Goal: Task Accomplishment & Management: Use online tool/utility

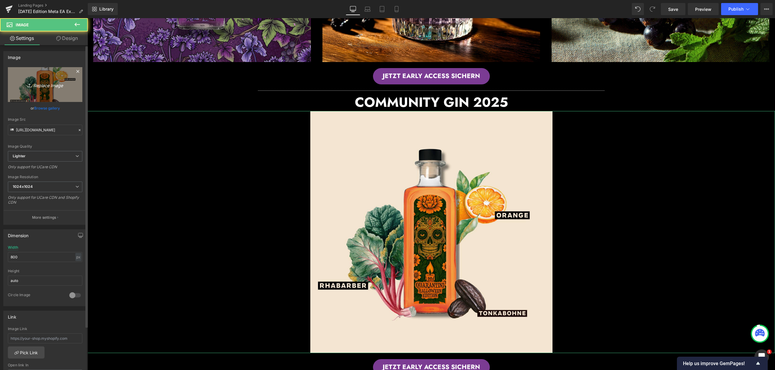
click at [65, 78] on link "Replace Image" at bounding box center [45, 84] width 74 height 35
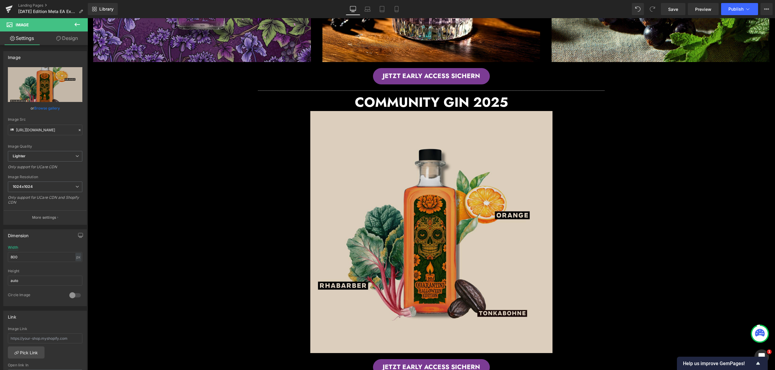
type input "C:\fakepath\_Halloween 2025.png"
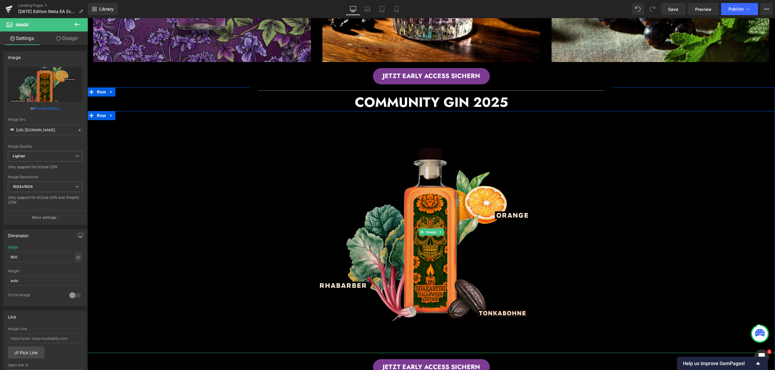
type input "https://ucarecdn.com/7a578166-98c3-434b-97c7-f2f9b92a9e1d/-/format/auto/-/previ…"
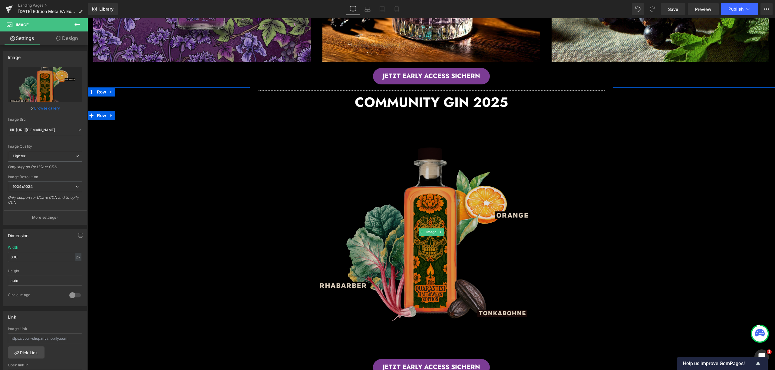
click at [463, 129] on img at bounding box center [431, 232] width 242 height 242
click at [449, 188] on img at bounding box center [431, 232] width 242 height 242
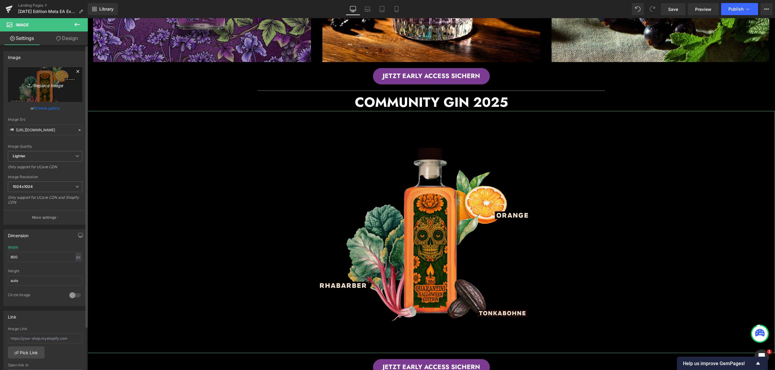
click at [34, 82] on icon "Replace Image" at bounding box center [45, 85] width 48 height 8
type input "C:\fakepath\bloodorange,maggi,5years,BBQ_ _beige_botanical (1).jpg"
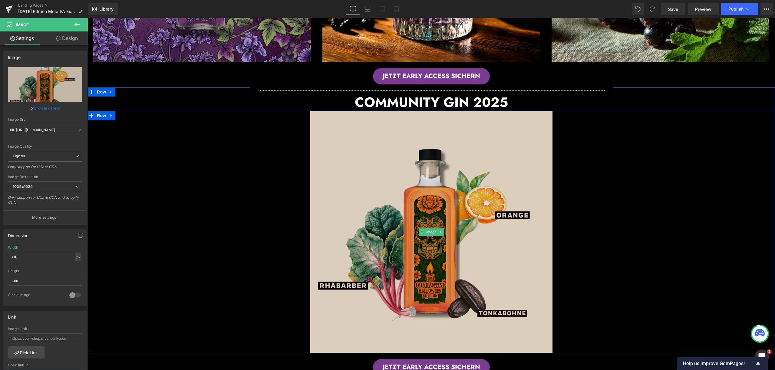
type input "https://ucarecdn.com/f52a22f4-0fad-4145-bd7c-c8a09aa683f5/-/format/auto/-/previ…"
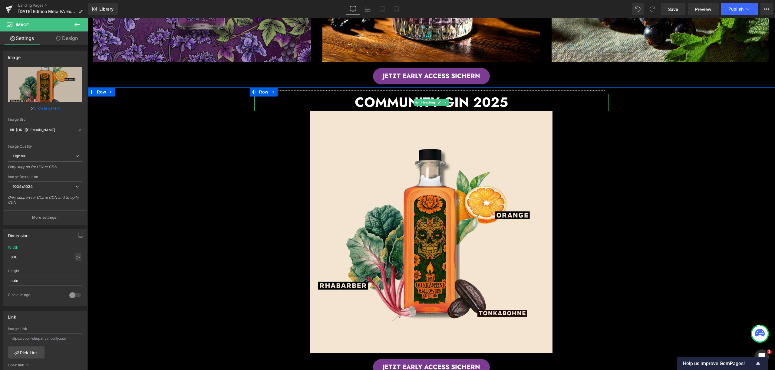
click at [484, 102] on font "COMMUNITY GIN 2025" at bounding box center [431, 102] width 153 height 19
click at [503, 104] on h2 "COMMUNITY GIN 2025" at bounding box center [431, 102] width 354 height 17
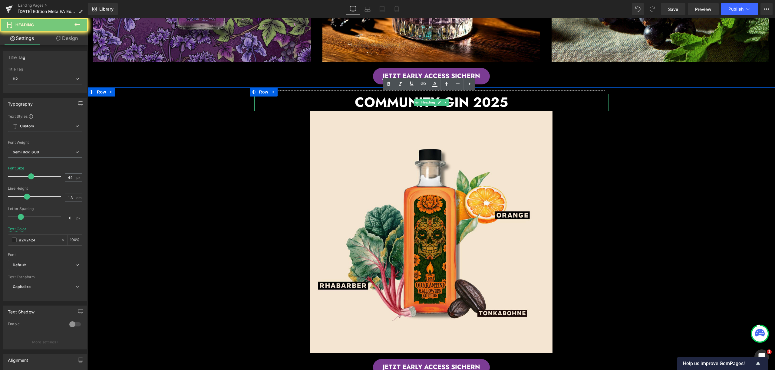
click at [366, 99] on h2 "COMMUNITY GIN 2025" at bounding box center [431, 102] width 354 height 17
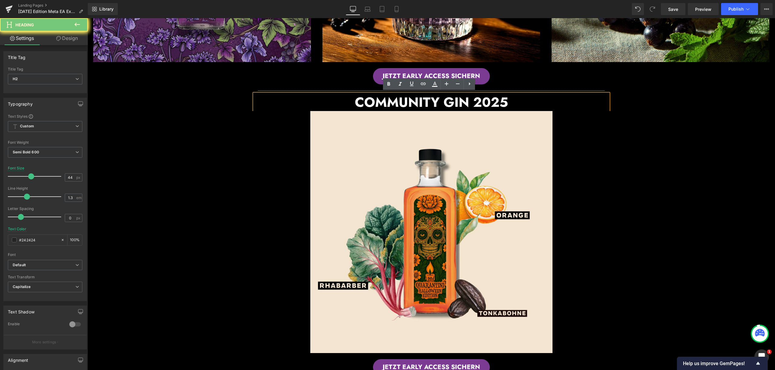
click at [366, 99] on font "COMMUNITY GIN 2025" at bounding box center [431, 102] width 153 height 19
drag, startPoint x: 416, startPoint y: 102, endPoint x: 510, endPoint y: 103, distance: 94.2
click at [510, 103] on h2 "COMMUNITY GIN 2025" at bounding box center [431, 102] width 354 height 17
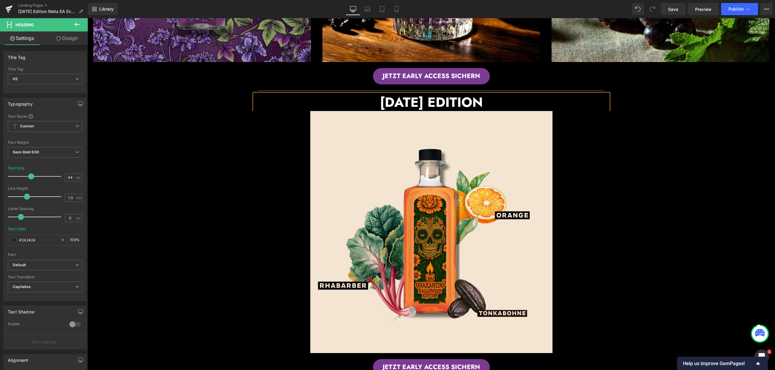
click at [701, 127] on div at bounding box center [430, 232] width 687 height 242
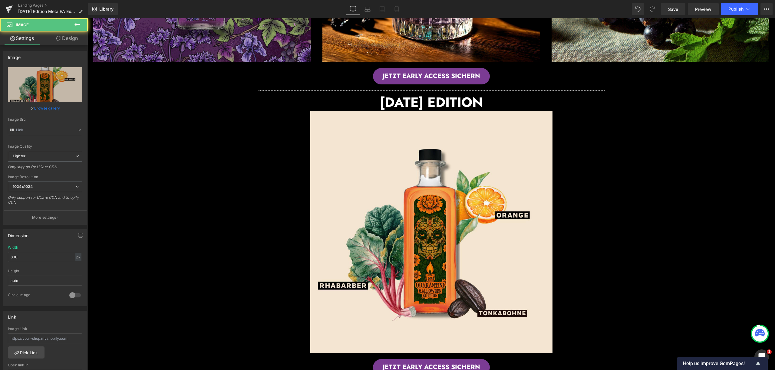
type input "https://ucarecdn.com/f52a22f4-0fad-4145-bd7c-c8a09aa683f5/-/format/auto/-/previ…"
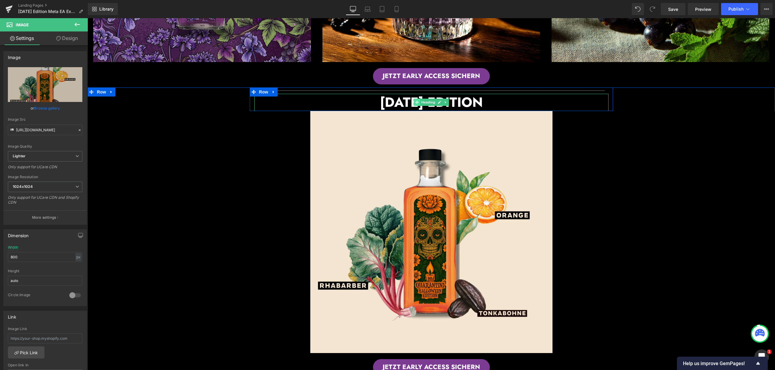
click at [415, 101] on icon at bounding box center [416, 103] width 3 height 4
click at [380, 99] on font "HALLOWEEN EDITION" at bounding box center [431, 102] width 103 height 19
click at [380, 101] on font "HALLOWEEN EDITION" at bounding box center [431, 102] width 103 height 19
click at [380, 99] on font "HALLOWEEN EDITION" at bounding box center [431, 102] width 103 height 19
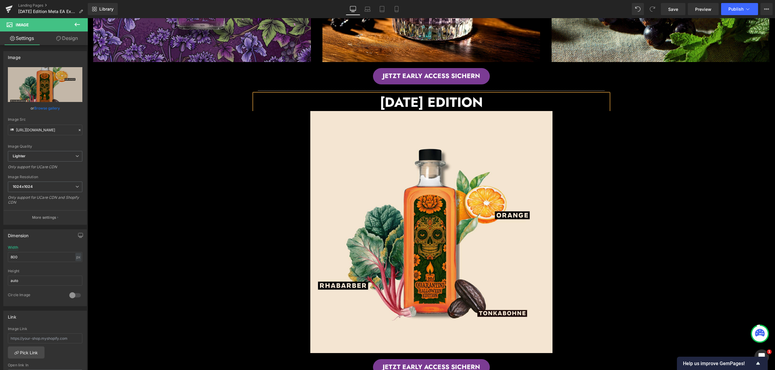
click at [356, 98] on h2 "HALLOWEEN EDITION" at bounding box center [431, 102] width 354 height 17
drag, startPoint x: 360, startPoint y: 98, endPoint x: 507, endPoint y: 106, distance: 147.0
click at [507, 106] on h2 "HALLOWEEN EDITION" at bounding box center [431, 102] width 354 height 17
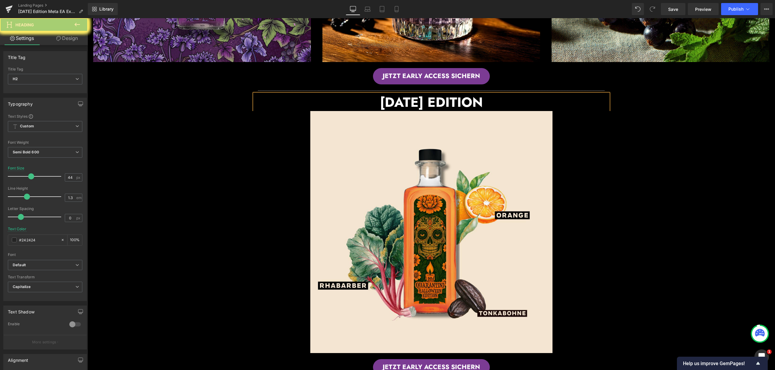
click at [67, 127] on span "Custom Setup Global Style" at bounding box center [45, 126] width 74 height 11
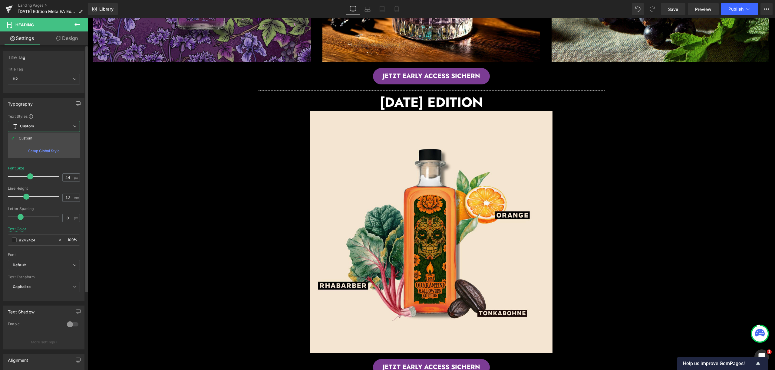
click at [52, 117] on div "Text Styles" at bounding box center [44, 116] width 72 height 5
click at [54, 267] on b "Default" at bounding box center [44, 265] width 63 height 5
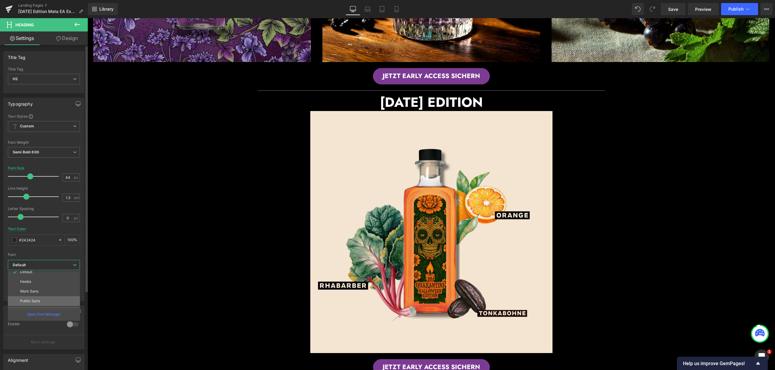
scroll to position [10, 0]
click at [43, 312] on p "Open Font Manager" at bounding box center [44, 314] width 34 height 5
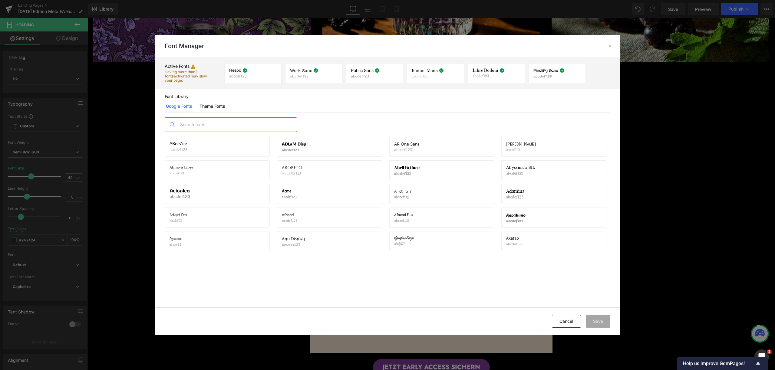
click at [192, 124] on input "text" at bounding box center [237, 125] width 120 height 14
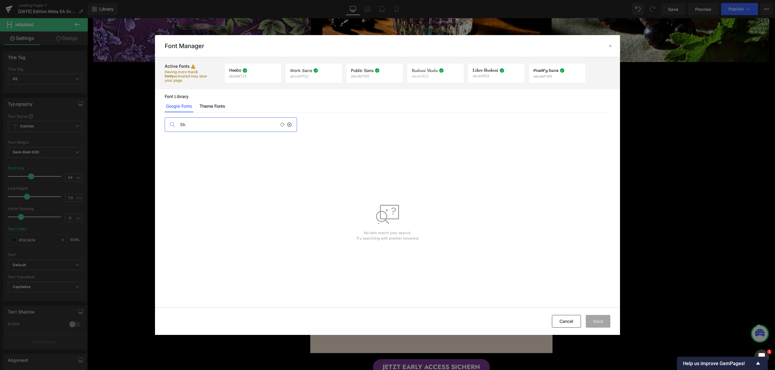
type input "S"
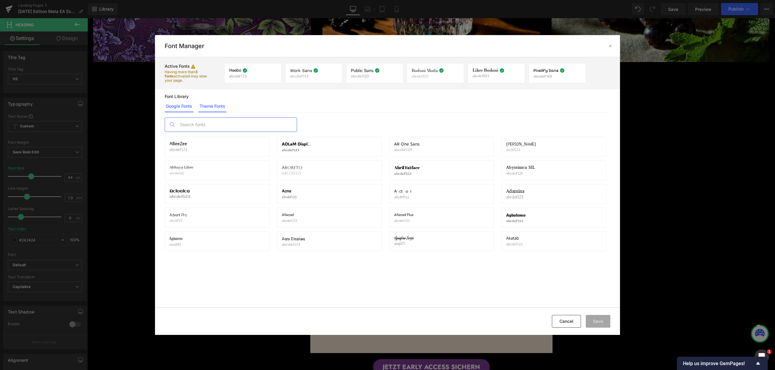
click at [212, 105] on link "Theme Fonts" at bounding box center [212, 106] width 28 height 12
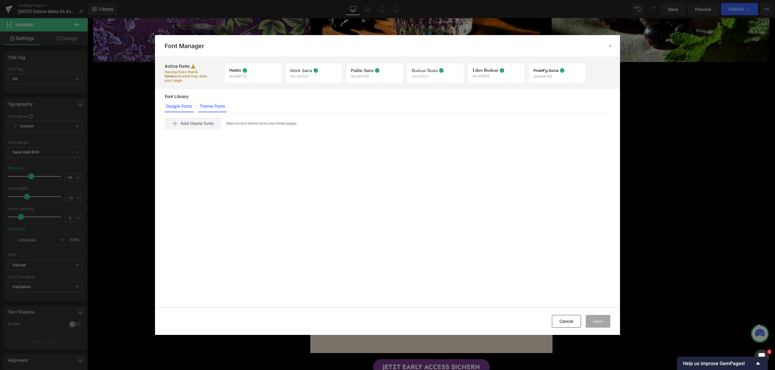
click at [180, 107] on link "Google Fonts" at bounding box center [179, 106] width 29 height 12
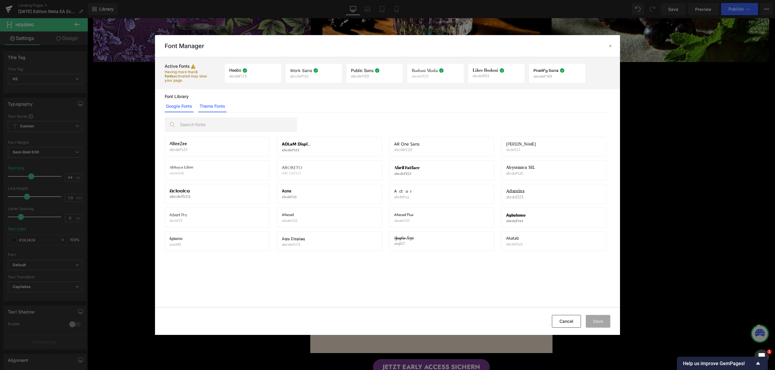
click at [202, 107] on link "Theme Fonts" at bounding box center [212, 106] width 28 height 12
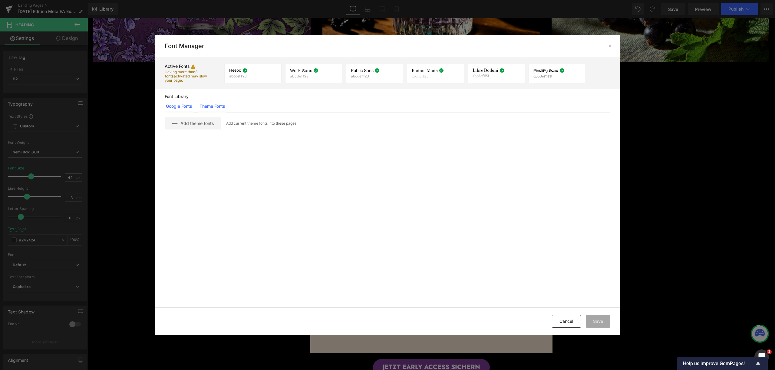
click at [172, 107] on link "Google Fonts" at bounding box center [179, 106] width 29 height 12
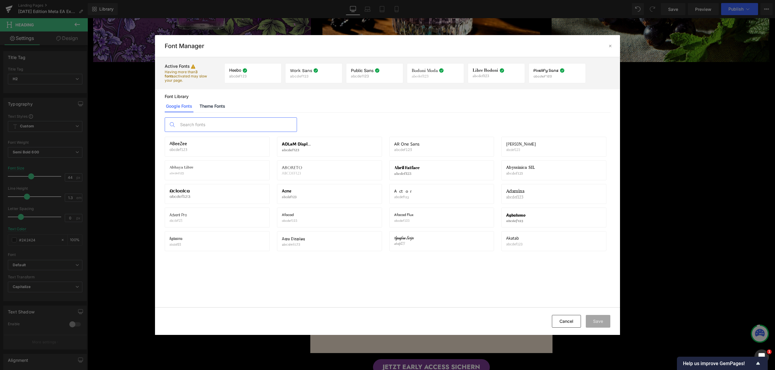
click at [197, 126] on input "text" at bounding box center [237, 125] width 120 height 14
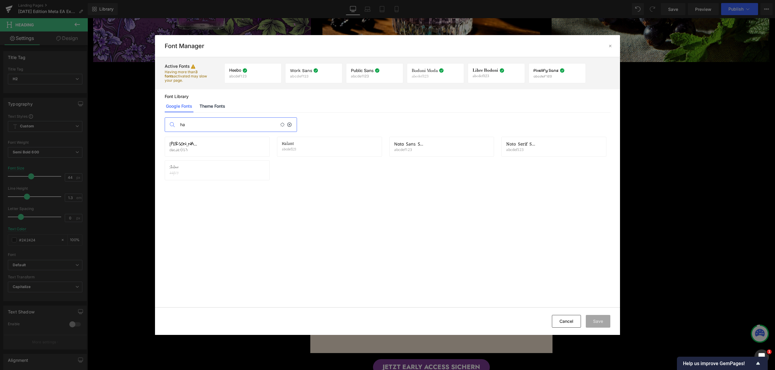
type input "h"
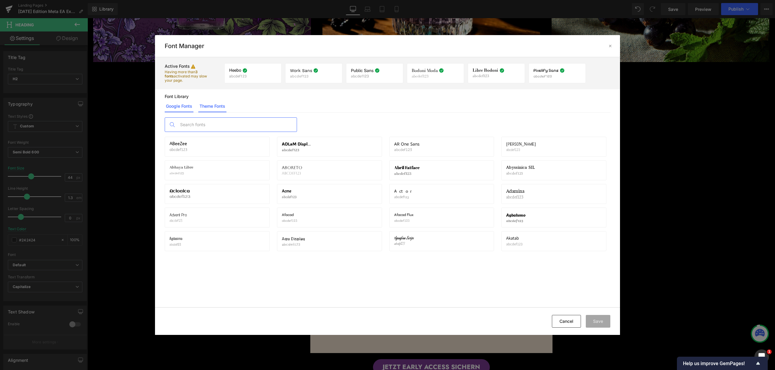
click at [212, 108] on link "Theme Fonts" at bounding box center [212, 106] width 28 height 12
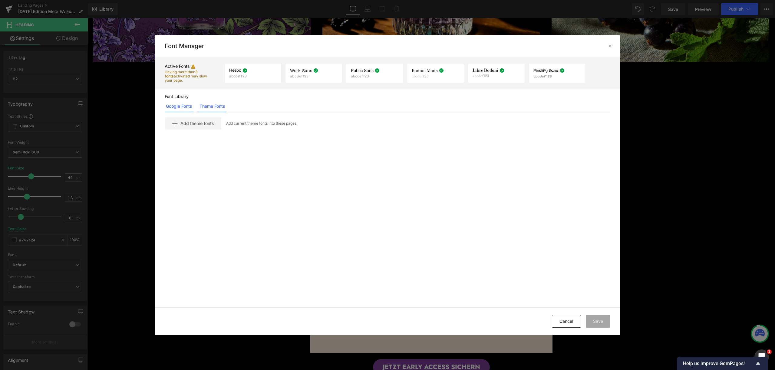
click at [171, 100] on link "Google Fonts" at bounding box center [179, 106] width 29 height 12
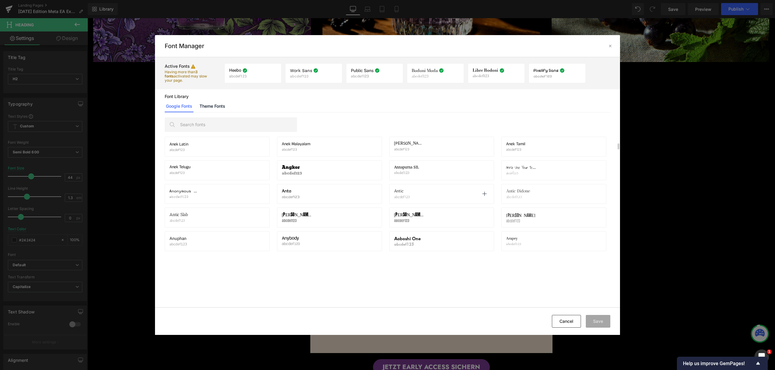
scroll to position [478, 0]
click at [567, 322] on button "Cancel" at bounding box center [566, 321] width 29 height 13
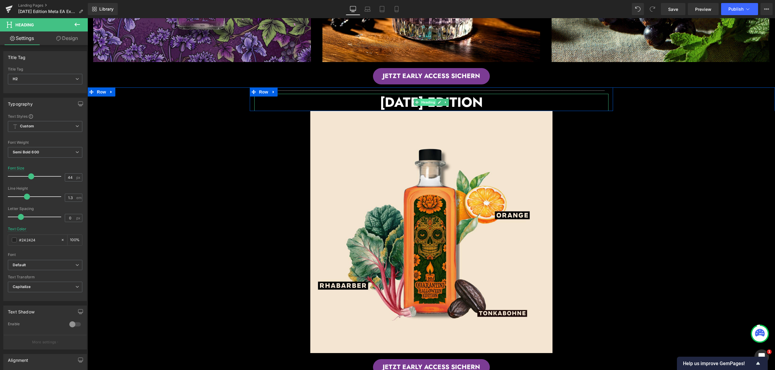
click at [428, 101] on span "Heading" at bounding box center [428, 102] width 16 height 7
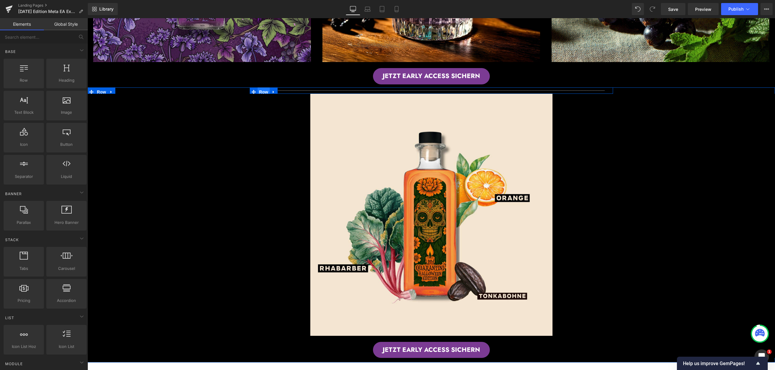
click at [258, 89] on span "Row" at bounding box center [264, 91] width 12 height 9
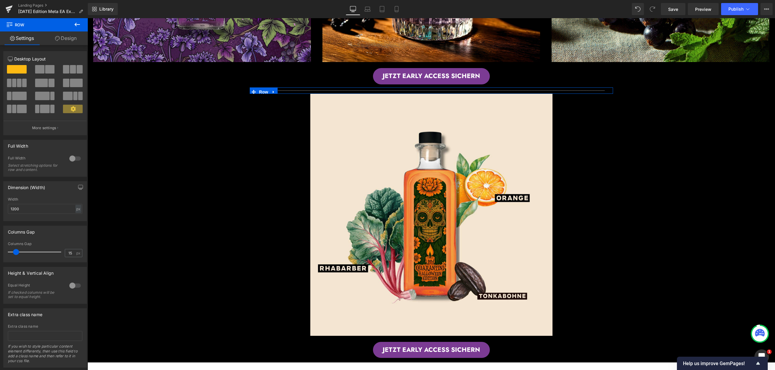
click at [72, 40] on link "Design" at bounding box center [66, 38] width 44 height 14
click at [71, 26] on button at bounding box center [77, 24] width 21 height 13
click at [0, 0] on link "Global Style" at bounding box center [0, 0] width 0 height 0
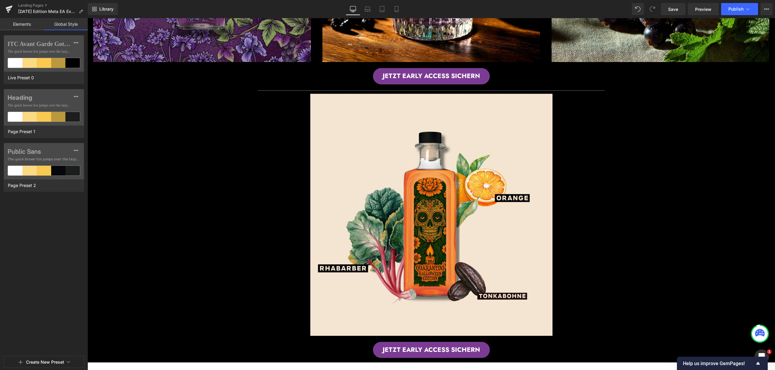
click at [32, 228] on div "ITC Avant Garde Gothic The quick brown fox jumps over the lazy... Live Preset 0…" at bounding box center [44, 194] width 88 height 319
click at [316, 91] on hr at bounding box center [431, 92] width 347 height 3
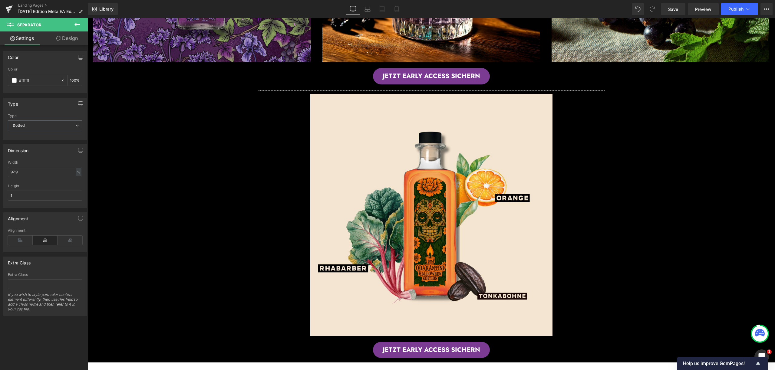
click at [75, 22] on icon at bounding box center [77, 24] width 7 height 7
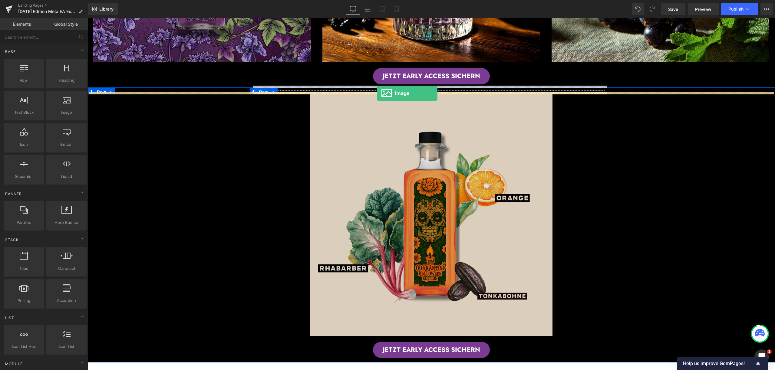
drag, startPoint x: 149, startPoint y: 118, endPoint x: 377, endPoint y: 93, distance: 229.6
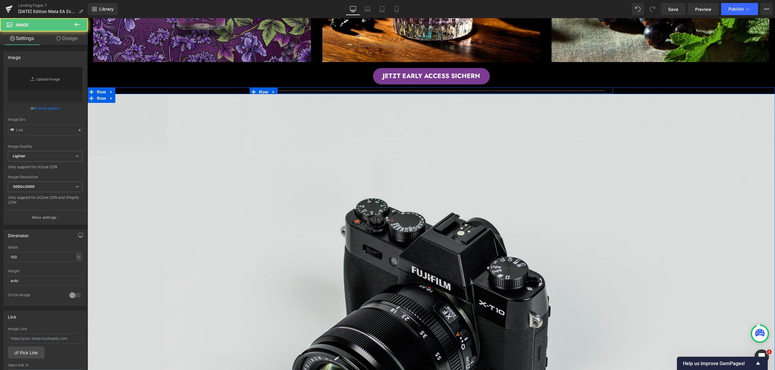
type input "//d1um8515vdn9kb.cloudfront.net/images/parallax.jpg"
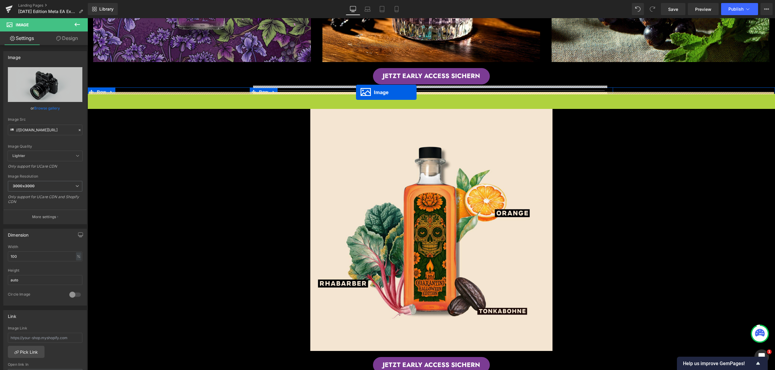
drag, startPoint x: 418, startPoint y: 321, endPoint x: 356, endPoint y: 92, distance: 237.2
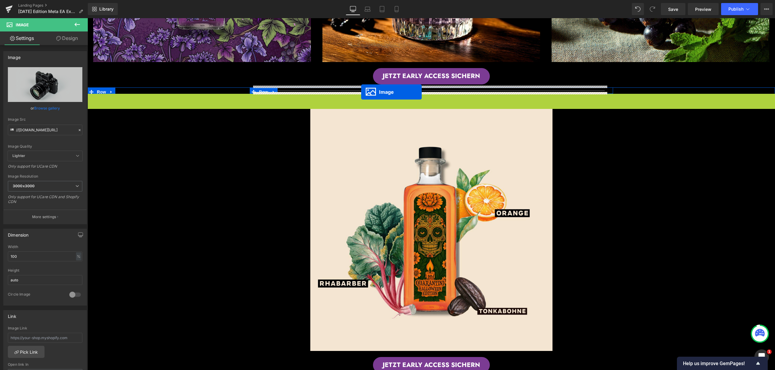
drag, startPoint x: 418, startPoint y: 322, endPoint x: 361, endPoint y: 92, distance: 237.0
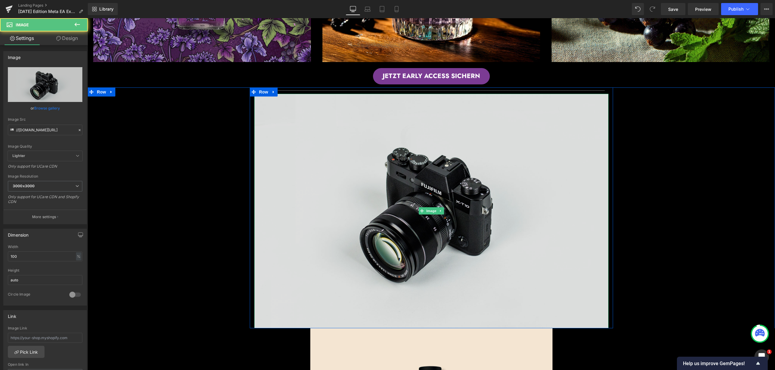
click at [441, 207] on img at bounding box center [431, 211] width 354 height 235
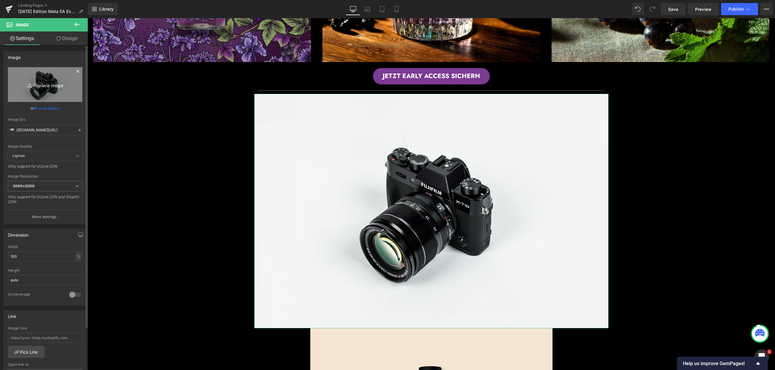
click at [31, 90] on link "Replace Image" at bounding box center [45, 84] width 74 height 35
type input "C:\fakepath\_Halloween 2025 (1).png"
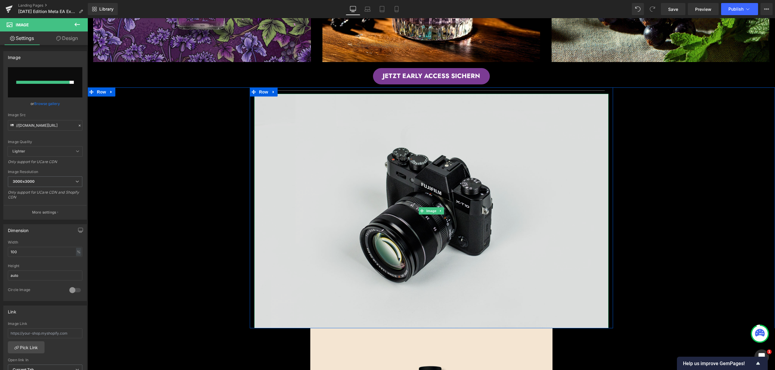
type input "https://ucarecdn.com/b8baa08f-1529-4b54-b02d-7d3f78691c7f/-/format/auto/-/previ…"
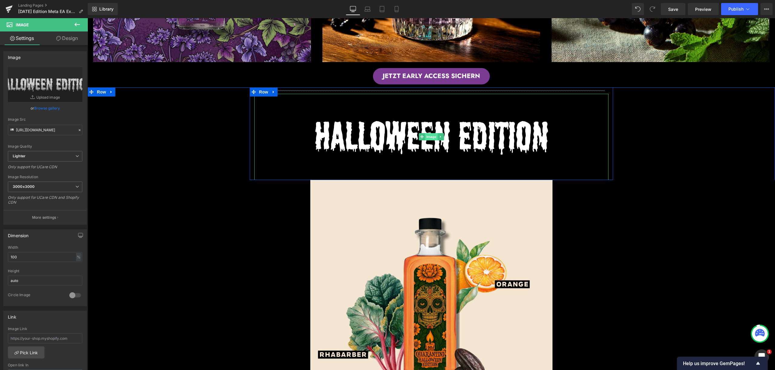
click at [428, 134] on span "Image" at bounding box center [431, 136] width 13 height 7
drag, startPoint x: 26, startPoint y: 259, endPoint x: 0, endPoint y: 255, distance: 26.0
click at [0, 255] on div "Dimension 100% Width 100 % % px auto Height auto 0 Circle Image" at bounding box center [45, 265] width 91 height 81
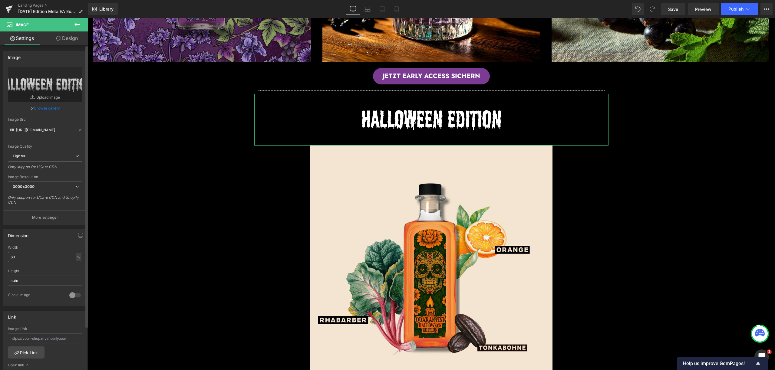
drag, startPoint x: 23, startPoint y: 255, endPoint x: 6, endPoint y: 258, distance: 17.1
click at [6, 258] on div "60% Width 60 % % px auto Height auto 0 Circle Image" at bounding box center [45, 276] width 83 height 61
type input "50"
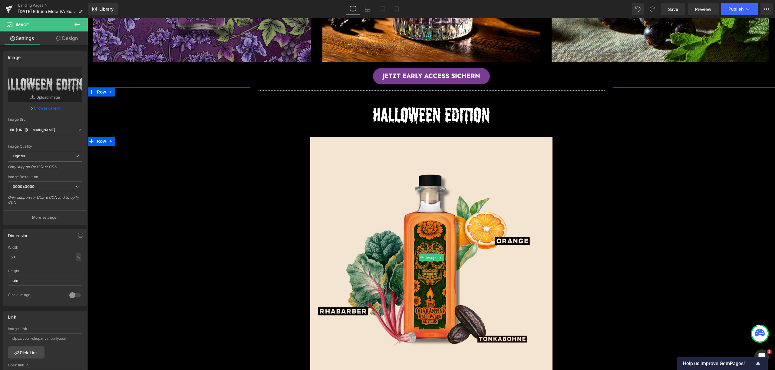
click at [607, 209] on div at bounding box center [430, 258] width 687 height 242
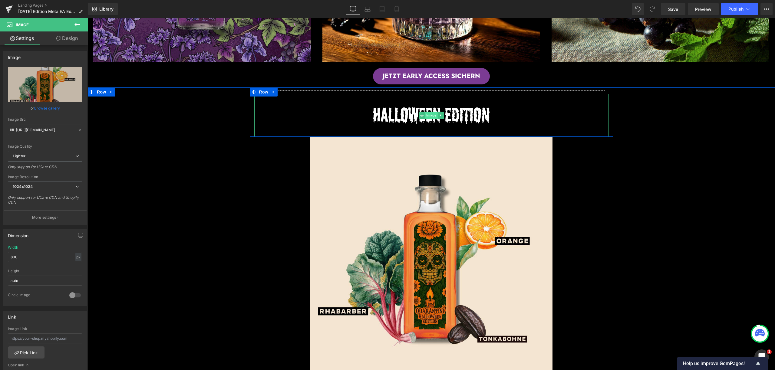
click at [427, 112] on span "Image" at bounding box center [431, 115] width 13 height 7
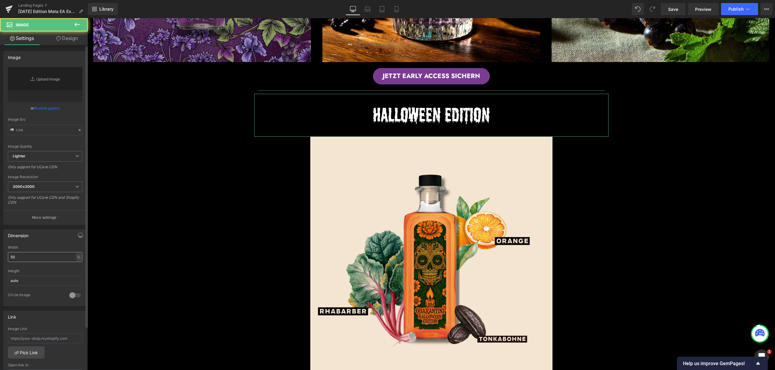
type input "https://ucarecdn.com/b8baa08f-1529-4b54-b02d-7d3f78691c7f/-/format/auto/-/previ…"
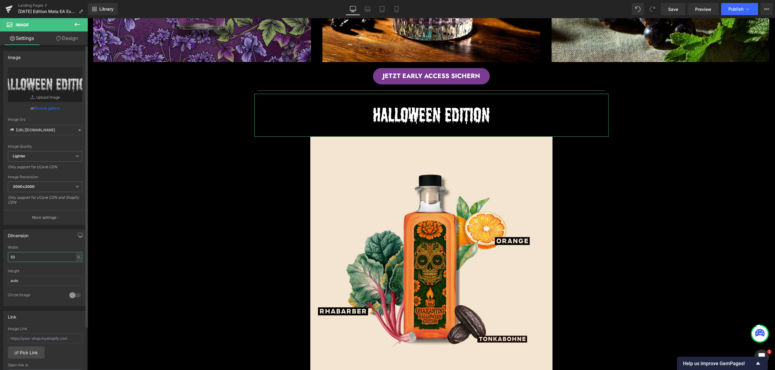
drag, startPoint x: 17, startPoint y: 256, endPoint x: 7, endPoint y: 256, distance: 10.0
click at [7, 256] on div "50% Width 50 % % px auto Height auto 0 Circle Image" at bounding box center [45, 276] width 83 height 61
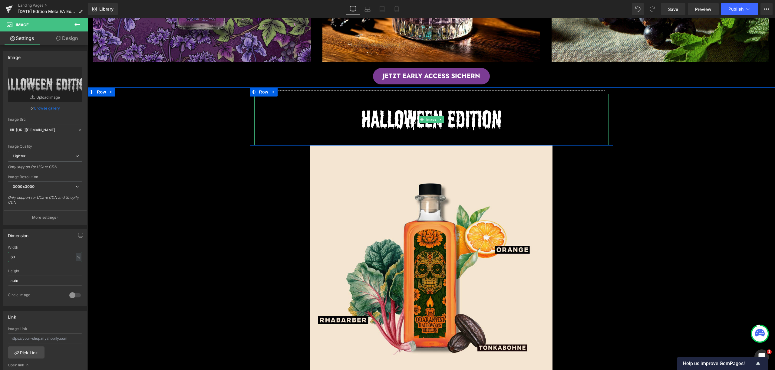
type input "60"
click at [541, 100] on div at bounding box center [431, 120] width 354 height 52
drag, startPoint x: 489, startPoint y: 93, endPoint x: 497, endPoint y: 77, distance: 18.0
click at [497, 77] on div "Hero Banner Image Hero Banner Klaviyo Klaviyo Row Row Image Image Image Row JET…" at bounding box center [430, 276] width 687 height 1358
click at [449, 99] on img at bounding box center [431, 120] width 213 height 52
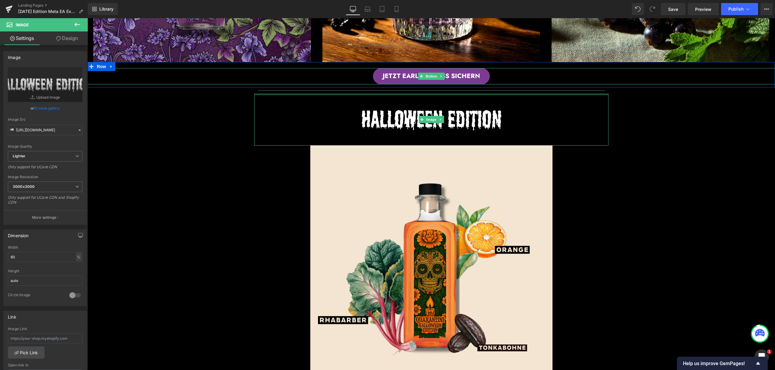
click at [692, 208] on div at bounding box center [430, 267] width 687 height 242
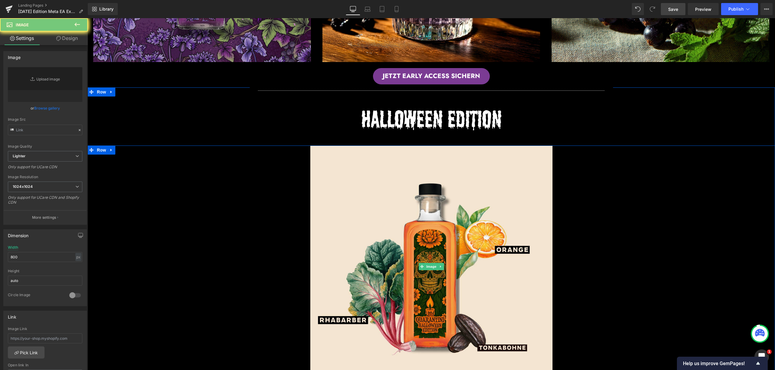
click at [670, 11] on span "Save" at bounding box center [673, 9] width 10 height 6
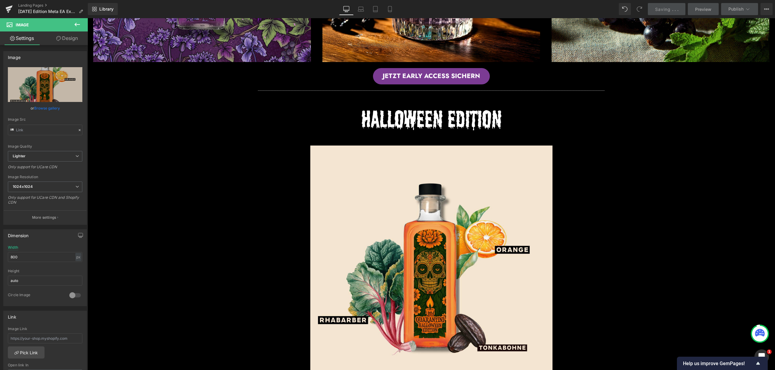
type input "https://ucarecdn.com/f52a22f4-0fad-4145-bd7c-c8a09aa683f5/-/format/auto/-/previ…"
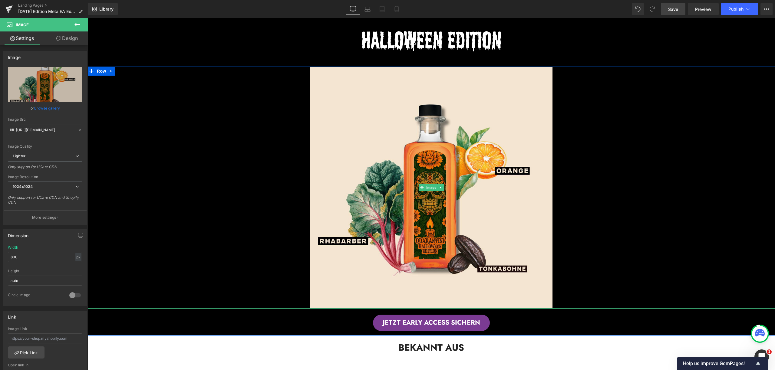
scroll to position [509, 0]
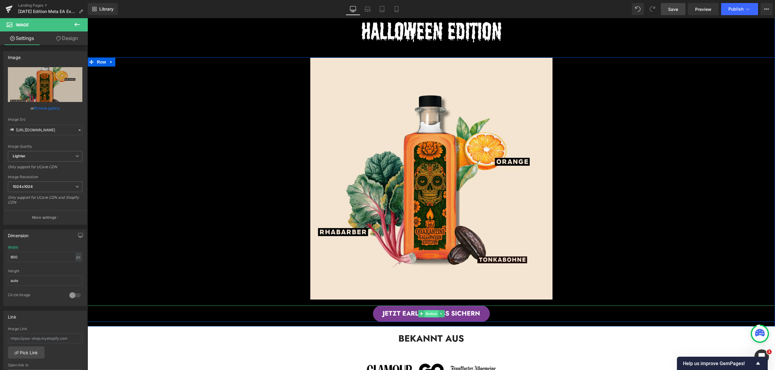
click at [428, 313] on span "Button" at bounding box center [431, 313] width 14 height 7
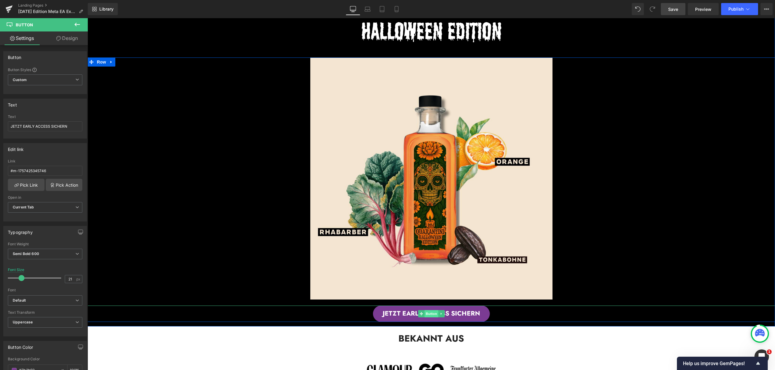
click at [430, 311] on span "Button" at bounding box center [431, 313] width 14 height 7
click at [425, 313] on span "Button" at bounding box center [431, 313] width 14 height 7
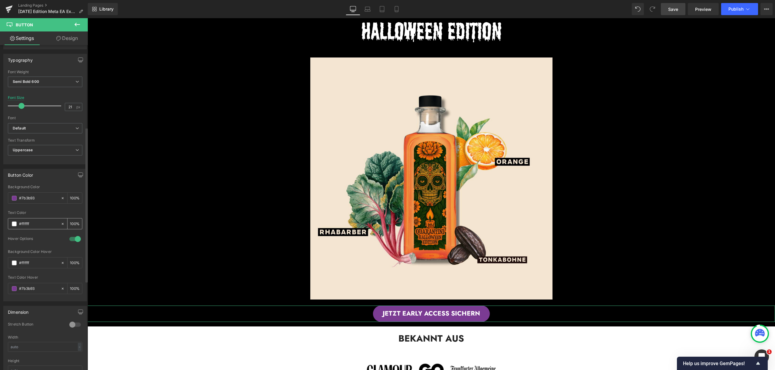
scroll to position [173, 0]
drag, startPoint x: 29, startPoint y: 197, endPoint x: 24, endPoint y: 198, distance: 5.2
click at [29, 197] on input "#7b3b93" at bounding box center [38, 198] width 39 height 7
drag, startPoint x: 37, startPoint y: 197, endPoint x: 17, endPoint y: 197, distance: 19.4
click at [17, 197] on div "#7b3b93" at bounding box center [34, 198] width 52 height 11
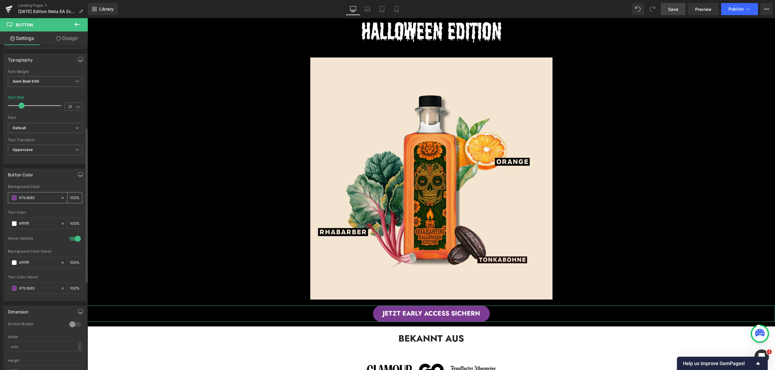
paste input "f18c37"
click at [26, 198] on input "#f18c37" at bounding box center [38, 198] width 39 height 7
drag, startPoint x: 21, startPoint y: 198, endPoint x: 37, endPoint y: 198, distance: 16.7
click at [37, 198] on input "#f18c37" at bounding box center [38, 198] width 39 height 7
type input "#f18c37"
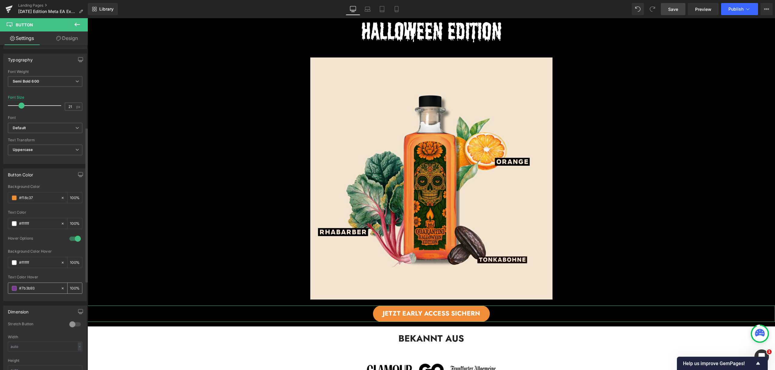
drag, startPoint x: 38, startPoint y: 289, endPoint x: 18, endPoint y: 290, distance: 20.3
click at [18, 290] on div "#7b3b93" at bounding box center [34, 288] width 52 height 11
paste input "f18c37"
click at [43, 277] on div "Text Color Hover" at bounding box center [45, 277] width 74 height 4
click at [40, 287] on input "f18c37" at bounding box center [38, 288] width 39 height 7
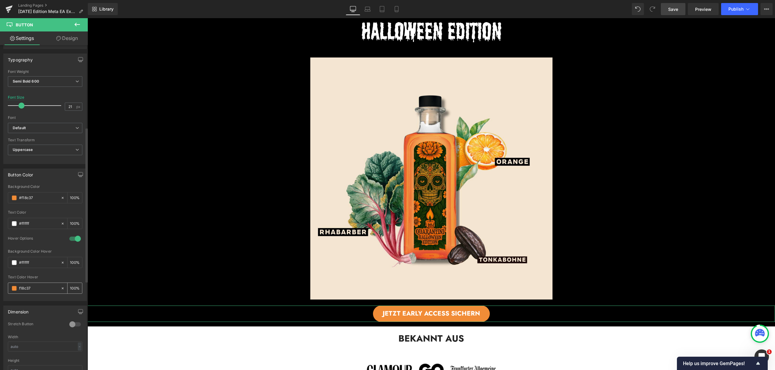
type input "#f18c37"
click at [45, 275] on div "Text Color Hover" at bounding box center [45, 277] width 74 height 4
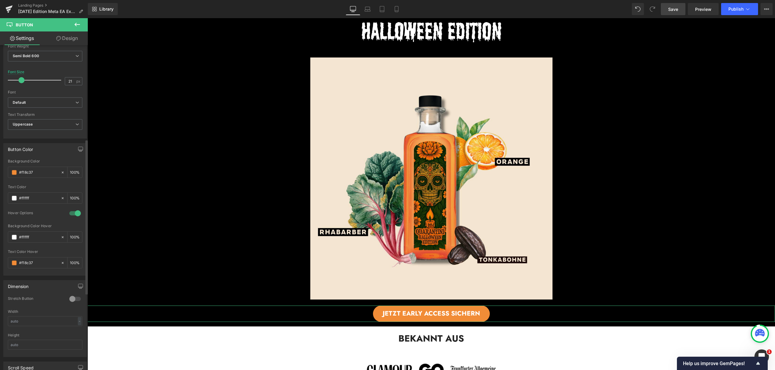
scroll to position [0, 0]
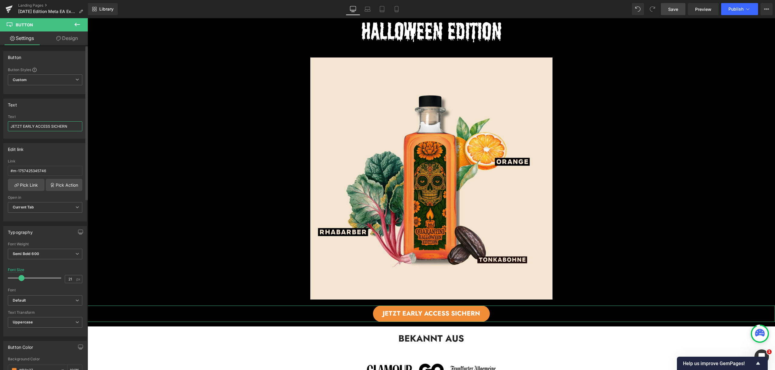
drag, startPoint x: 23, startPoint y: 127, endPoint x: 78, endPoint y: 127, distance: 55.4
click at [78, 127] on input "JETZT EARLY ACCESS SICHERN" at bounding box center [45, 126] width 74 height 10
type input "JETZT ENTDECKEN"
click at [61, 149] on div "Edit link" at bounding box center [45, 149] width 83 height 12
drag, startPoint x: 56, startPoint y: 170, endPoint x: 5, endPoint y: 170, distance: 51.5
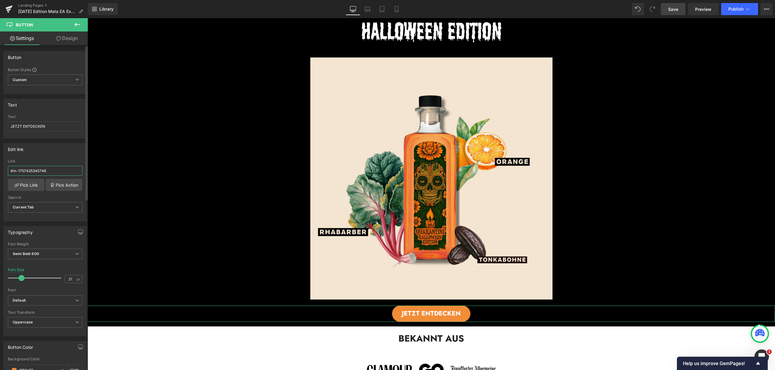
click at [5, 170] on div "#m-1757425345746 Link #m-1757425345746 Pick Link Pick Action Current Tab New Ta…" at bounding box center [45, 190] width 83 height 62
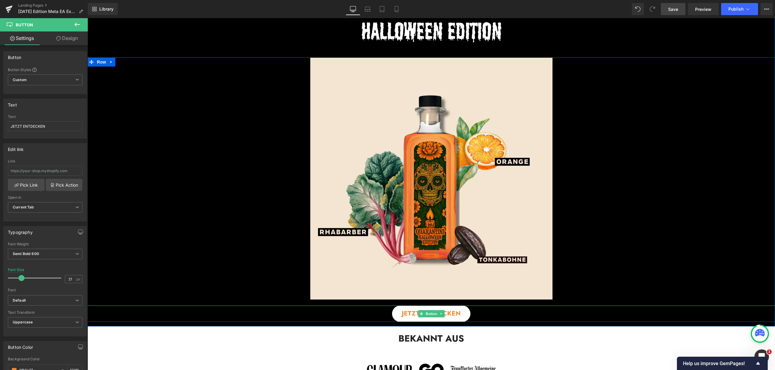
click at [405, 314] on span "JETZT ENTDECKEN" at bounding box center [431, 313] width 59 height 9
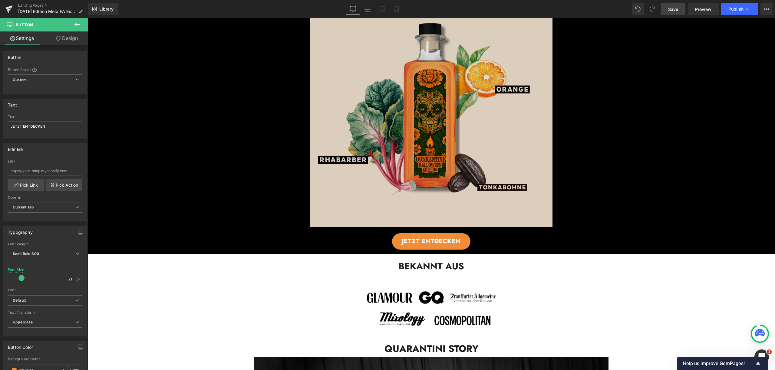
scroll to position [587, 0]
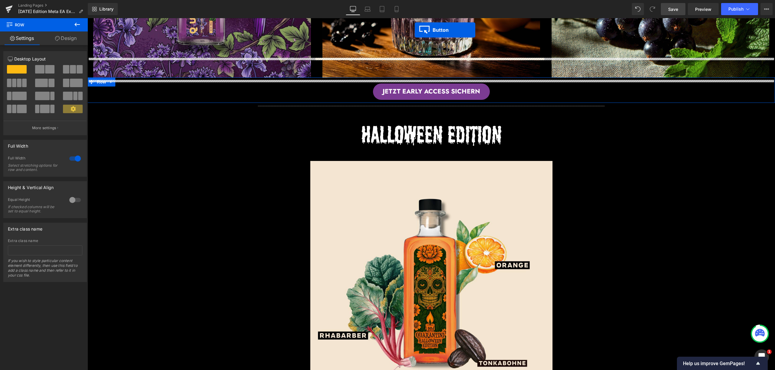
scroll to position [400, 0]
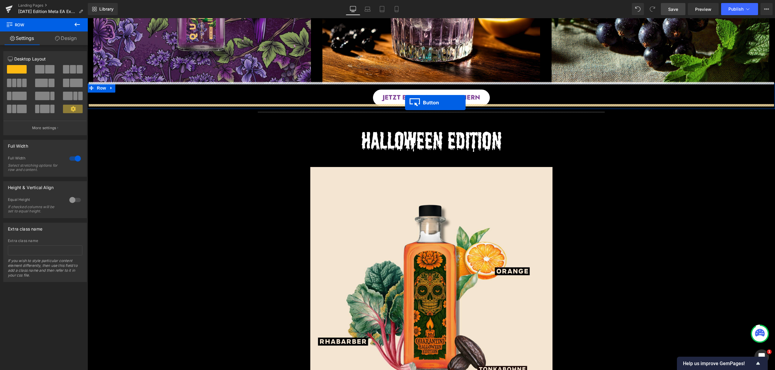
drag, startPoint x: 417, startPoint y: 257, endPoint x: 405, endPoint y: 103, distance: 154.5
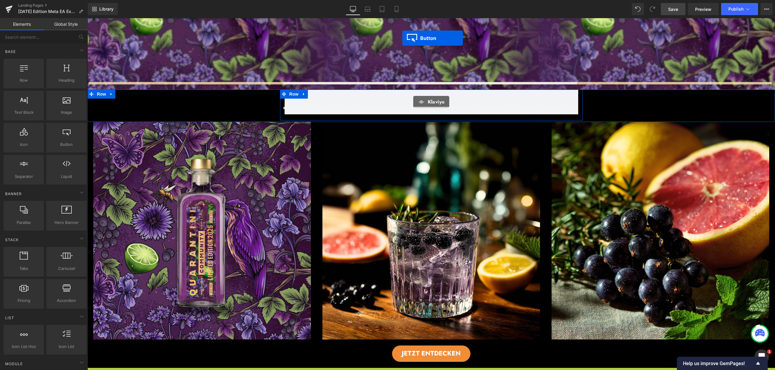
scroll to position [131, 0]
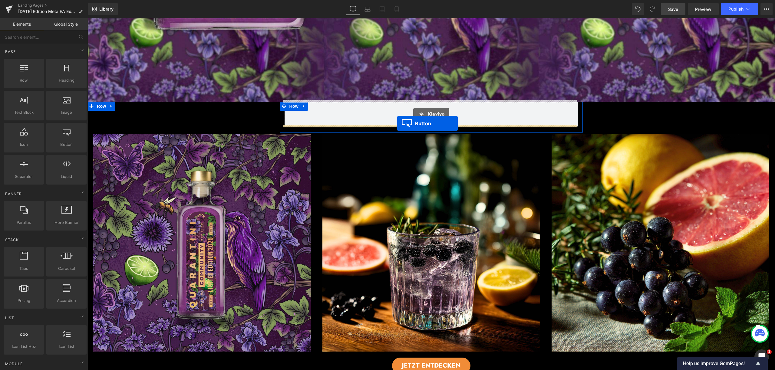
drag, startPoint x: 417, startPoint y: 236, endPoint x: 397, endPoint y: 125, distance: 113.2
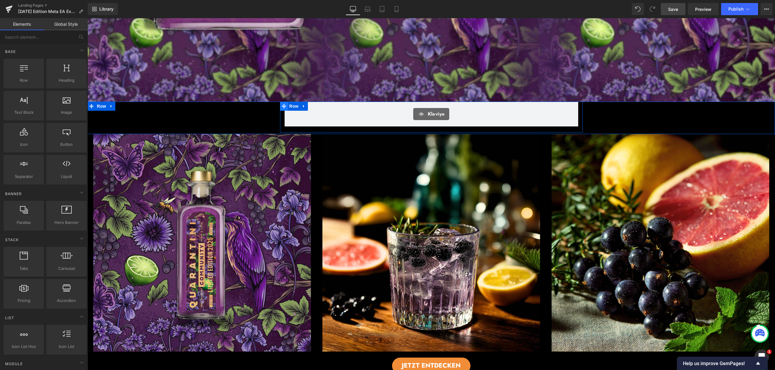
click at [282, 105] on icon at bounding box center [284, 106] width 4 height 4
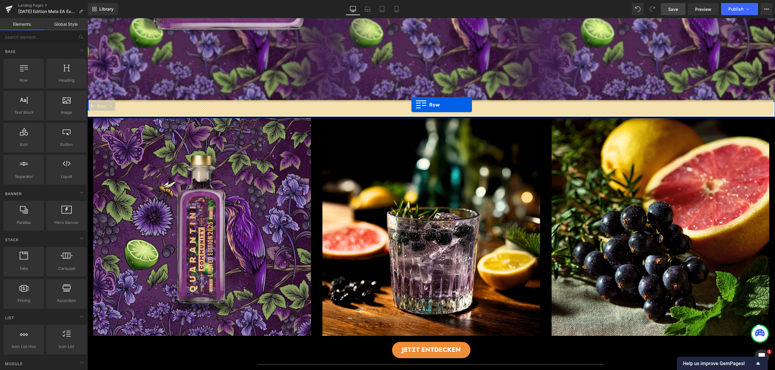
drag, startPoint x: 111, startPoint y: 87, endPoint x: 411, endPoint y: 105, distance: 300.8
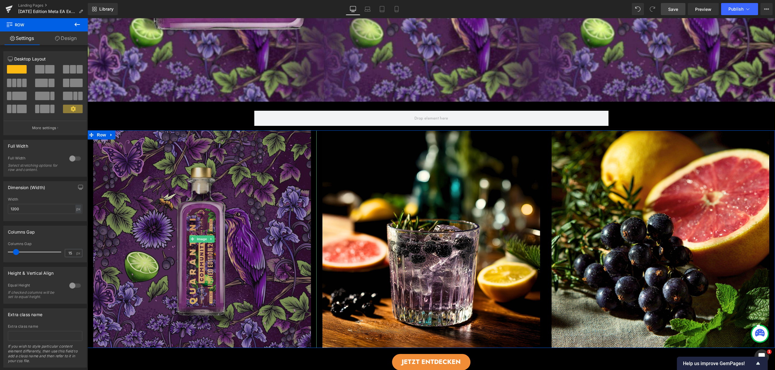
click at [248, 205] on img at bounding box center [202, 239] width 218 height 218
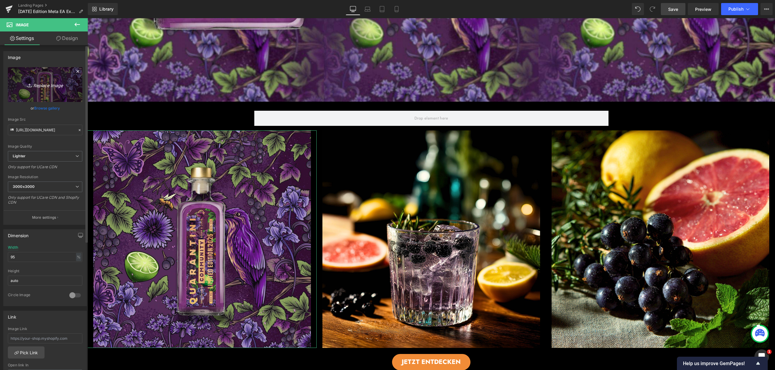
click at [53, 91] on link "Replace Image" at bounding box center [45, 84] width 74 height 35
click at [47, 85] on icon "Replace Image" at bounding box center [45, 85] width 48 height 8
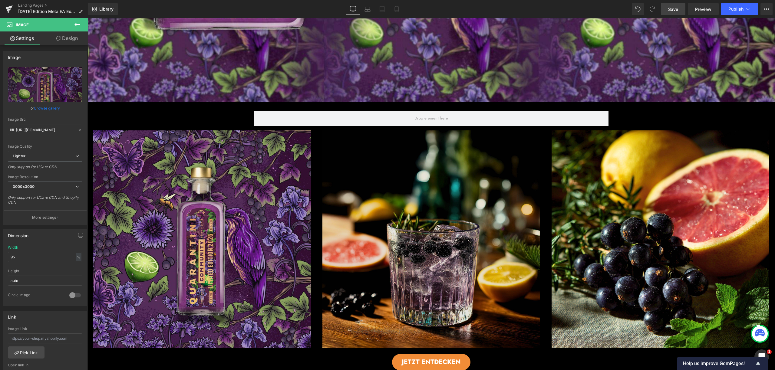
type input "C:\fakepath\7.jpg"
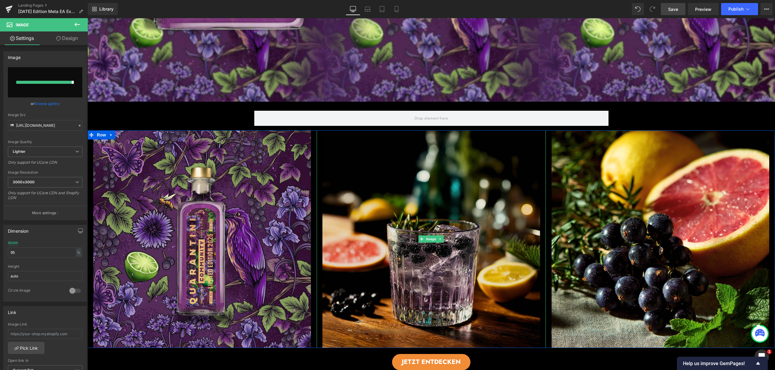
type input "https://ucarecdn.com/2cdeb504-c18a-41f0-a7f9-b67f50af4d4f/-/format/auto/-/previ…"
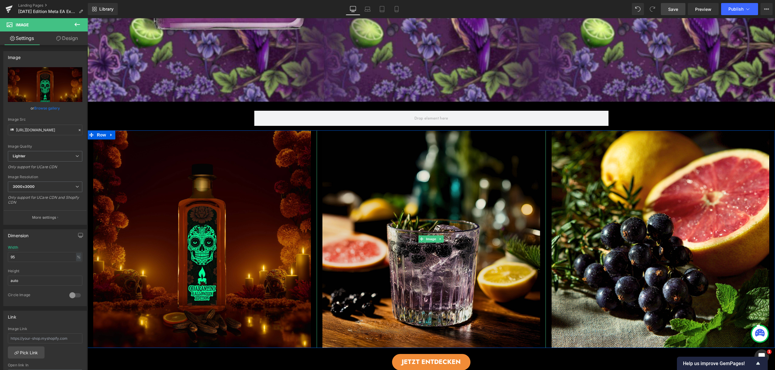
click at [462, 222] on img at bounding box center [431, 239] width 218 height 218
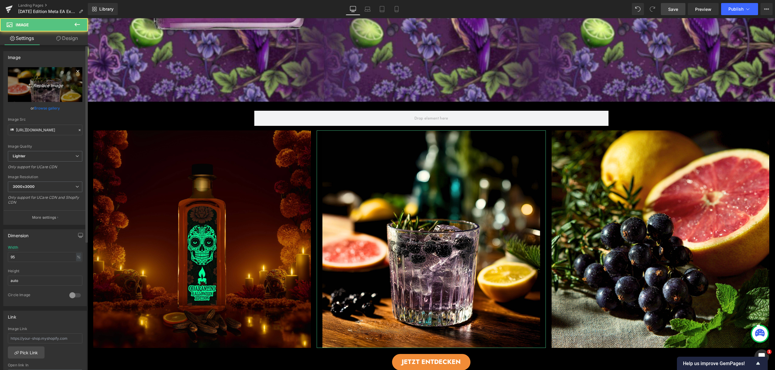
click at [61, 90] on link "Replace Image" at bounding box center [45, 84] width 74 height 35
type input "C:\fakepath\7.jpg"
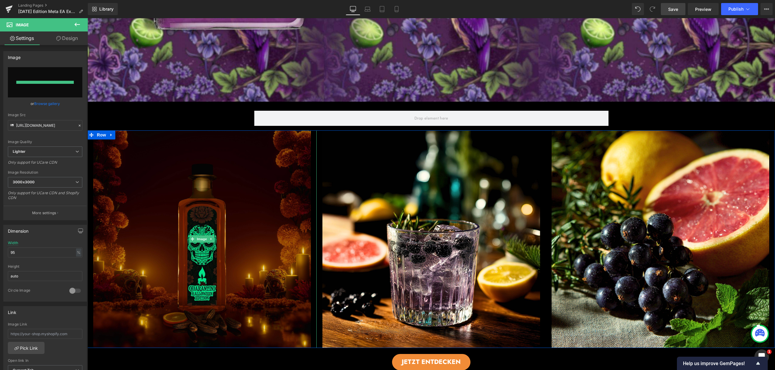
type input "https://ucarecdn.com/1f99da76-a74b-4e01-a98a-6db073fb243e/-/format/auto/-/previ…"
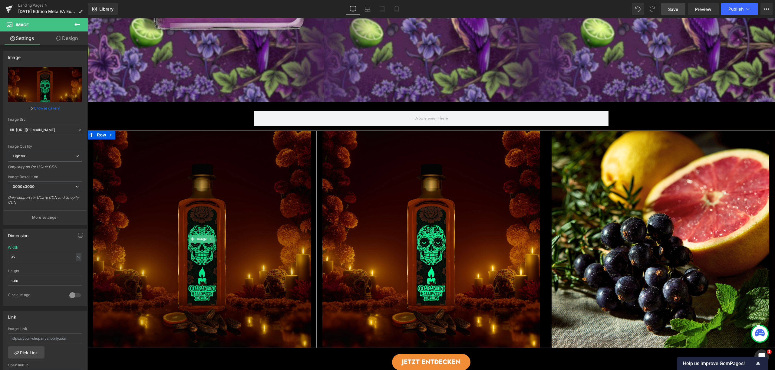
click at [184, 235] on img at bounding box center [202, 239] width 218 height 218
type input "https://ucarecdn.com/2cdeb504-c18a-41f0-a7f9-b67f50af4d4f/-/format/auto/-/previ…"
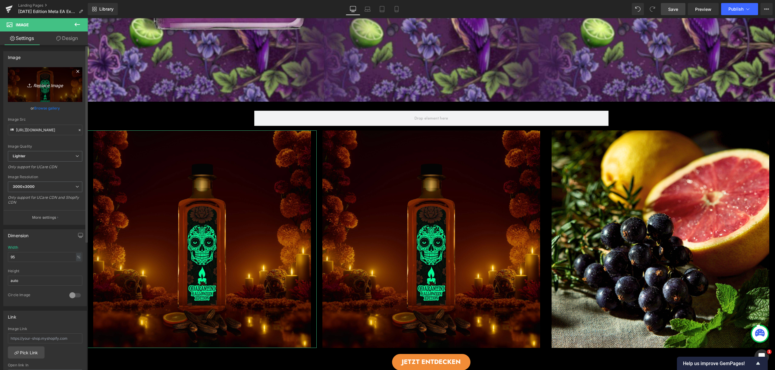
click at [61, 91] on link "Replace Image" at bounding box center [45, 84] width 74 height 35
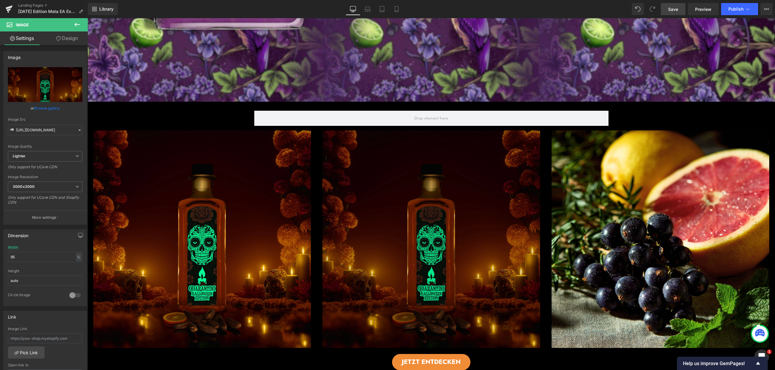
type input "C:\fakepath\6.jpg"
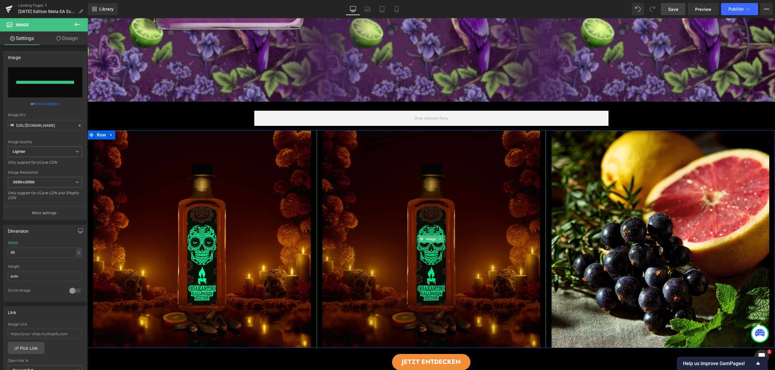
type input "https://ucarecdn.com/c922ad64-529a-4451-8e6f-fe01f5ec7ab7/-/format/auto/-/previ…"
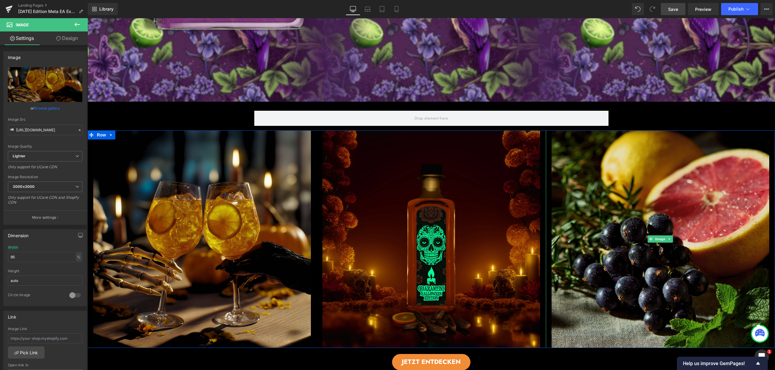
click at [631, 266] on img at bounding box center [661, 239] width 218 height 218
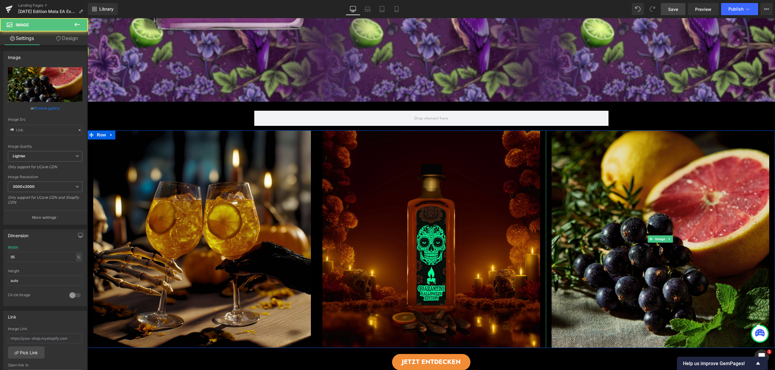
type input "https://ucarecdn.com/a1e46b8e-0f1b-45b9-ad3f-2d17f605daa9/-/format/auto/-/previ…"
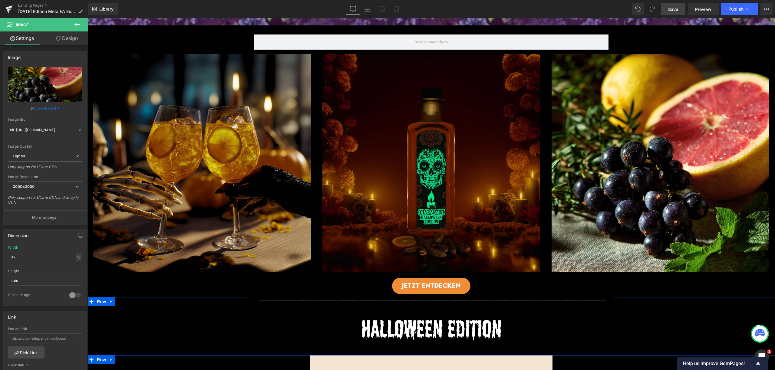
scroll to position [114, 0]
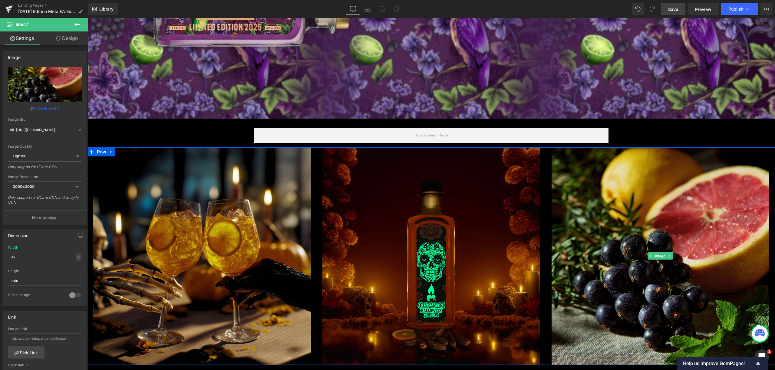
click at [590, 291] on img at bounding box center [661, 256] width 218 height 218
click at [684, 252] on img at bounding box center [661, 256] width 218 height 218
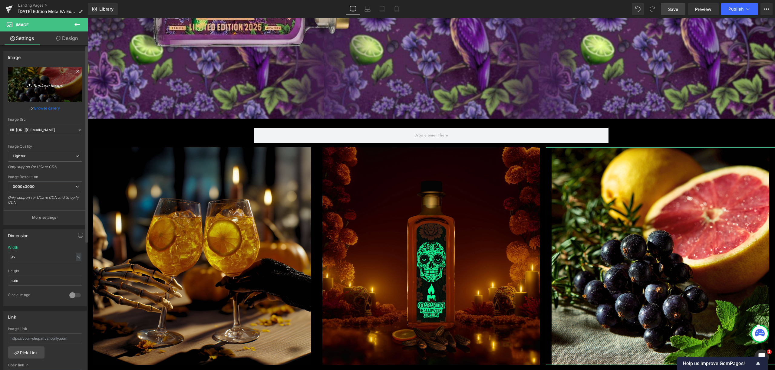
click at [43, 86] on icon "Replace Image" at bounding box center [45, 85] width 48 height 8
type input "C:\fakepath\_Halloween 2025 (2).png"
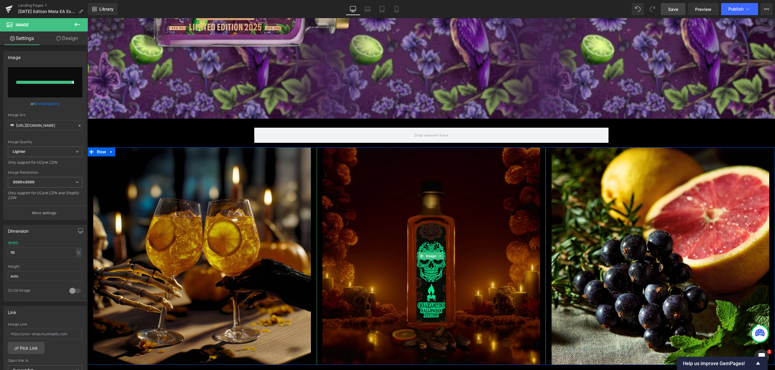
type input "https://ucarecdn.com/0379aae1-a2bc-49a2-aa4d-56b3251edcea/-/format/auto/-/previ…"
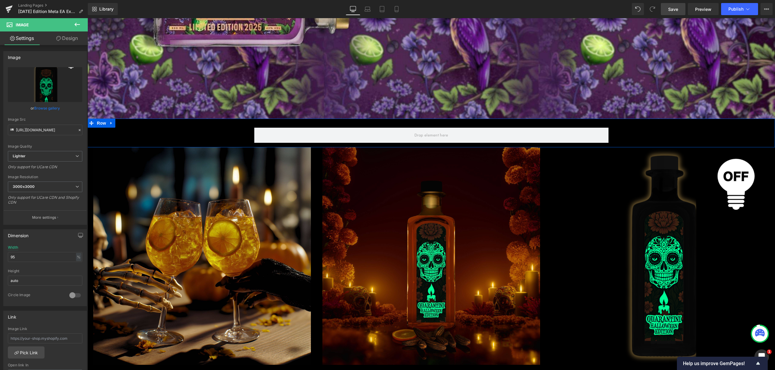
click at [718, 137] on div "Row" at bounding box center [430, 132] width 687 height 27
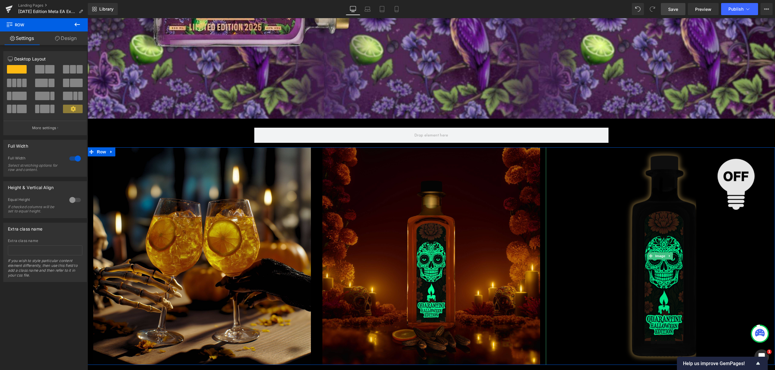
click at [723, 259] on img at bounding box center [661, 256] width 218 height 218
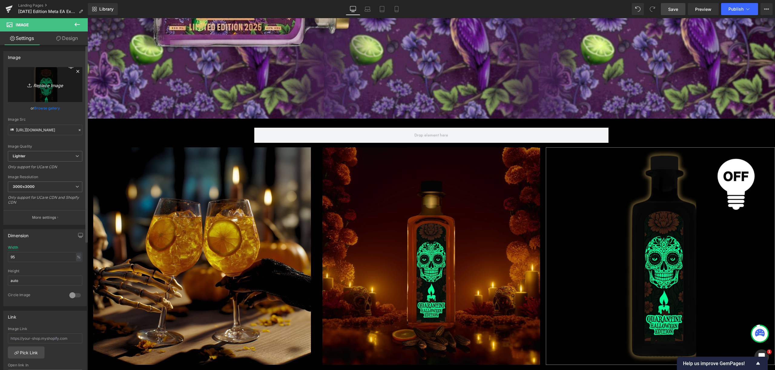
click at [65, 90] on link "Replace Image" at bounding box center [45, 84] width 74 height 35
type input "C:\fakepath\_Halloween 2025 (4).png"
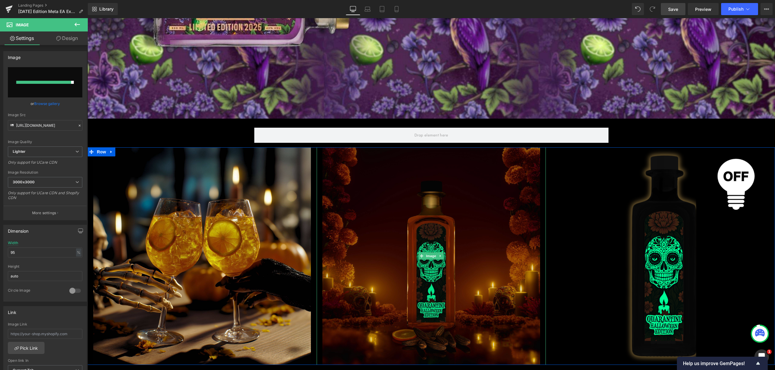
type input "https://ucarecdn.com/c6beb84c-7397-4d83-8bdf-67e86b0a5f8a/-/format/auto/-/previ…"
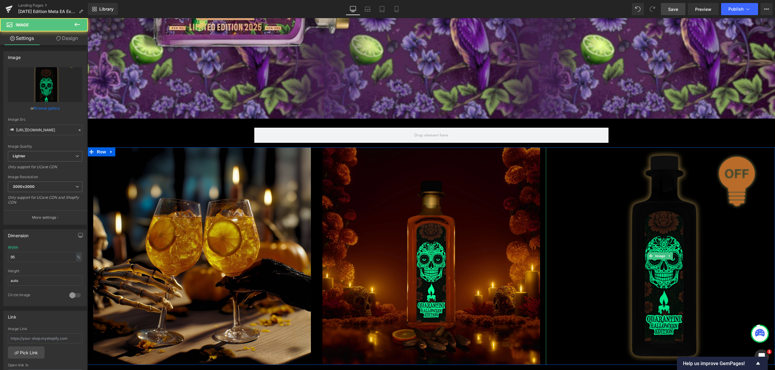
click at [670, 240] on img at bounding box center [661, 256] width 218 height 218
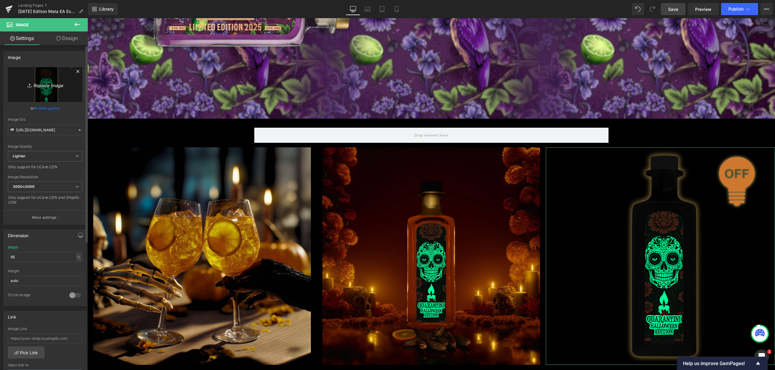
click at [38, 99] on link "Replace Image" at bounding box center [45, 84] width 74 height 35
type input "C:\fakepath\_Halloween 2025 (3).png"
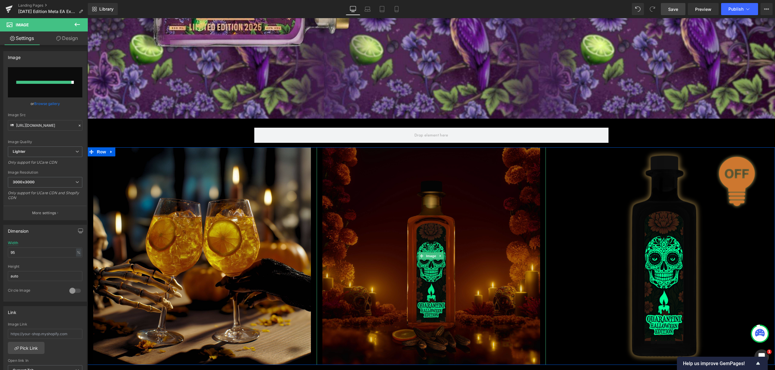
type input "https://ucarecdn.com/edaa55d4-be58-421d-b680-3e8d98102b5c/-/format/auto/-/previ…"
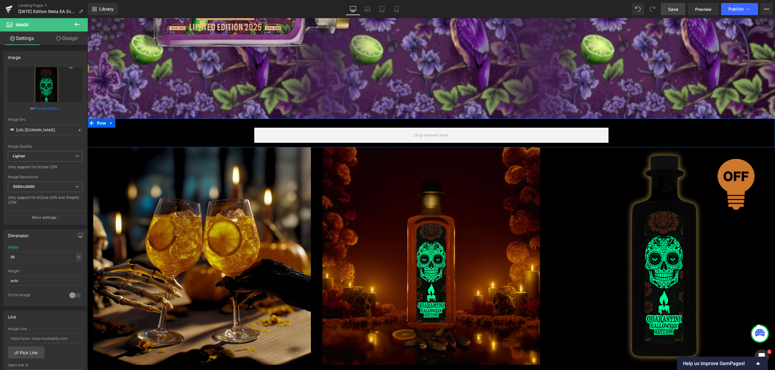
click at [658, 121] on div "Row" at bounding box center [430, 132] width 687 height 27
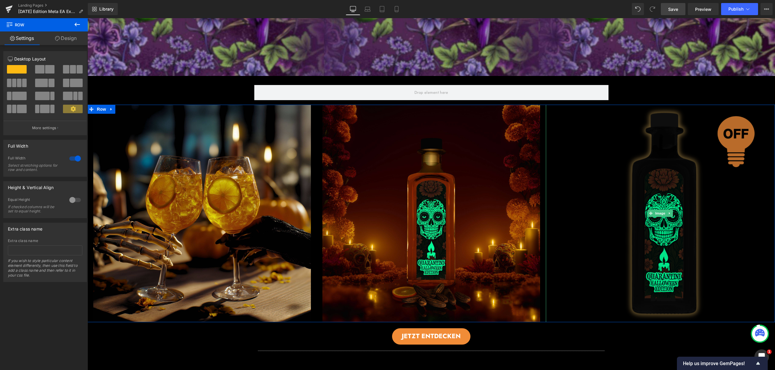
scroll to position [177, 0]
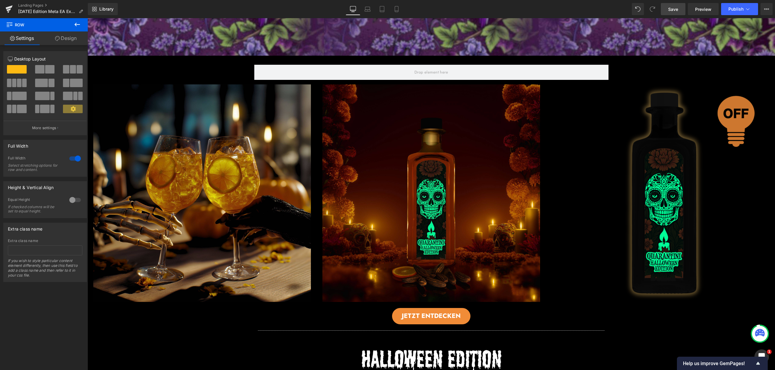
click at [668, 11] on span "Save" at bounding box center [673, 9] width 10 height 6
click at [451, 28] on link at bounding box center [450, 31] width 7 height 7
click at [83, 21] on button at bounding box center [77, 24] width 21 height 13
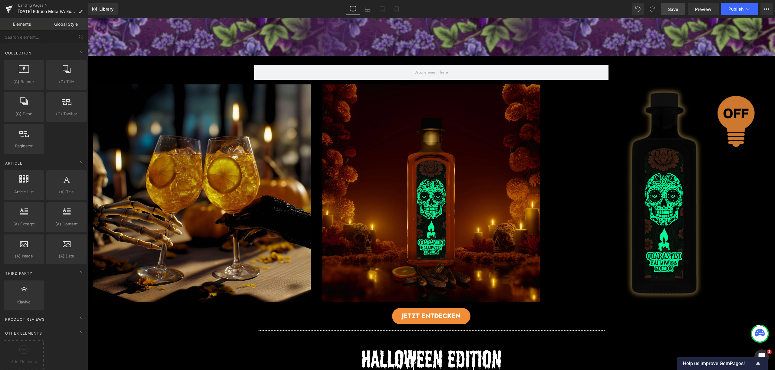
scroll to position [1009, 0]
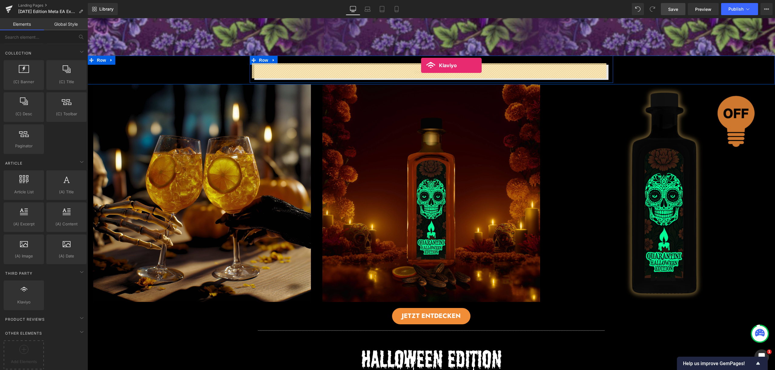
drag, startPoint x: 119, startPoint y: 226, endPoint x: 421, endPoint y: 65, distance: 342.1
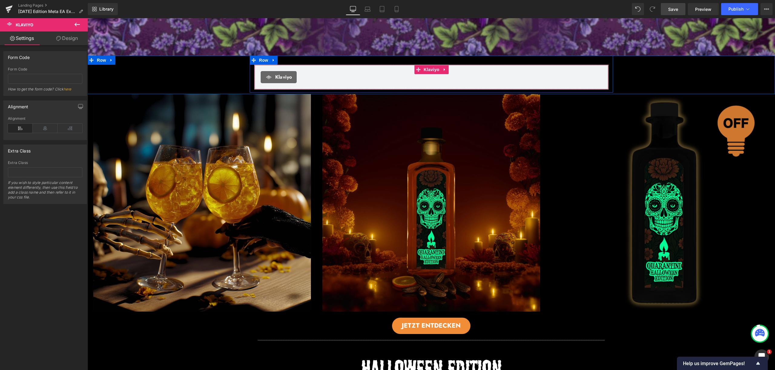
click at [277, 74] on span "Klaviyo" at bounding box center [283, 77] width 17 height 7
click at [427, 70] on span "Klaviyo" at bounding box center [431, 69] width 19 height 9
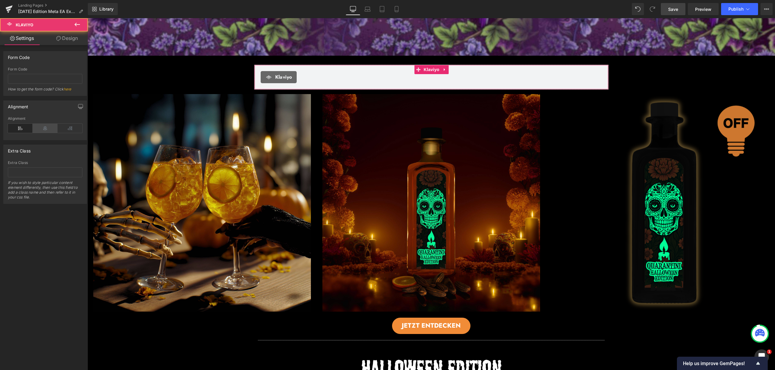
click at [50, 127] on icon at bounding box center [45, 128] width 25 height 9
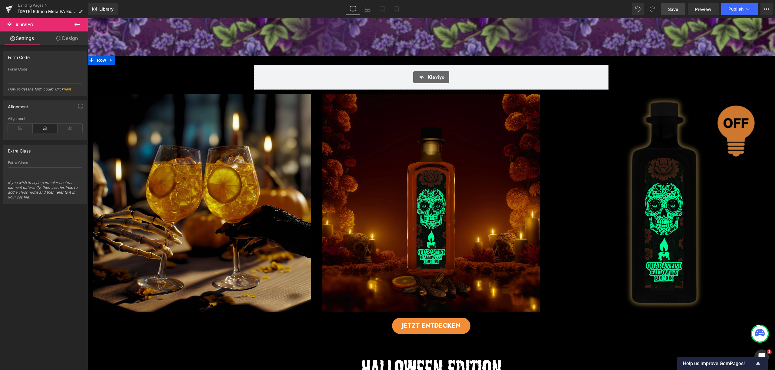
click at [181, 70] on div "Klaviyo Klaviyo Row" at bounding box center [430, 74] width 687 height 37
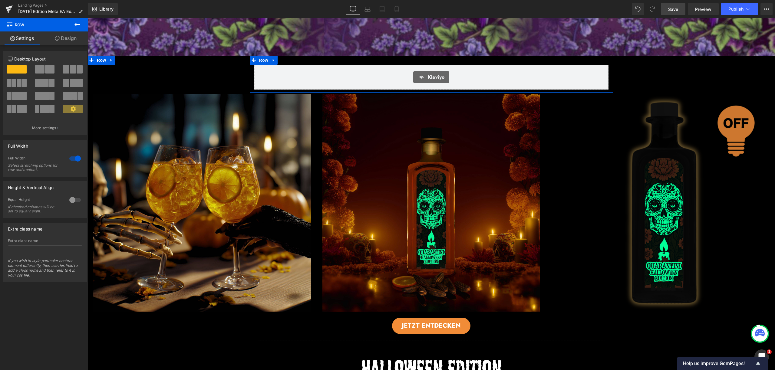
click at [292, 58] on div "Klaviyo Klaviyo Row" at bounding box center [431, 74] width 363 height 37
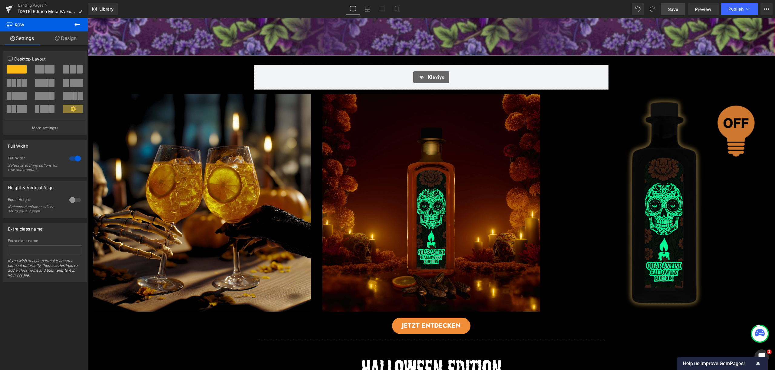
drag, startPoint x: 298, startPoint y: 55, endPoint x: 301, endPoint y: 51, distance: 5.6
click at [235, 62] on div "Klaviyo Klaviyo Row" at bounding box center [430, 74] width 687 height 37
click at [675, 11] on span "Save" at bounding box center [673, 9] width 10 height 6
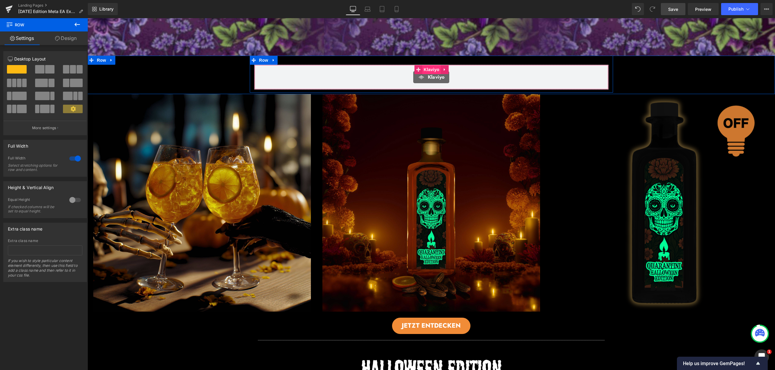
click at [428, 74] on span "Klaviyo" at bounding box center [436, 77] width 17 height 7
click at [426, 67] on span "Klaviyo" at bounding box center [431, 69] width 19 height 9
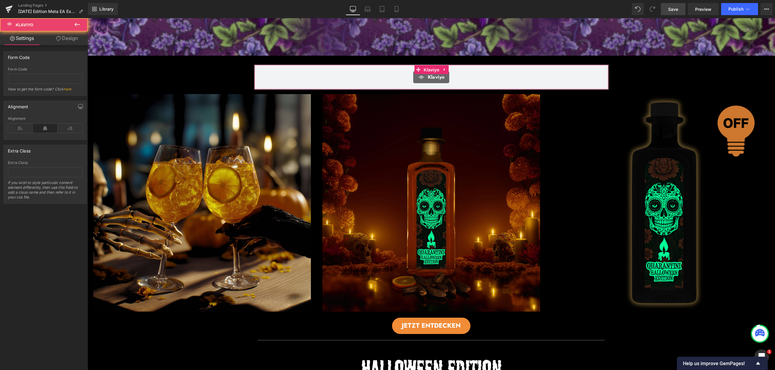
click at [41, 81] on input "text" at bounding box center [45, 79] width 74 height 10
type input "Rjj8bY"
paste input "<div class="klaviyo-form-Rjj8bY"></div>"
type input "Rjj8bY"
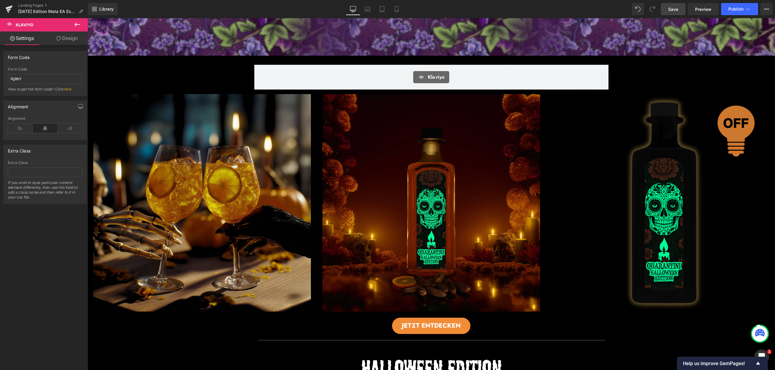
click at [42, 58] on div "Form Code" at bounding box center [45, 57] width 83 height 12
click at [397, 13] on link "Mobile" at bounding box center [396, 9] width 15 height 12
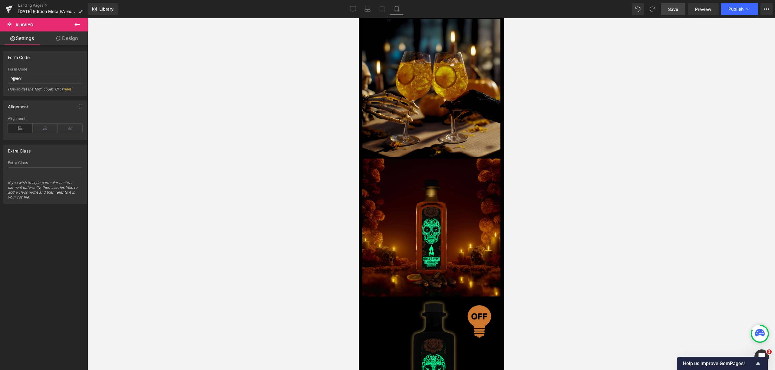
scroll to position [100, 0]
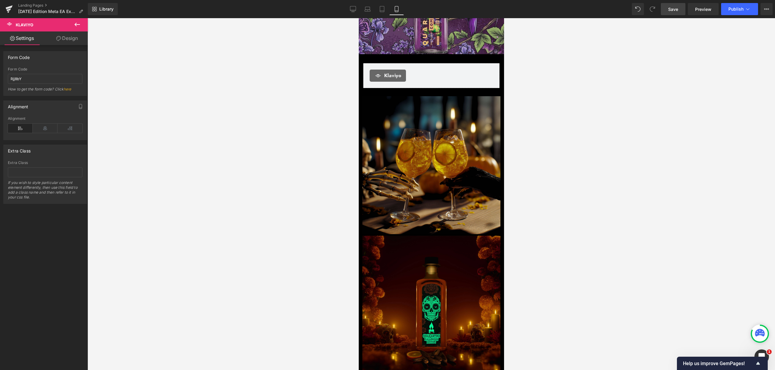
click at [397, 75] on span "Klaviyo" at bounding box center [392, 75] width 17 height 7
click at [40, 131] on icon at bounding box center [45, 128] width 25 height 9
click at [384, 11] on icon at bounding box center [382, 11] width 4 height 0
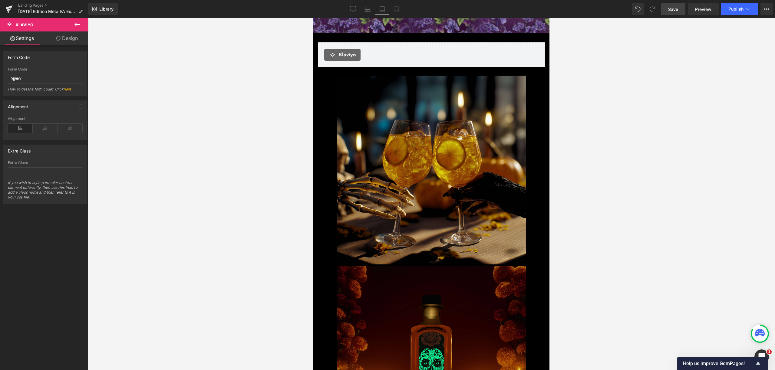
scroll to position [87, 0]
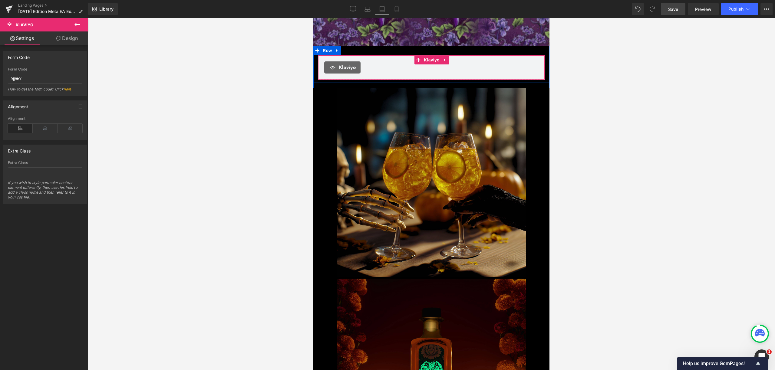
click at [390, 64] on div "Klaviyo" at bounding box center [431, 67] width 214 height 12
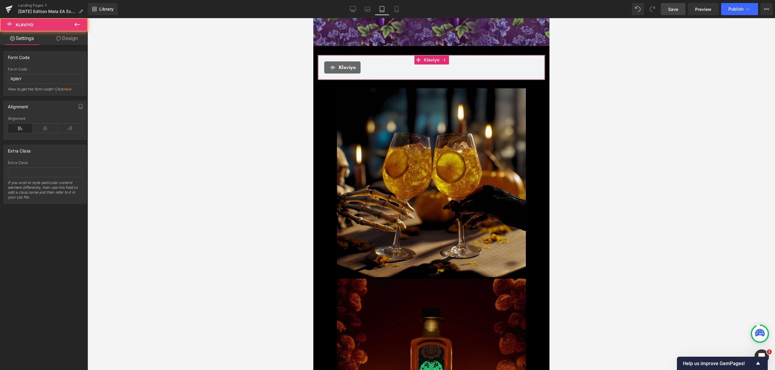
click at [37, 129] on icon at bounding box center [45, 128] width 25 height 9
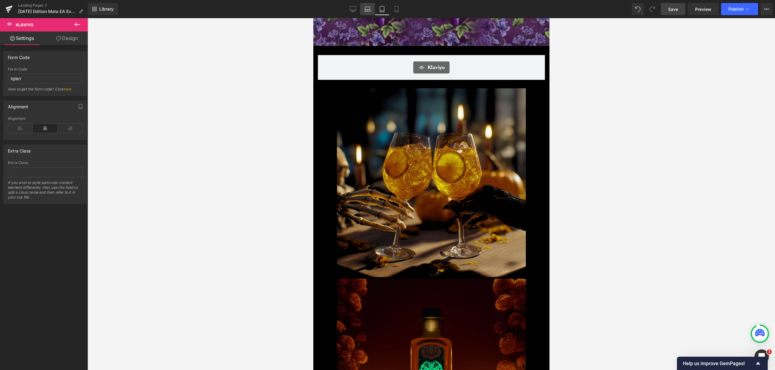
click at [370, 12] on link "Laptop" at bounding box center [367, 9] width 15 height 12
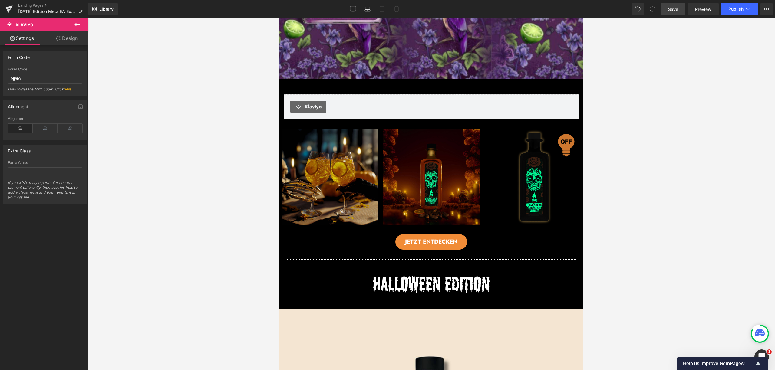
scroll to position [127, 0]
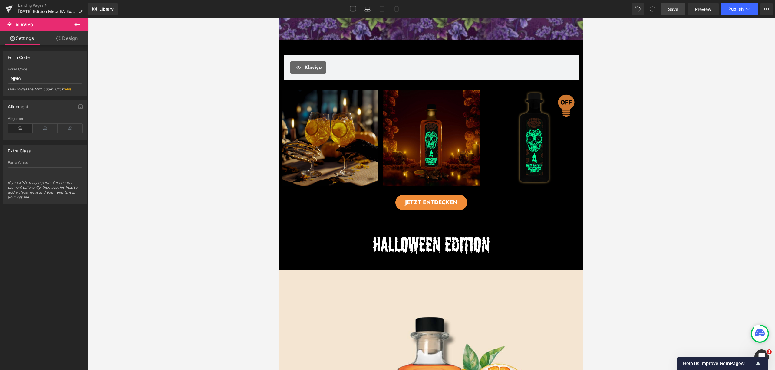
click at [401, 63] on div "Klaviyo" at bounding box center [431, 67] width 282 height 12
click at [45, 126] on icon at bounding box center [45, 128] width 25 height 9
click at [356, 10] on link "Desktop" at bounding box center [353, 9] width 15 height 12
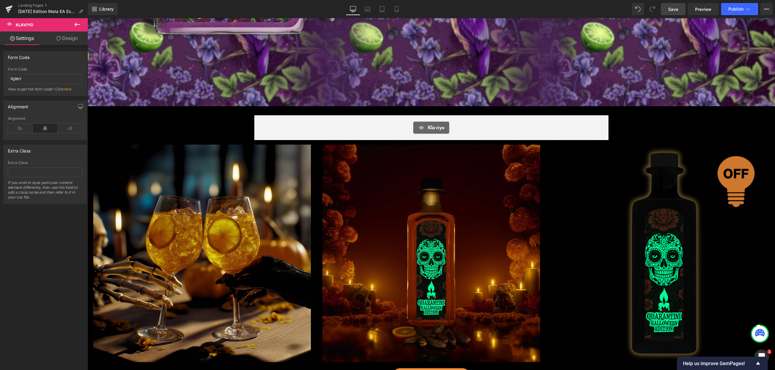
scroll to position [308, 0]
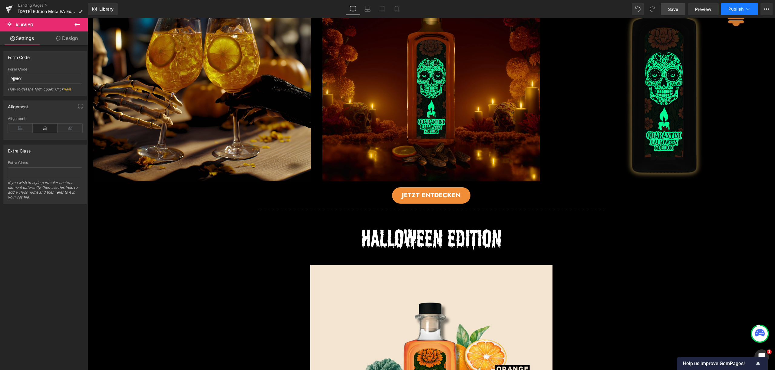
click at [738, 10] on span "Publish" at bounding box center [735, 9] width 15 height 5
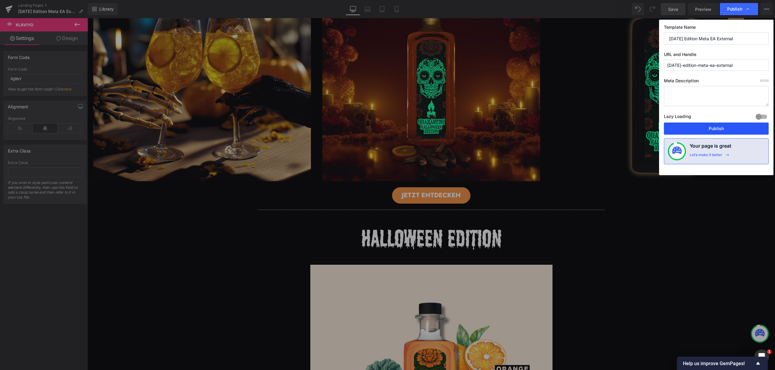
click at [735, 127] on button "Publish" at bounding box center [716, 129] width 105 height 12
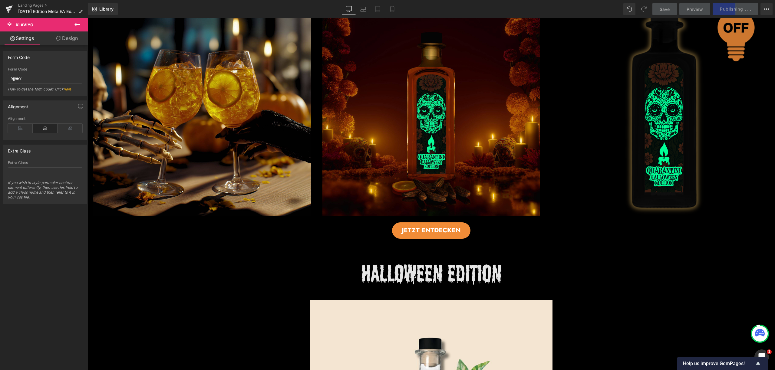
scroll to position [227, 0]
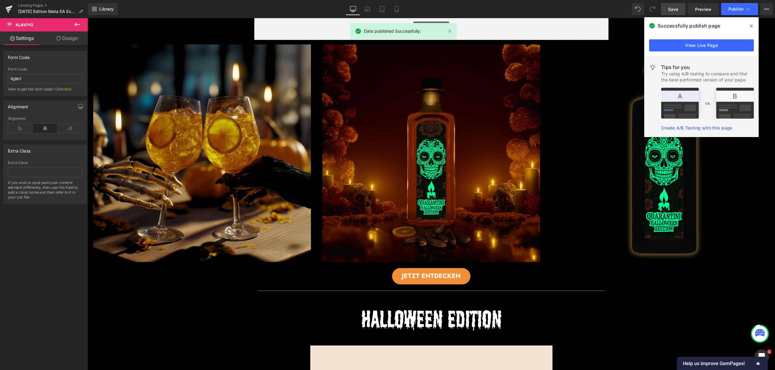
click at [753, 26] on span at bounding box center [752, 26] width 10 height 10
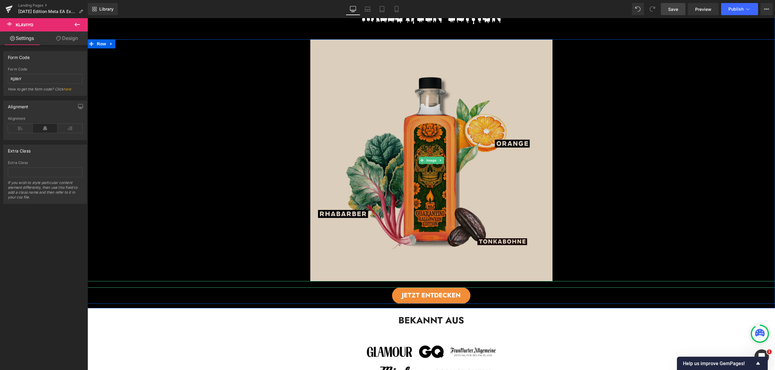
scroll to position [498, 0]
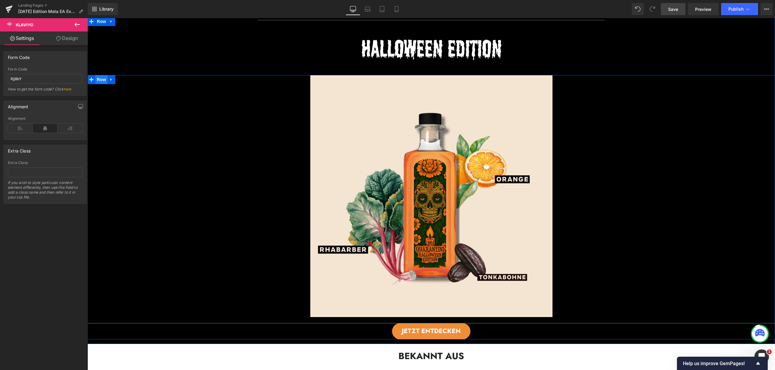
click at [97, 80] on span "Row" at bounding box center [101, 79] width 12 height 9
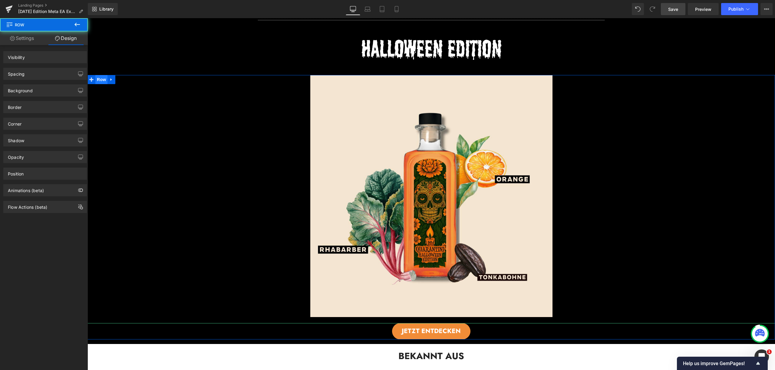
click at [102, 77] on span "Row" at bounding box center [101, 79] width 12 height 9
click at [100, 77] on span "Row" at bounding box center [101, 79] width 12 height 9
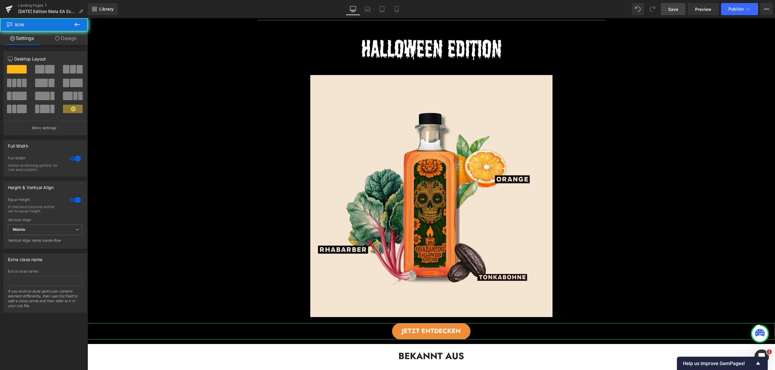
click at [41, 70] on span at bounding box center [39, 69] width 9 height 8
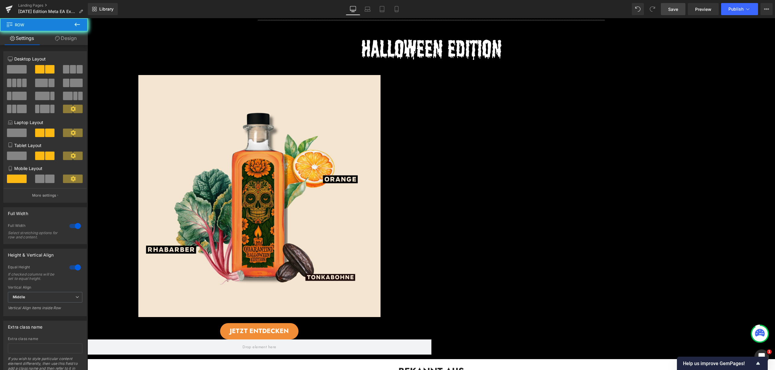
click at [491, 110] on div "Image JETZT ENTDECKEN Button Row" at bounding box center [430, 215] width 687 height 280
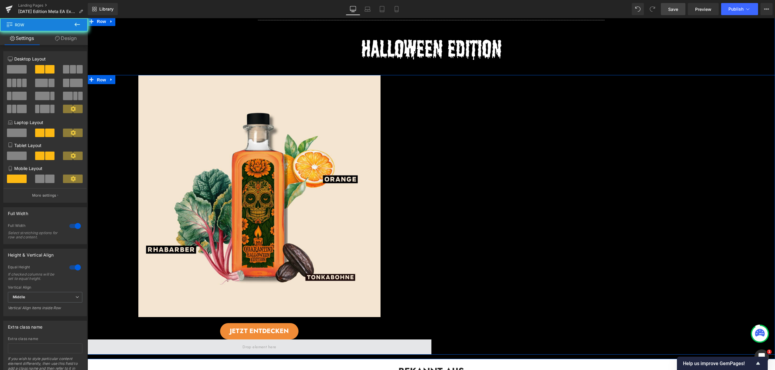
click at [259, 347] on span at bounding box center [259, 346] width 38 height 9
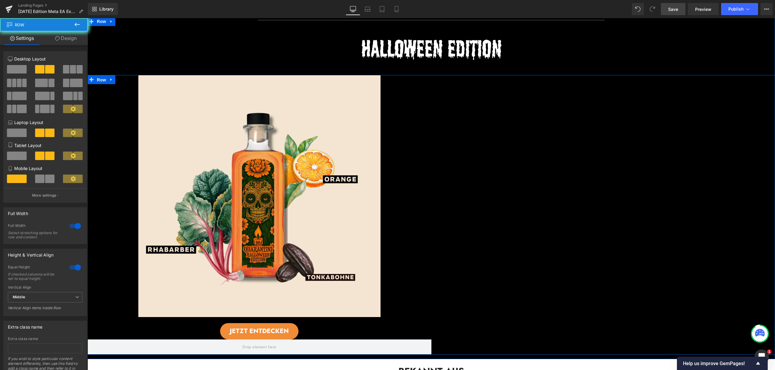
click at [133, 77] on div at bounding box center [259, 196] width 344 height 242
click at [103, 79] on span "Row" at bounding box center [101, 79] width 12 height 9
click at [99, 79] on span "Row" at bounding box center [101, 79] width 12 height 9
click at [45, 67] on span at bounding box center [49, 69] width 9 height 8
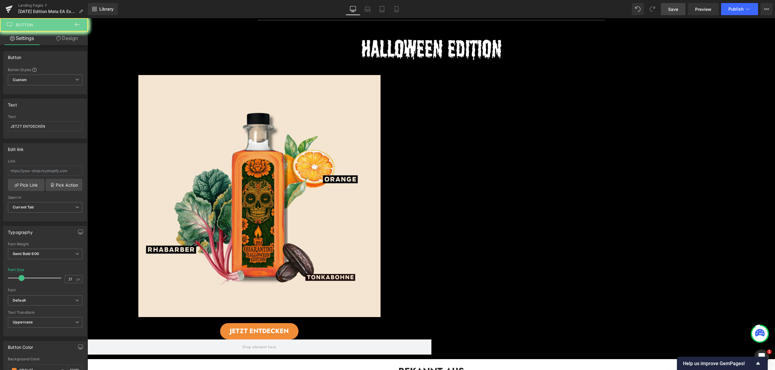
click at [256, 330] on div "JETZT ENTDECKEN Button" at bounding box center [259, 331] width 344 height 16
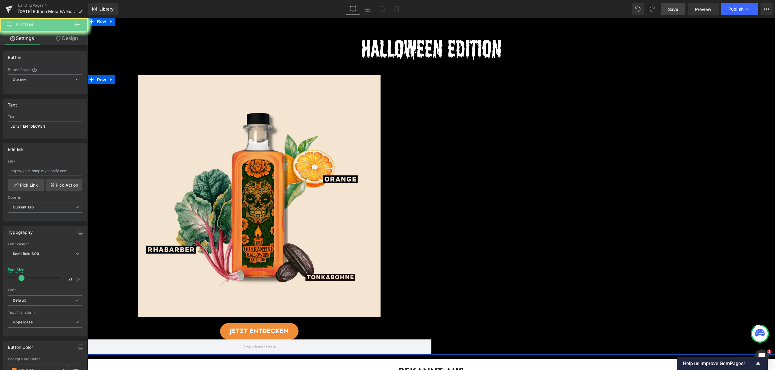
click at [254, 323] on div "JETZT ENTDECKEN Button" at bounding box center [259, 331] width 344 height 16
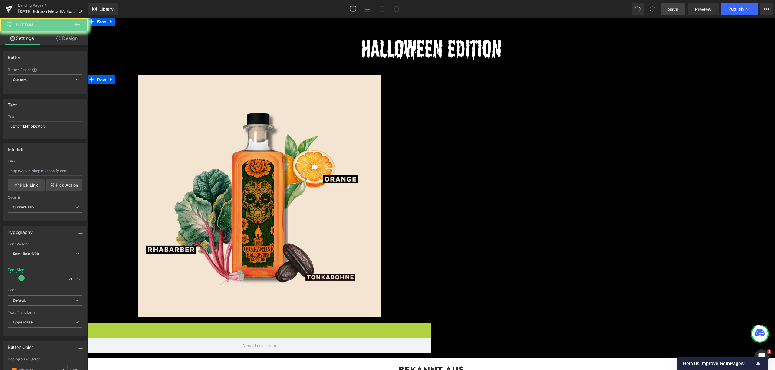
drag, startPoint x: 246, startPoint y: 299, endPoint x: 273, endPoint y: 292, distance: 28.9
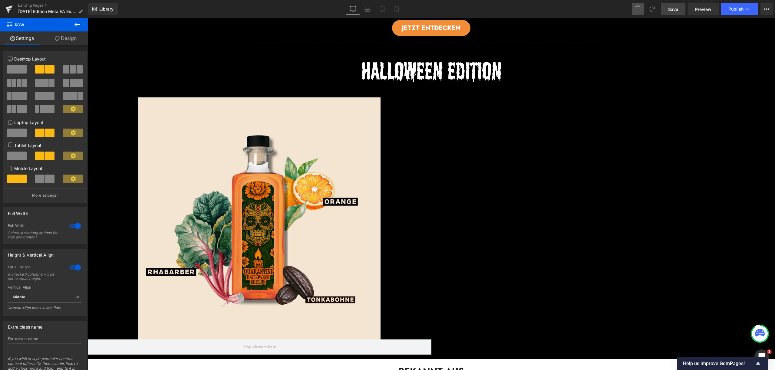
drag, startPoint x: 638, startPoint y: 3, endPoint x: 546, endPoint y: 4, distance: 91.7
click at [637, 6] on span at bounding box center [638, 9] width 10 height 10
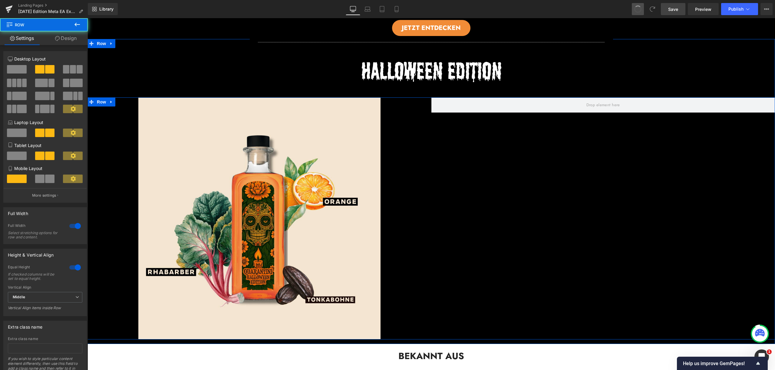
click at [532, 160] on div at bounding box center [603, 218] width 344 height 242
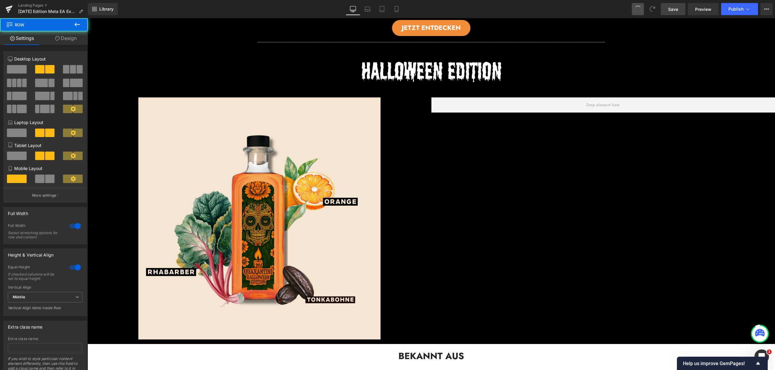
click at [76, 23] on icon at bounding box center [76, 25] width 5 height 4
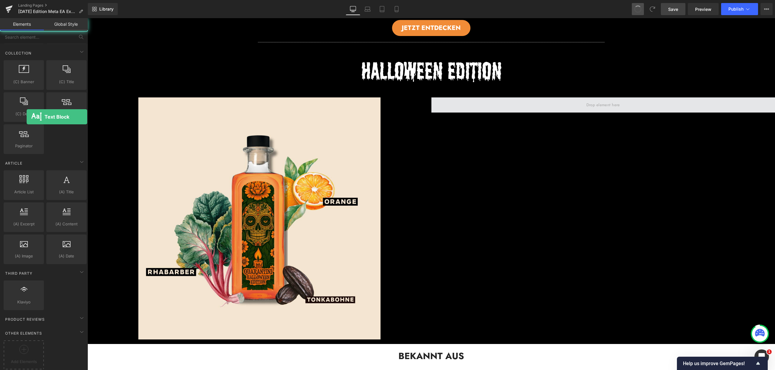
drag, startPoint x: 114, startPoint y: 135, endPoint x: 489, endPoint y: 49, distance: 384.8
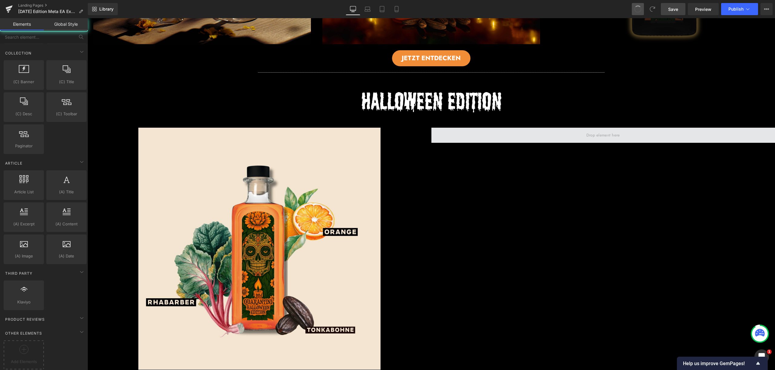
click at [594, 130] on span at bounding box center [603, 134] width 38 height 9
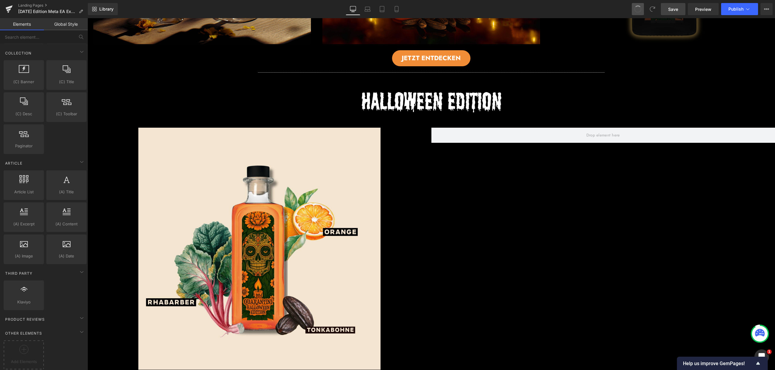
drag, startPoint x: 565, startPoint y: 135, endPoint x: 272, endPoint y: 22, distance: 314.8
click at [565, 135] on div at bounding box center [603, 249] width 344 height 242
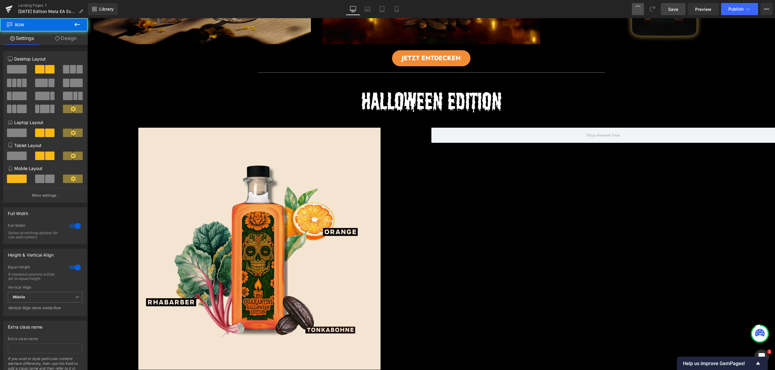
scroll to position [582, 0]
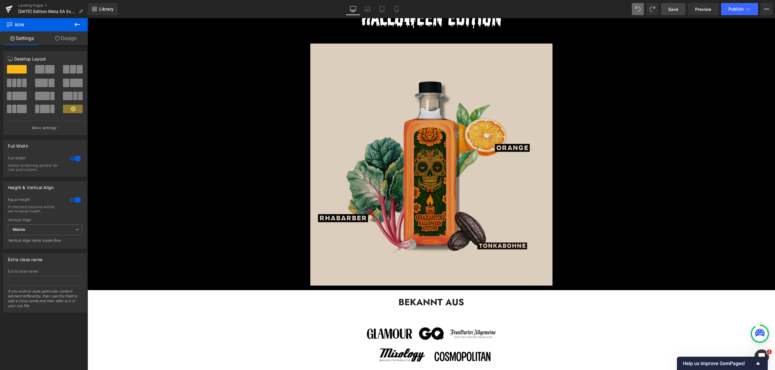
click at [592, 136] on div at bounding box center [430, 165] width 687 height 242
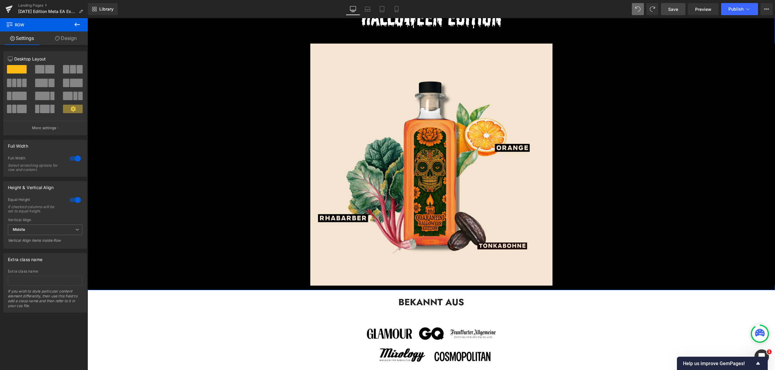
click at [106, 45] on link at bounding box center [109, 48] width 6 height 7
click at [102, 85] on div at bounding box center [430, 165] width 687 height 242
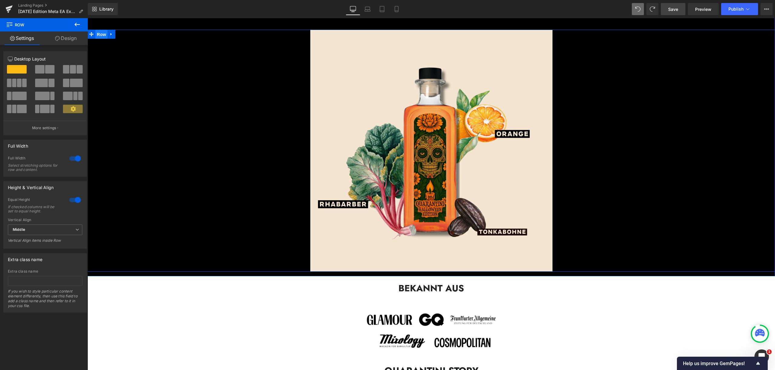
click at [99, 39] on span "Row" at bounding box center [101, 34] width 12 height 9
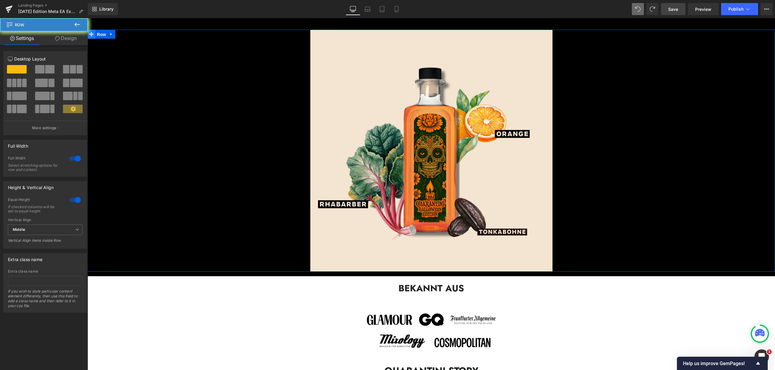
click at [48, 67] on span at bounding box center [49, 69] width 9 height 8
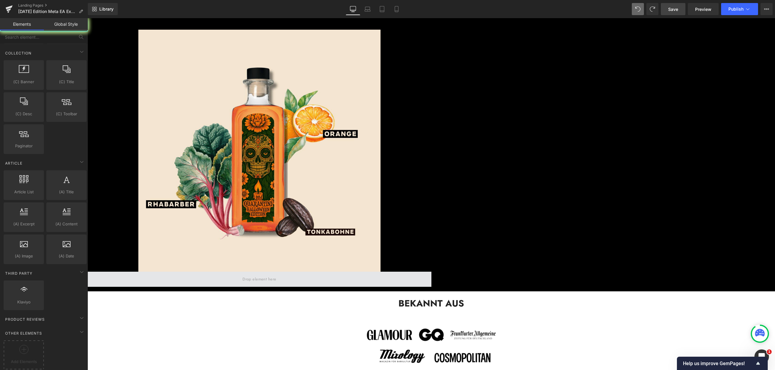
click at [251, 282] on span at bounding box center [259, 279] width 38 height 9
click at [105, 267] on div at bounding box center [259, 151] width 344 height 242
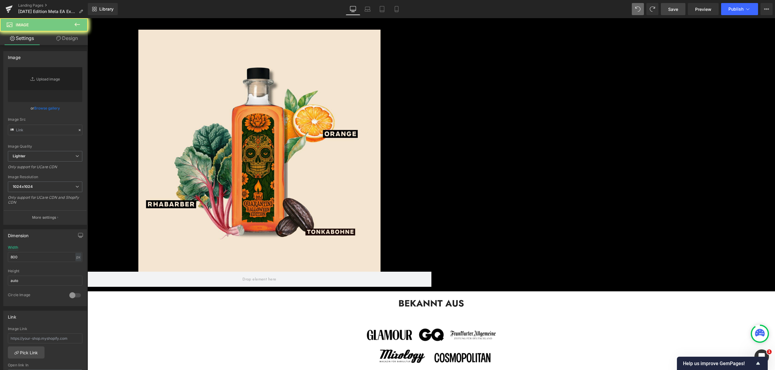
click at [476, 56] on div "Image Row" at bounding box center [430, 158] width 687 height 257
click at [367, 101] on img at bounding box center [259, 151] width 242 height 242
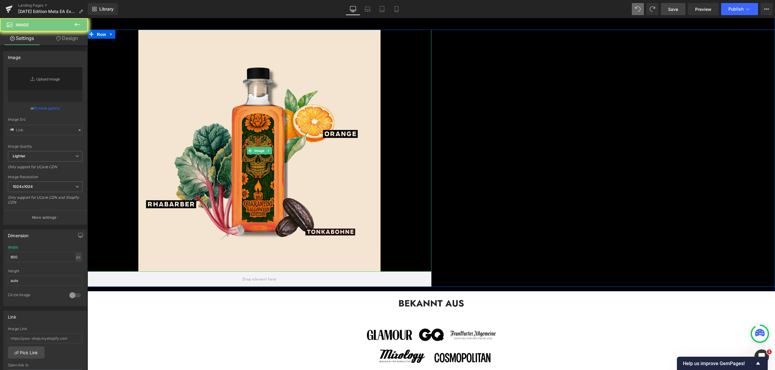
click at [124, 93] on div at bounding box center [259, 151] width 344 height 242
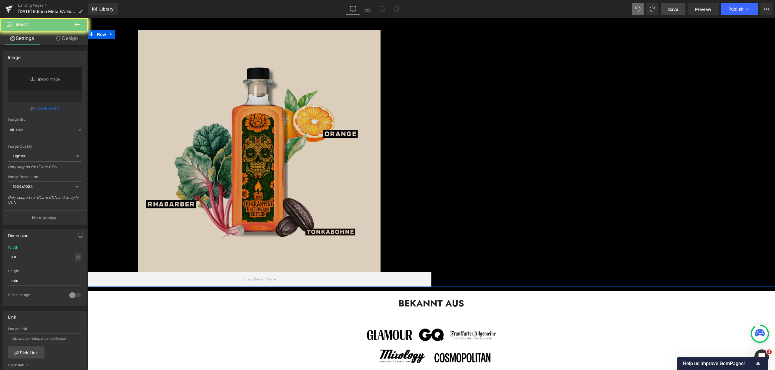
click at [101, 39] on span "Row" at bounding box center [101, 34] width 12 height 9
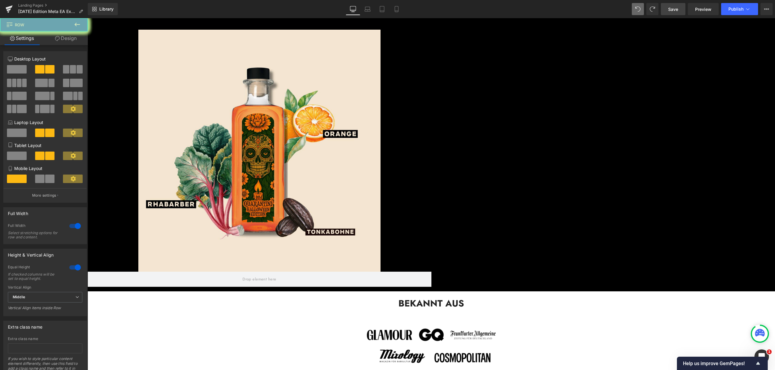
click at [77, 25] on icon at bounding box center [76, 25] width 5 height 4
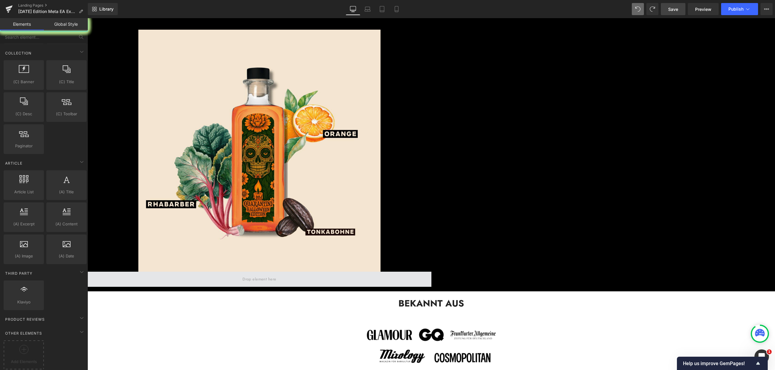
drag, startPoint x: 110, startPoint y: 131, endPoint x: 214, endPoint y: 336, distance: 230.0
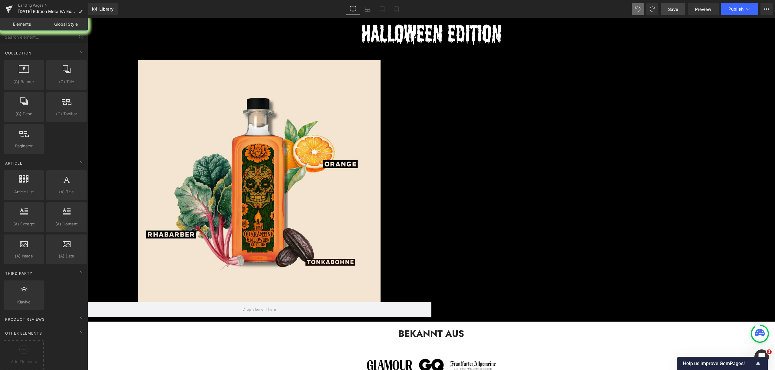
click at [300, 208] on img at bounding box center [259, 181] width 242 height 242
click at [113, 118] on div at bounding box center [259, 181] width 344 height 242
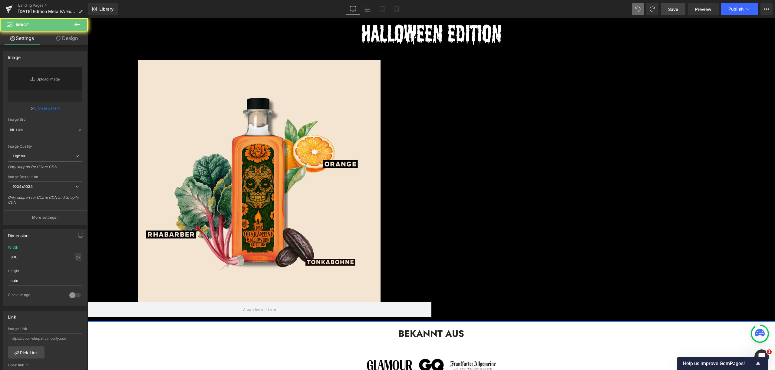
click at [107, 83] on div "Separator Image Image Row Row Image Row" at bounding box center [430, 162] width 687 height 320
click at [104, 48] on div "Separator Image Image Row Row Image Row" at bounding box center [430, 162] width 687 height 320
click at [114, 98] on div "Separator Image Image Row Row Image Row" at bounding box center [430, 162] width 687 height 320
click at [100, 46] on div "Separator Image Image Row Row Image Row" at bounding box center [430, 162] width 687 height 320
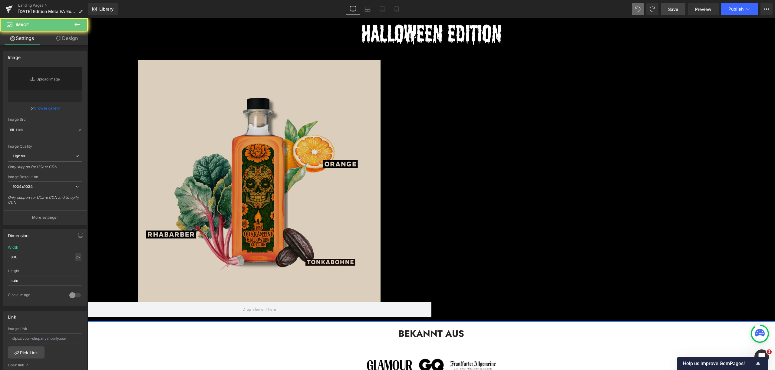
click at [437, 110] on div "Image Row" at bounding box center [430, 188] width 687 height 257
click at [404, 60] on img at bounding box center [431, 34] width 213 height 52
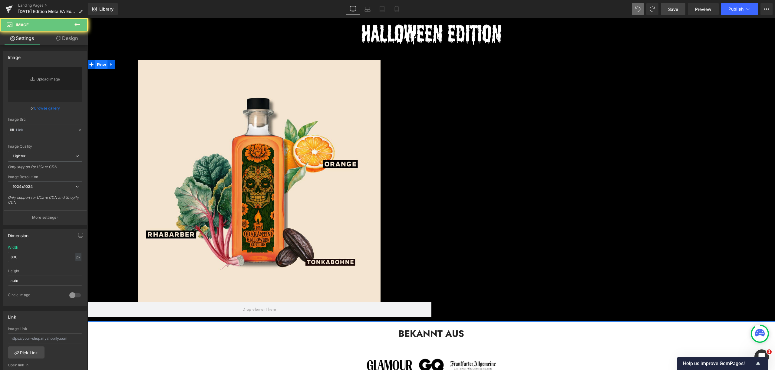
click at [97, 108] on div "Image Row" at bounding box center [430, 188] width 687 height 257
click at [127, 116] on div at bounding box center [259, 181] width 344 height 242
click at [170, 120] on img at bounding box center [259, 181] width 242 height 242
click at [101, 69] on span "Row" at bounding box center [101, 64] width 12 height 9
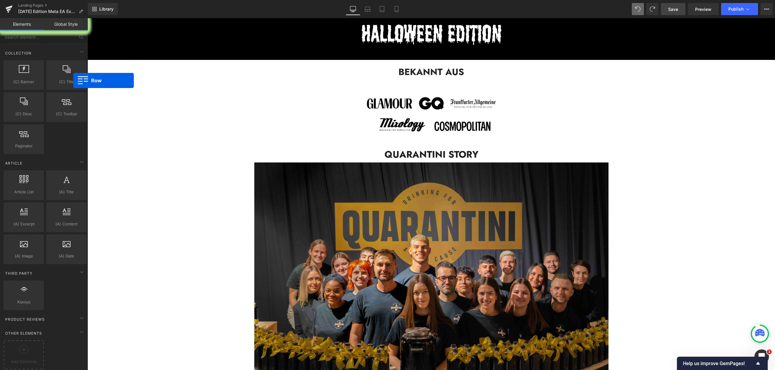
drag, startPoint x: 73, startPoint y: 81, endPoint x: 662, endPoint y: 0, distance: 594.2
click at [676, 9] on span "Save" at bounding box center [673, 9] width 10 height 6
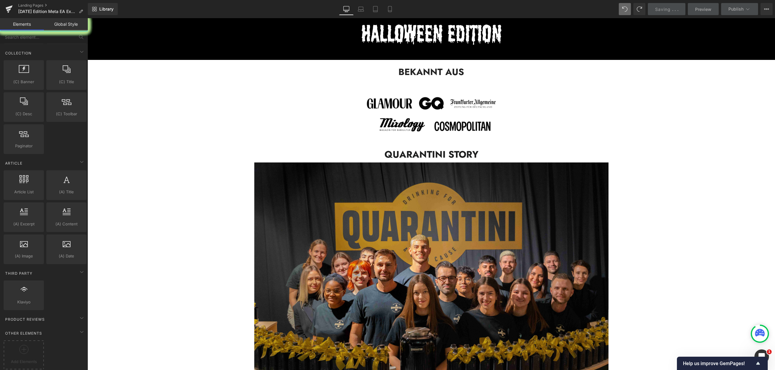
scroll to position [0, 0]
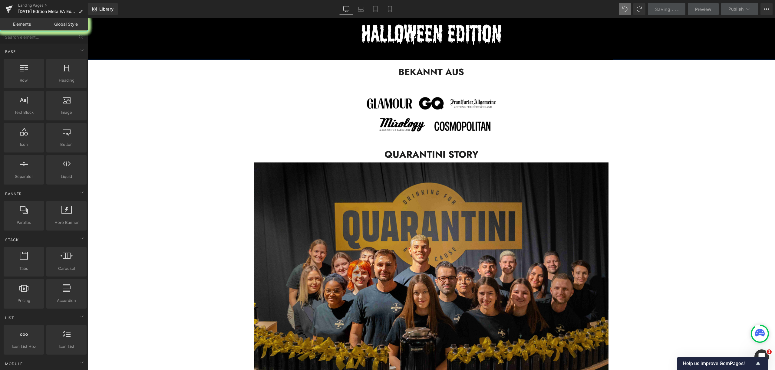
drag, startPoint x: 103, startPoint y: 74, endPoint x: 145, endPoint y: 57, distance: 45.5
click at [103, 60] on div "Separator Image Image Row Row" at bounding box center [430, 31] width 687 height 58
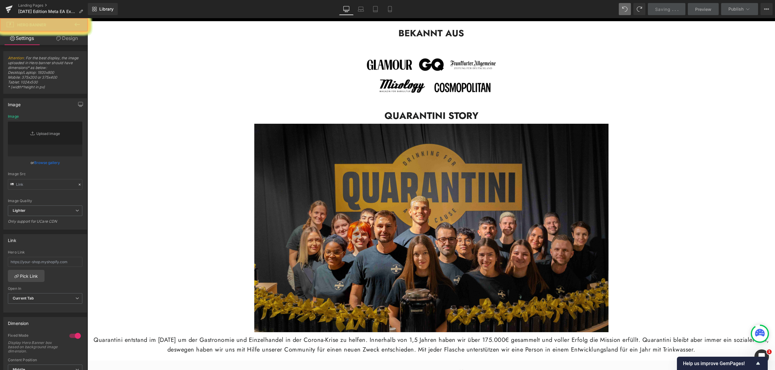
click at [41, 5] on link "Landing Pages" at bounding box center [53, 5] width 70 height 5
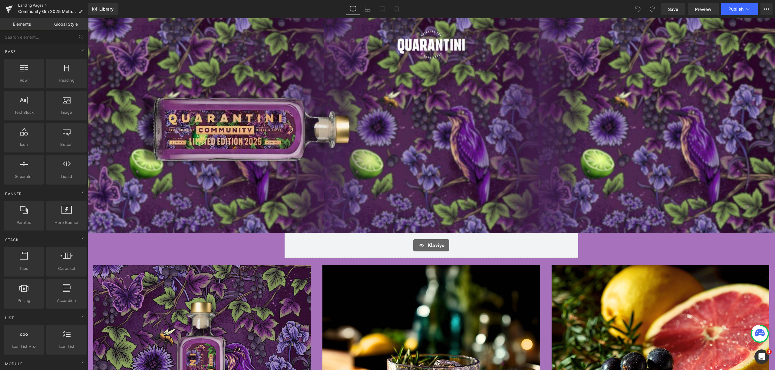
click at [30, 5] on link "Landing Pages" at bounding box center [53, 5] width 70 height 5
click at [33, 5] on link "Landing Pages" at bounding box center [53, 5] width 70 height 5
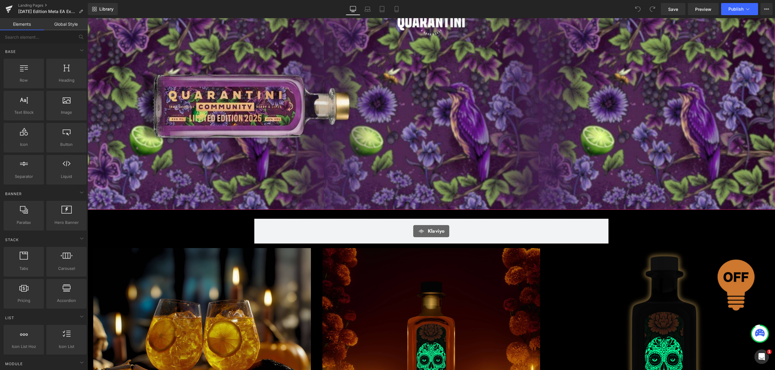
scroll to position [179, 0]
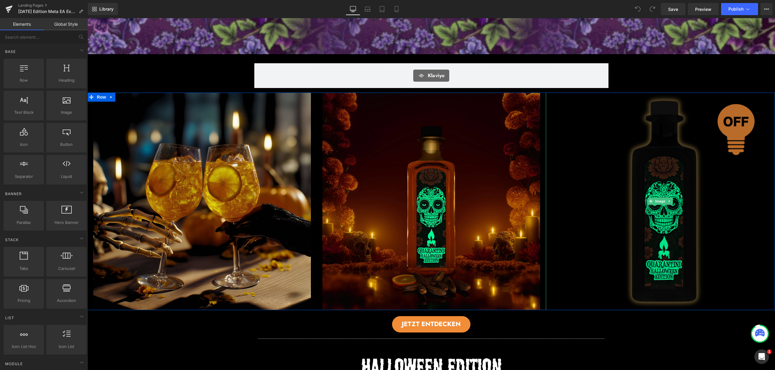
click at [669, 179] on img at bounding box center [661, 202] width 218 height 218
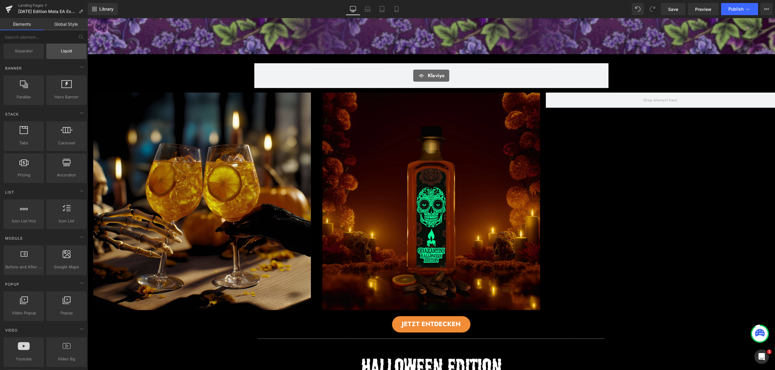
scroll to position [175, 0]
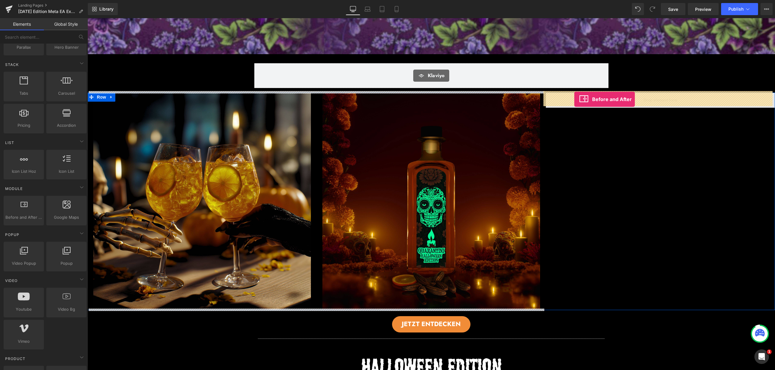
drag, startPoint x: 114, startPoint y: 224, endPoint x: 574, endPoint y: 99, distance: 476.7
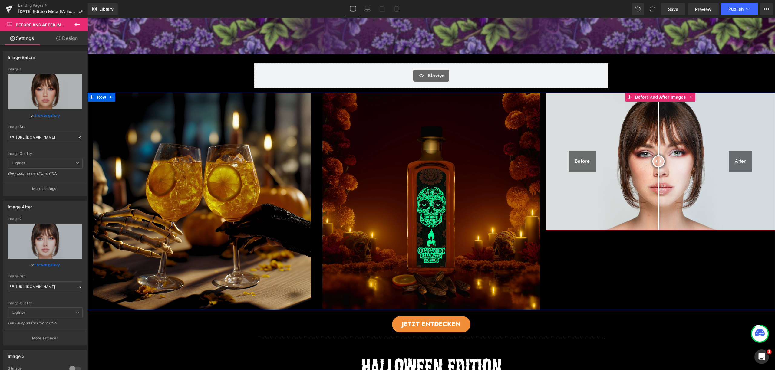
drag, startPoint x: 658, startPoint y: 161, endPoint x: 656, endPoint y: 168, distance: 6.8
click at [656, 167] on div at bounding box center [658, 161] width 12 height 12
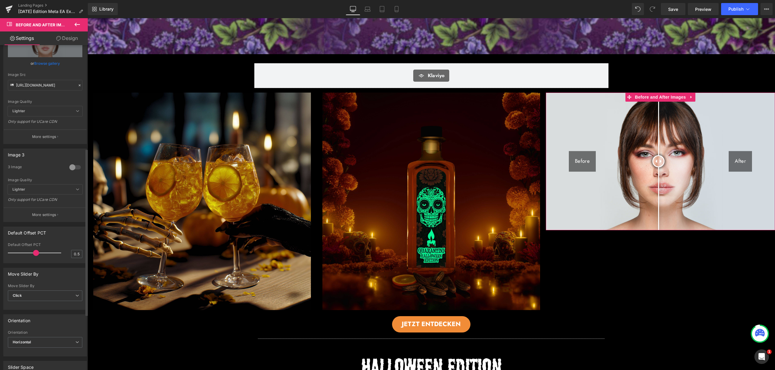
scroll to position [193, 0]
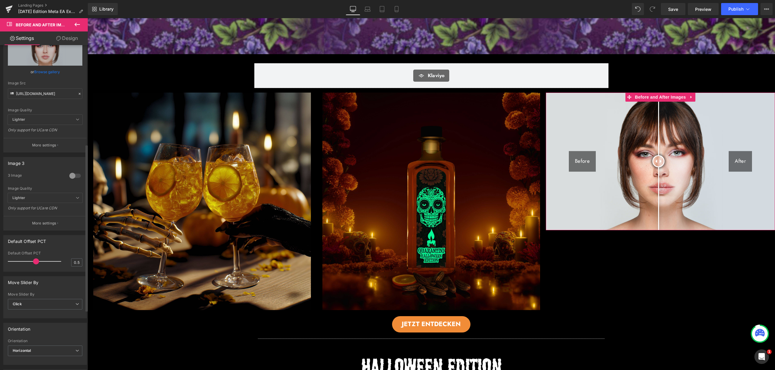
click at [59, 299] on div "Move Slider By Click Click Hover" at bounding box center [45, 304] width 74 height 24
click at [58, 301] on span "Click" at bounding box center [45, 304] width 74 height 11
click at [58, 301] on span "Click" at bounding box center [44, 304] width 72 height 11
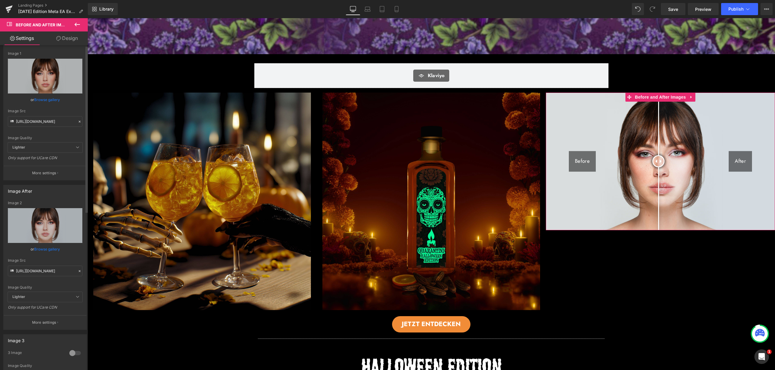
scroll to position [0, 0]
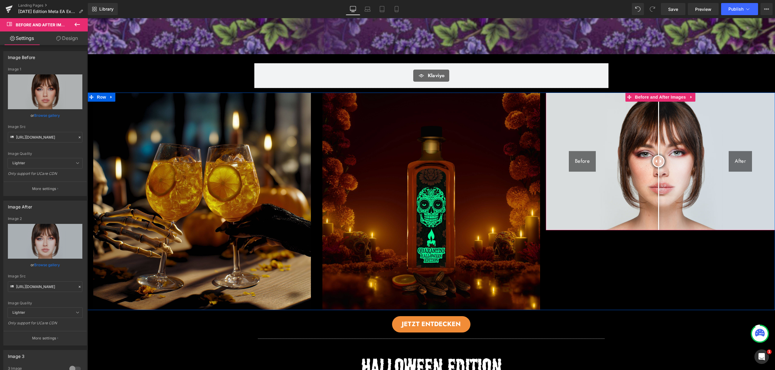
click at [588, 132] on img at bounding box center [660, 162] width 229 height 138
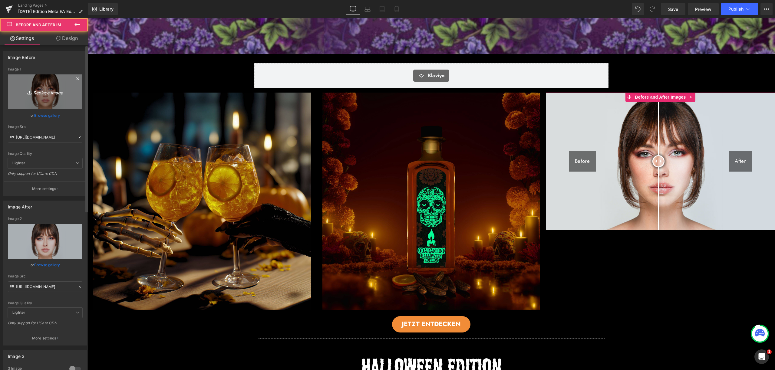
click at [47, 89] on icon "Replace Image" at bounding box center [45, 92] width 48 height 8
click at [41, 94] on icon "Replace Image" at bounding box center [45, 92] width 48 height 8
type input "C:\fakepath\9.jpg"
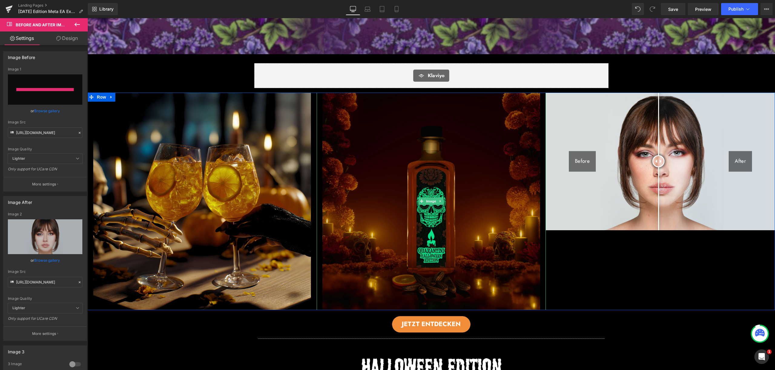
type input "https://ucarecdn.com/da2426f5-4854-4632-933f-6afc283e8b00/-/format/auto/-/previ…"
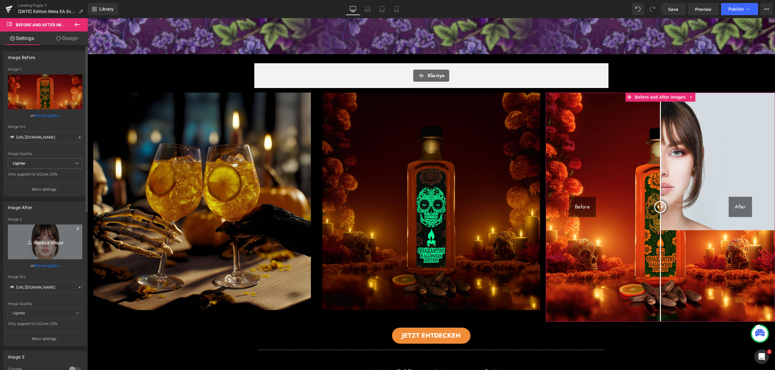
click at [35, 241] on icon "Replace Image" at bounding box center [45, 242] width 48 height 8
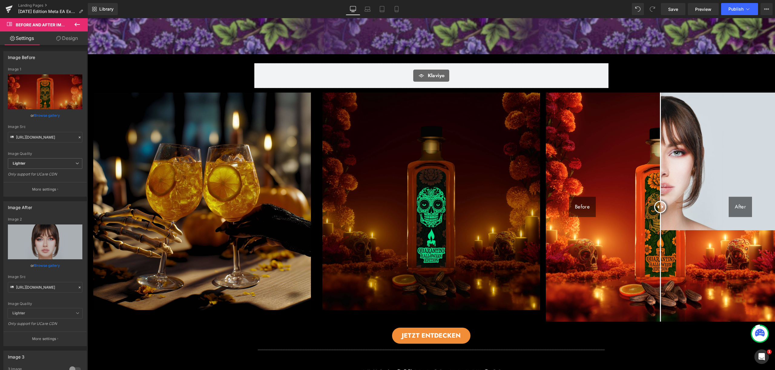
type input "C:\fakepath\10.jpg"
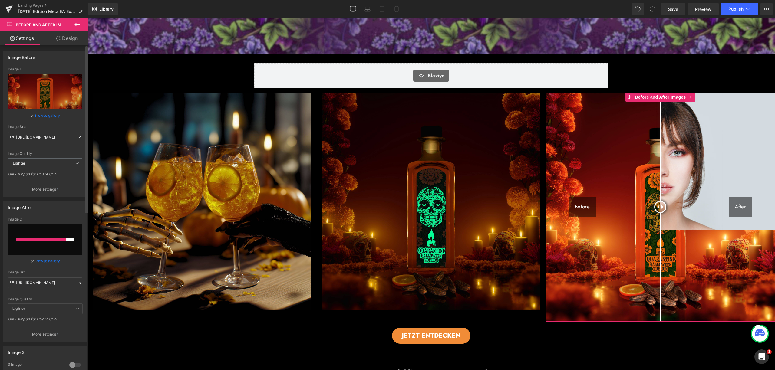
click at [52, 241] on div at bounding box center [41, 239] width 50 height 3
click at [56, 214] on div "Image After https://cdn.shopify.com/s/files/1/2005/9307/files/After-2_1024x1024…" at bounding box center [45, 271] width 84 height 140
click at [54, 233] on input "file" at bounding box center [45, 240] width 74 height 30
type input "C:\fakepath\10.jpg"
click at [39, 99] on link "Replace Image" at bounding box center [45, 91] width 74 height 35
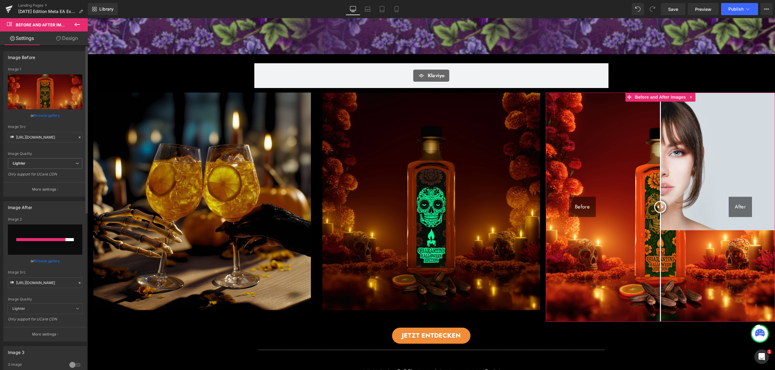
click at [53, 237] on input "file" at bounding box center [45, 240] width 74 height 30
type input "C:\fakepath\10.jpg"
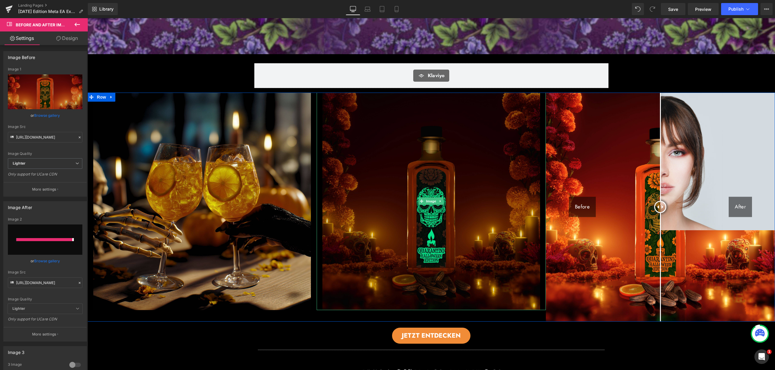
type input "https://ucarecdn.com/20cffecd-b92b-43bb-84ac-0470eacc8437/-/format/auto/-/previ…"
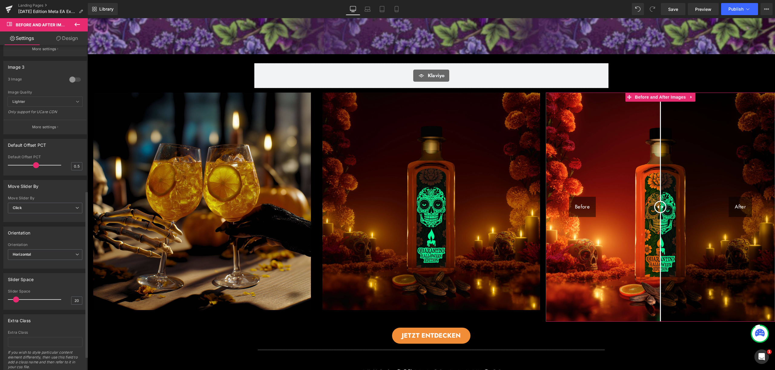
scroll to position [294, 0]
drag, startPoint x: 16, startPoint y: 297, endPoint x: 38, endPoint y: 298, distance: 21.5
click at [38, 298] on div at bounding box center [36, 297] width 50 height 12
type input "20"
drag, startPoint x: 34, startPoint y: 298, endPoint x: 13, endPoint y: 301, distance: 20.4
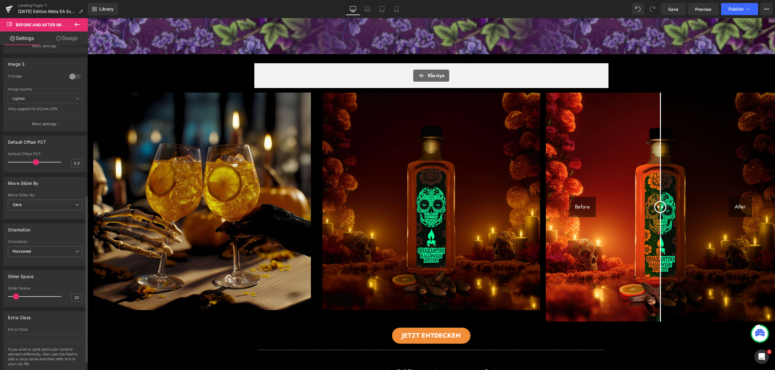
click at [13, 301] on div at bounding box center [36, 297] width 50 height 12
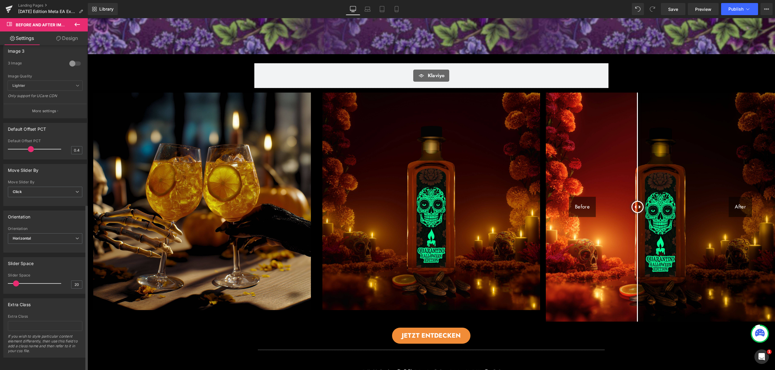
type input "0.5"
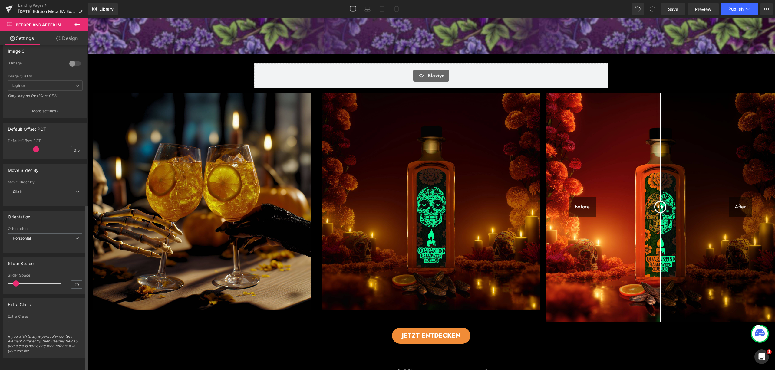
drag, startPoint x: 48, startPoint y: 147, endPoint x: 34, endPoint y: 147, distance: 13.3
click at [34, 147] on span at bounding box center [36, 149] width 6 height 6
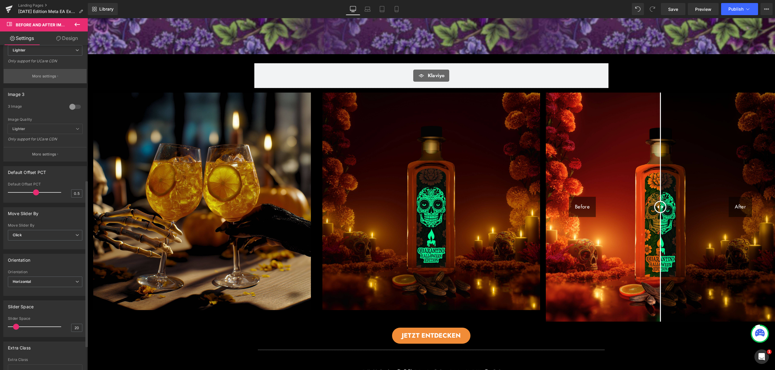
scroll to position [165, 0]
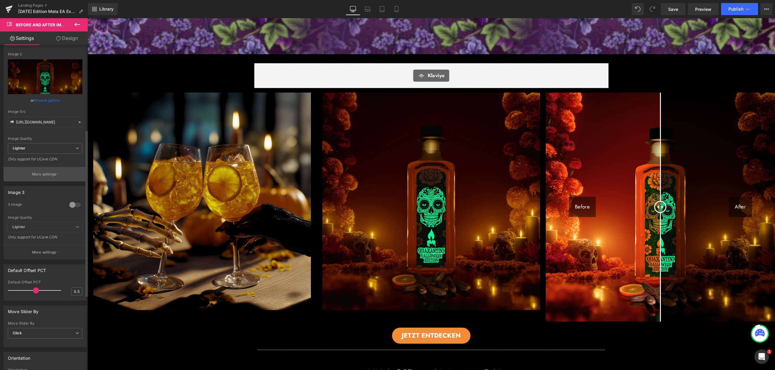
click at [48, 177] on p "More settings" at bounding box center [44, 174] width 24 height 5
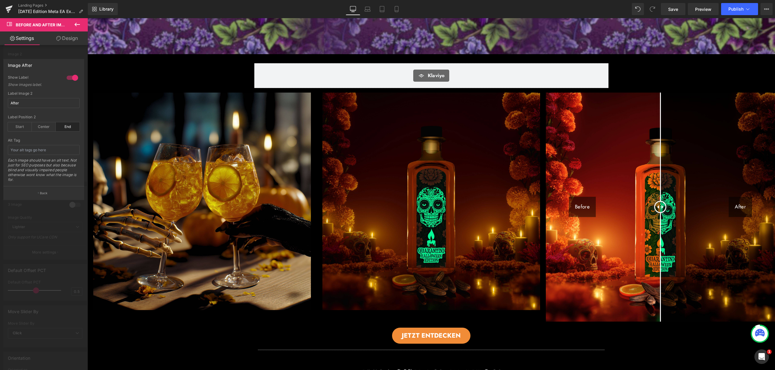
click at [45, 209] on div at bounding box center [44, 195] width 88 height 355
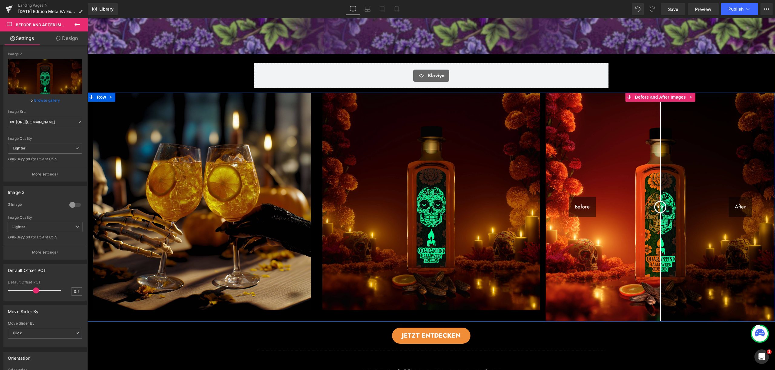
click at [576, 296] on img at bounding box center [660, 207] width 229 height 229
click at [653, 97] on span "Before and After Images" at bounding box center [660, 97] width 54 height 9
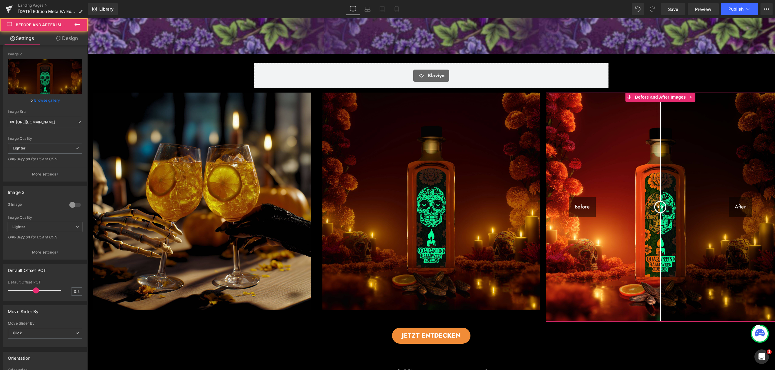
click at [79, 36] on link "Design" at bounding box center [67, 38] width 44 height 14
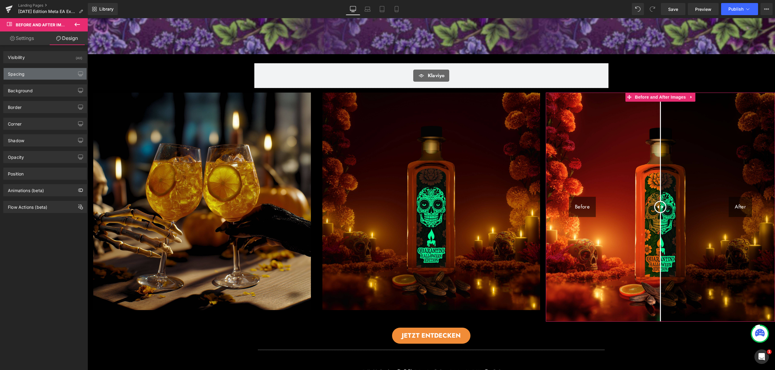
click at [31, 75] on div "Spacing" at bounding box center [45, 74] width 83 height 12
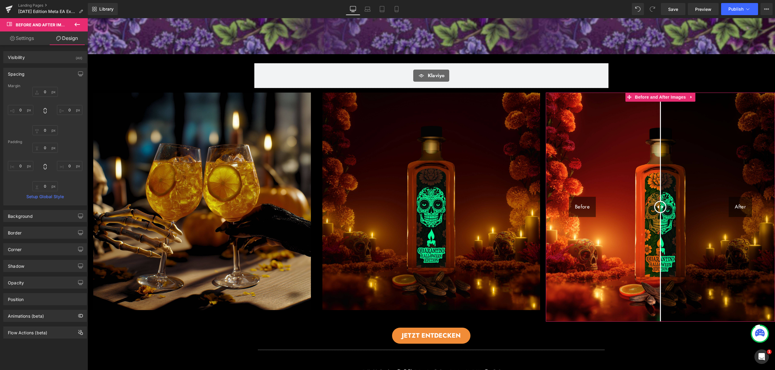
click at [33, 39] on link "Settings" at bounding box center [22, 38] width 44 height 14
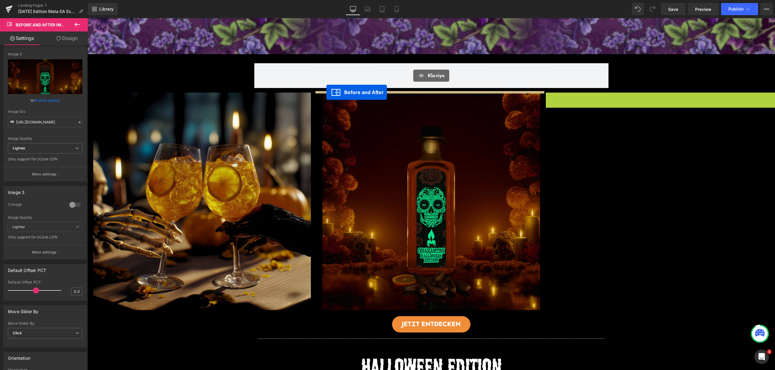
drag, startPoint x: 628, startPoint y: 97, endPoint x: 326, endPoint y: 92, distance: 301.2
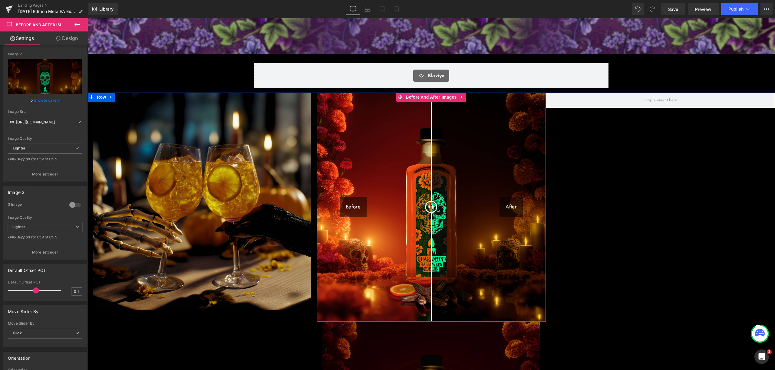
scroll to position [230, 0]
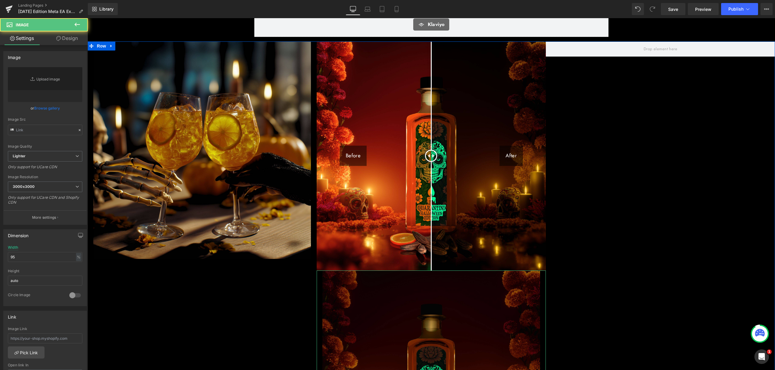
type input "https://ucarecdn.com/1f99da76-a74b-4e01-a98a-6db073fb243e/-/format/auto/-/previ…"
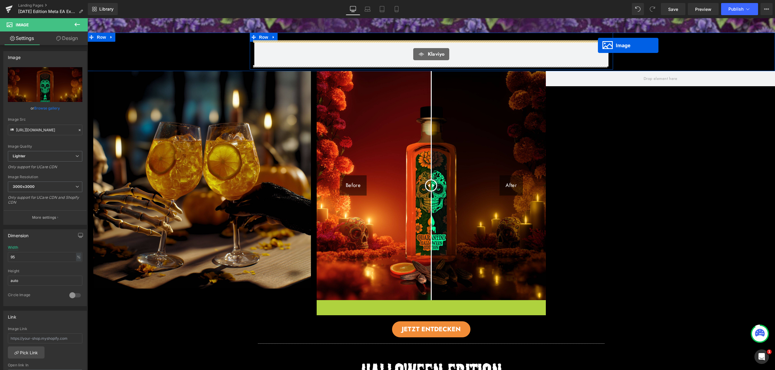
scroll to position [194, 0]
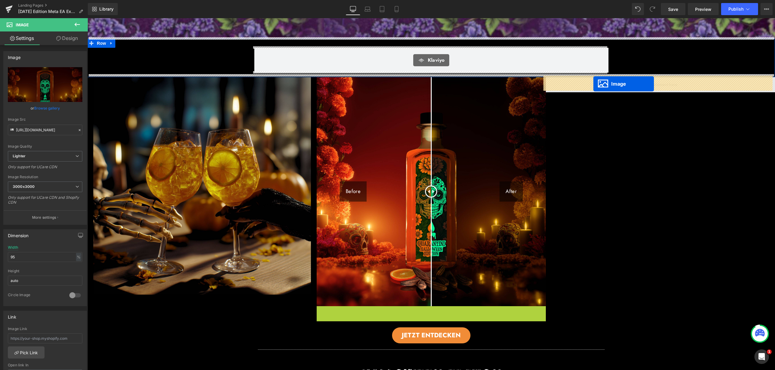
drag, startPoint x: 420, startPoint y: 305, endPoint x: 593, endPoint y: 84, distance: 281.6
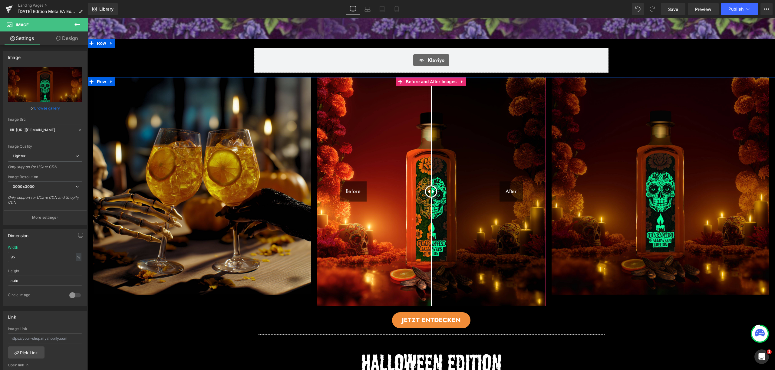
click at [329, 267] on img at bounding box center [431, 191] width 229 height 229
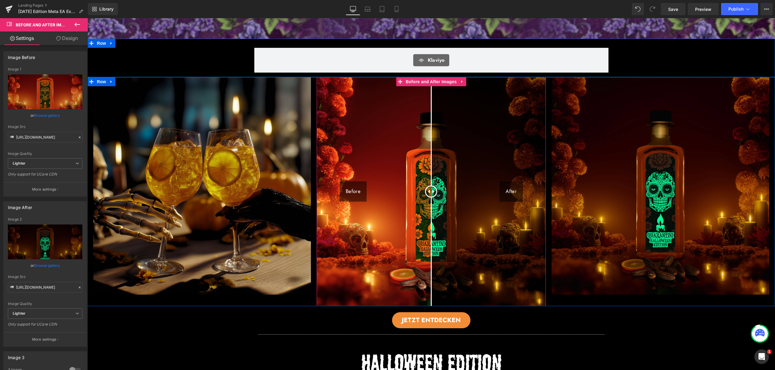
click at [354, 190] on div "Before" at bounding box center [353, 192] width 27 height 20
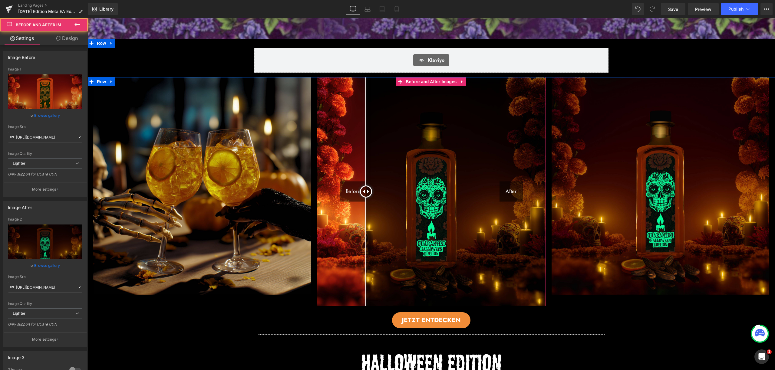
click at [364, 190] on div "Before After" at bounding box center [431, 191] width 229 height 229
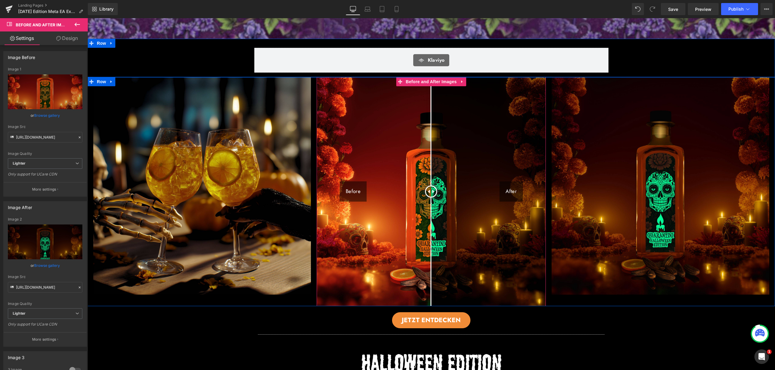
drag, startPoint x: 382, startPoint y: 192, endPoint x: 429, endPoint y: 196, distance: 46.8
click at [429, 196] on div at bounding box center [431, 192] width 12 height 12
click at [350, 192] on div "Before" at bounding box center [353, 192] width 27 height 20
click at [39, 57] on div "Image Before" at bounding box center [45, 57] width 83 height 12
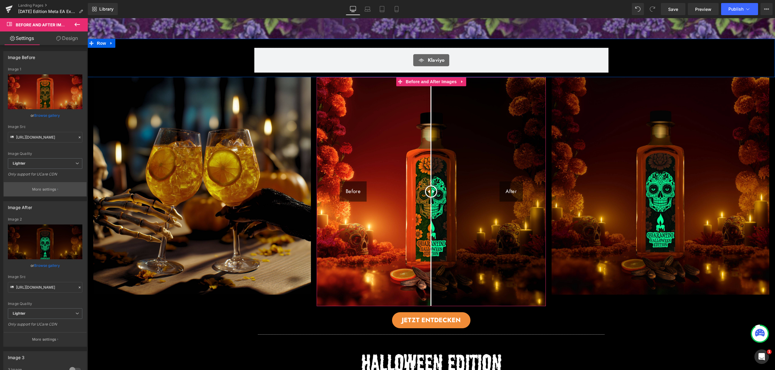
click at [50, 190] on p "More settings" at bounding box center [44, 189] width 24 height 5
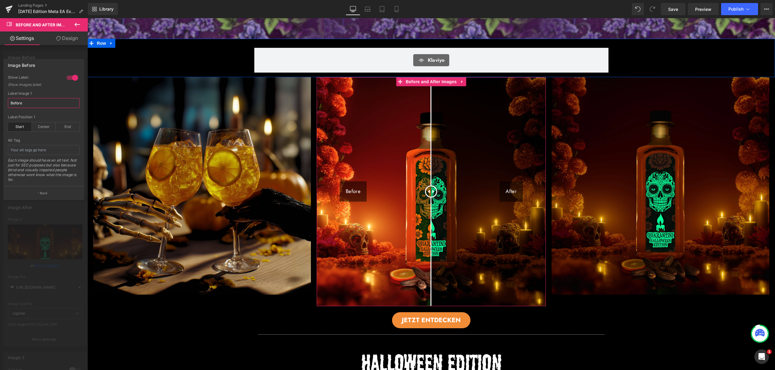
drag, startPoint x: 24, startPoint y: 104, endPoint x: 8, endPoint y: 102, distance: 15.5
click at [8, 102] on input "Before" at bounding box center [44, 103] width 72 height 10
drag, startPoint x: 38, startPoint y: 103, endPoint x: 2, endPoint y: 103, distance: 36.0
click at [2, 103] on div "Image Before 1 Show Label Show images label. LICHT AN Label Image 1 LICHT AN st…" at bounding box center [44, 127] width 88 height 146
type input "TAG"
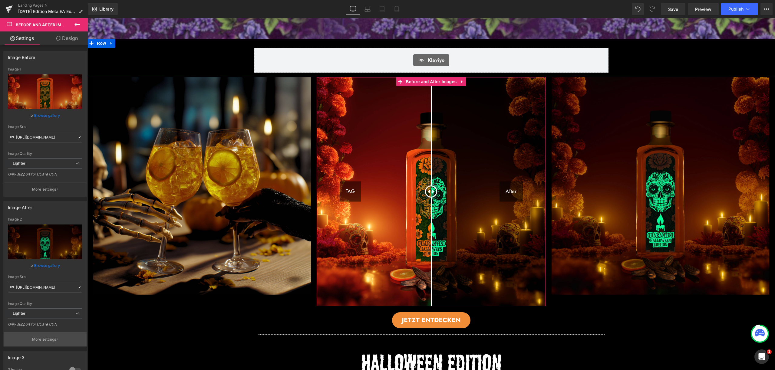
click at [39, 337] on p "More settings" at bounding box center [44, 339] width 24 height 5
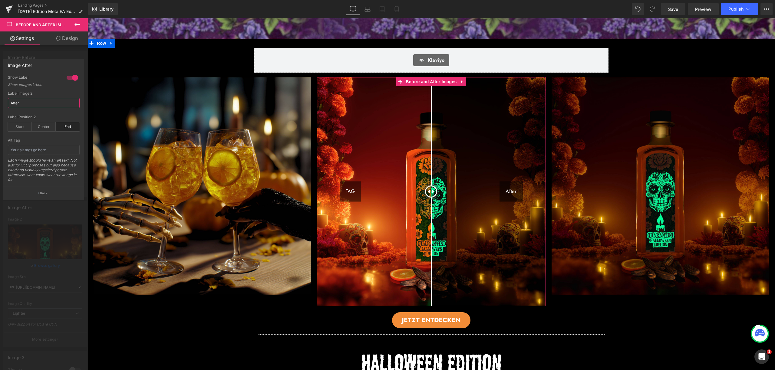
drag, startPoint x: 21, startPoint y: 104, endPoint x: 8, endPoint y: 102, distance: 12.8
click at [8, 102] on input "After" at bounding box center [44, 103] width 72 height 10
type input "NACHT"
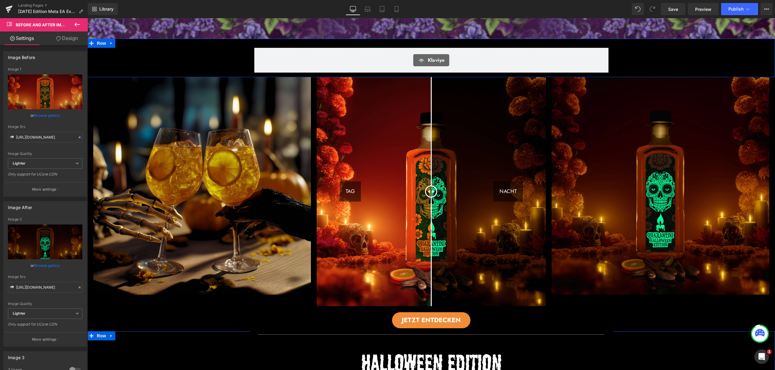
click at [644, 320] on div "JETZT ENTDECKEN" at bounding box center [430, 320] width 687 height 16
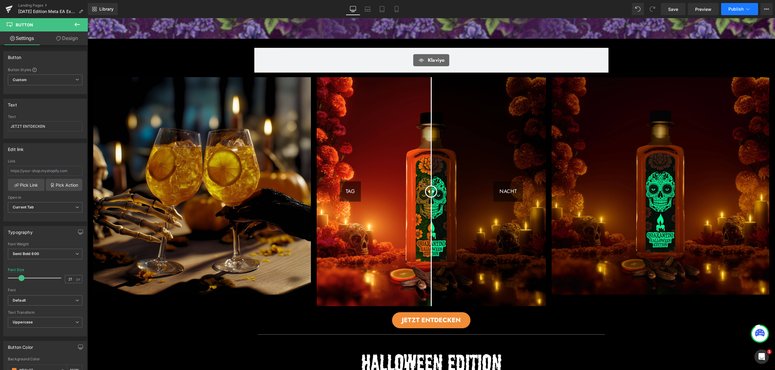
click at [737, 12] on button "Publish" at bounding box center [739, 9] width 37 height 12
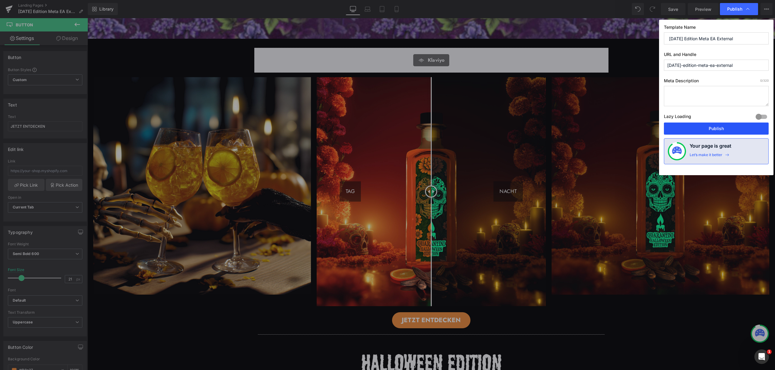
click at [720, 125] on button "Publish" at bounding box center [716, 129] width 105 height 12
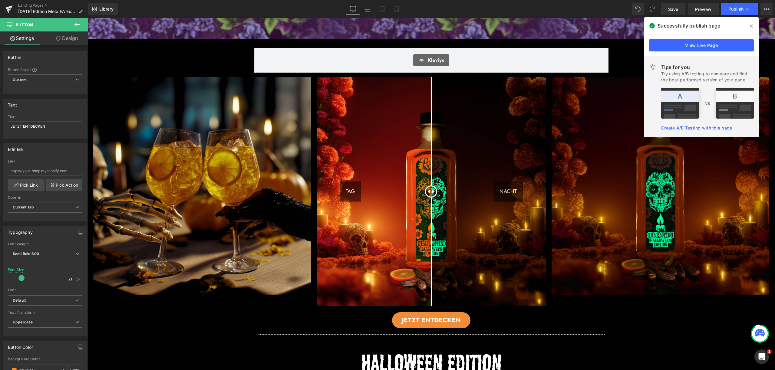
click at [754, 26] on span at bounding box center [752, 26] width 10 height 10
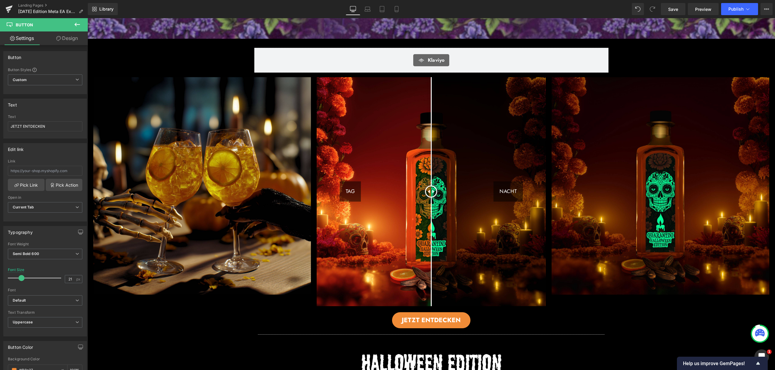
click at [81, 28] on button at bounding box center [77, 24] width 21 height 13
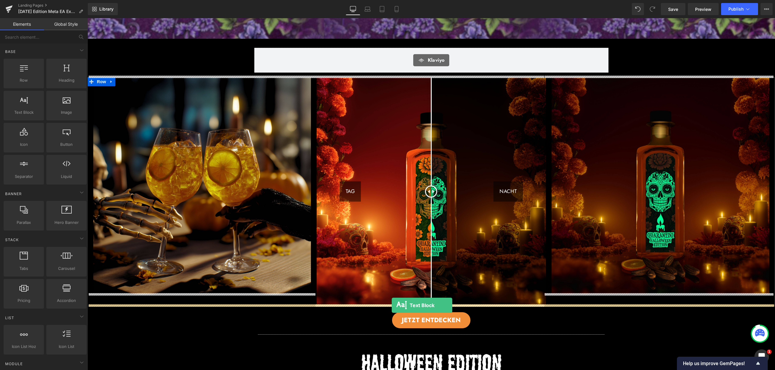
drag, startPoint x: 108, startPoint y: 122, endPoint x: 392, endPoint y: 305, distance: 337.9
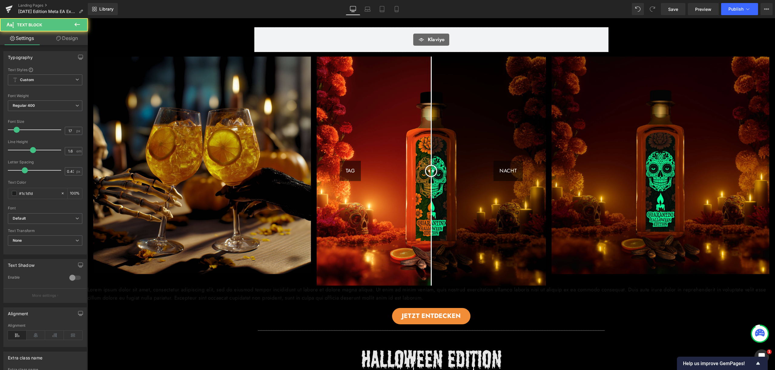
scroll to position [272, 0]
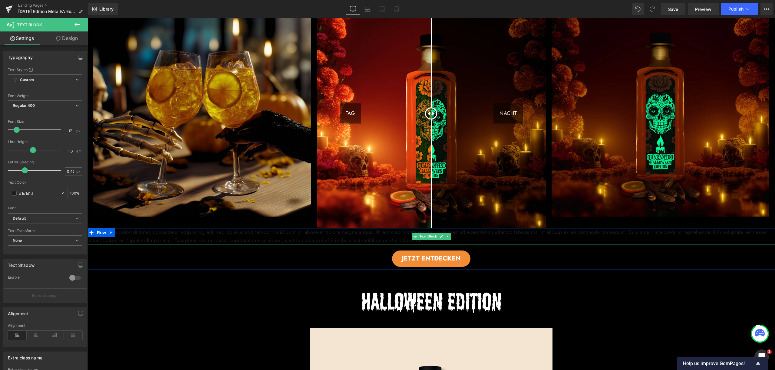
click at [557, 236] on p "Lorem ipsum dolor sit amet, consectetur adipiscing elit, sed do eiusmod tempor …" at bounding box center [430, 236] width 687 height 16
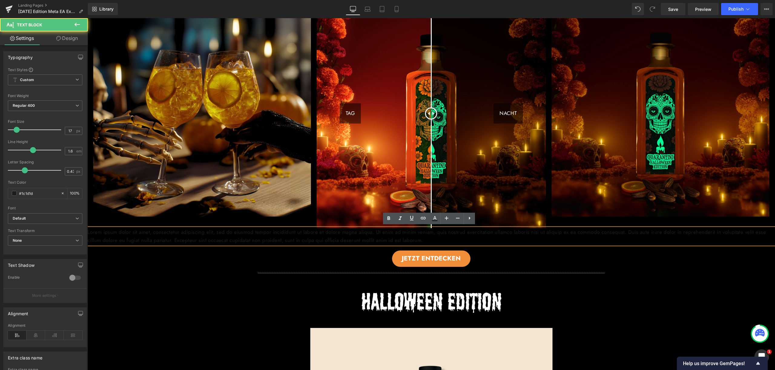
click at [481, 242] on p "Lorem ipsum dolor sit amet, consectetur adipiscing elit, sed do eiusmod tempor …" at bounding box center [430, 236] width 687 height 16
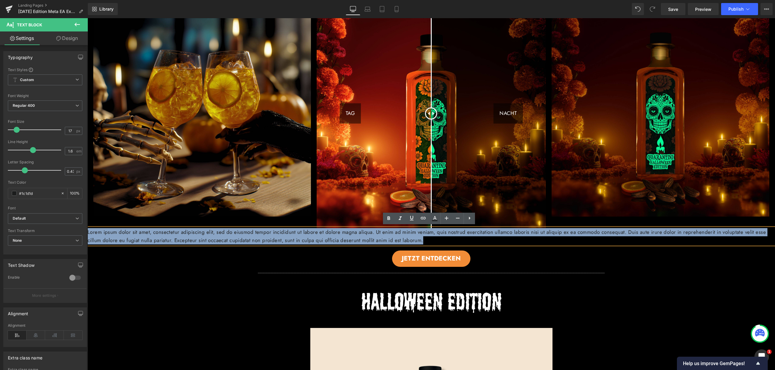
drag, startPoint x: 480, startPoint y: 240, endPoint x: 83, endPoint y: 230, distance: 396.7
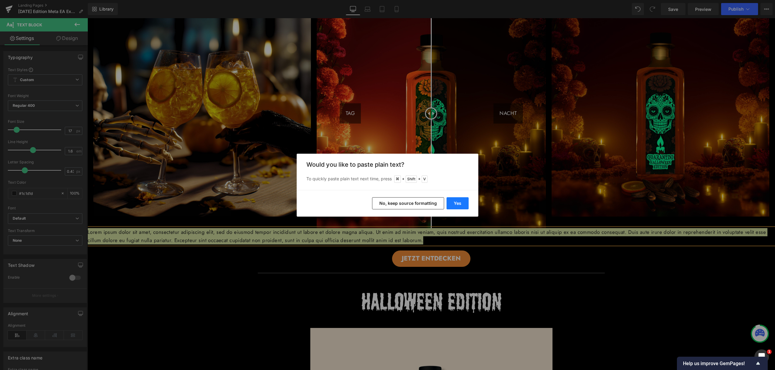
click at [464, 202] on button "Yes" at bounding box center [458, 203] width 22 height 12
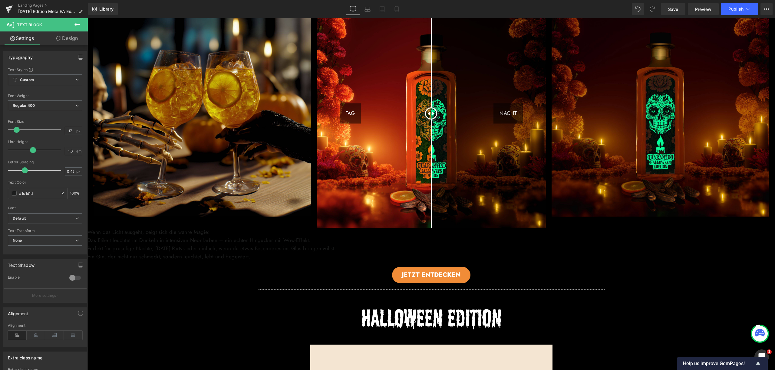
click at [460, 239] on p "Das Etikett leuchtet im Dunkeln in intensiven Neonfarben – ein echter Hingucker…" at bounding box center [430, 240] width 687 height 8
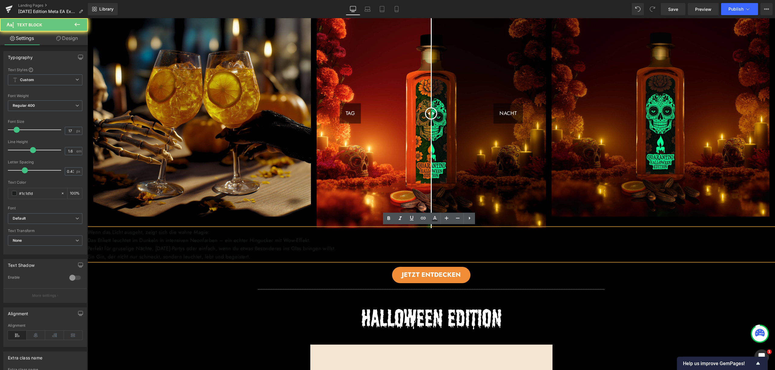
click at [460, 239] on p "Das Etikett leuchtet im Dunkeln in intensiven Neonfarben – ein echter Hingucker…" at bounding box center [430, 240] width 687 height 8
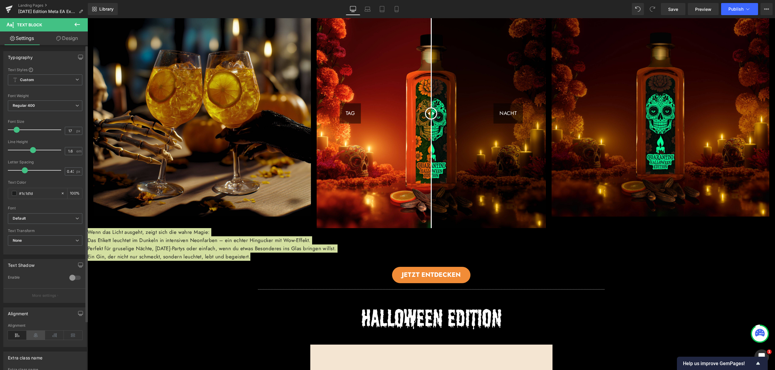
click at [39, 335] on icon at bounding box center [36, 335] width 19 height 9
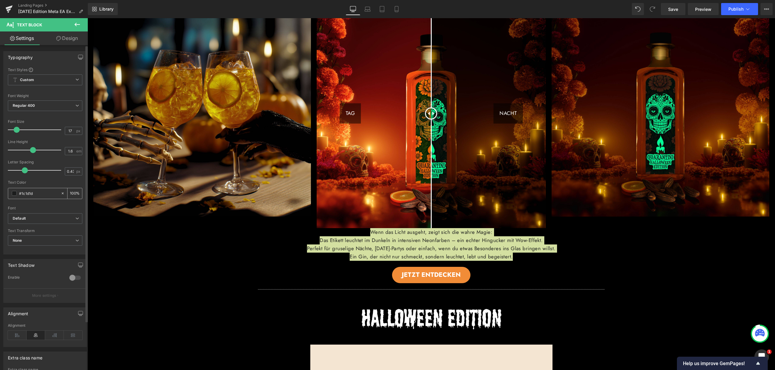
drag, startPoint x: 40, startPoint y: 194, endPoint x: 12, endPoint y: 192, distance: 28.8
click at [12, 192] on div "#1c1d1d" at bounding box center [34, 193] width 52 height 11
type input "ff"
type input "0"
type input "fff"
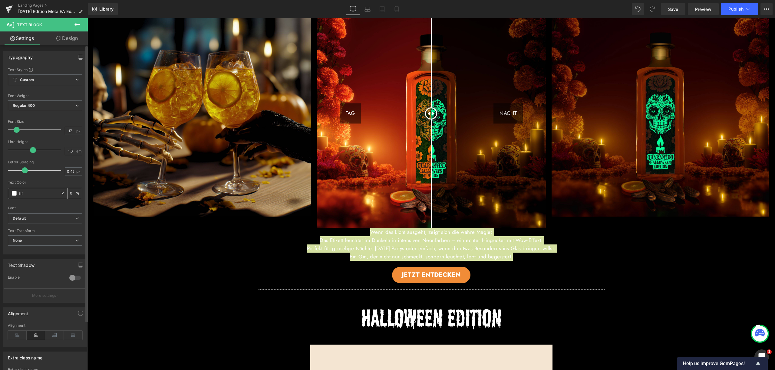
type input "100"
type input "fff"
type input "20"
type input "#ffffff"
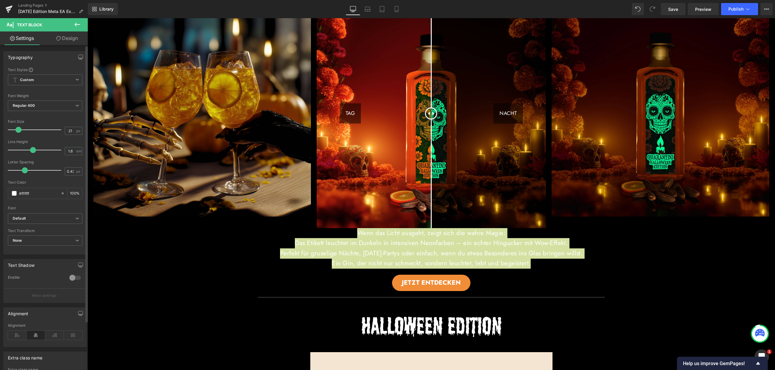
type input "20"
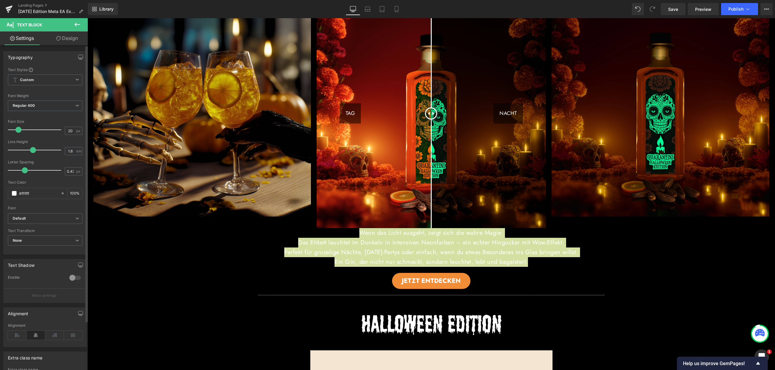
click at [17, 131] on span at bounding box center [18, 130] width 6 height 6
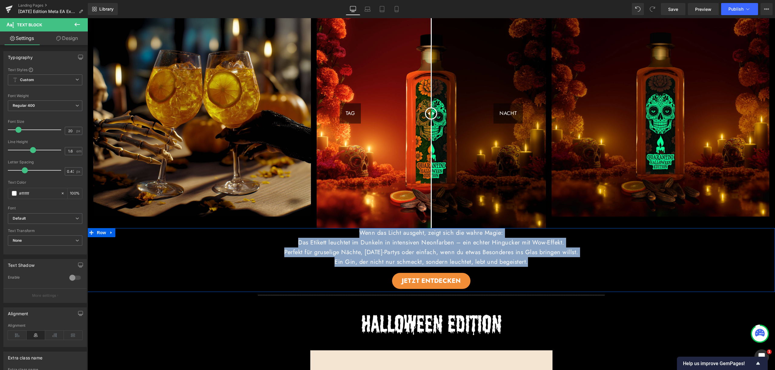
click at [594, 268] on div "Wenn das Licht ausgeht, zeigt sich die wahre Magie: Das Etikett leuchtet im Dun…" at bounding box center [430, 258] width 687 height 61
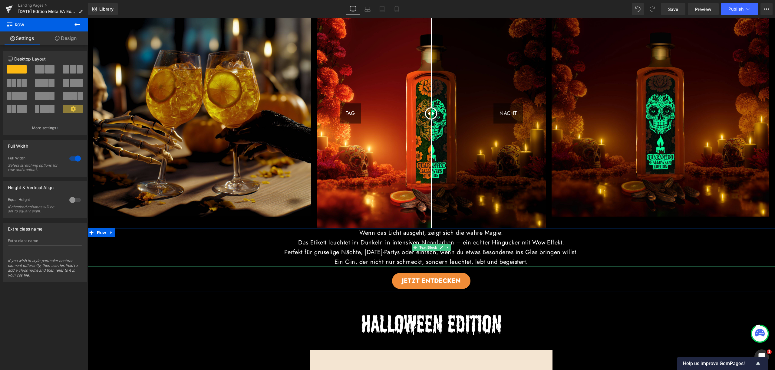
click at [317, 240] on p "Das Etikett leuchtet im Dunkeln in intensiven Neonfarben – ein echter Hingucker…" at bounding box center [430, 243] width 687 height 10
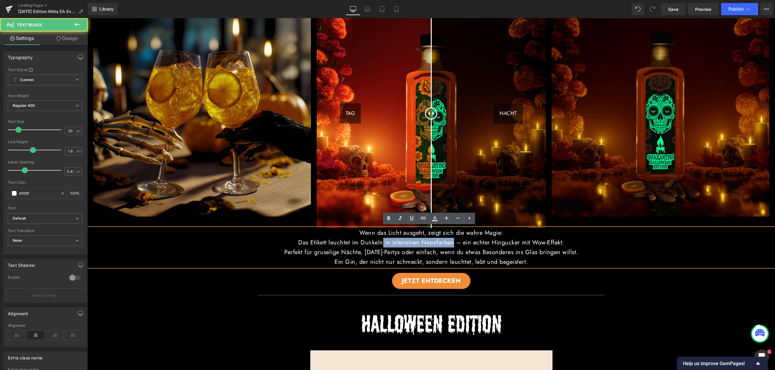
drag, startPoint x: 382, startPoint y: 240, endPoint x: 453, endPoint y: 242, distance: 70.5
click at [453, 242] on p "Das Etikett leuchtet im Dunkeln in intensiven Neonfarben – ein echter Hingucker…" at bounding box center [430, 243] width 687 height 10
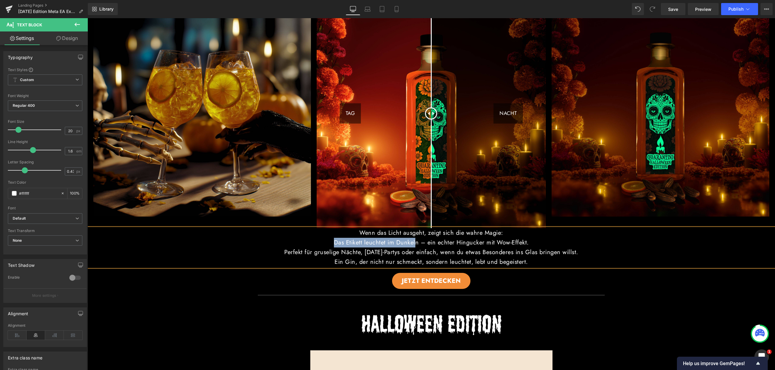
drag, startPoint x: 329, startPoint y: 240, endPoint x: 415, endPoint y: 244, distance: 86.4
click at [415, 244] on p "Das Etikett leuchtet im Dunkeln – ein echter Hingucker mit Wow-Effekt." at bounding box center [430, 243] width 687 height 10
drag, startPoint x: 417, startPoint y: 243, endPoint x: 327, endPoint y: 239, distance: 90.6
click at [327, 239] on p "Das Etikett leuchtet im Dunkeln – ein echter Hingucker mit Wow-Effekt." at bounding box center [430, 243] width 687 height 10
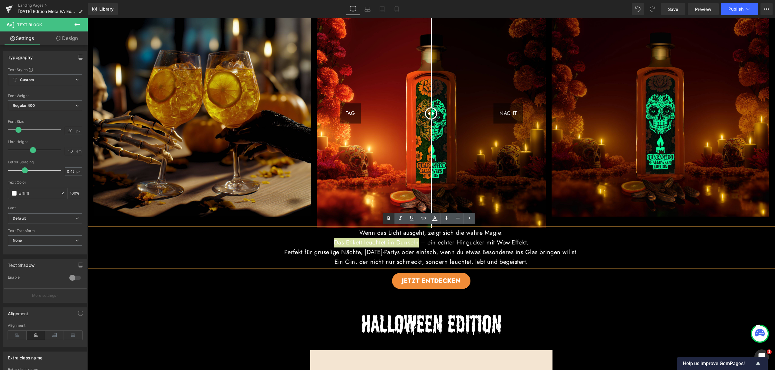
click at [392, 217] on icon at bounding box center [388, 218] width 7 height 7
click at [637, 254] on p "Perfekt für gruselige Nächte, Halloween-Partys oder einfach, wenn du etwas Beso…" at bounding box center [430, 253] width 687 height 10
click at [427, 279] on span "Button" at bounding box center [431, 281] width 14 height 7
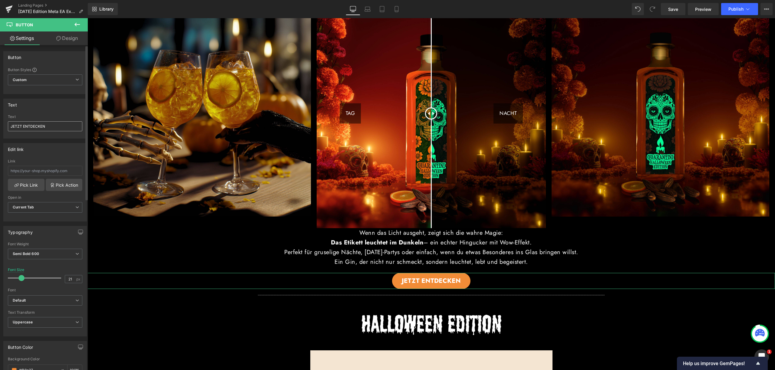
drag, startPoint x: 23, startPoint y: 126, endPoint x: 56, endPoint y: 128, distance: 33.4
click at [56, 128] on input "JETZT ENTDECKEN" at bounding box center [45, 126] width 74 height 10
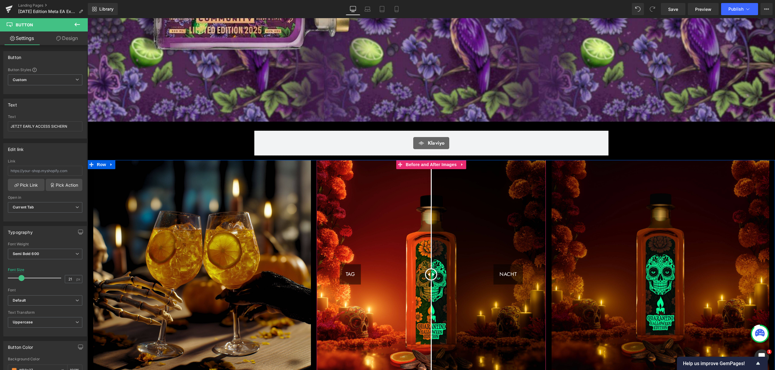
scroll to position [111, 0]
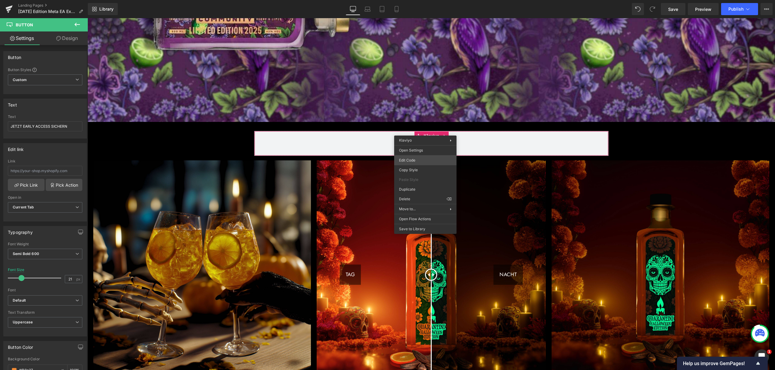
click at [421, 0] on div "Button You are previewing how the will restyle your page. You can not edit Elem…" at bounding box center [387, 0] width 775 height 0
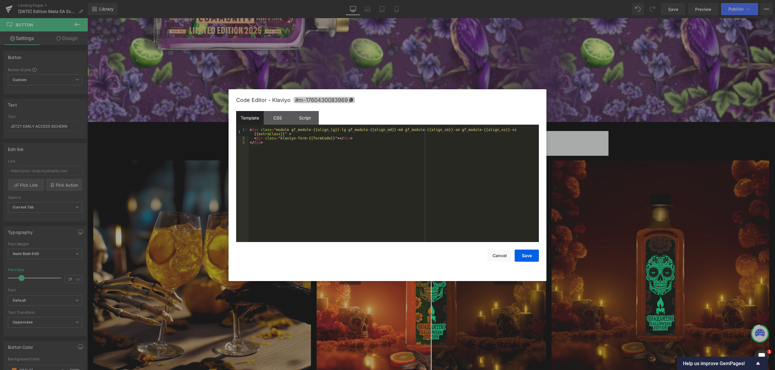
click at [351, 101] on icon at bounding box center [351, 100] width 4 height 4
type input "JETZT EARLY ACCESS SICHERN"
click at [530, 256] on button "Save" at bounding box center [527, 256] width 24 height 12
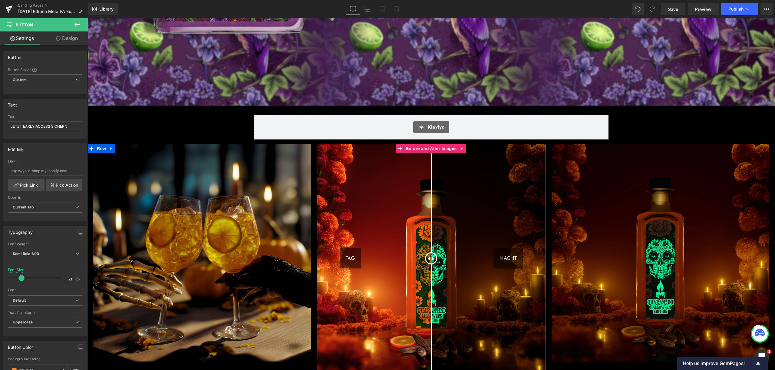
scroll to position [349, 0]
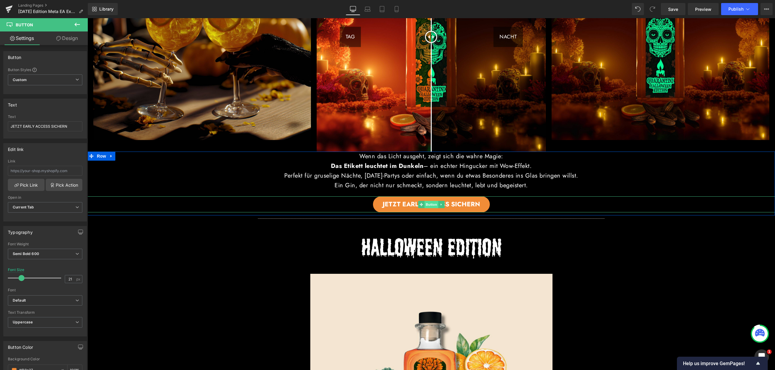
click at [432, 204] on span "Button" at bounding box center [431, 204] width 14 height 7
click at [59, 170] on input "text" at bounding box center [45, 171] width 74 height 10
paste input "#m-1760430083969"
type input "#m-1760430083969"
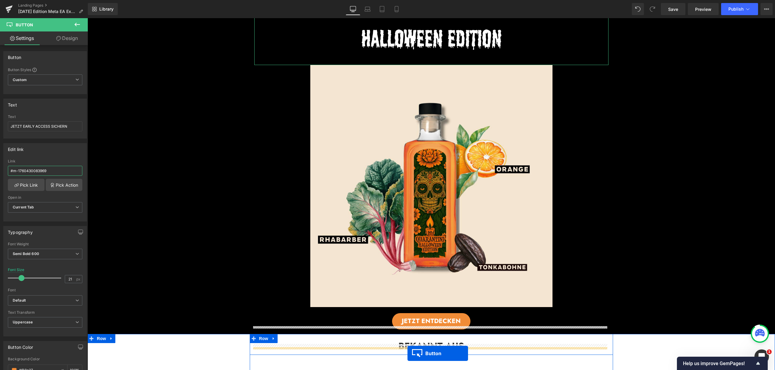
scroll to position [615, 0]
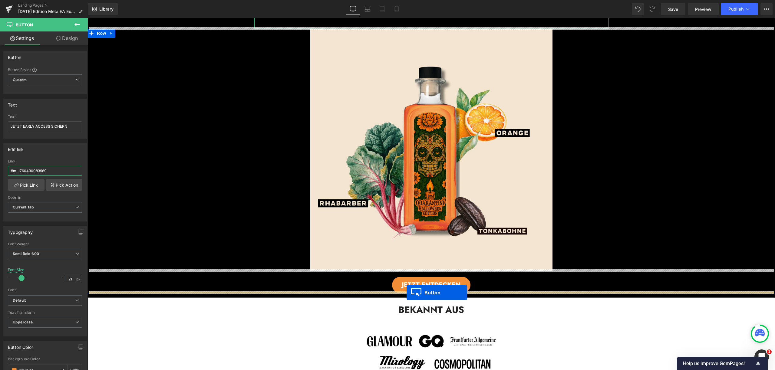
drag, startPoint x: 417, startPoint y: 225, endPoint x: 407, endPoint y: 293, distance: 68.6
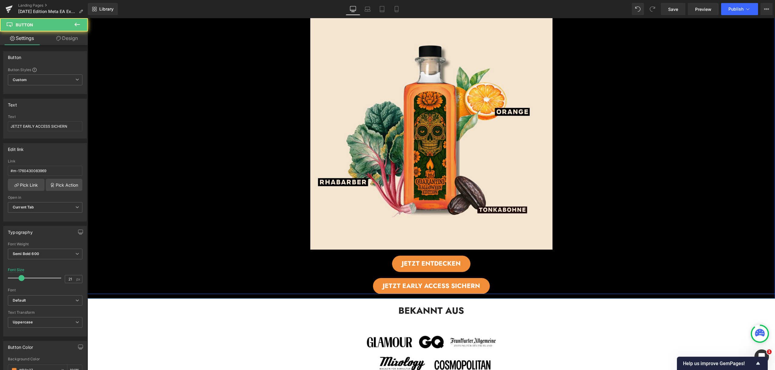
scroll to position [594, 0]
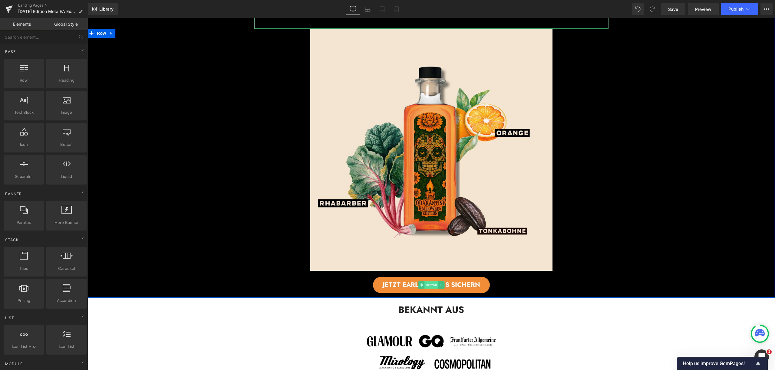
click at [431, 283] on span "Button" at bounding box center [431, 285] width 14 height 7
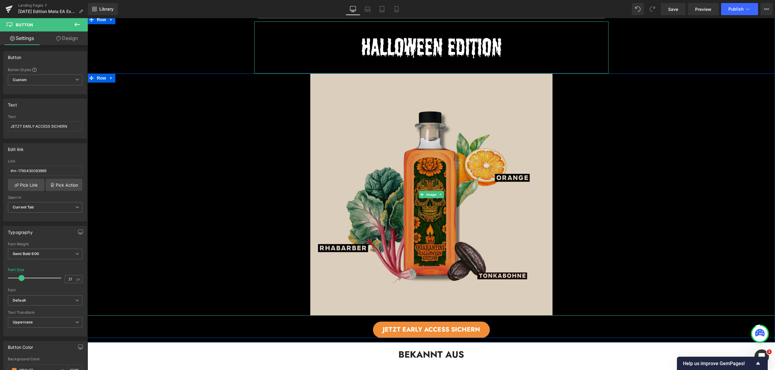
scroll to position [546, 0]
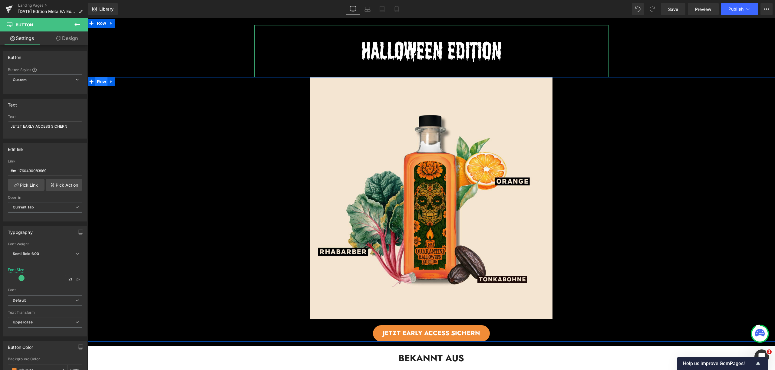
click at [99, 82] on span "Row" at bounding box center [101, 81] width 12 height 9
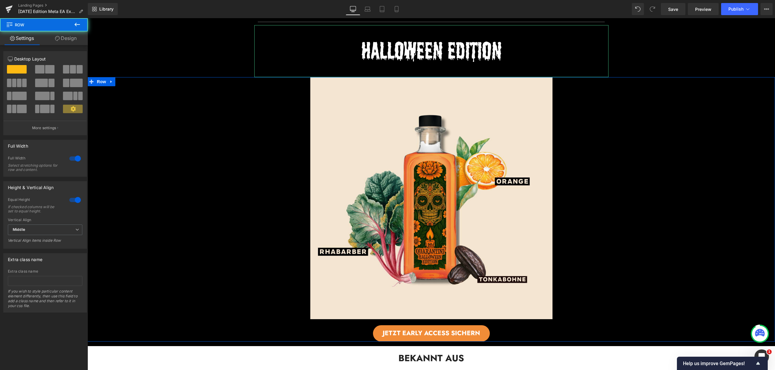
click at [48, 67] on span at bounding box center [49, 69] width 9 height 8
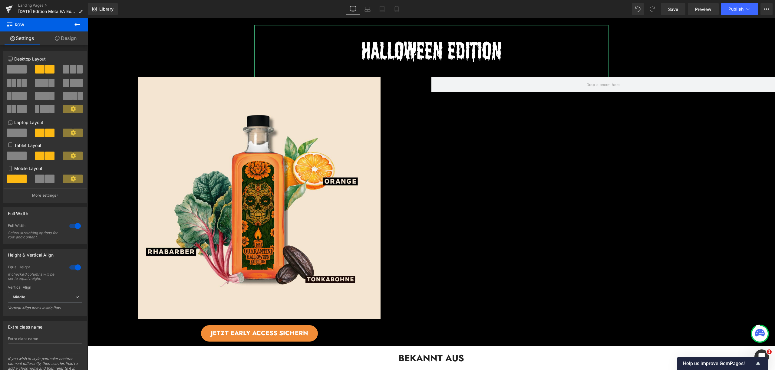
click at [77, 23] on icon at bounding box center [77, 24] width 7 height 7
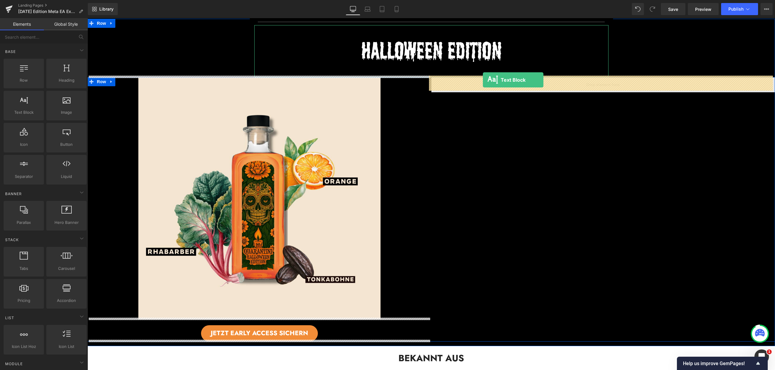
drag, startPoint x: 112, startPoint y: 121, endPoint x: 483, endPoint y: 80, distance: 373.5
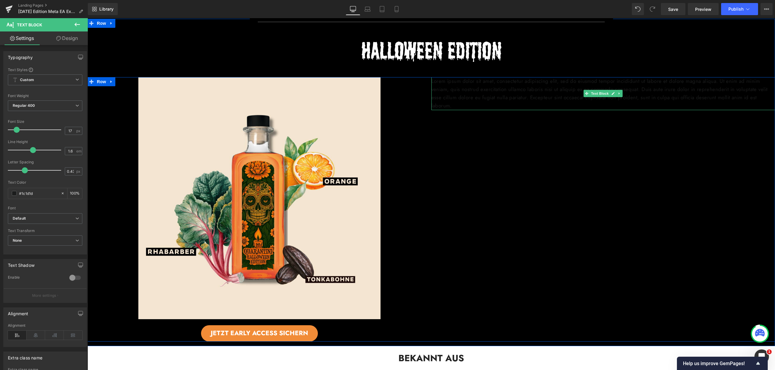
click at [455, 85] on p "Lorem ipsum dolor sit amet, consectetur adipiscing elit, sed do eiusmod tempor …" at bounding box center [603, 93] width 344 height 33
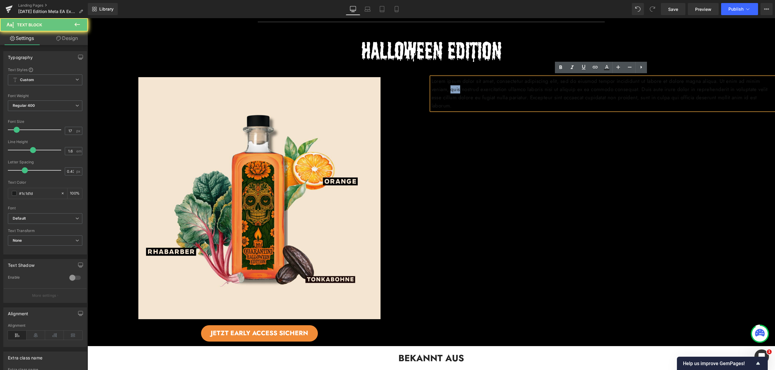
click at [455, 85] on p "Lorem ipsum dolor sit amet, consectetur adipiscing elit, sed do eiusmod tempor …" at bounding box center [603, 93] width 344 height 33
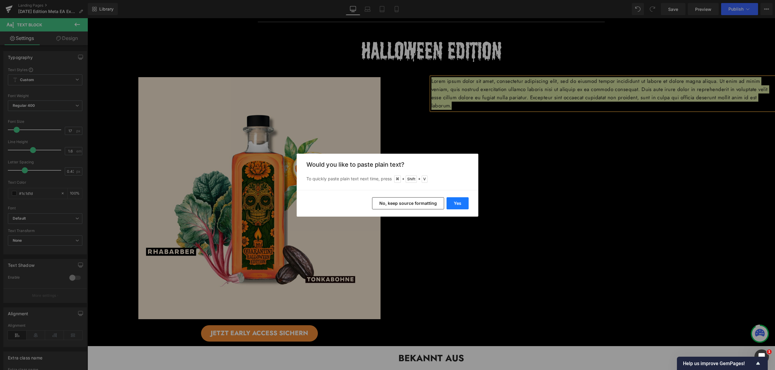
click at [459, 199] on button "Yes" at bounding box center [458, 203] width 22 height 12
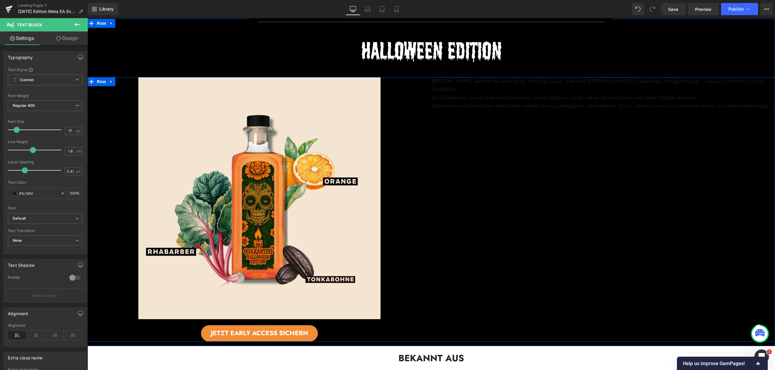
click at [514, 94] on p "Die Tonkabohne bringt eine verführerische, warme Süße ins Spiel, die an Kerzens…" at bounding box center [603, 98] width 344 height 8
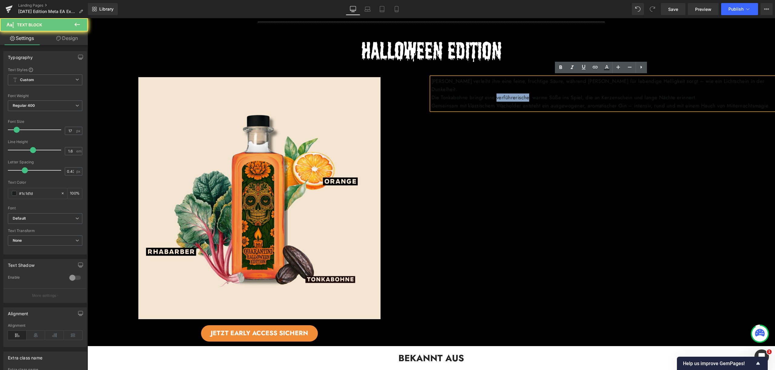
click at [514, 94] on p "Die Tonkabohne bringt eine verführerische, warme Süße ins Spiel, die an Kerzens…" at bounding box center [603, 98] width 344 height 8
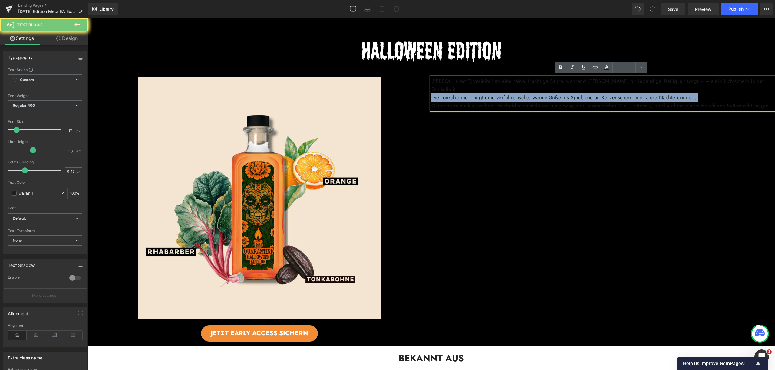
click at [514, 94] on p "Die Tonkabohne bringt eine verführerische, warme Süße ins Spiel, die an Kerzens…" at bounding box center [603, 98] width 344 height 8
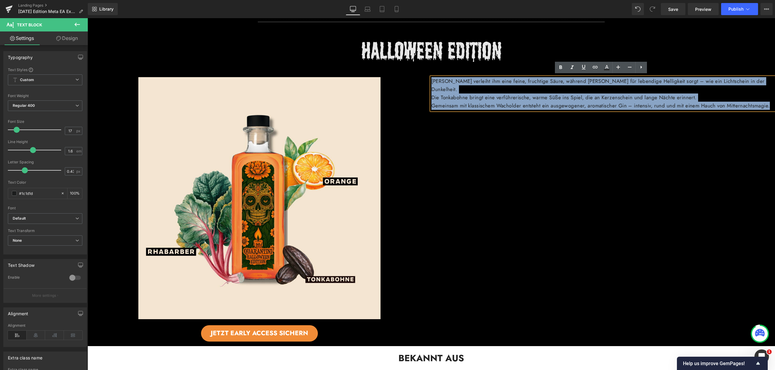
drag, startPoint x: 485, startPoint y: 106, endPoint x: 425, endPoint y: 71, distance: 69.7
click at [425, 71] on div "Separator Image Image Row Row Image JETZT EARLY ACCESS SICHERN Button Rhabarber…" at bounding box center [430, 182] width 687 height 327
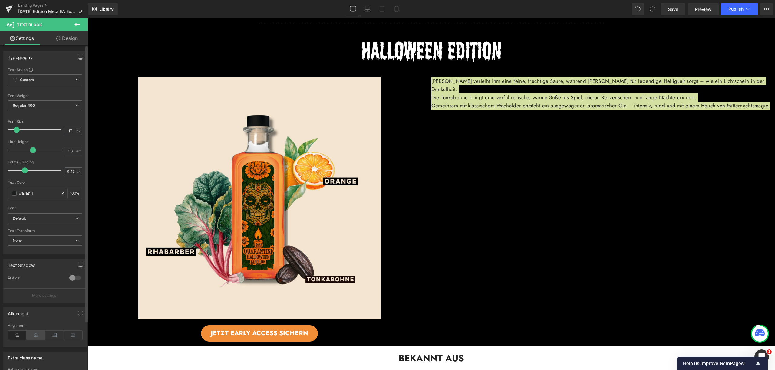
click at [36, 334] on icon at bounding box center [36, 335] width 19 height 9
drag, startPoint x: 36, startPoint y: 194, endPoint x: 10, endPoint y: 196, distance: 26.4
click at [10, 196] on div "#1c1d1d" at bounding box center [34, 193] width 52 height 11
type input "fff"
type input "100"
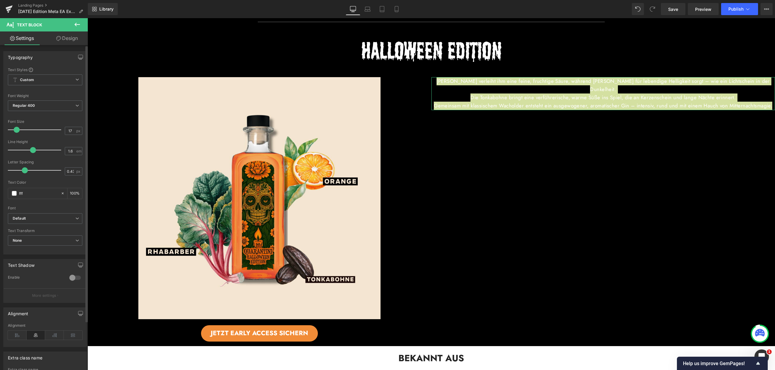
click at [38, 181] on div "Text Color" at bounding box center [45, 182] width 74 height 4
type input "#ffffff"
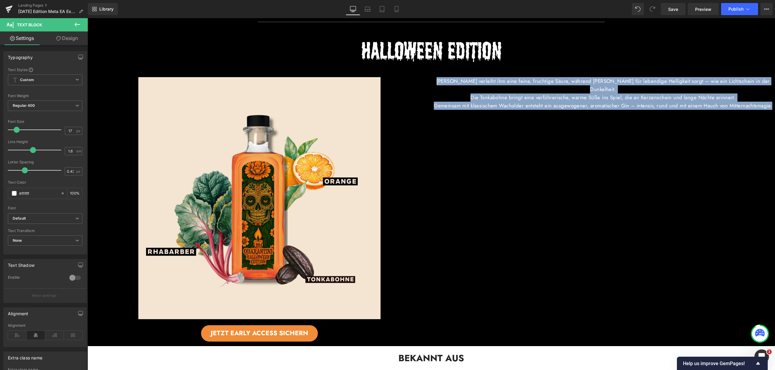
click at [506, 103] on p "Gemeinsam mit klassischem Wacholder entsteht ein ausgewogener, aromatischer Gin…" at bounding box center [603, 106] width 344 height 8
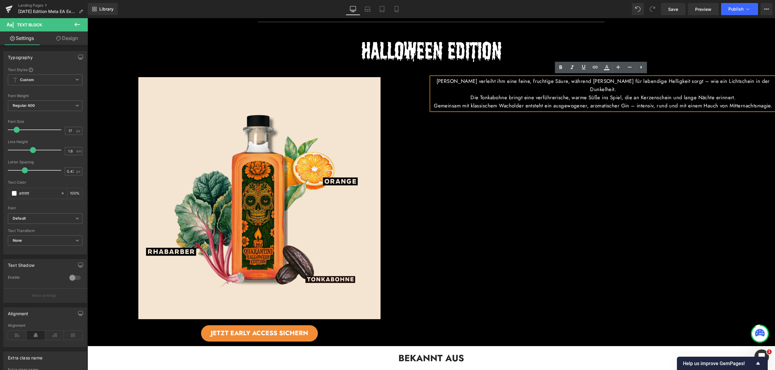
click at [436, 79] on p "Rhabarber verleiht ihm eine feine, fruchtige Säure, während Orange für lebendig…" at bounding box center [603, 85] width 344 height 16
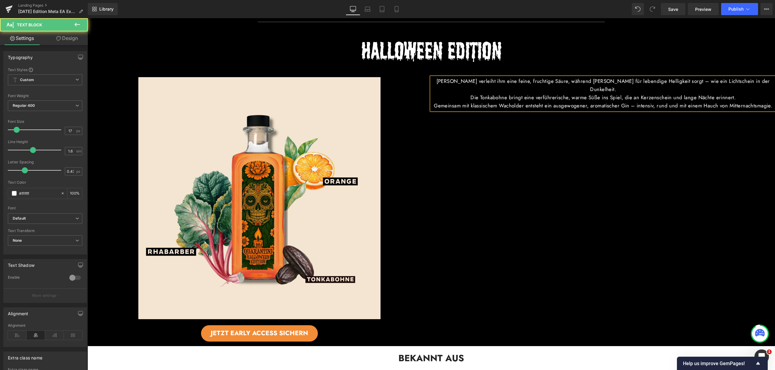
scroll to position [554, 0]
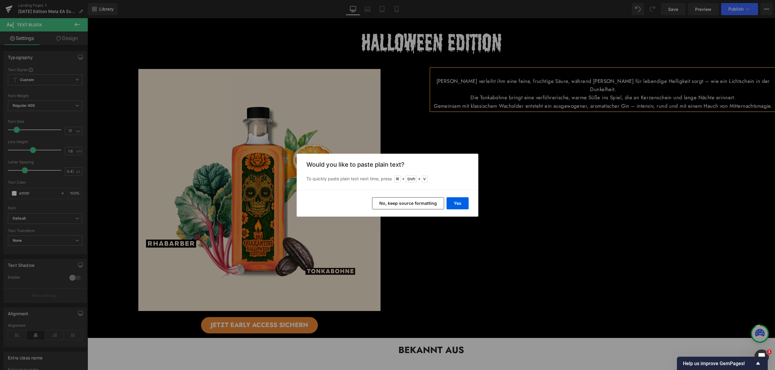
click at [438, 119] on div "Back to Library Insert Would you like to paste plain text? To quickly paste pla…" at bounding box center [387, 185] width 775 height 370
click at [452, 205] on button "Yes" at bounding box center [458, 203] width 22 height 12
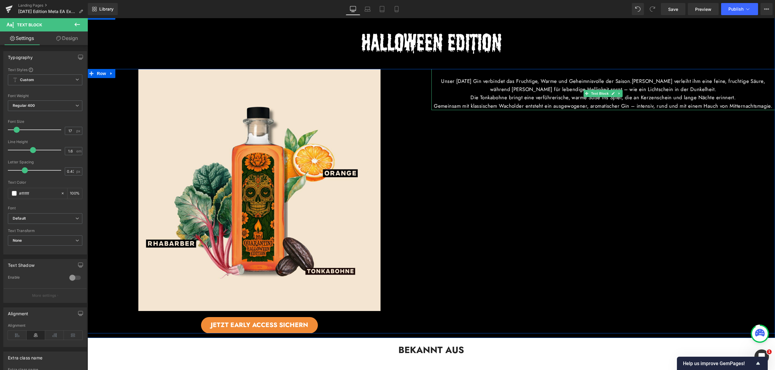
click at [643, 81] on p "Unser Halloween Gin verbindet das Fruchtige, Warme und Geheimnisvolle der Saiso…" at bounding box center [603, 81] width 344 height 25
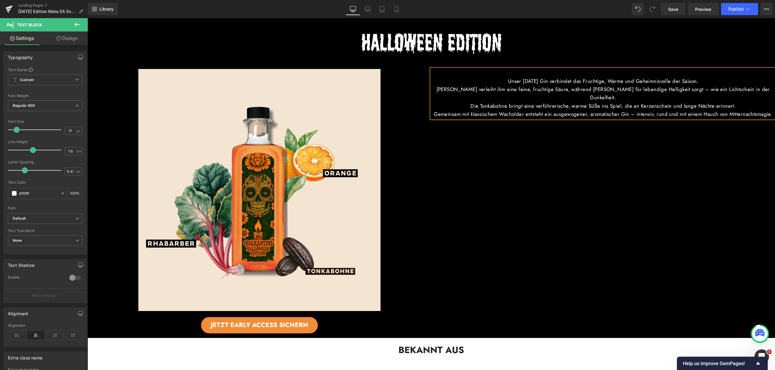
click at [581, 69] on p "Unser Halloween Gin verbindet das Fruchtige, Warme und Geheimnisvolle der Saiso…" at bounding box center [603, 77] width 344 height 16
click at [497, 80] on p "Unser Halloween Gin verbindet das Fruchtige, Warme und Geheimnisvolle der Saiso…" at bounding box center [603, 77] width 344 height 16
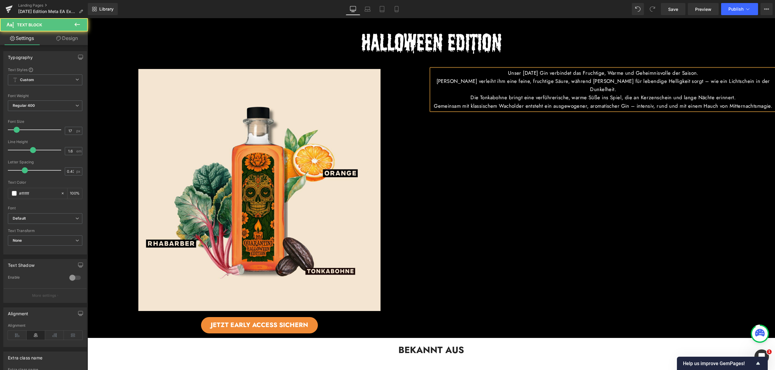
scroll to position [546, 0]
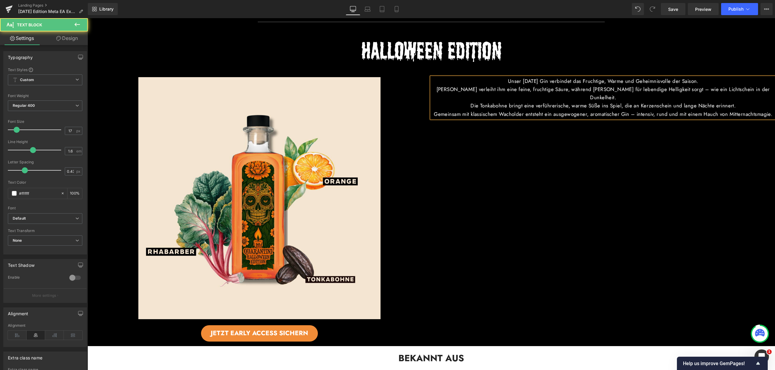
click at [521, 159] on div "Unser Halloween Gin verbindet das Fruchtige, Warme und Geheimnisvolle der Saiso…" at bounding box center [603, 209] width 344 height 265
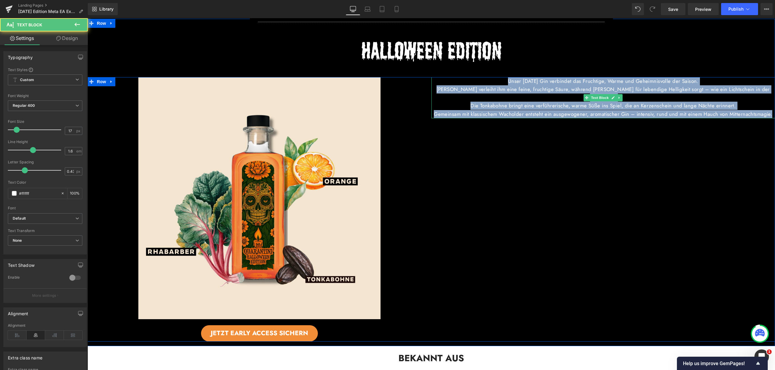
click at [644, 111] on div "Unser Halloween Gin verbindet das Fruchtige, Warme und Geheimnisvolle der Saiso…" at bounding box center [603, 97] width 344 height 41
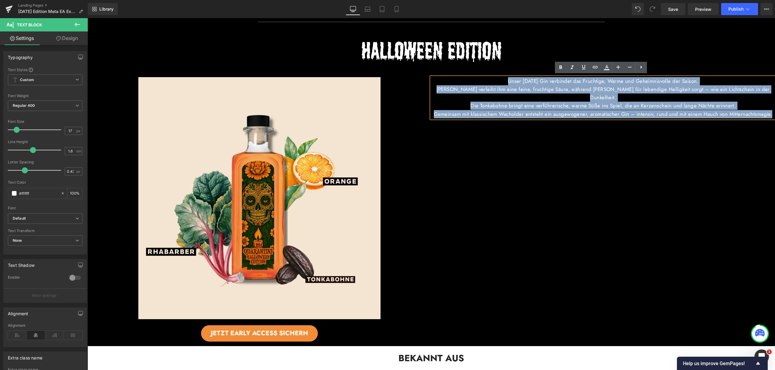
click at [570, 152] on div "Unser Halloween Gin verbindet das Fruchtige, Warme und Geheimnisvolle der Saiso…" at bounding box center [603, 209] width 344 height 265
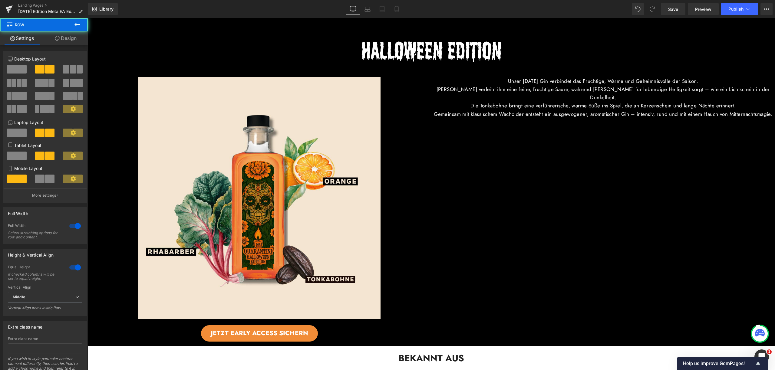
click at [506, 82] on p "Unser Halloween Gin verbindet das Fruchtige, Warme und Geheimnisvolle der Saiso…" at bounding box center [603, 81] width 344 height 8
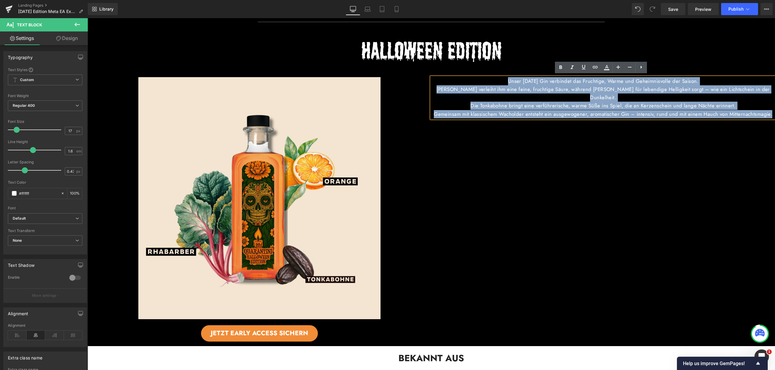
drag, startPoint x: 497, startPoint y: 80, endPoint x: 638, endPoint y: 114, distance: 145.2
click at [638, 114] on div "Unser Halloween Gin verbindet das Fruchtige, Warme und Geheimnisvolle der Saiso…" at bounding box center [603, 97] width 344 height 41
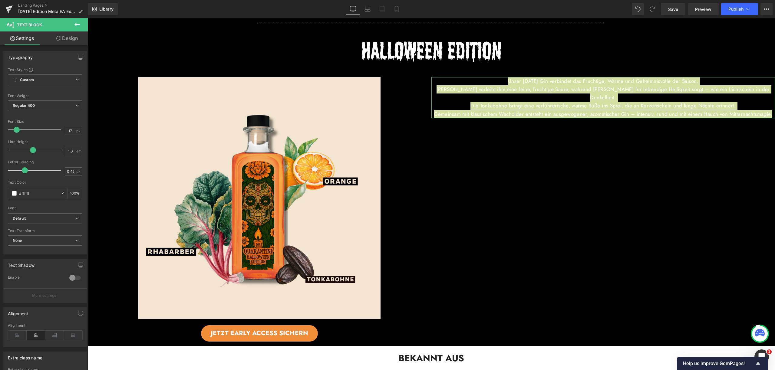
click at [79, 39] on link "Design" at bounding box center [67, 38] width 44 height 14
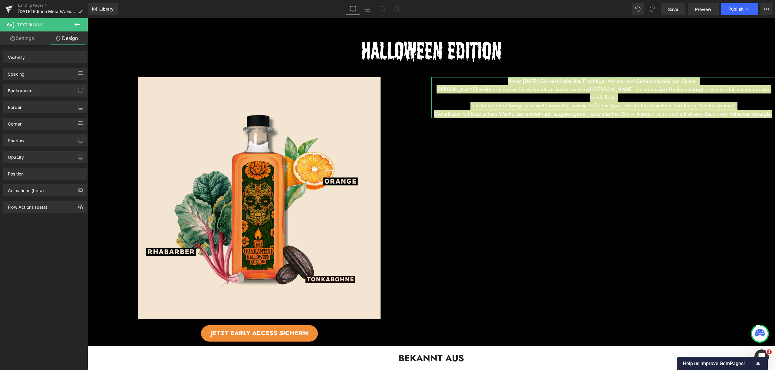
click at [57, 72] on div "Spacing" at bounding box center [45, 74] width 83 height 12
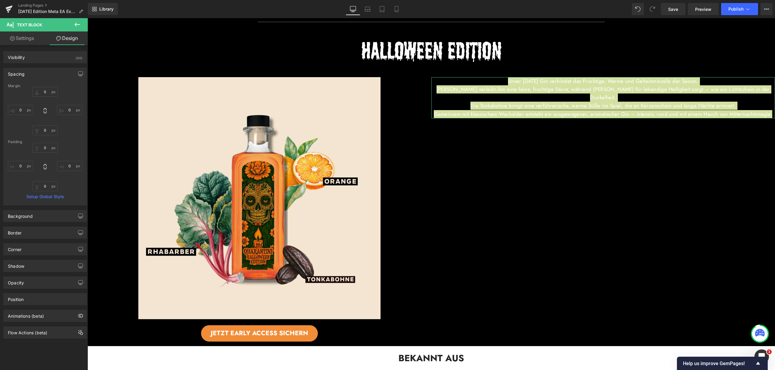
type input "0"
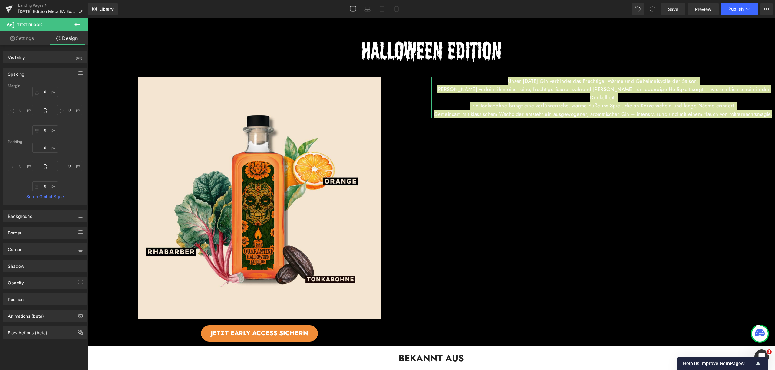
type input "0"
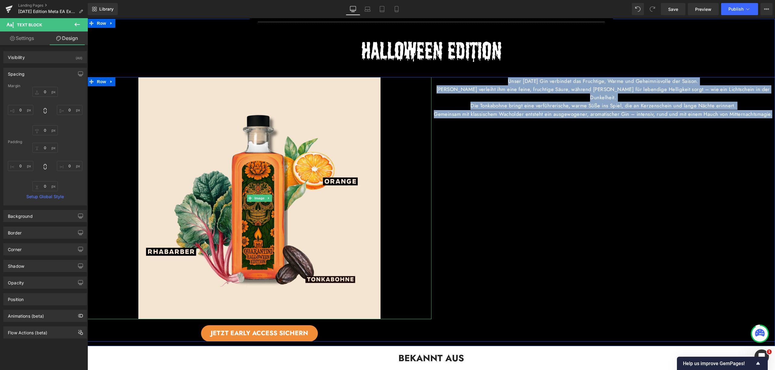
click at [409, 90] on div at bounding box center [259, 198] width 344 height 242
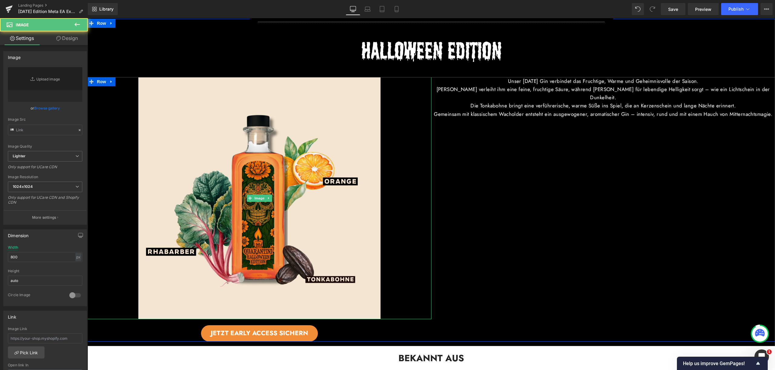
type input "https://ucarecdn.com/f52a22f4-0fad-4145-bd7c-c8a09aa683f5/-/format/auto/-/previ…"
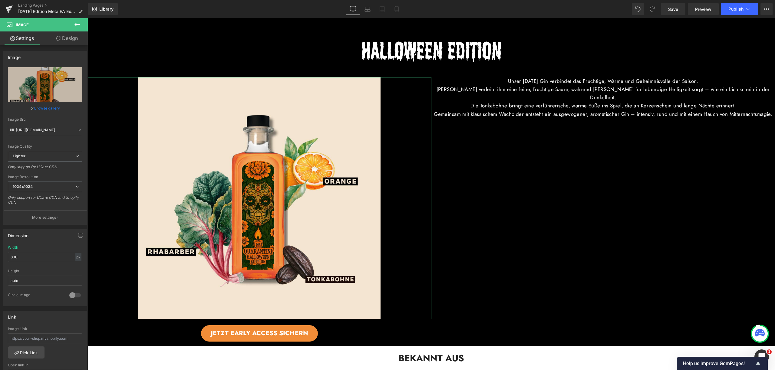
click at [79, 39] on link "Design" at bounding box center [67, 38] width 44 height 14
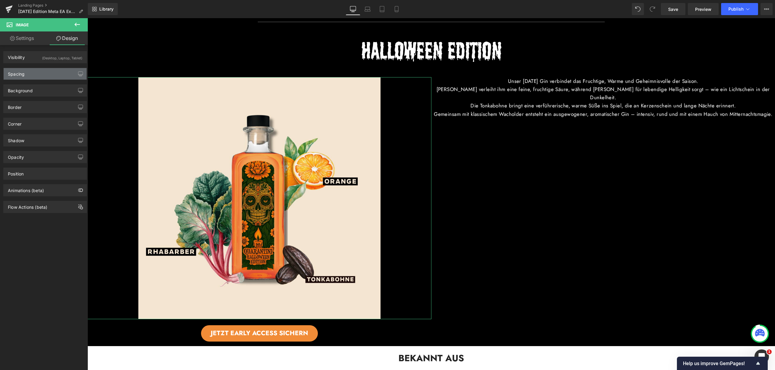
click at [53, 77] on div "Spacing" at bounding box center [45, 74] width 83 height 12
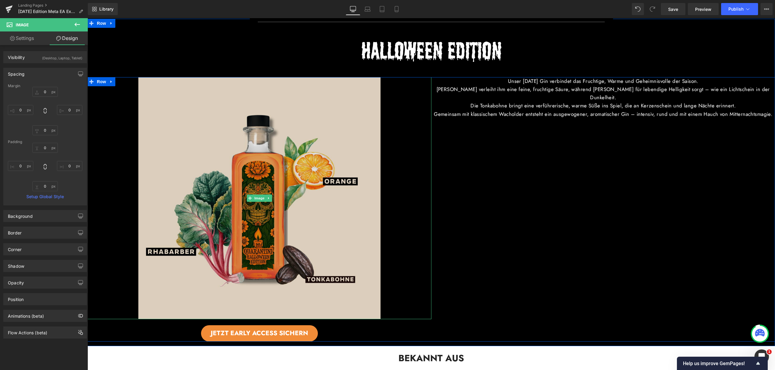
click at [373, 173] on img at bounding box center [259, 198] width 242 height 242
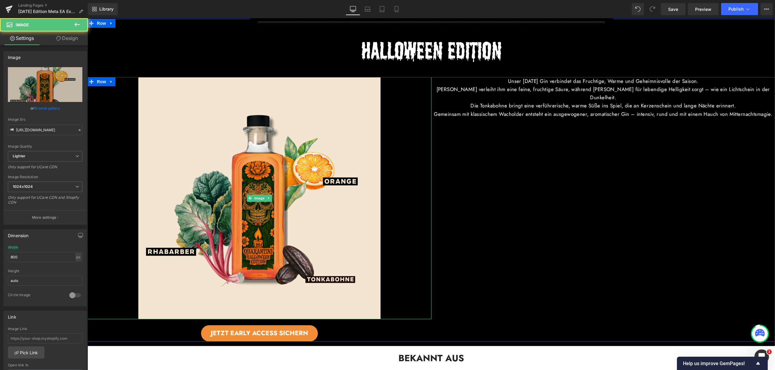
click at [408, 171] on div at bounding box center [259, 198] width 344 height 242
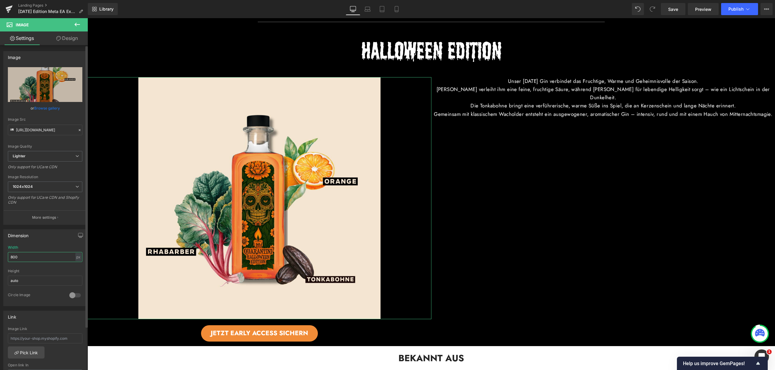
drag, startPoint x: 22, startPoint y: 259, endPoint x: 0, endPoint y: 258, distance: 21.8
click at [0, 258] on div "Dimension 800px Width 800 px % px auto Height auto 0 Circle Image" at bounding box center [45, 265] width 91 height 81
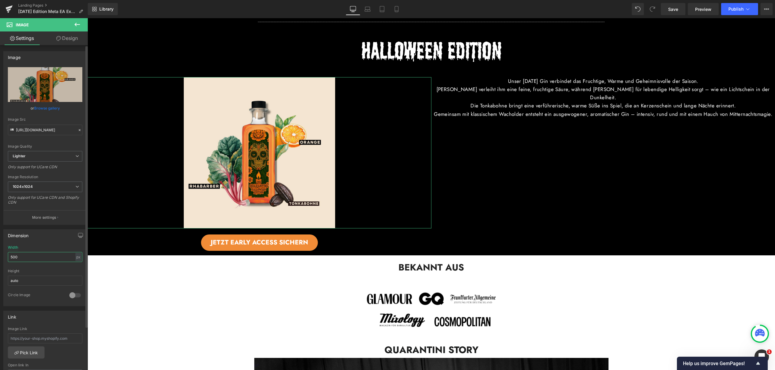
drag, startPoint x: 21, startPoint y: 259, endPoint x: 0, endPoint y: 256, distance: 20.7
click at [0, 256] on div "Dimension 500px Width 500 px % px auto Height auto 0 Circle Image" at bounding box center [45, 265] width 91 height 81
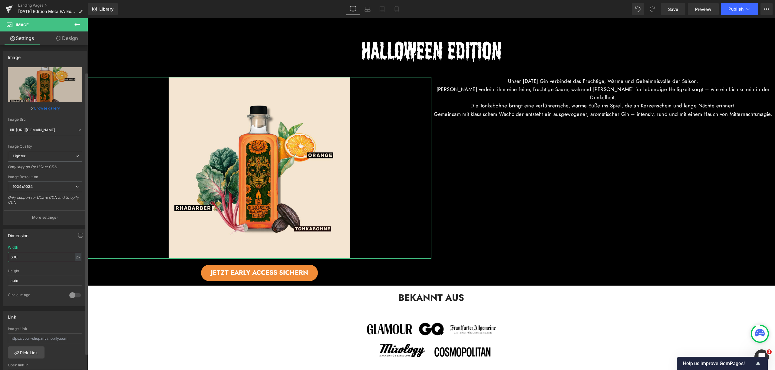
scroll to position [191, 0]
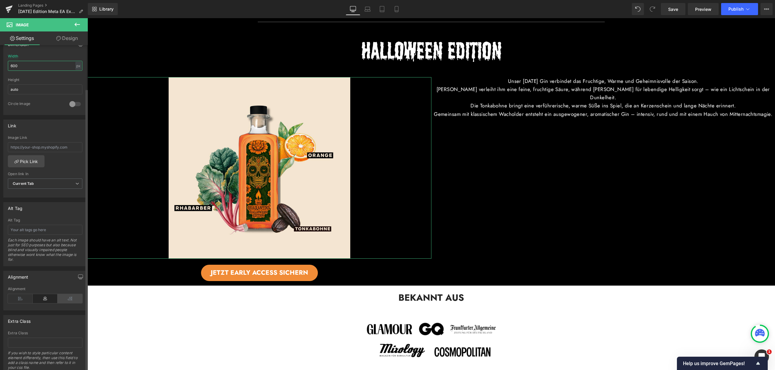
type input "600"
click at [67, 301] on icon at bounding box center [70, 298] width 25 height 9
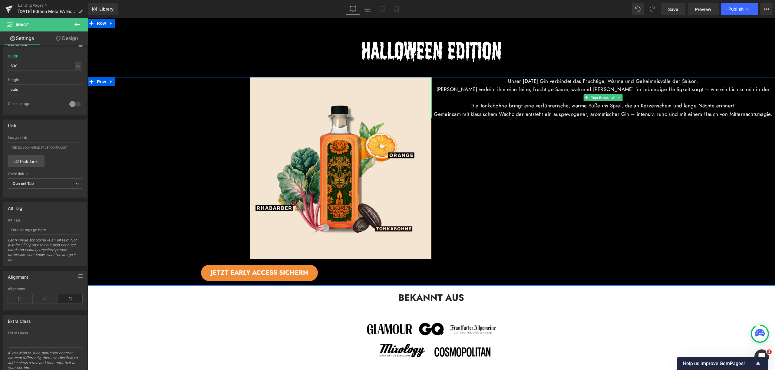
click at [463, 102] on p "Die Tonkabohne bringt eine verführerische, warme Süße ins Spiel, die an Kerzens…" at bounding box center [603, 106] width 344 height 8
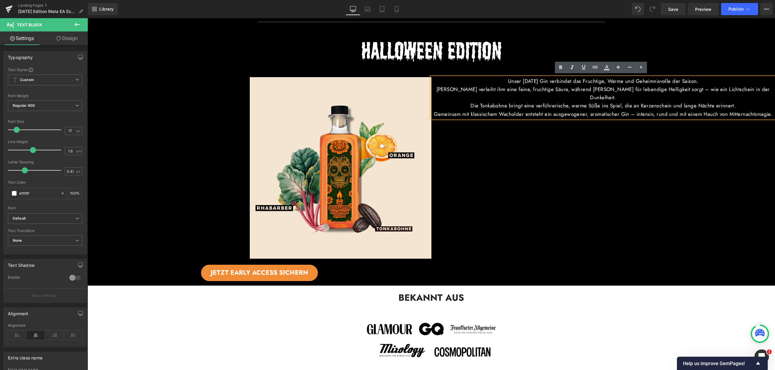
click at [582, 102] on p "Die Tonkabohne bringt eine verführerische, warme Süße ins Spiel, die an Kerzens…" at bounding box center [603, 106] width 344 height 8
click at [560, 156] on div "Unser Halloween Gin verbindet das Fruchtige, Warme und Geheimnisvolle der Saiso…" at bounding box center [603, 179] width 344 height 204
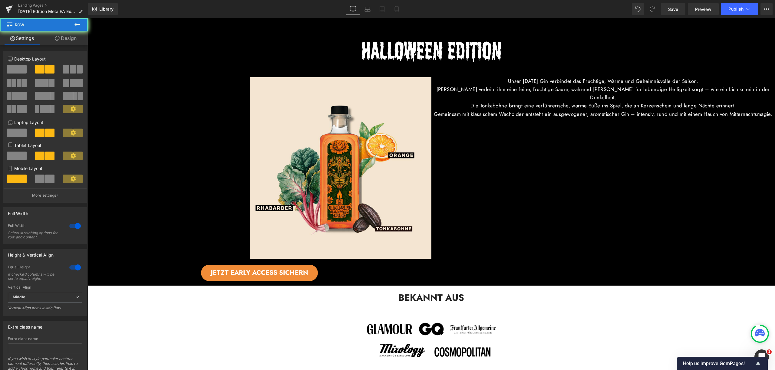
click at [579, 102] on p "Die Tonkabohne bringt eine verführerische, warme Süße ins Spiel, die an Kerzens…" at bounding box center [603, 106] width 344 height 8
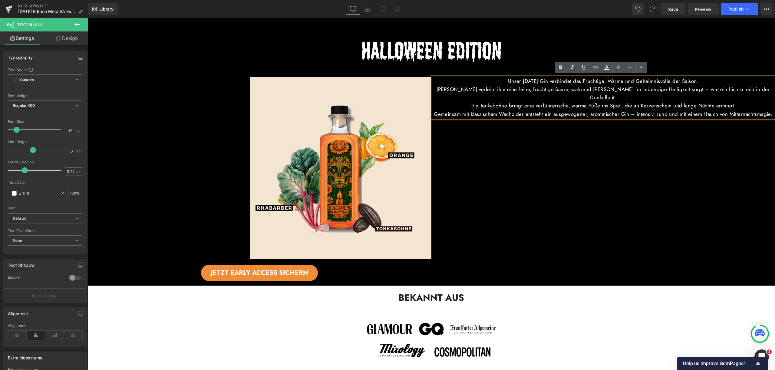
click at [582, 151] on div "Unser Halloween Gin verbindet das Fruchtige, Warme und Geheimnisvolle der Saiso…" at bounding box center [603, 179] width 344 height 204
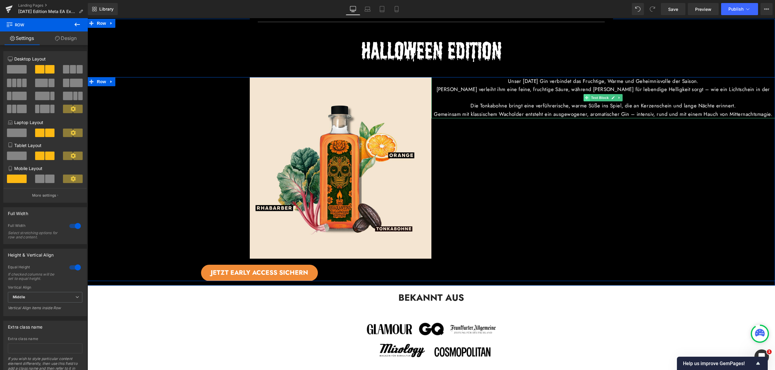
click at [585, 97] on icon at bounding box center [586, 98] width 3 height 4
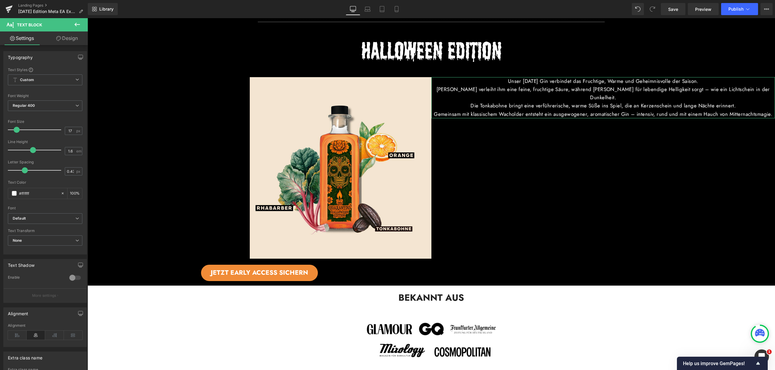
click at [76, 39] on link "Design" at bounding box center [67, 38] width 44 height 14
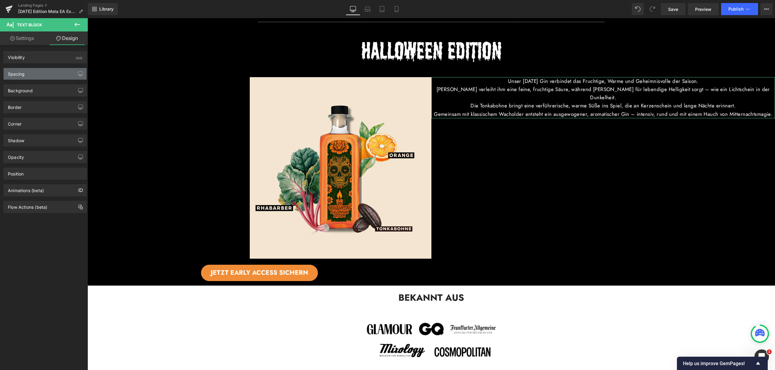
type input "0"
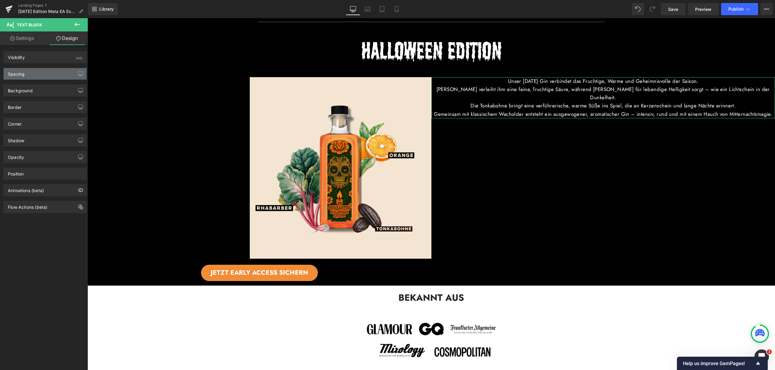
type input "0"
click at [58, 71] on div "Spacing" at bounding box center [45, 74] width 83 height 12
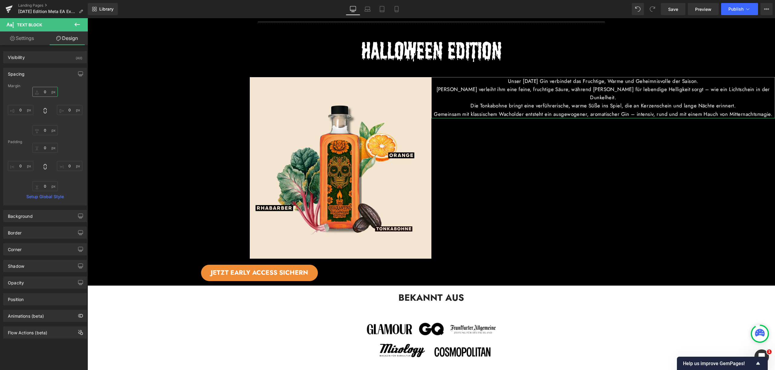
click at [46, 92] on input "0" at bounding box center [44, 92] width 25 height 10
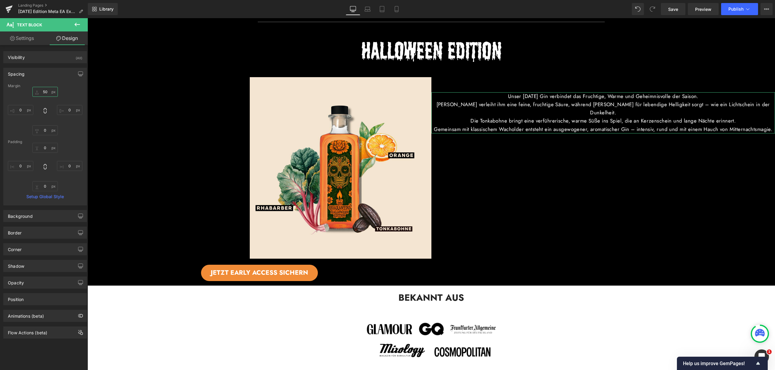
drag, startPoint x: 46, startPoint y: 92, endPoint x: 39, endPoint y: 91, distance: 6.7
click at [39, 91] on input "50" at bounding box center [44, 92] width 25 height 10
click at [43, 90] on input "50" at bounding box center [44, 92] width 25 height 10
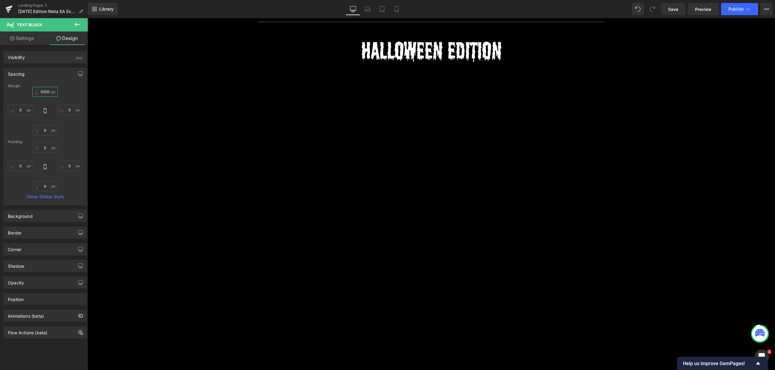
click at [48, 91] on input "51000" at bounding box center [44, 92] width 25 height 10
click at [47, 91] on input "51000" at bounding box center [44, 92] width 25 height 10
click at [46, 91] on input "51000" at bounding box center [44, 92] width 25 height 10
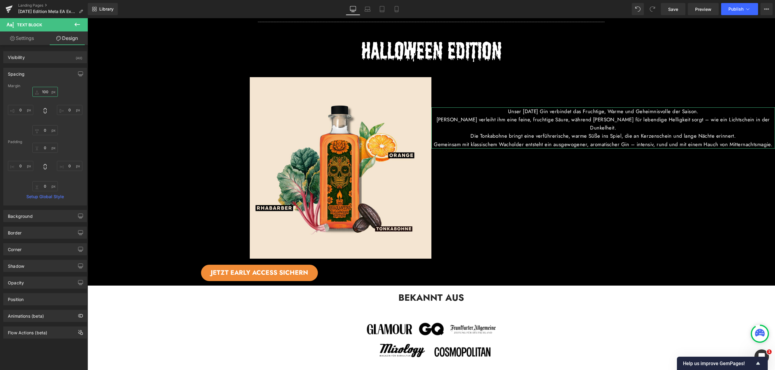
click at [45, 91] on input "100" at bounding box center [44, 92] width 25 height 10
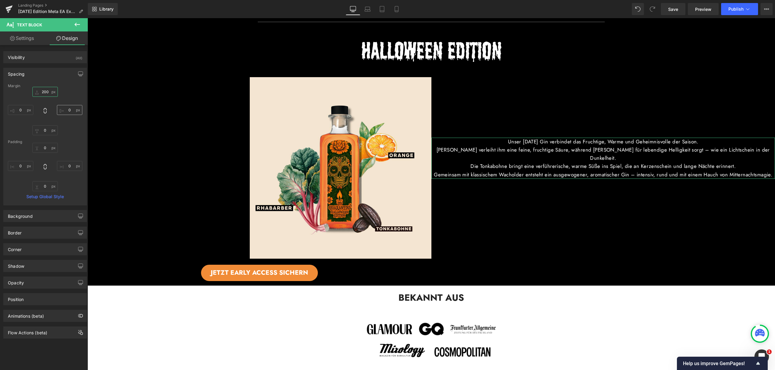
type input "200"
click at [64, 108] on input "0" at bounding box center [69, 110] width 25 height 10
type input "50"
click at [19, 110] on input "0" at bounding box center [20, 110] width 25 height 10
click at [20, 110] on input "50" at bounding box center [20, 110] width 25 height 10
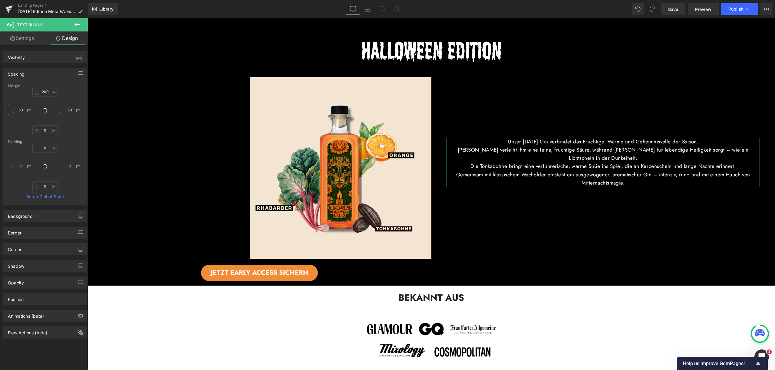
click at [20, 110] on input "50" at bounding box center [20, 110] width 25 height 10
type input "0"
click at [64, 109] on input "50" at bounding box center [69, 110] width 25 height 10
click at [66, 108] on input "50" at bounding box center [69, 110] width 25 height 10
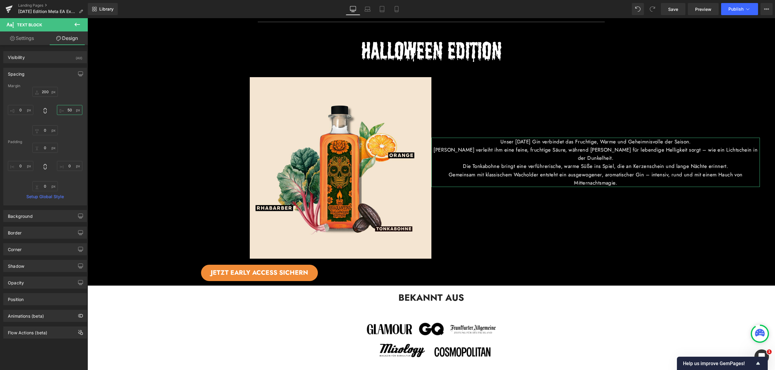
click at [66, 108] on input "50" at bounding box center [69, 110] width 25 height 10
type input "55"
click at [20, 39] on link "Settings" at bounding box center [22, 38] width 44 height 14
type input "100"
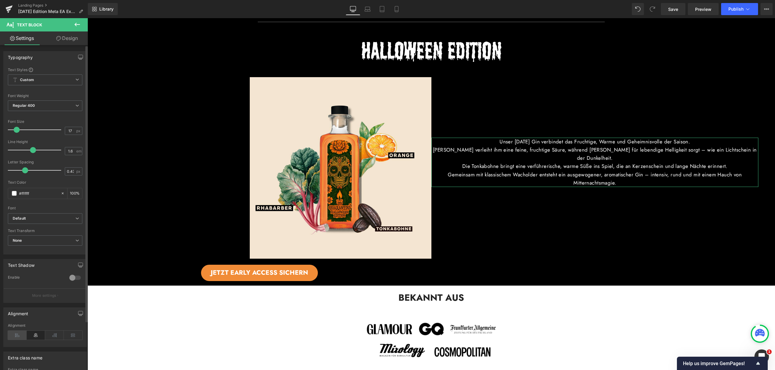
click at [18, 334] on icon at bounding box center [17, 335] width 19 height 9
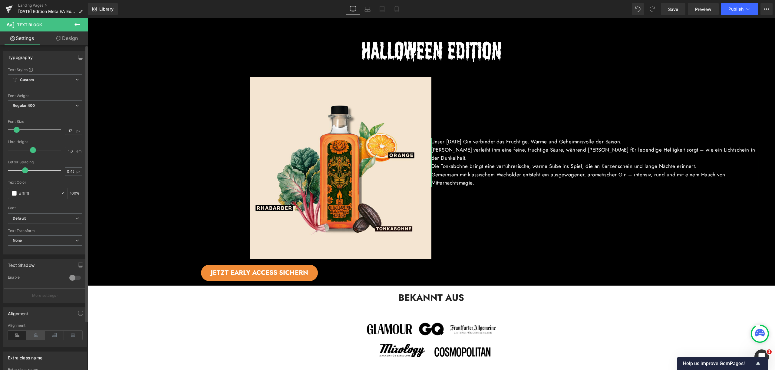
click at [40, 335] on icon at bounding box center [36, 335] width 19 height 9
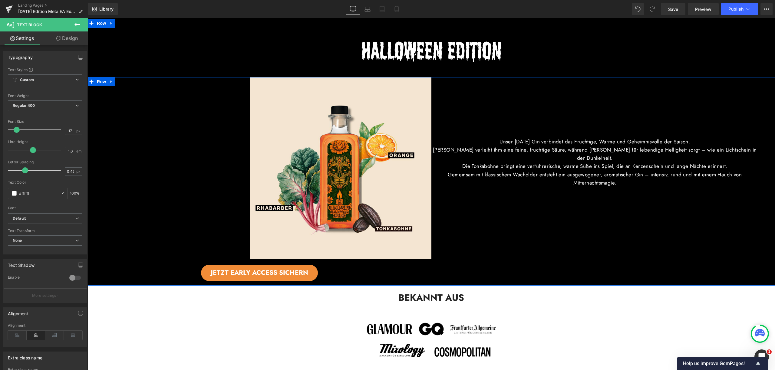
click at [551, 151] on p "Rhabarber verleiht ihm eine feine, fruchtige Säure, während Orange für lebendig…" at bounding box center [594, 154] width 327 height 16
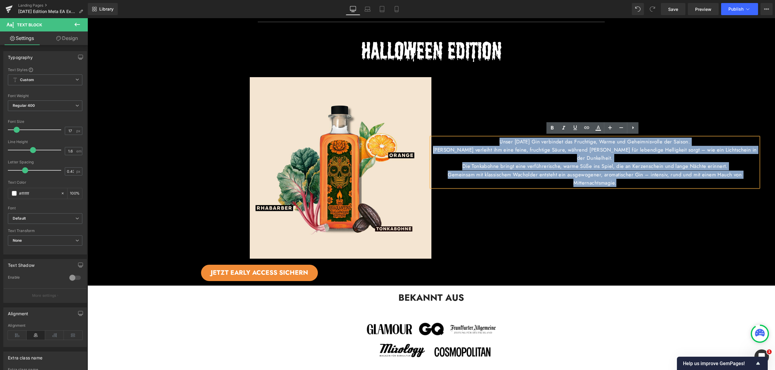
drag, startPoint x: 488, startPoint y: 138, endPoint x: 633, endPoint y: 180, distance: 150.8
click at [633, 180] on div "Unser Halloween Gin verbindet das Fruchtige, Warme und Geheimnisvolle der Saiso…" at bounding box center [594, 162] width 327 height 49
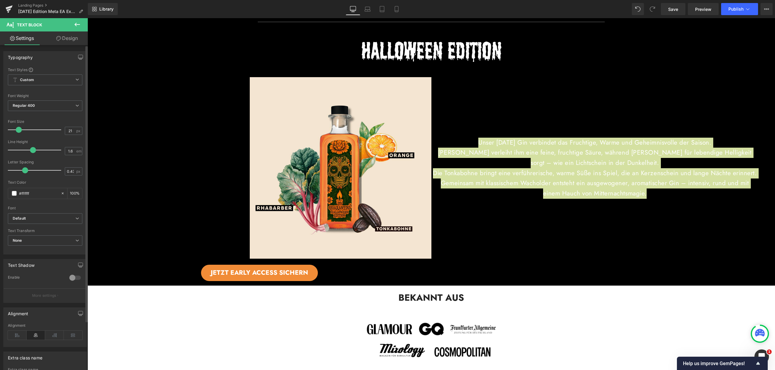
type input "20"
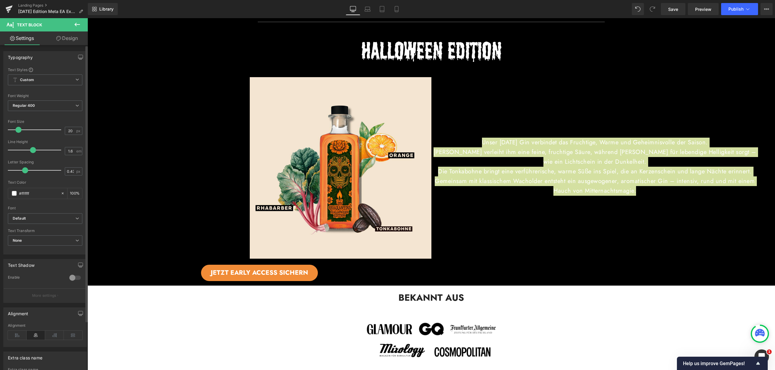
click at [17, 129] on span at bounding box center [18, 130] width 6 height 6
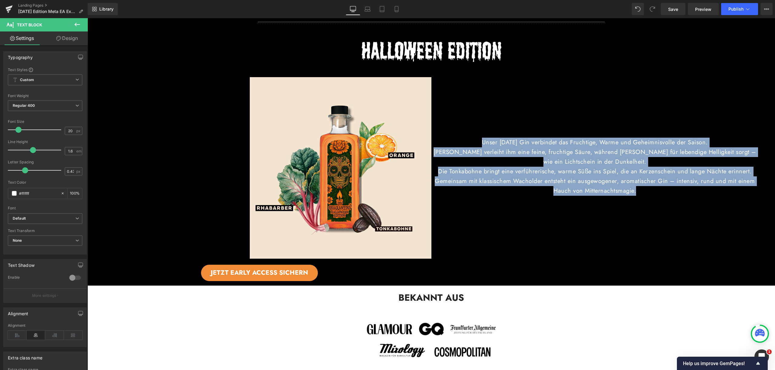
click at [564, 238] on div "Unser Halloween Gin verbindet das Fruchtige, Warme und Geheimnisvolle der Saiso…" at bounding box center [603, 179] width 344 height 204
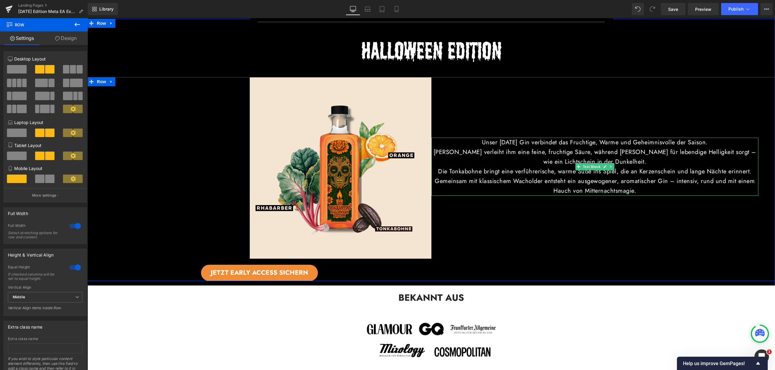
click at [487, 141] on p "Unser Halloween Gin verbindet das Fruchtige, Warme und Geheimnisvolle der Saiso…" at bounding box center [594, 143] width 327 height 10
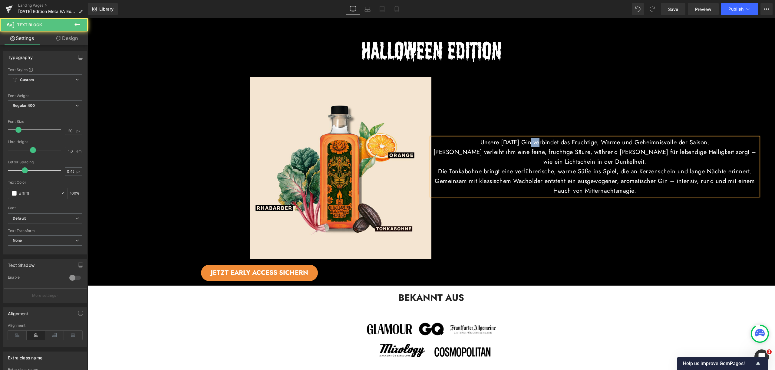
drag, startPoint x: 522, startPoint y: 142, endPoint x: 531, endPoint y: 142, distance: 9.1
click at [531, 142] on p "Unsere Halloween Gin verbindet das Fruchtige, Warme und Geheimnisvolle der Sais…" at bounding box center [594, 143] width 327 height 10
drag, startPoint x: 486, startPoint y: 140, endPoint x: 538, endPoint y: 140, distance: 51.8
click at [538, 140] on p "Unsere Halloween Edition verbindet das Fruchtige, Warme und Geheimnisvolle der …" at bounding box center [594, 143] width 327 height 10
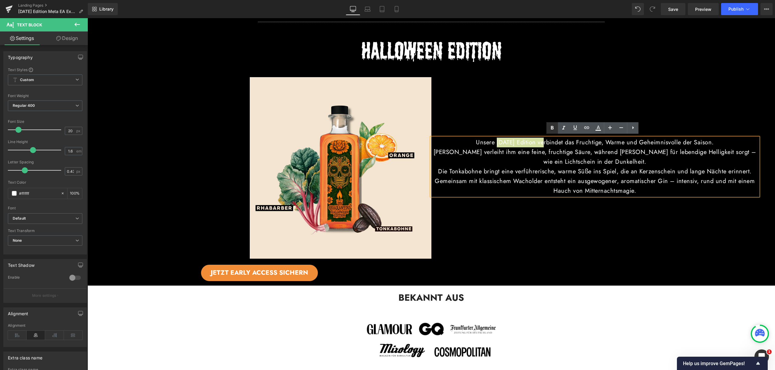
click at [552, 126] on icon at bounding box center [552, 127] width 7 height 7
click at [531, 154] on p "Rhabarber verleiht ihm eine feine, fruchtige Säure, während Orange für lebendig…" at bounding box center [594, 156] width 327 height 19
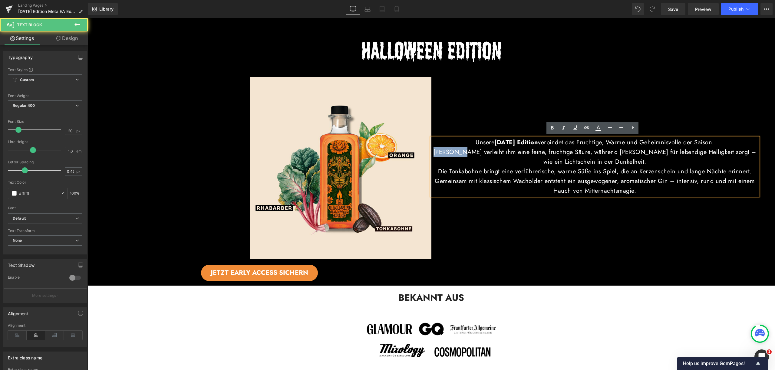
drag, startPoint x: 443, startPoint y: 151, endPoint x: 472, endPoint y: 152, distance: 29.4
click at [472, 152] on p "Rhabarber verleiht ihm eine feine, fruchtige Säure, während Orange für lebendig…" at bounding box center [594, 156] width 327 height 19
click at [548, 128] on link at bounding box center [552, 128] width 12 height 12
drag, startPoint x: 615, startPoint y: 152, endPoint x: 633, endPoint y: 153, distance: 18.8
click at [633, 153] on p "Rhabarber verleiht ihm eine feine, fruchtige Säure, während Orange für lebendig…" at bounding box center [594, 156] width 327 height 19
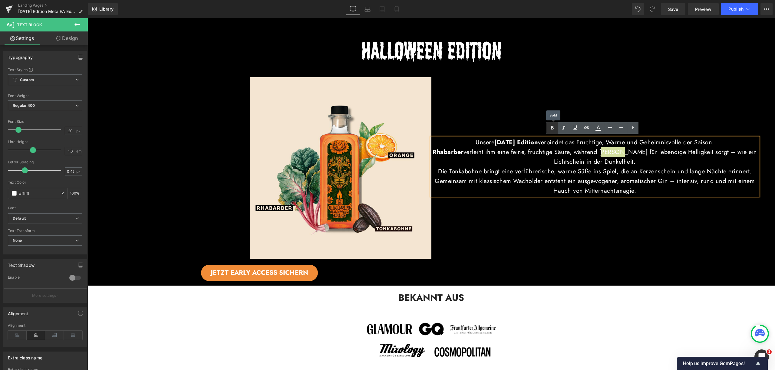
click at [551, 128] on icon at bounding box center [552, 127] width 7 height 7
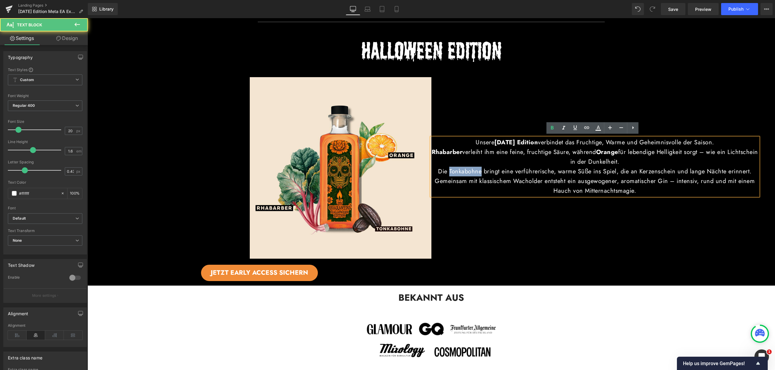
drag, startPoint x: 460, startPoint y: 170, endPoint x: 475, endPoint y: 170, distance: 14.2
click at [475, 170] on p "Die Tonkabohne bringt eine verführerische, warme Süße ins Spiel, die an Kerzens…" at bounding box center [594, 172] width 327 height 10
click at [554, 130] on icon at bounding box center [552, 127] width 7 height 7
click at [546, 236] on div "Unsere Halloween Edition verbindet das Fruchtige, Warme und Geheimnisvolle der …" at bounding box center [603, 179] width 344 height 204
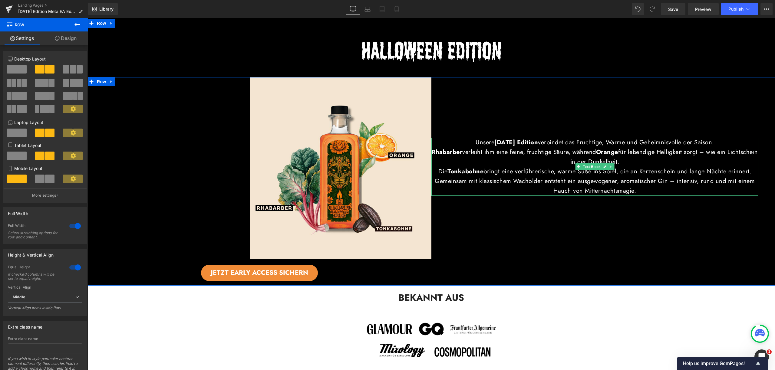
click at [477, 176] on p "Gemeinsam mit klassischem Wacholder entsteht ein ausgewogener, aromatischer Gin…" at bounding box center [594, 185] width 327 height 19
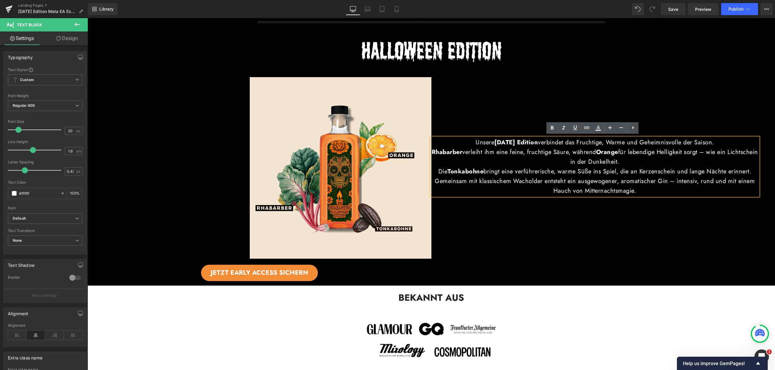
click at [84, 38] on link "Design" at bounding box center [67, 38] width 44 height 14
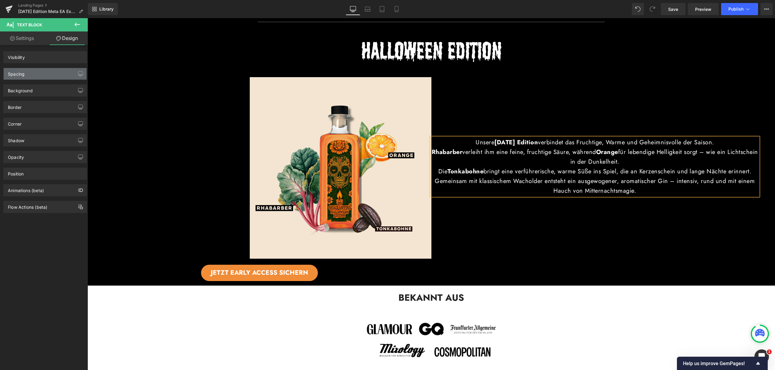
click at [55, 73] on div "Spacing" at bounding box center [45, 74] width 83 height 12
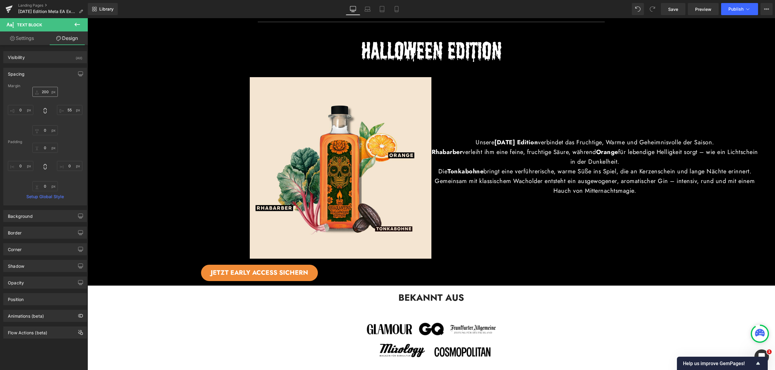
type input "200"
type input "55"
type input "0"
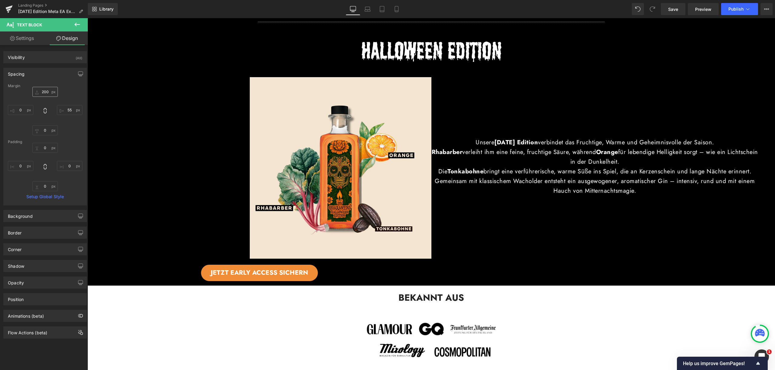
type input "0"
click at [21, 109] on input "0" at bounding box center [20, 110] width 25 height 10
type input "55"
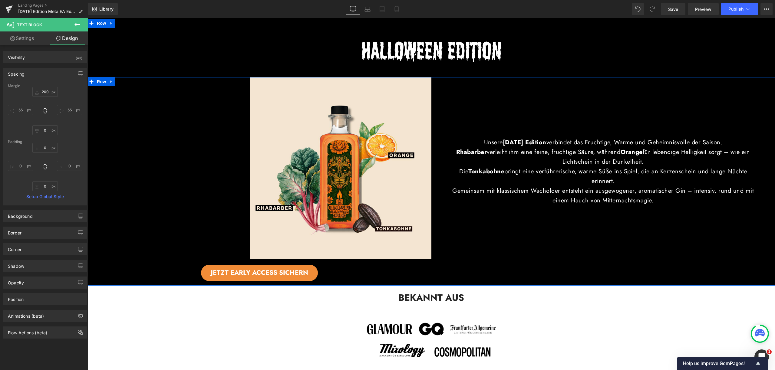
click at [549, 240] on div "Unsere Halloween Edition verbindet das Fruchtige, Warme und Geheimnisvolle der …" at bounding box center [603, 179] width 344 height 204
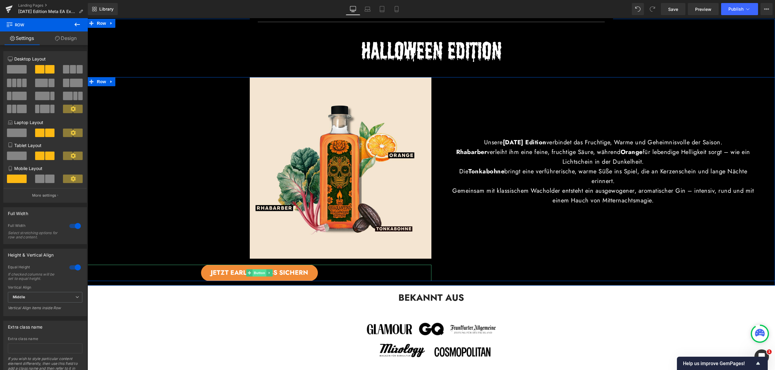
click at [257, 271] on span "Button" at bounding box center [259, 272] width 14 height 7
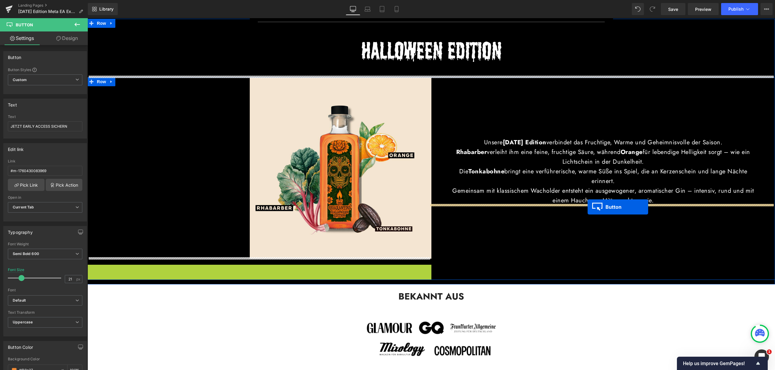
drag, startPoint x: 245, startPoint y: 271, endPoint x: 588, endPoint y: 207, distance: 348.6
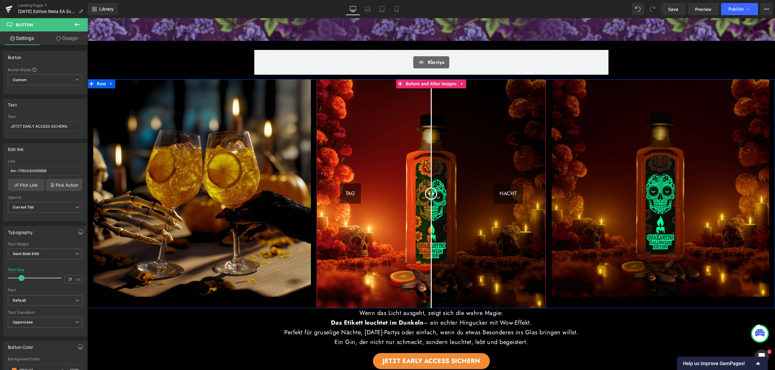
scroll to position [192, 0]
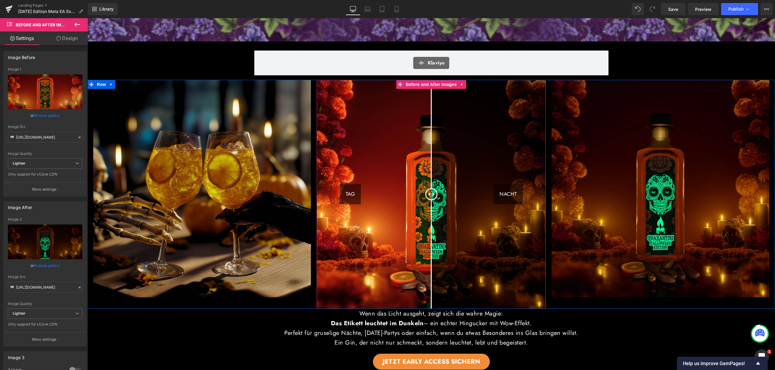
drag, startPoint x: 414, startPoint y: 192, endPoint x: 429, endPoint y: 215, distance: 28.2
click at [429, 200] on div at bounding box center [431, 194] width 12 height 12
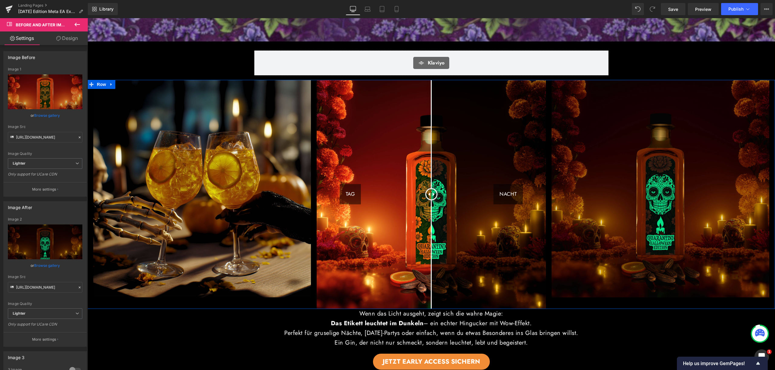
click at [594, 272] on img at bounding box center [661, 189] width 218 height 218
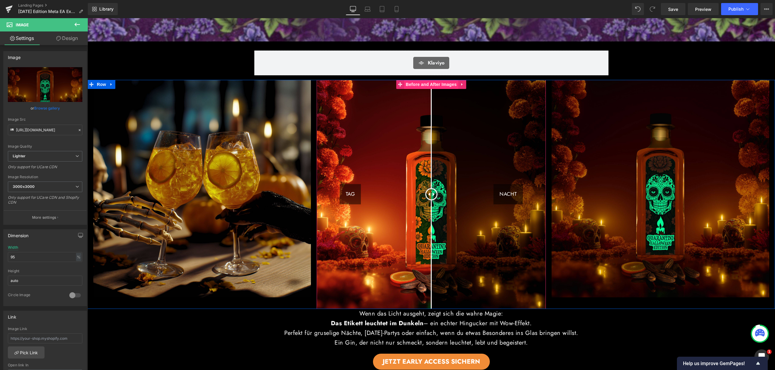
click at [420, 84] on span "Before and After Images" at bounding box center [431, 84] width 54 height 9
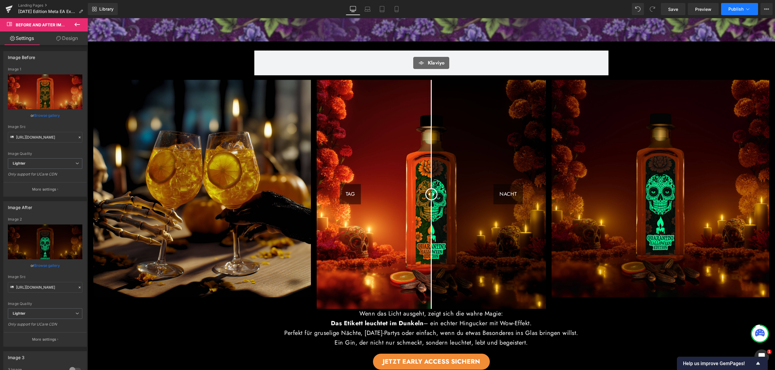
click at [742, 8] on span "Publish" at bounding box center [735, 9] width 15 height 5
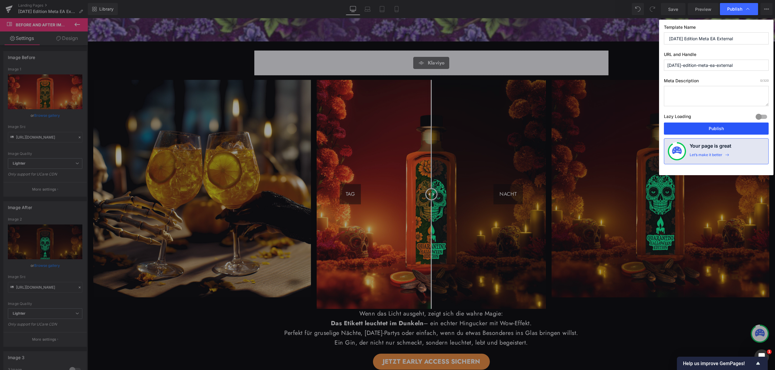
click at [720, 130] on button "Publish" at bounding box center [716, 129] width 105 height 12
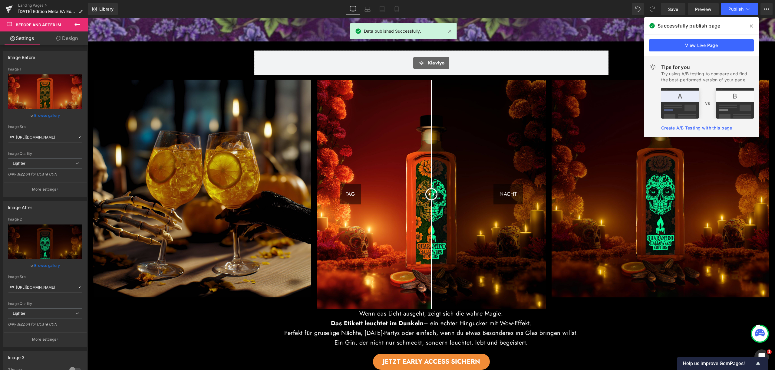
click at [753, 28] on icon at bounding box center [751, 26] width 3 height 5
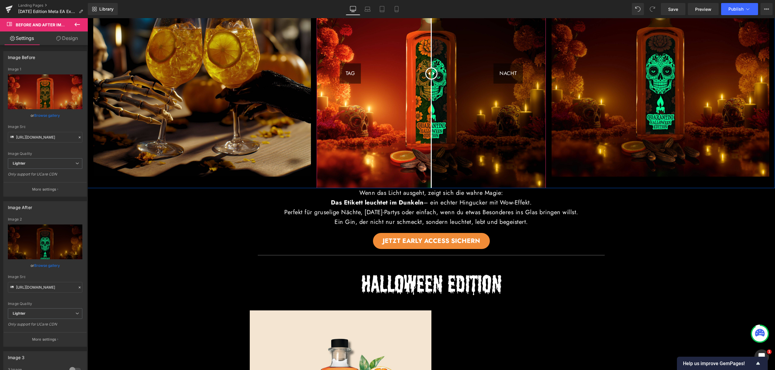
scroll to position [572, 0]
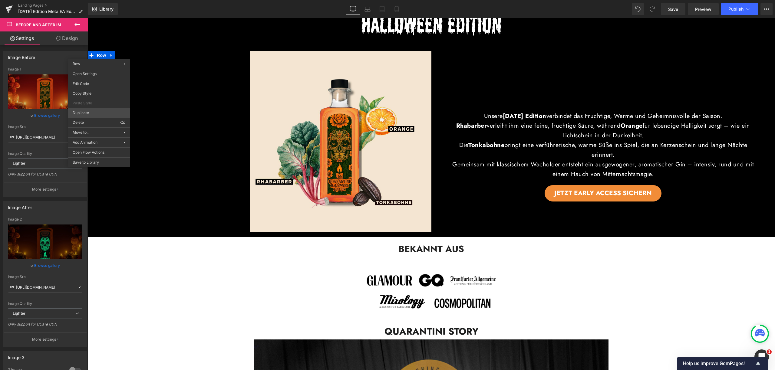
click at [87, 113] on div "Before and After Images You are previewing how the will restyle your page. You …" at bounding box center [387, 190] width 775 height 381
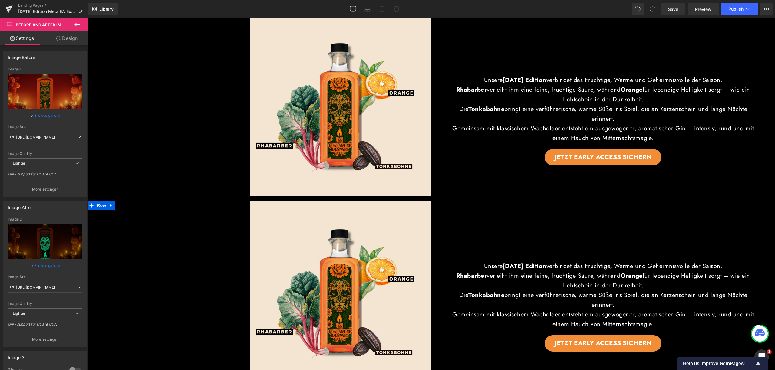
scroll to position [702, 0]
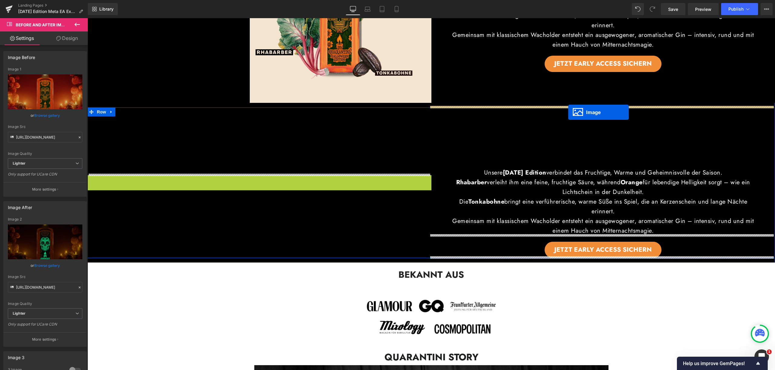
drag, startPoint x: 327, startPoint y: 196, endPoint x: 569, endPoint y: 111, distance: 255.8
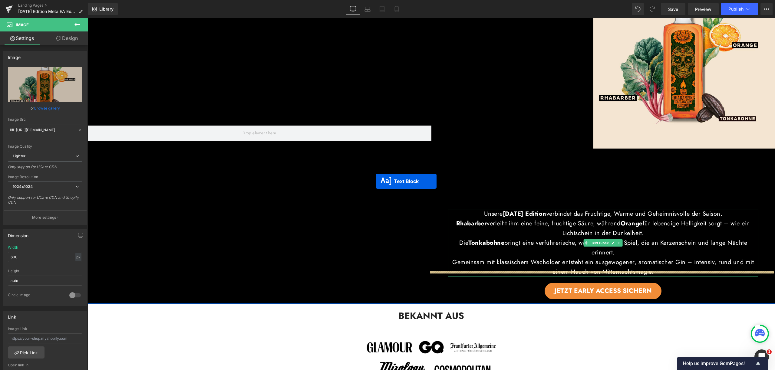
scroll to position [816, 0]
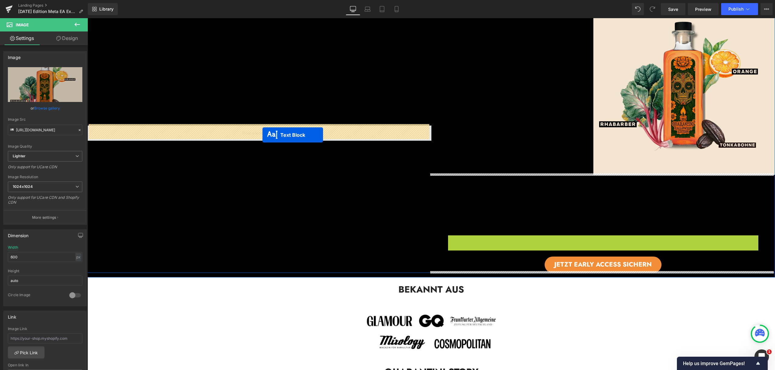
drag, startPoint x: 584, startPoint y: 242, endPoint x: 262, endPoint y: 135, distance: 338.7
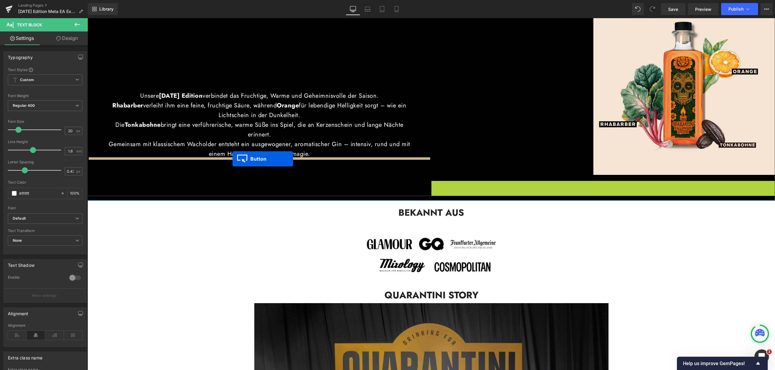
drag, startPoint x: 589, startPoint y: 188, endPoint x: 232, endPoint y: 159, distance: 358.1
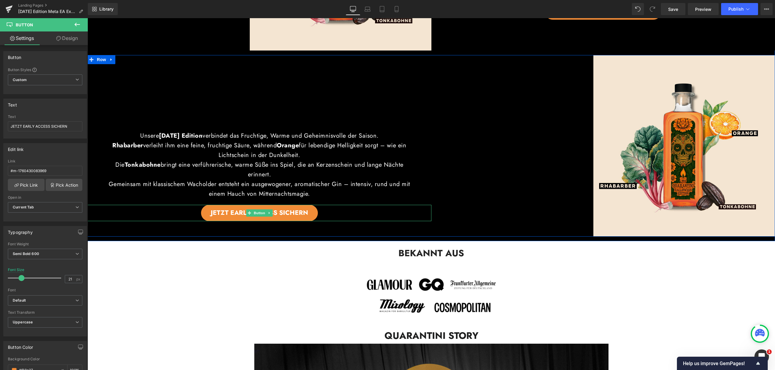
scroll to position [754, 0]
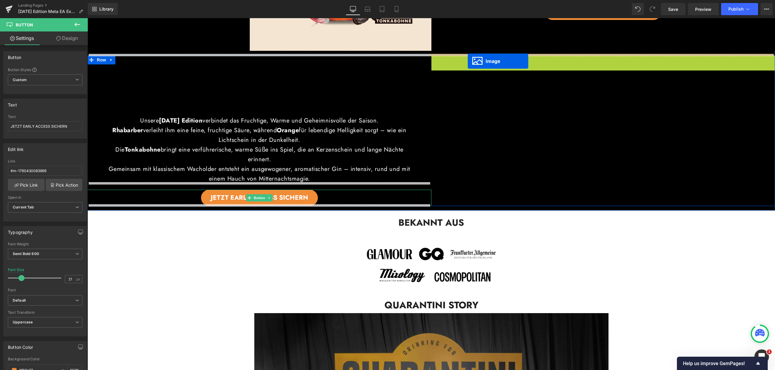
drag, startPoint x: 671, startPoint y: 144, endPoint x: 468, endPoint y: 61, distance: 219.7
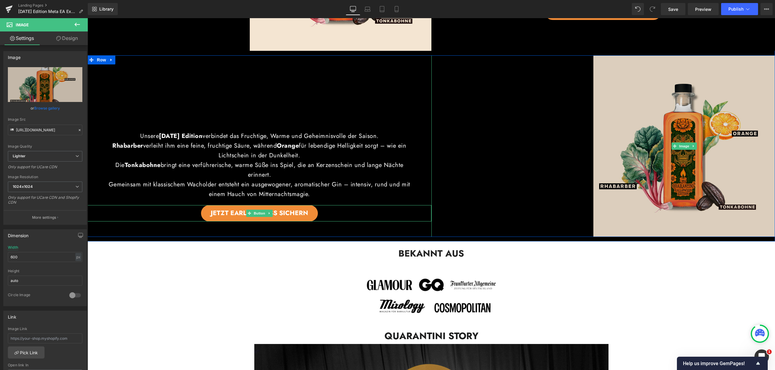
click at [619, 156] on img at bounding box center [684, 146] width 182 height 182
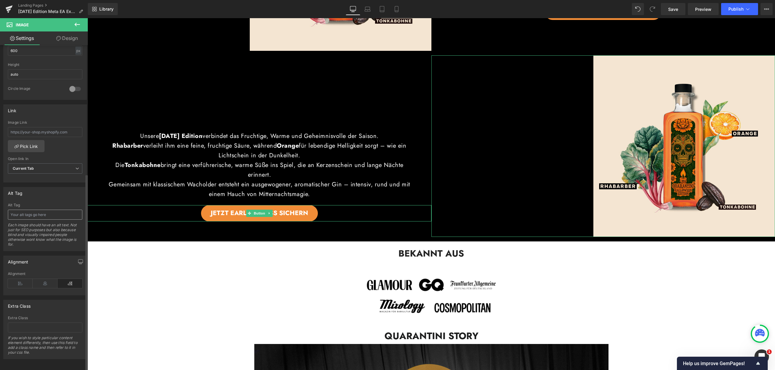
scroll to position [213, 0]
click at [22, 280] on icon at bounding box center [20, 282] width 25 height 9
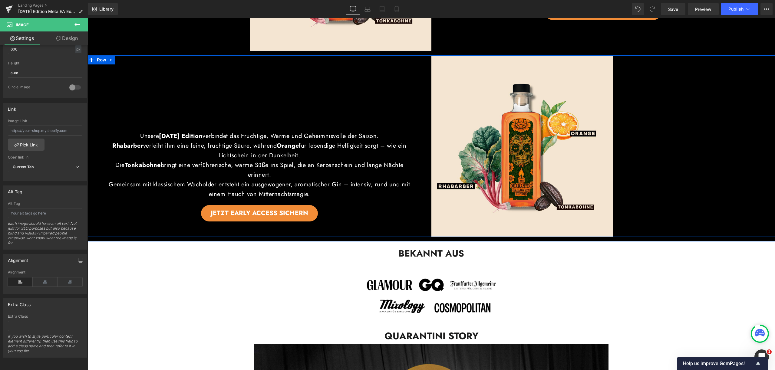
click at [328, 116] on div "Unsere Halloween Edition verbindet das Fruchtige, Warme und Geheimnisvolle der …" at bounding box center [259, 146] width 344 height 182
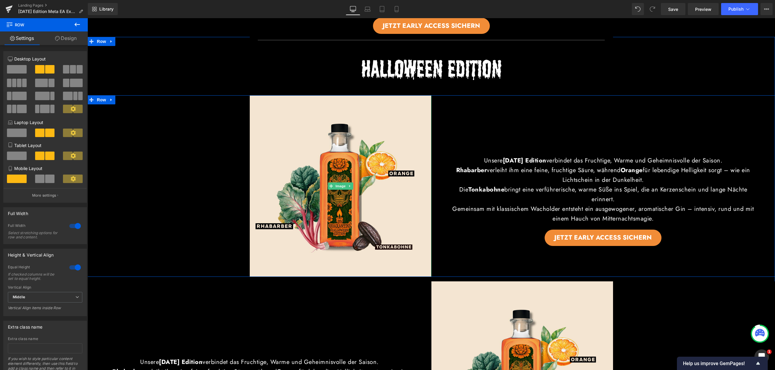
scroll to position [653, 0]
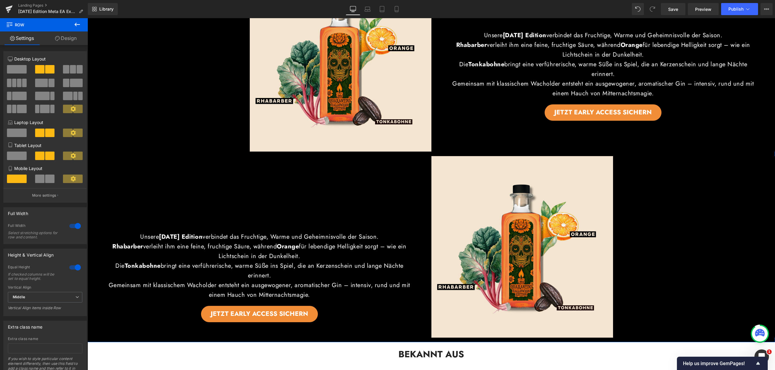
click at [328, 197] on div "Unsere Halloween Edition verbindet das Fruchtige, Warme und Geheimnisvolle der …" at bounding box center [259, 247] width 344 height 182
click at [63, 45] on div "6+6 6+6 12+12 Column Size Customizer 6+6 Desktop Layout Laptop Layout Tablet La…" at bounding box center [45, 212] width 91 height 335
click at [64, 41] on link "Design" at bounding box center [66, 38] width 44 height 14
click at [0, 0] on div "Spacing" at bounding box center [0, 0] width 0 height 0
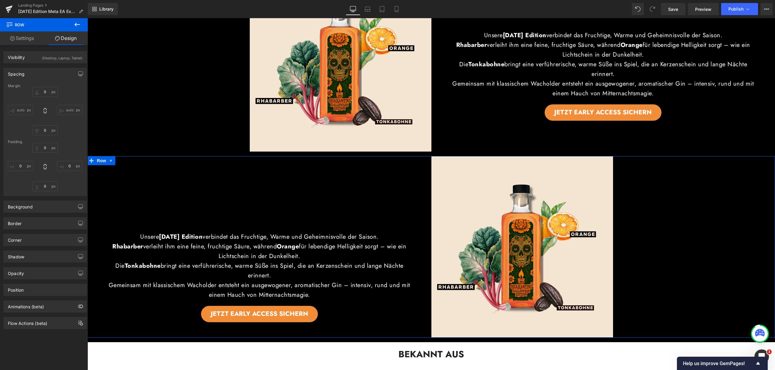
type input "0px"
type input "15px"
type input "0px"
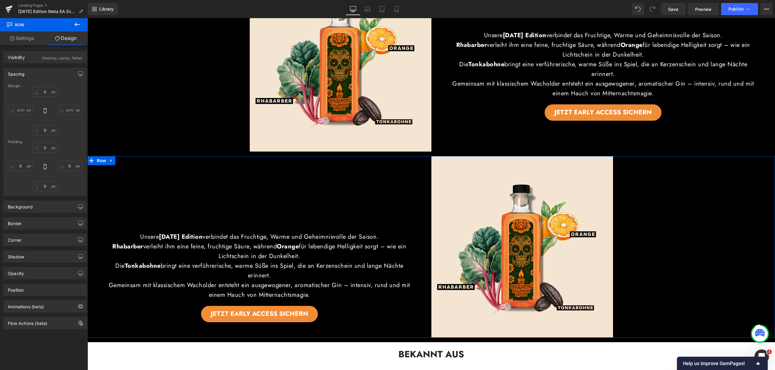
type input "0px"
click at [183, 210] on div "Unsere Halloween Edition verbindet das Fruchtige, Warme und Geheimnisvolle der …" at bounding box center [259, 247] width 344 height 182
click at [197, 251] on p "Rhabarber verleiht ihm eine feine, fruchtige Säure, während Orange für lebendig…" at bounding box center [259, 251] width 311 height 19
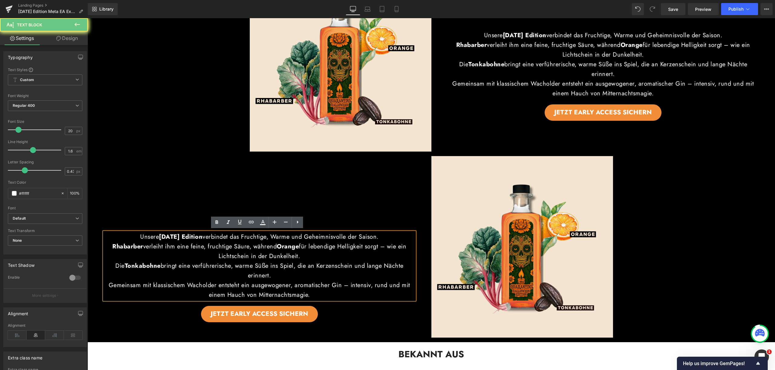
click at [232, 244] on p "Rhabarber verleiht ihm eine feine, fruchtige Säure, während Orange für lebendig…" at bounding box center [259, 251] width 311 height 19
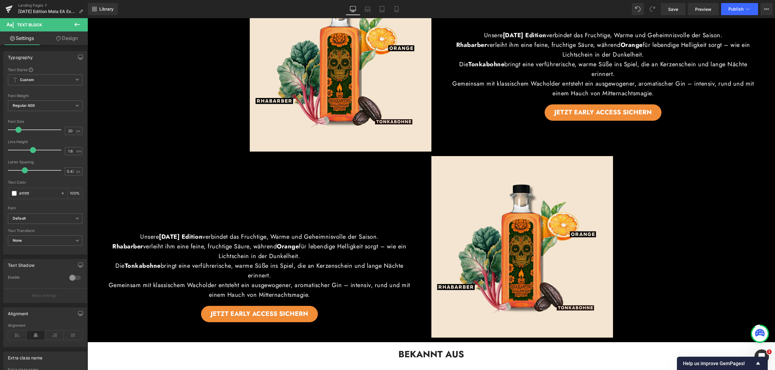
click at [69, 37] on link "Design" at bounding box center [67, 38] width 44 height 14
click at [0, 0] on div "Spacing" at bounding box center [0, 0] width 0 height 0
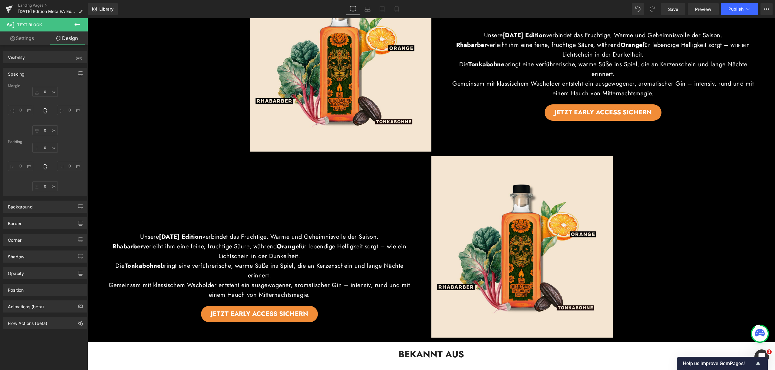
type input "200"
type input "55"
type input "0"
type input "55"
type input "0"
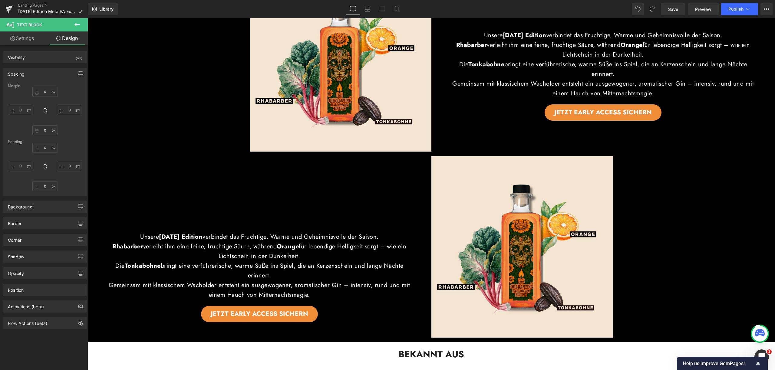
type input "0"
click at [44, 89] on input "200" at bounding box center [44, 92] width 25 height 10
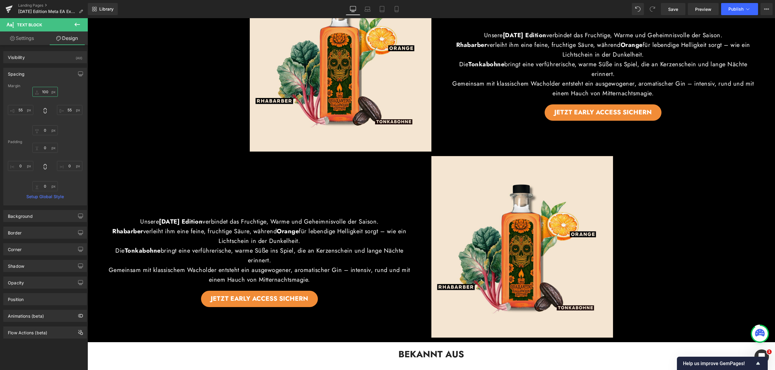
type input "100ß"
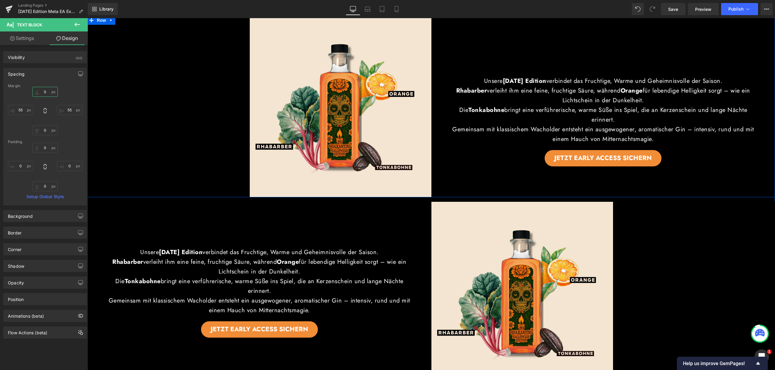
scroll to position [599, 0]
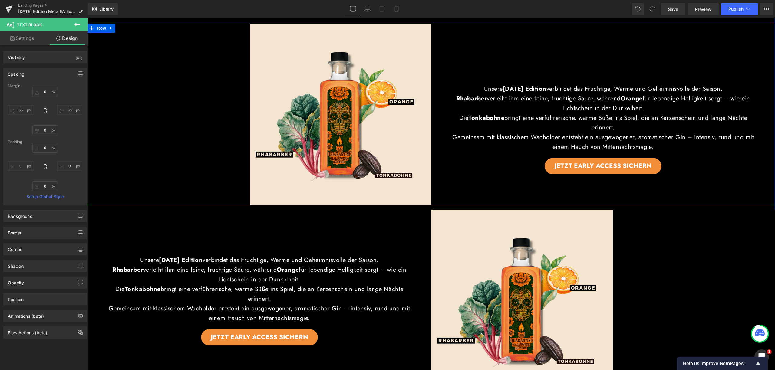
click at [580, 99] on p "Rhabarber verleiht ihm eine feine, fruchtige Säure, während Orange für lebendig…" at bounding box center [603, 103] width 311 height 19
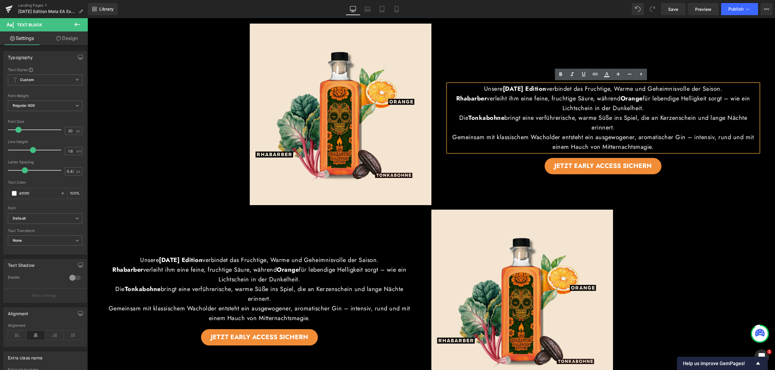
click at [76, 35] on link "Design" at bounding box center [67, 38] width 44 height 14
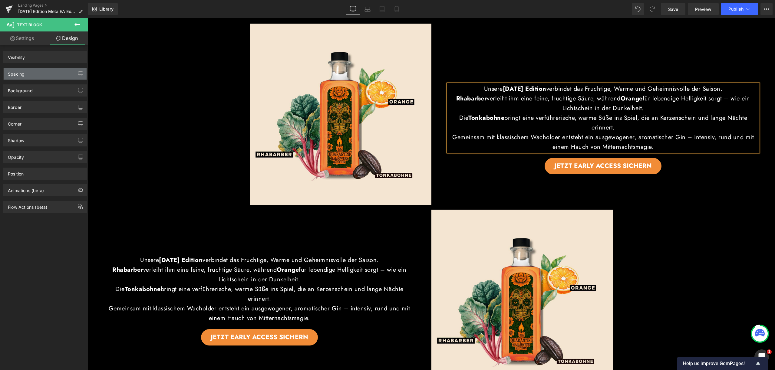
click at [39, 76] on div "Spacing" at bounding box center [45, 74] width 83 height 12
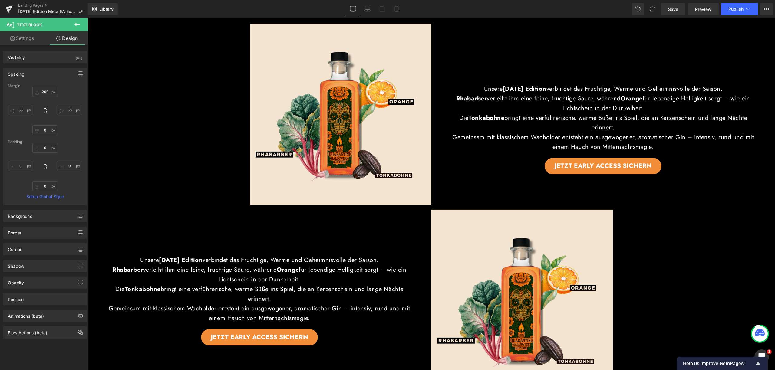
type input "200"
type input "55"
type input "0"
type input "55"
type input "0"
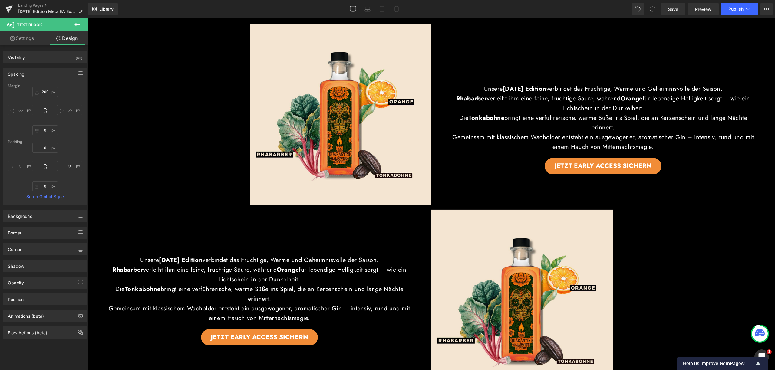
type input "0"
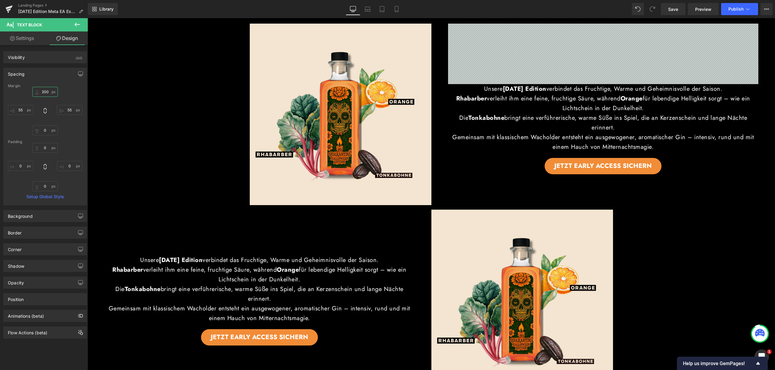
click at [46, 92] on input "200" at bounding box center [44, 92] width 25 height 10
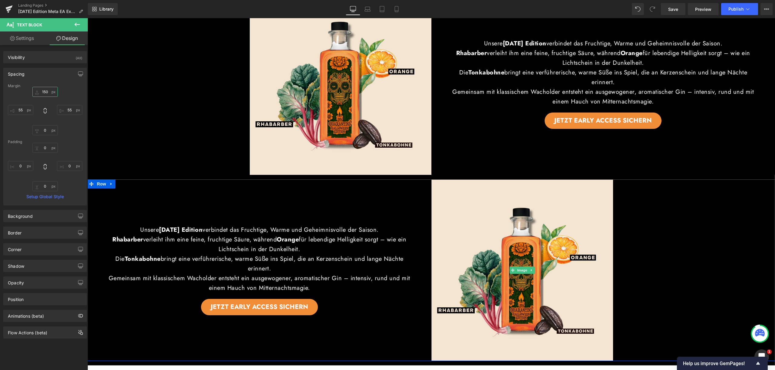
scroll to position [659, 0]
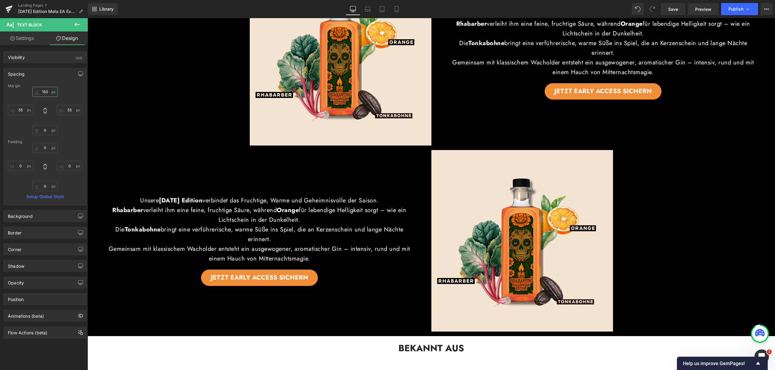
type input "150"
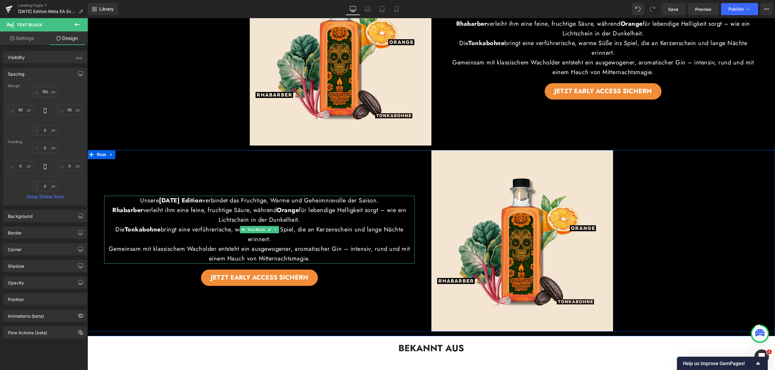
click at [315, 241] on p "Die Tonkabohne bringt eine verführerische, warme Süße ins Spiel, die an Kerzens…" at bounding box center [259, 234] width 311 height 19
click at [320, 257] on p "Gemeinsam mit klassischem Wacholder entsteht ein ausgewogener, aromatischer Gin…" at bounding box center [259, 253] width 311 height 19
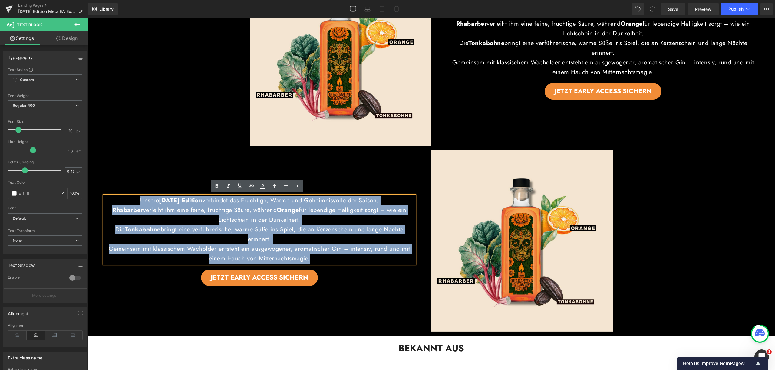
drag, startPoint x: 317, startPoint y: 257, endPoint x: 117, endPoint y: 202, distance: 207.0
click at [117, 202] on div "Unsere Halloween Edition verbindet das Fruchtige, Warme und Geheimnisvolle der …" at bounding box center [259, 230] width 311 height 68
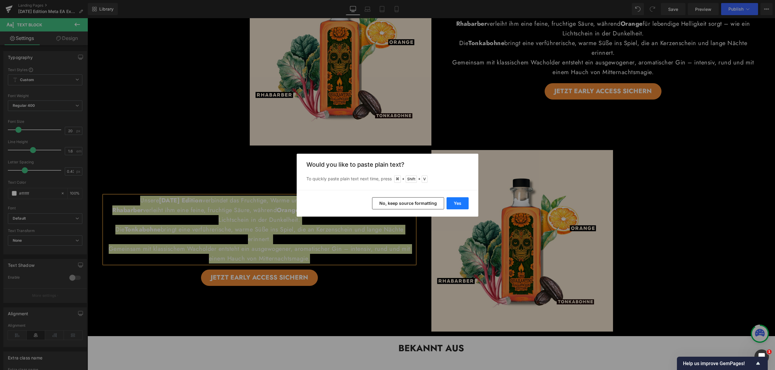
click at [460, 200] on button "Yes" at bounding box center [458, 203] width 22 height 12
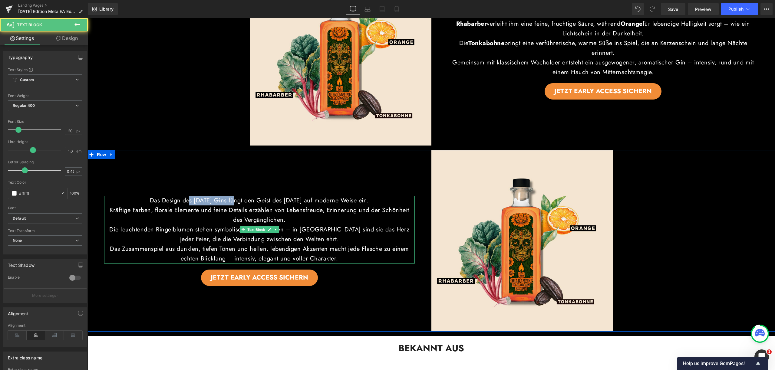
drag, startPoint x: 162, startPoint y: 199, endPoint x: 212, endPoint y: 200, distance: 50.3
click at [212, 200] on p "Das Design des Halloween Gins fängt den Geist des Día de los Muertos auf modern…" at bounding box center [259, 201] width 311 height 10
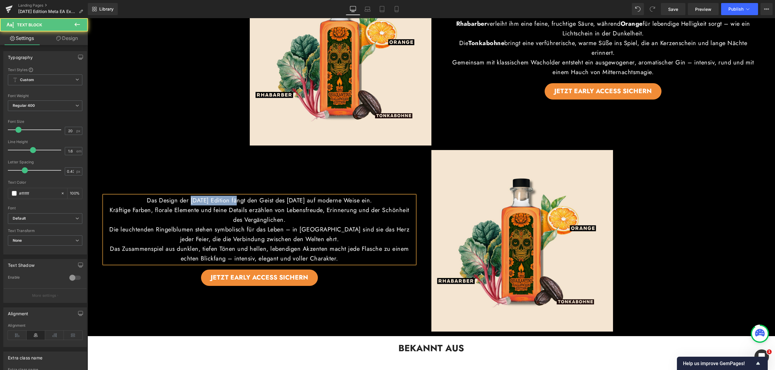
drag, startPoint x: 164, startPoint y: 199, endPoint x: 216, endPoint y: 198, distance: 51.2
click at [216, 198] on p "Das Design der Halloween Edition fängt den Geist des Día de los Muertos auf mod…" at bounding box center [259, 201] width 311 height 10
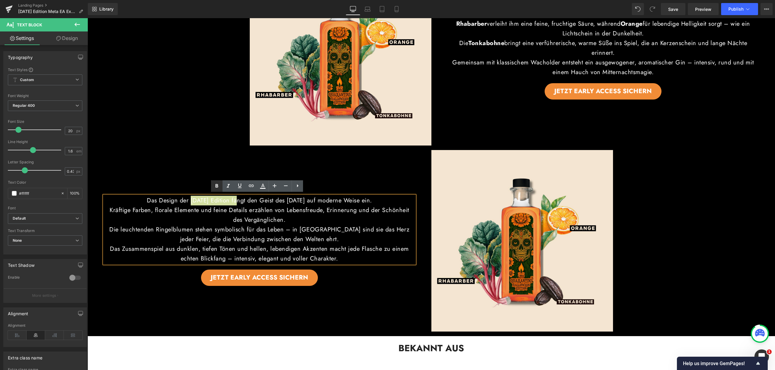
click at [218, 186] on icon at bounding box center [216, 186] width 7 height 7
click at [363, 303] on div "Das Design der Halloween Edition fängt den Geist des Día de los Muertos auf mod…" at bounding box center [259, 241] width 344 height 182
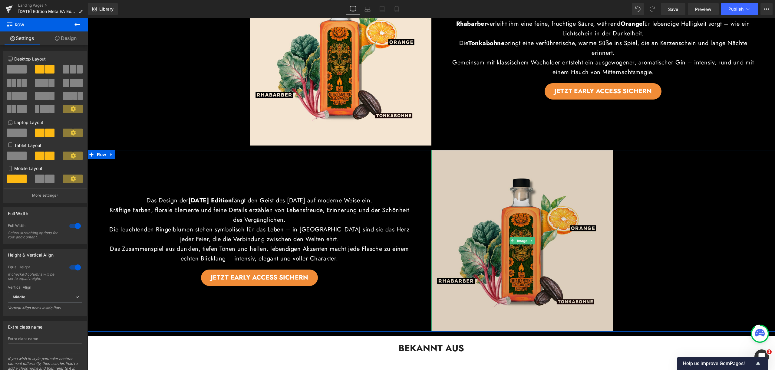
click at [554, 228] on img at bounding box center [522, 241] width 182 height 182
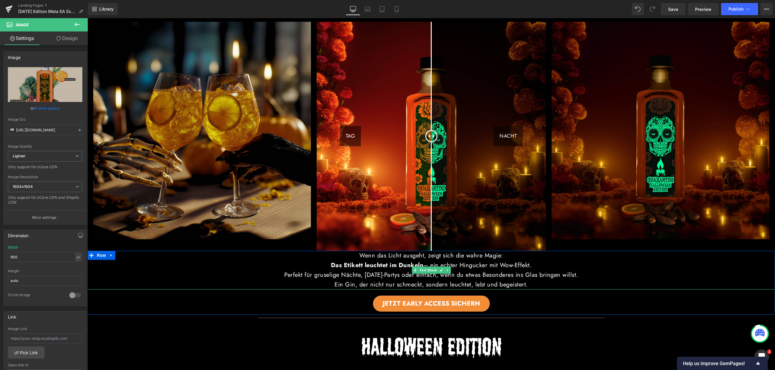
scroll to position [208, 0]
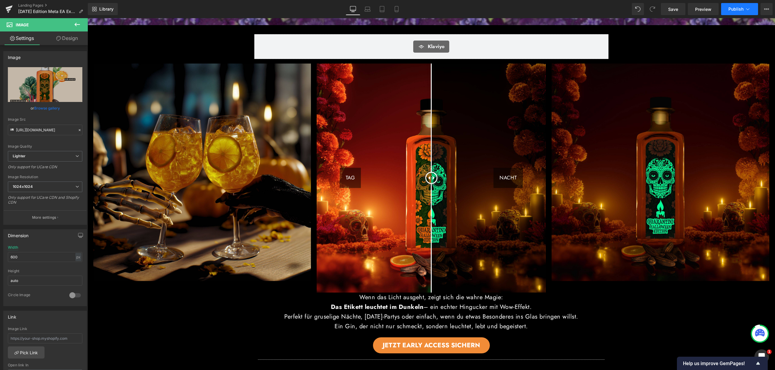
click at [741, 9] on span "Publish" at bounding box center [735, 9] width 15 height 5
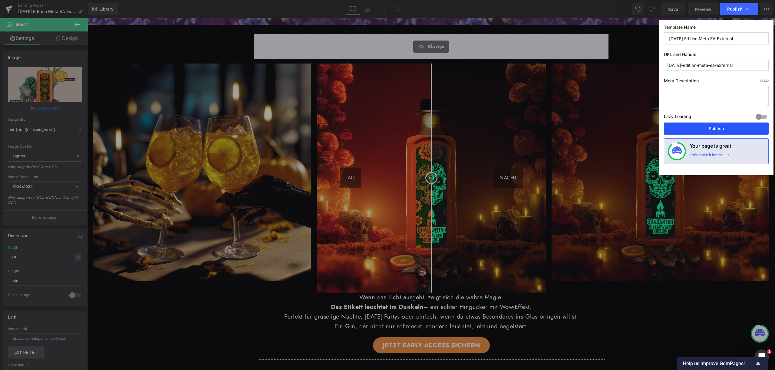
click at [721, 130] on button "Publish" at bounding box center [716, 129] width 105 height 12
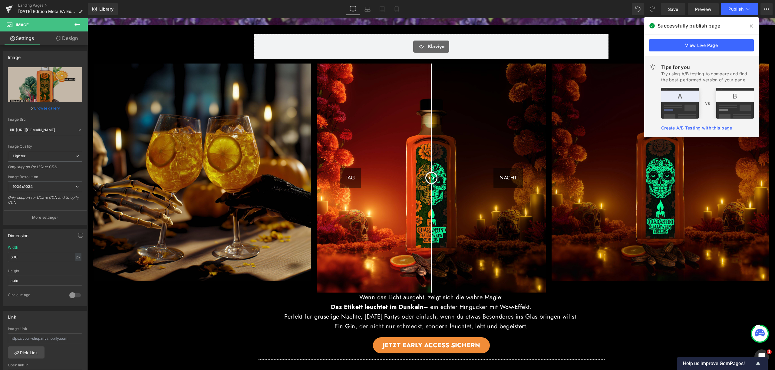
click at [753, 27] on icon at bounding box center [751, 26] width 3 height 3
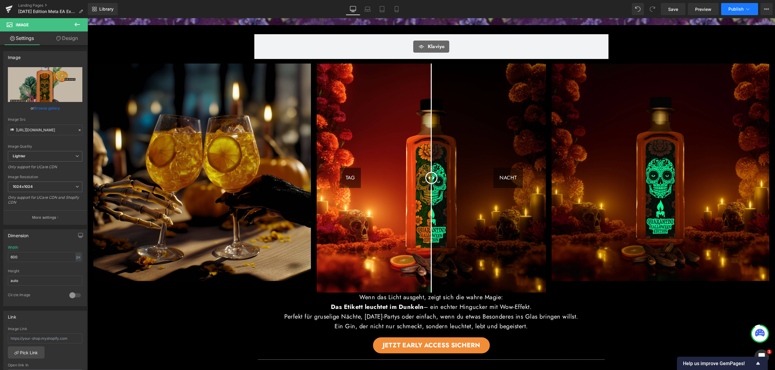
click at [742, 7] on span "Publish" at bounding box center [735, 9] width 15 height 5
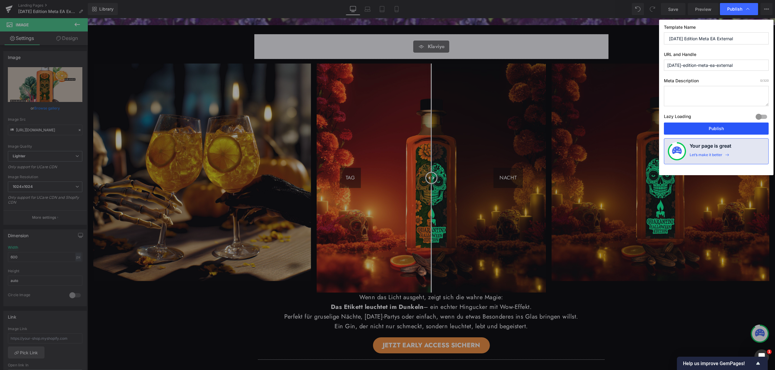
click at [719, 124] on button "Publish" at bounding box center [716, 129] width 105 height 12
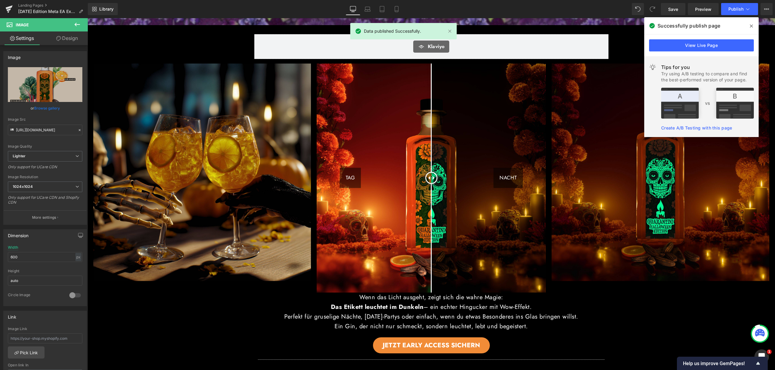
click at [751, 22] on span at bounding box center [752, 26] width 10 height 10
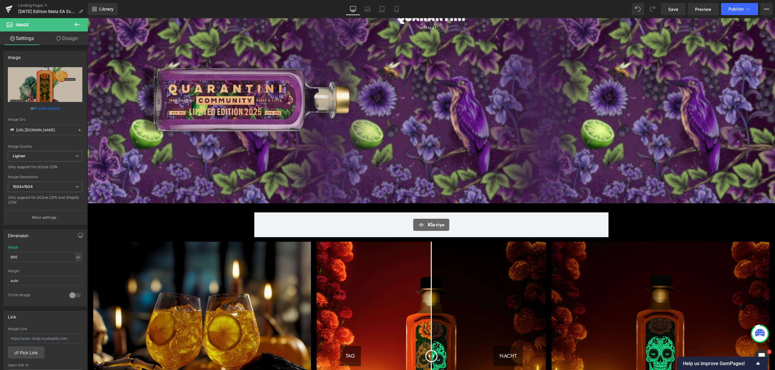
scroll to position [0, 0]
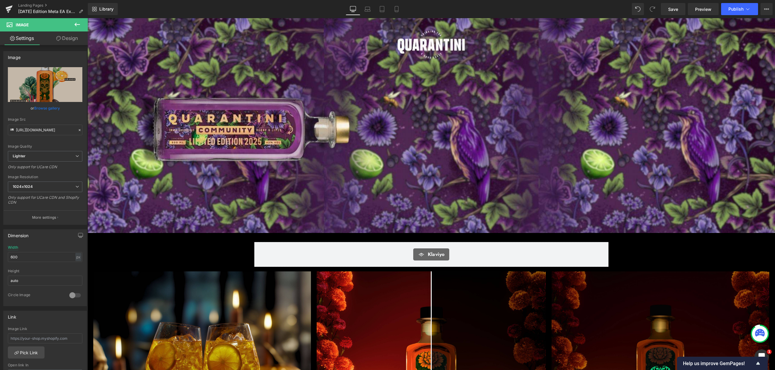
click at [428, 48] on div "Image" at bounding box center [430, 125] width 687 height 215
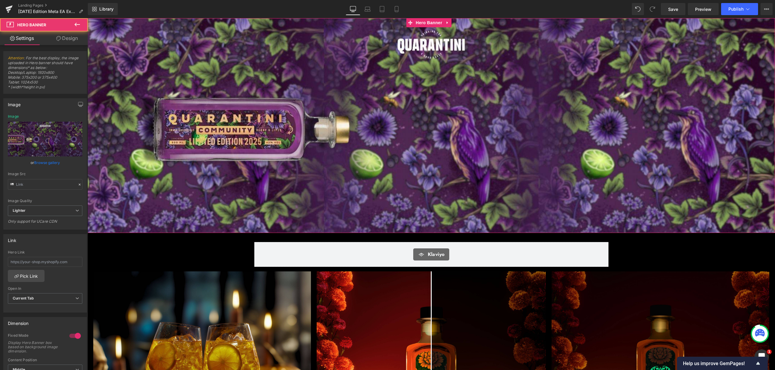
type input "https://ucarecdn.com/c0afc8fc-e3b9-4966-bc5f-ff0c0bf99109/-/format/auto/-/previ…"
click at [40, 5] on link "Landing Pages" at bounding box center [53, 5] width 70 height 5
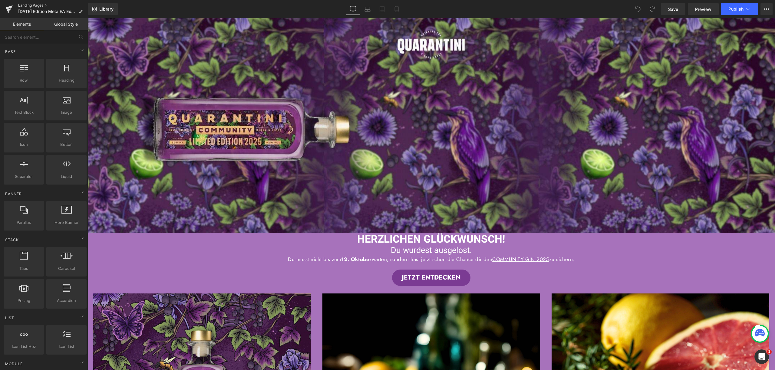
click at [33, 5] on link "Landing Pages" at bounding box center [53, 5] width 70 height 5
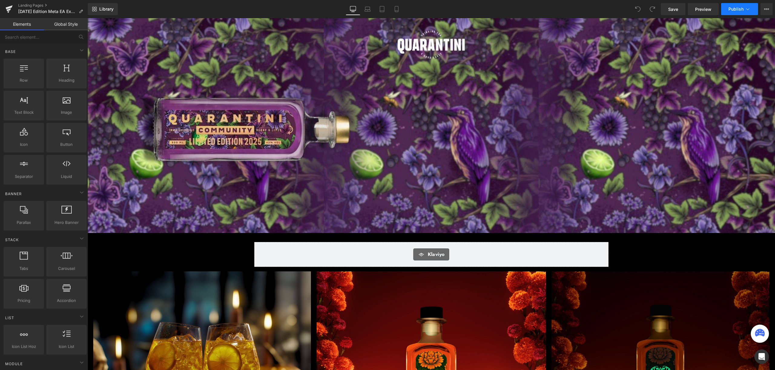
click at [743, 7] on button "Publish" at bounding box center [739, 9] width 37 height 12
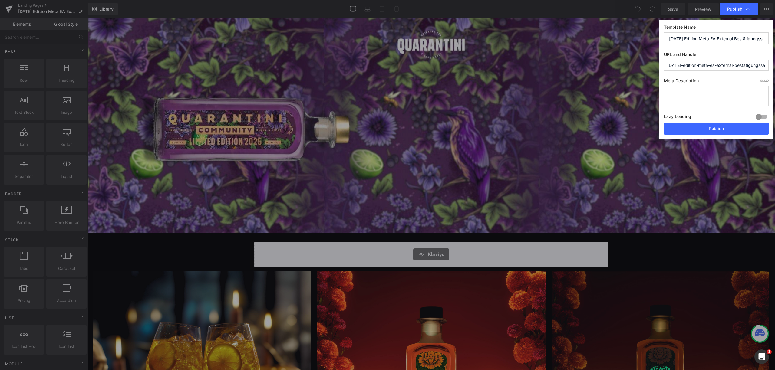
scroll to position [0, 16]
drag, startPoint x: 740, startPoint y: 65, endPoint x: 775, endPoint y: 65, distance: 34.8
click at [775, 65] on div "Publish Template Name Halloween Edition Meta EA External Bestätigungsseite URL …" at bounding box center [387, 185] width 775 height 370
click at [766, 65] on input "halloween-edition-meta-ea-external-bestatigungsseite-1" at bounding box center [716, 65] width 105 height 11
type input "halloween-edition-meta-ea-external-bestatigungsseite"
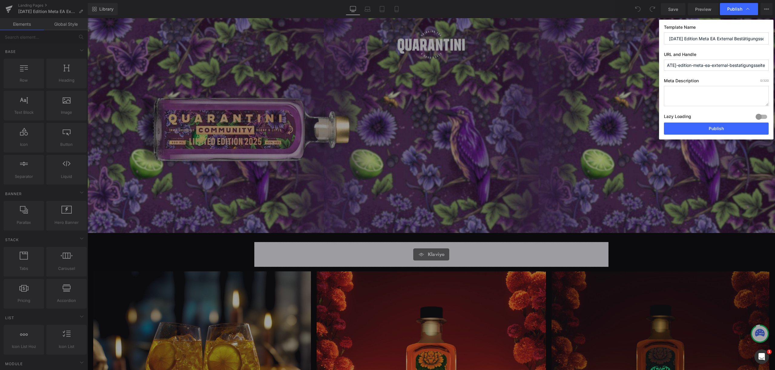
scroll to position [0, 12]
click at [718, 129] on button "Publish" at bounding box center [716, 129] width 105 height 12
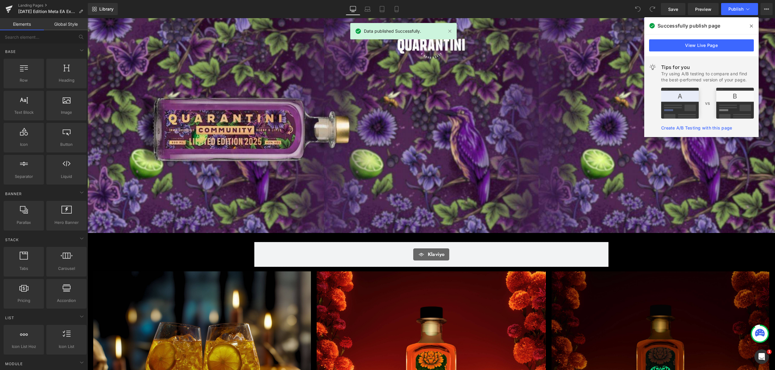
click at [752, 25] on icon at bounding box center [751, 26] width 3 height 5
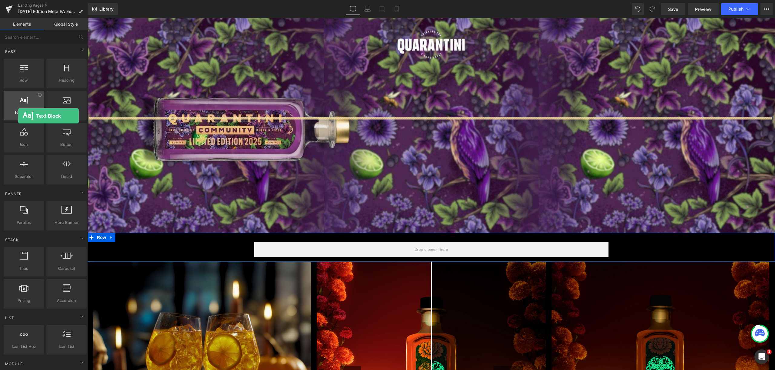
drag, startPoint x: 31, startPoint y: 107, endPoint x: 18, endPoint y: 114, distance: 14.9
click at [18, 115] on div "Text Block texts, paragraphs, contents, blocks" at bounding box center [24, 106] width 40 height 30
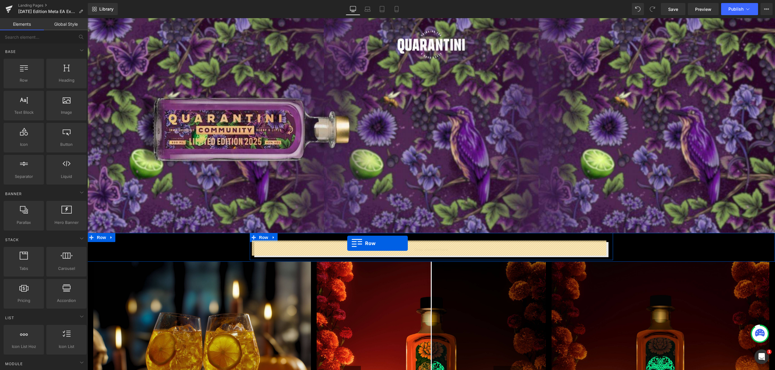
drag, startPoint x: 125, startPoint y: 113, endPoint x: 347, endPoint y: 243, distance: 257.7
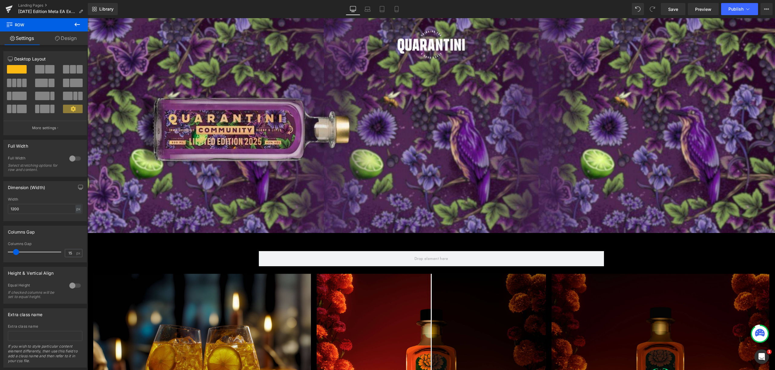
click at [77, 22] on icon at bounding box center [77, 24] width 7 height 7
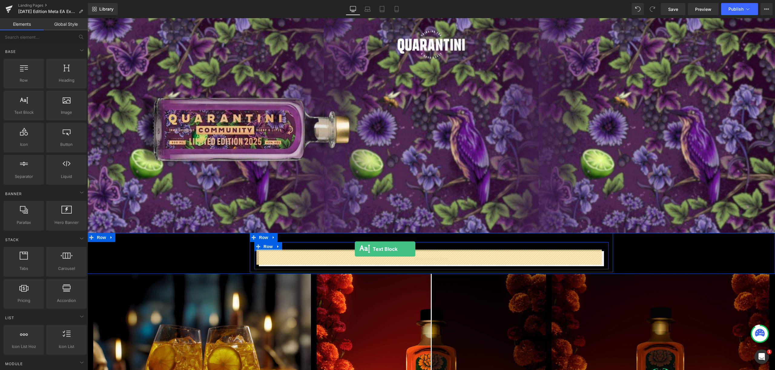
drag, startPoint x: 113, startPoint y: 118, endPoint x: 355, endPoint y: 249, distance: 275.4
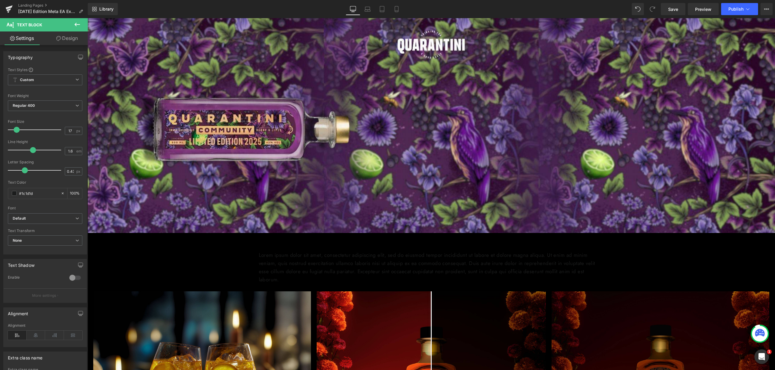
click at [74, 22] on icon at bounding box center [77, 24] width 7 height 7
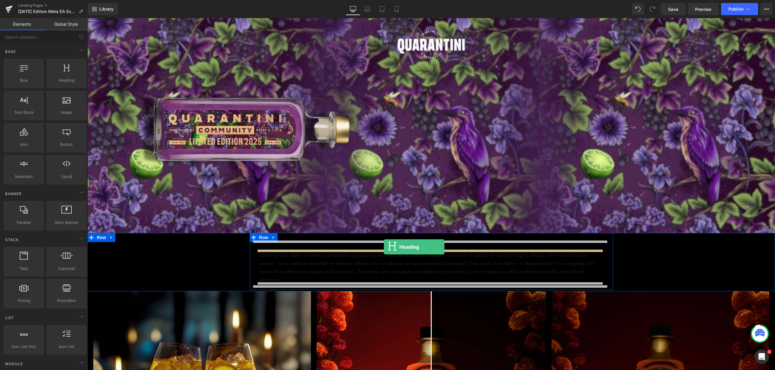
drag, startPoint x: 157, startPoint y: 92, endPoint x: 384, endPoint y: 247, distance: 274.7
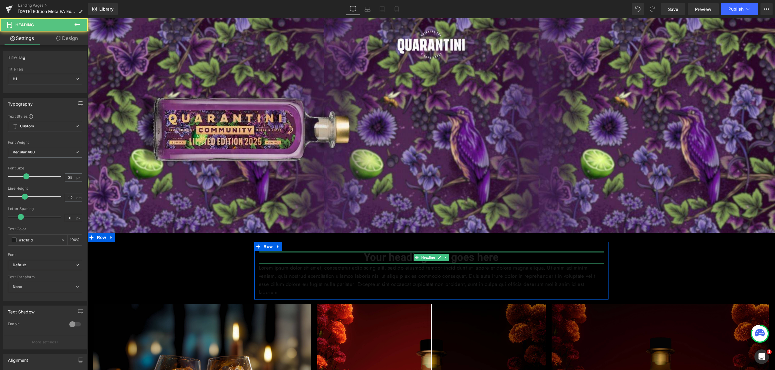
click at [404, 251] on div at bounding box center [431, 252] width 345 height 2
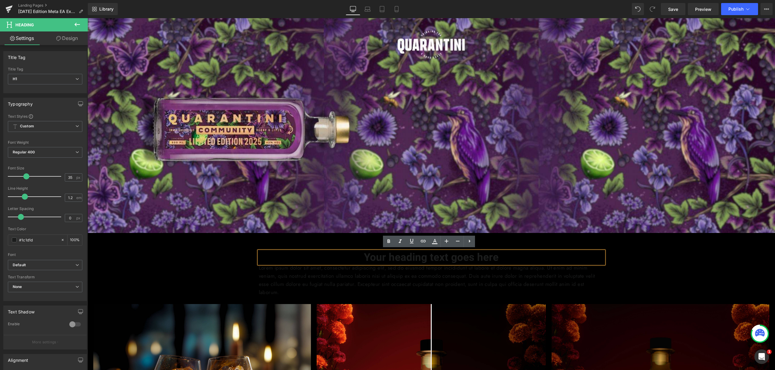
click at [381, 257] on h1 "Your heading text goes here" at bounding box center [431, 257] width 345 height 13
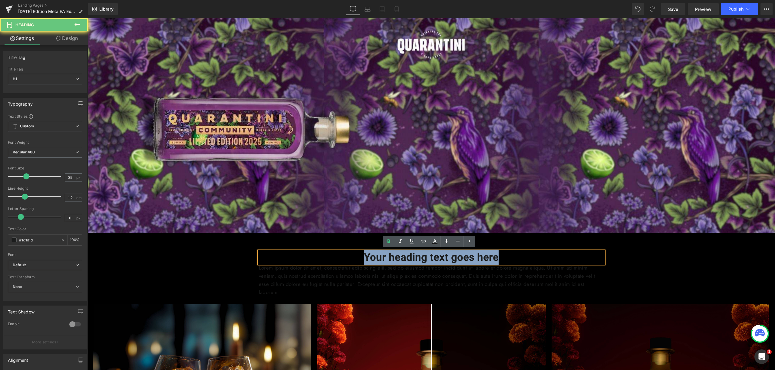
drag, startPoint x: 358, startPoint y: 256, endPoint x: 531, endPoint y: 264, distance: 173.0
click at [531, 264] on div "Your heading text goes here Heading Lorem ipsum dolor sit amet, consectetur adi…" at bounding box center [431, 274] width 354 height 46
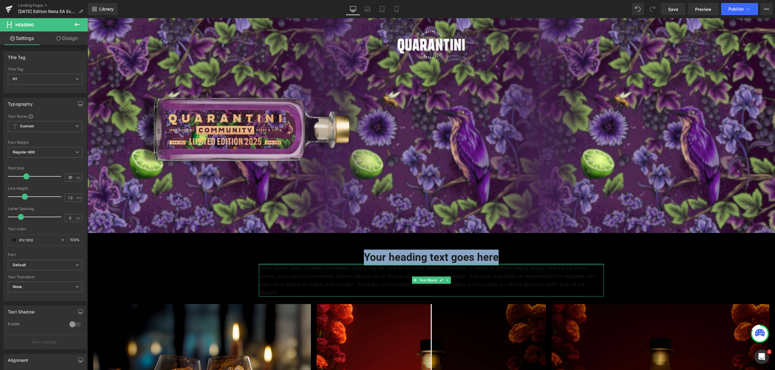
paste div
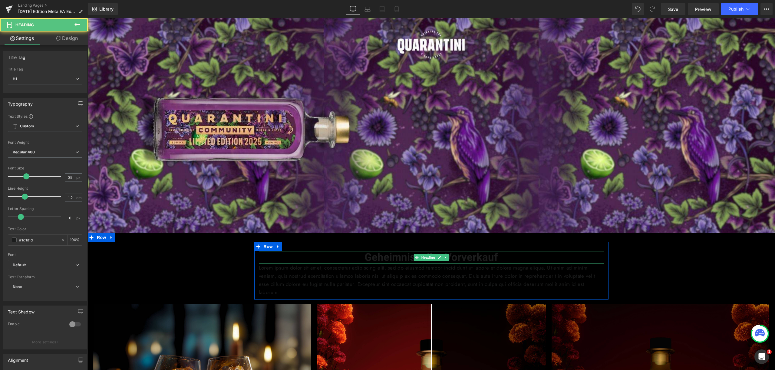
click at [493, 256] on h1 "Geheimnisvoller Vorverkauf" at bounding box center [431, 257] width 345 height 13
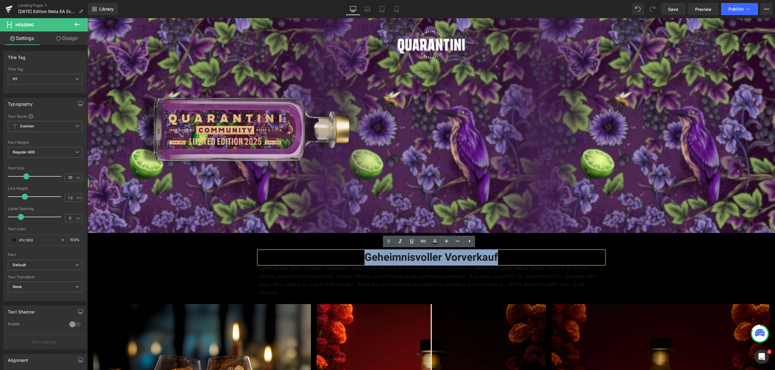
drag, startPoint x: 503, startPoint y: 256, endPoint x: 332, endPoint y: 255, distance: 171.3
click at [332, 255] on h1 "Geheimnisvoller Vorverkauf" at bounding box center [431, 257] width 345 height 13
click at [433, 244] on icon at bounding box center [434, 243] width 5 height 1
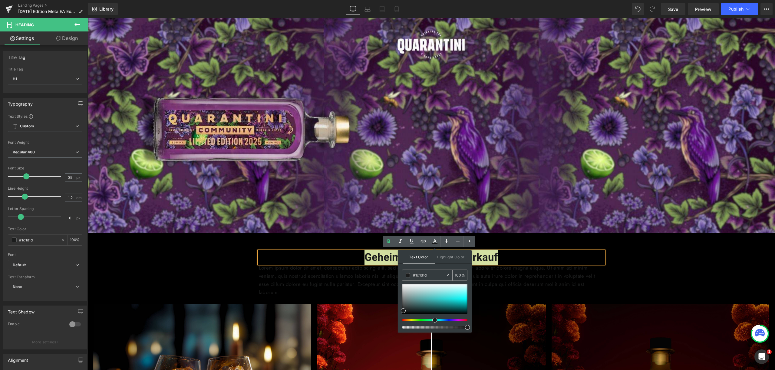
drag, startPoint x: 430, startPoint y: 277, endPoint x: 409, endPoint y: 275, distance: 21.9
click at [409, 275] on div "#1c1d1d" at bounding box center [423, 275] width 43 height 11
type input "f"
type input "0"
type input "fff"
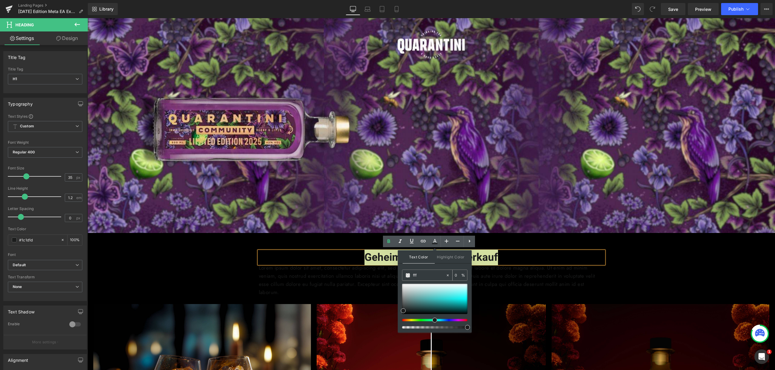
type input "100"
type input "#ffffff"
click at [408, 275] on span at bounding box center [408, 275] width 4 height 4
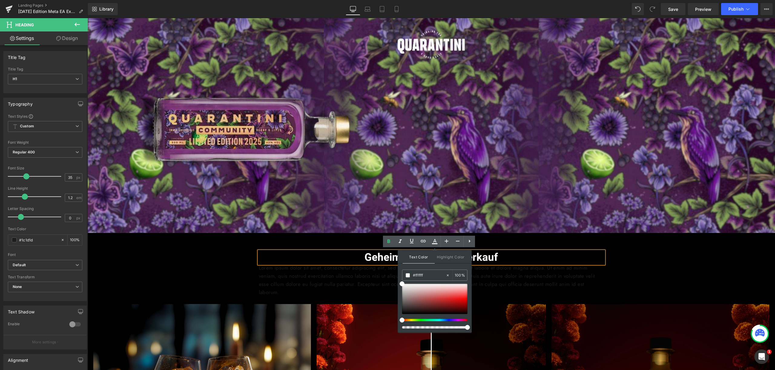
click at [341, 255] on h1 "Geheimnisvoller Vorverkauf" at bounding box center [431, 257] width 345 height 13
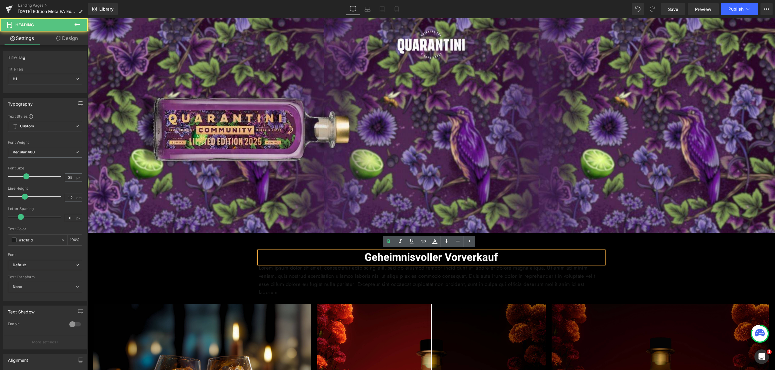
click at [360, 257] on h1 "Geheimnisvoller Vorverkauf" at bounding box center [431, 257] width 345 height 13
click at [362, 255] on h1 "Geheimnisvoller Vorverkauf" at bounding box center [431, 257] width 345 height 13
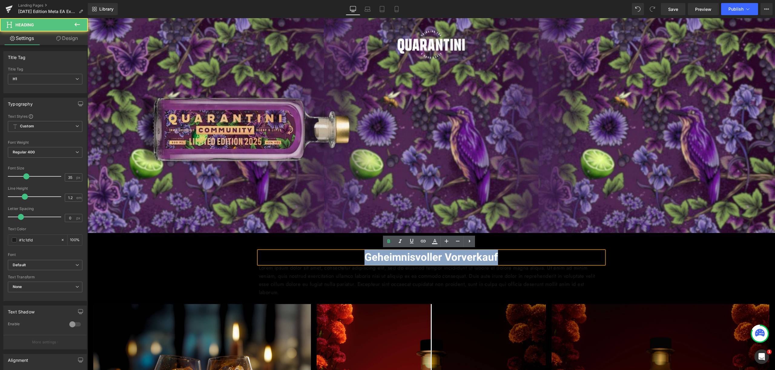
drag, startPoint x: 364, startPoint y: 256, endPoint x: 509, endPoint y: 256, distance: 145.0
click at [509, 256] on h1 "Geheimnisvoller Vorverkauf" at bounding box center [431, 257] width 345 height 13
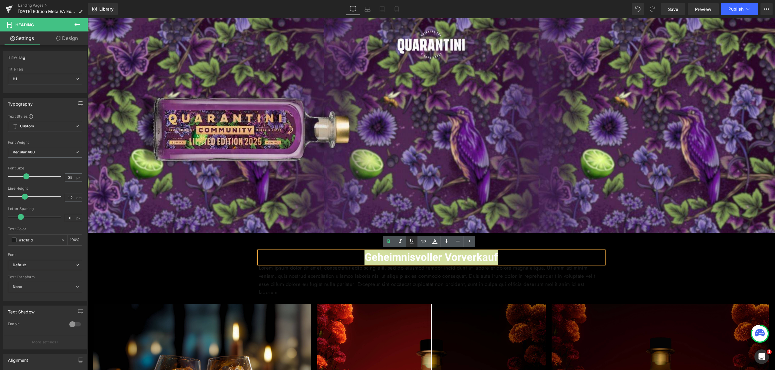
click at [415, 243] on icon at bounding box center [411, 241] width 7 height 7
click at [508, 260] on h1 "Geheimnisvoller Vorverkauf" at bounding box center [431, 257] width 345 height 13
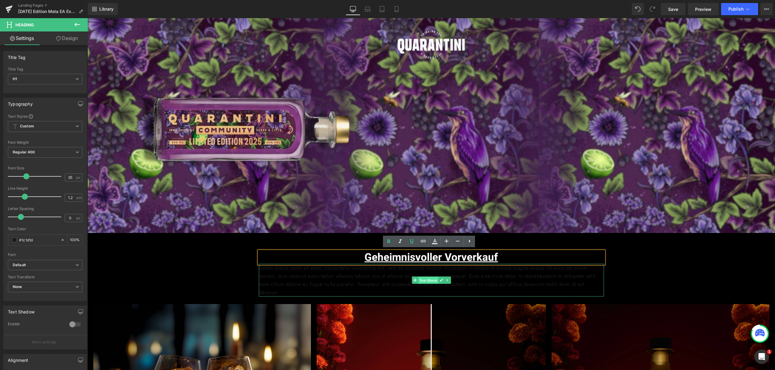
click at [425, 278] on span "Text Block" at bounding box center [428, 280] width 20 height 7
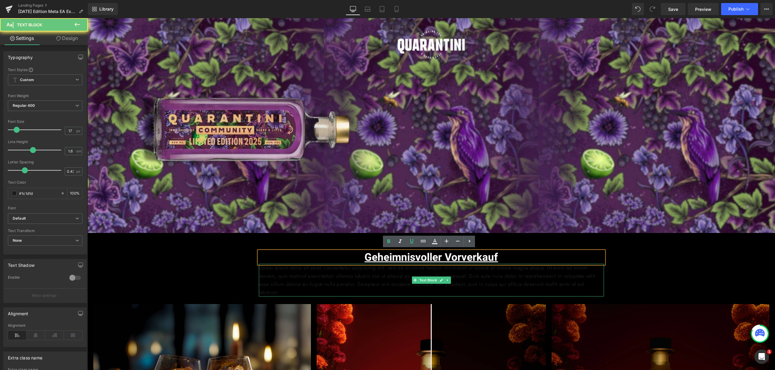
click at [460, 283] on p "Lorem ipsum dolor sit amet, consectetur adipiscing elit, sed do eiusmod tempor …" at bounding box center [431, 280] width 345 height 33
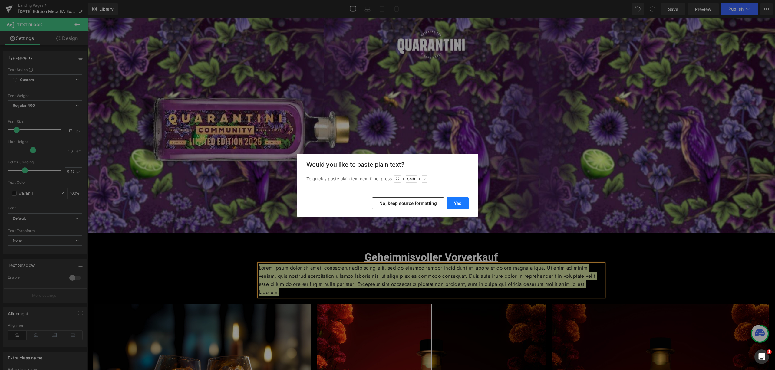
click at [457, 199] on button "Yes" at bounding box center [458, 203] width 22 height 12
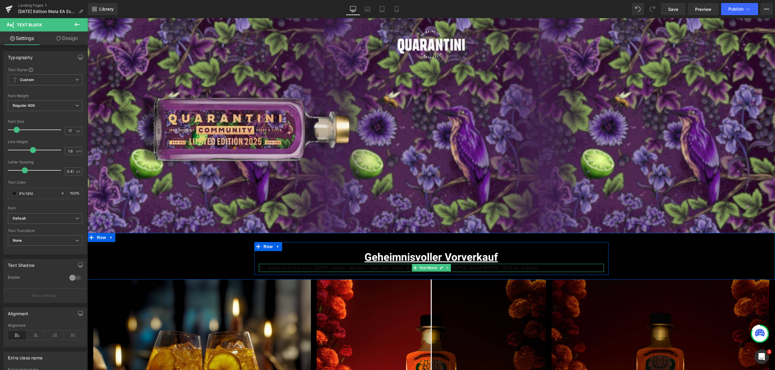
click at [454, 268] on p "Du musst nicht bis zum 28. September warten, sondern hast jetzt schon die Chanc…" at bounding box center [431, 268] width 345 height 8
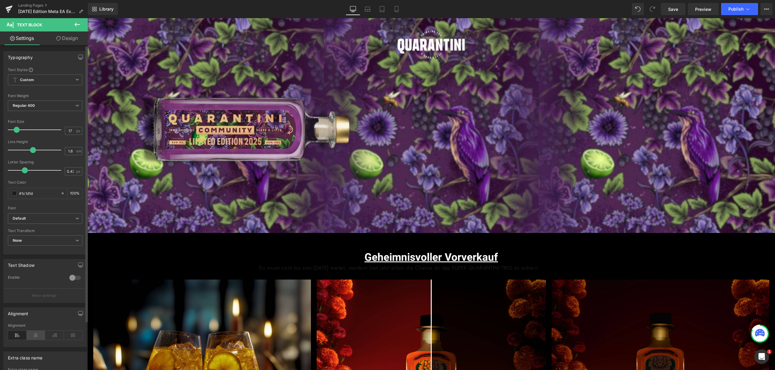
click at [28, 332] on icon at bounding box center [36, 335] width 19 height 9
drag, startPoint x: 40, startPoint y: 192, endPoint x: 6, endPoint y: 193, distance: 33.3
click at [6, 193] on div "Text Styles Custom Custom Setup Global Style Custom Setup Global Style Thin 100…" at bounding box center [45, 160] width 83 height 187
type input "ff"
type input "0"
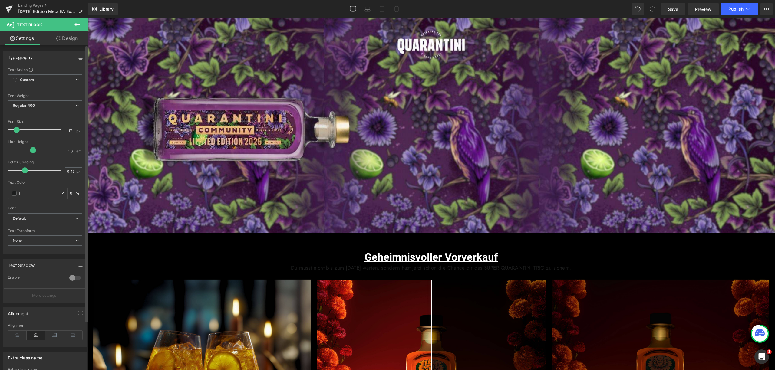
type input "fff"
type input "100"
click at [35, 179] on div at bounding box center [45, 178] width 74 height 4
type input "#ffffff"
type input "20"
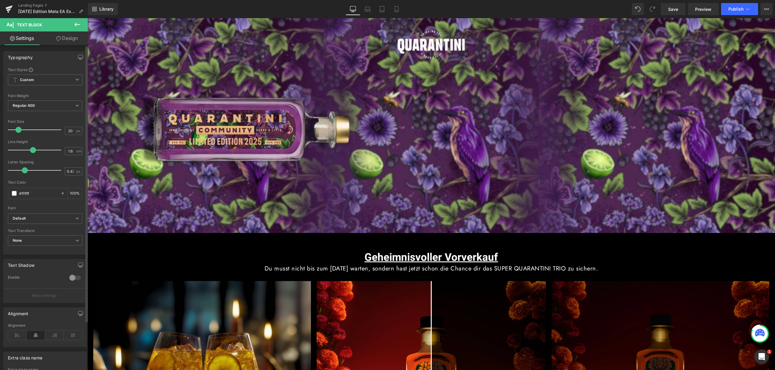
click at [18, 130] on span at bounding box center [18, 130] width 6 height 6
click at [70, 37] on link "Design" at bounding box center [67, 38] width 44 height 14
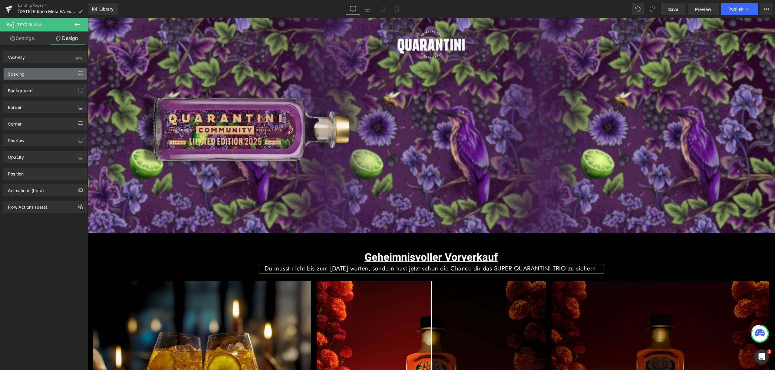
click at [52, 73] on div "Spacing" at bounding box center [45, 74] width 83 height 12
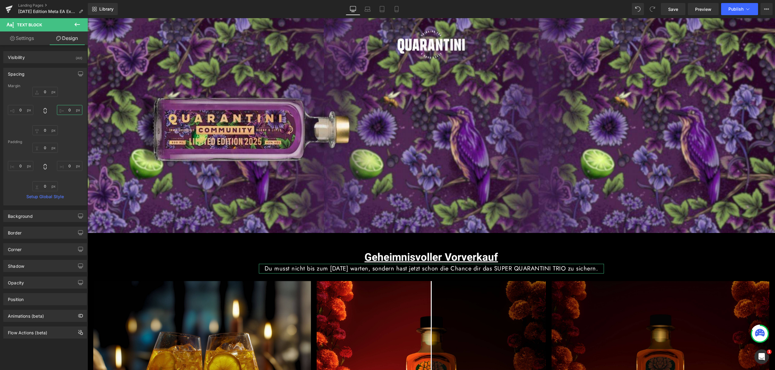
click at [66, 108] on input "0" at bounding box center [69, 110] width 25 height 10
click at [67, 109] on input "5" at bounding box center [69, 110] width 25 height 10
type input "15"
click at [21, 110] on input "0" at bounding box center [20, 110] width 25 height 10
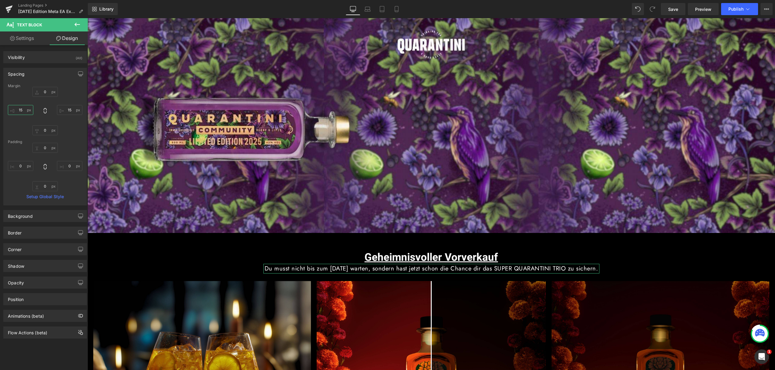
click at [21, 110] on input "15" at bounding box center [20, 110] width 25 height 10
type input "20"
click at [68, 110] on input "15" at bounding box center [69, 110] width 25 height 10
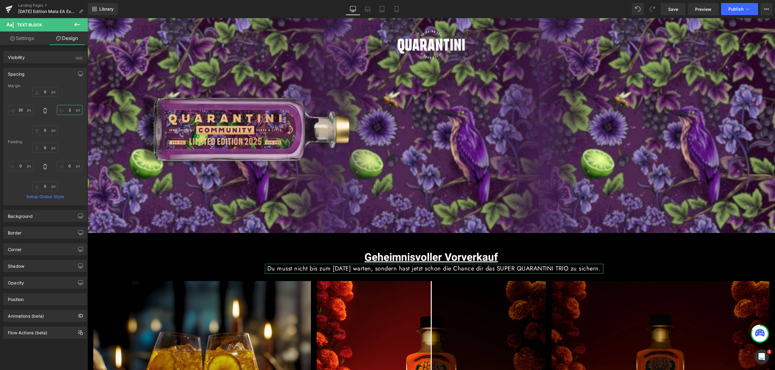
type input "20"
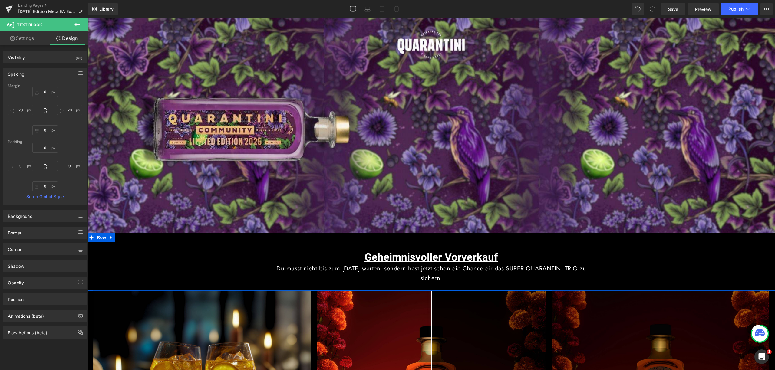
click at [634, 277] on div "Geheimnisvoller Vorverkauf Heading Du musst nicht bis zum 28. September warten,…" at bounding box center [430, 261] width 687 height 56
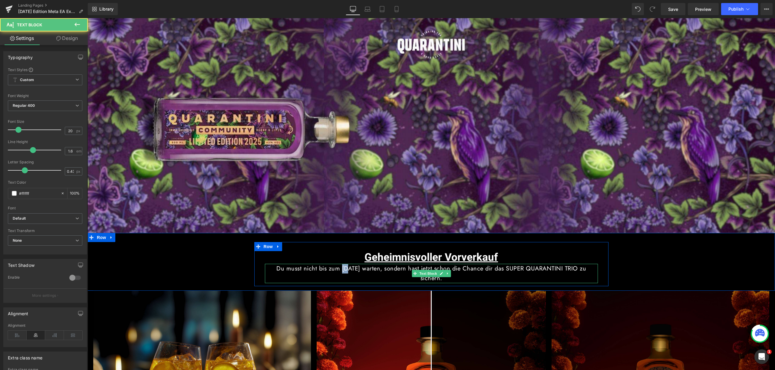
drag, startPoint x: 341, startPoint y: 266, endPoint x: 335, endPoint y: 266, distance: 5.4
click at [335, 266] on p "Du musst nicht bis zum 28. September warten, sondern hast jetzt schon die Chanc…" at bounding box center [431, 273] width 333 height 19
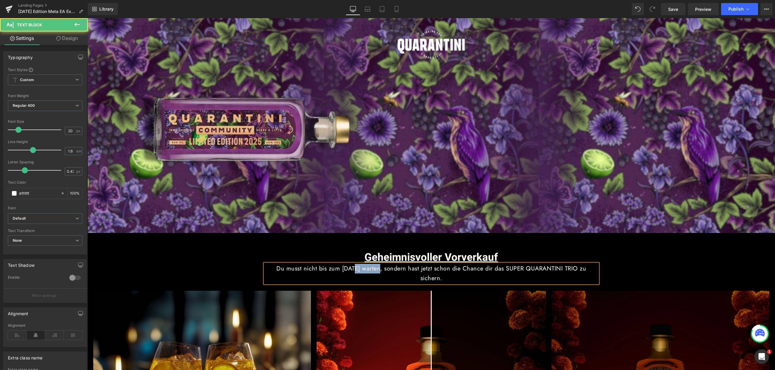
drag, startPoint x: 347, startPoint y: 266, endPoint x: 377, endPoint y: 269, distance: 30.2
click at [377, 269] on p "Du musst nicht bis zum 19. September warten, sondern hast jetzt schon die Chanc…" at bounding box center [431, 273] width 333 height 19
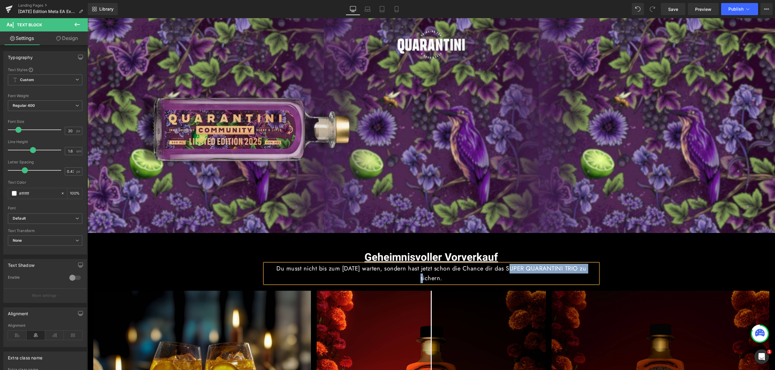
drag, startPoint x: 503, startPoint y: 267, endPoint x: 594, endPoint y: 266, distance: 90.8
click at [594, 266] on p "Du musst nicht bis zum 19. Oktober warten, sondern hast jetzt schon die Chance …" at bounding box center [431, 273] width 333 height 19
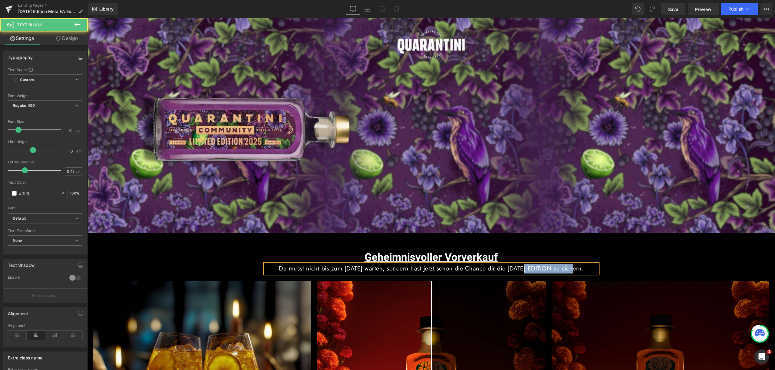
drag, startPoint x: 518, startPoint y: 268, endPoint x: 582, endPoint y: 269, distance: 63.9
click at [582, 269] on p "Du musst nicht bis zum 19. Oktober warten, sondern hast jetzt schon die Chance …" at bounding box center [431, 269] width 333 height 10
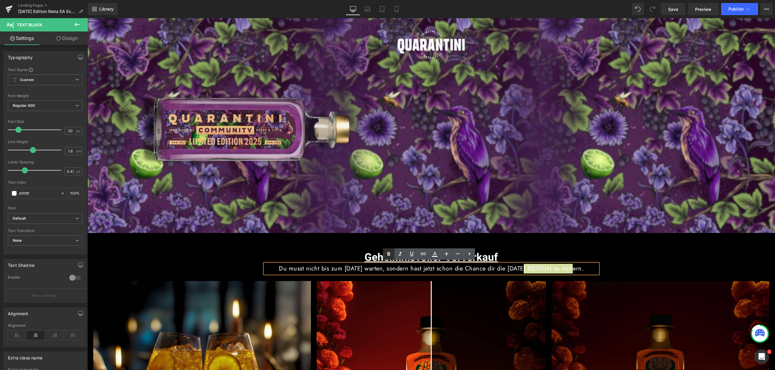
click at [391, 255] on icon at bounding box center [388, 254] width 7 height 7
click at [506, 257] on h1 "Geheimnisvoller Vorverkauf" at bounding box center [431, 257] width 345 height 13
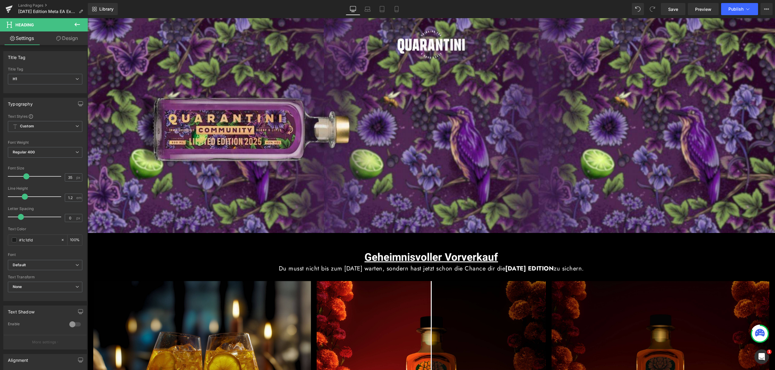
click at [77, 24] on icon at bounding box center [77, 24] width 7 height 7
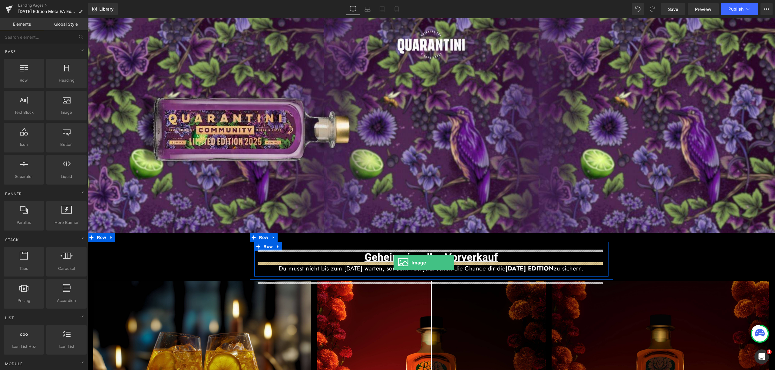
drag, startPoint x: 152, startPoint y: 128, endPoint x: 394, endPoint y: 263, distance: 276.5
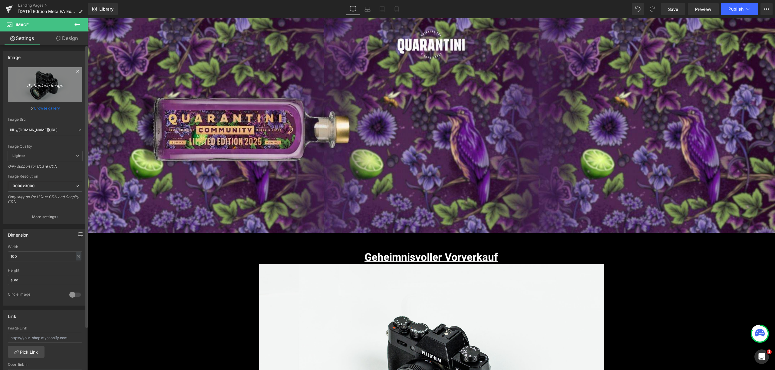
click at [47, 87] on icon "Replace Image" at bounding box center [45, 85] width 48 height 8
type input "C:\fakepath\_Halloween 2025 (1).png"
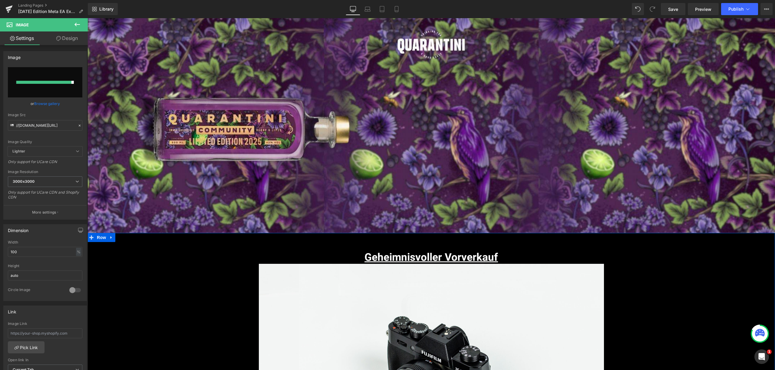
type input "https://ucarecdn.com/66a7b059-ae1b-4849-957f-fae792c82f72/-/format/auto/-/previ…"
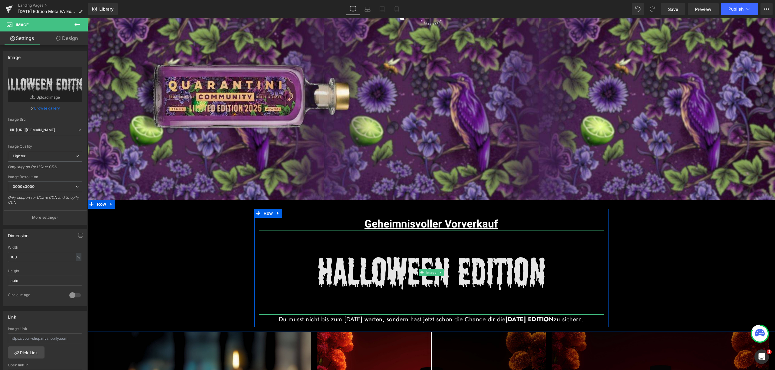
scroll to position [37, 0]
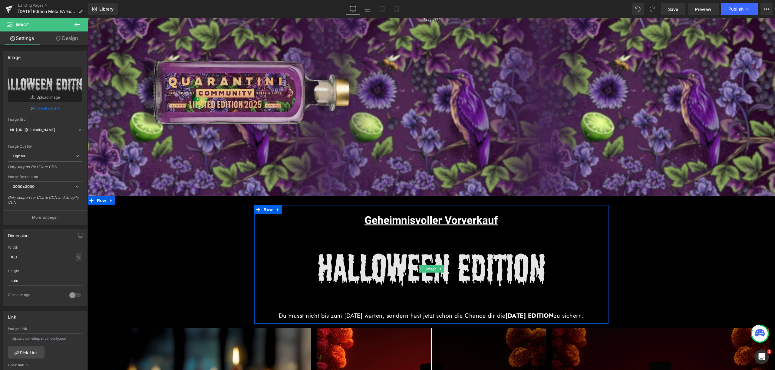
click at [502, 283] on img at bounding box center [431, 269] width 345 height 84
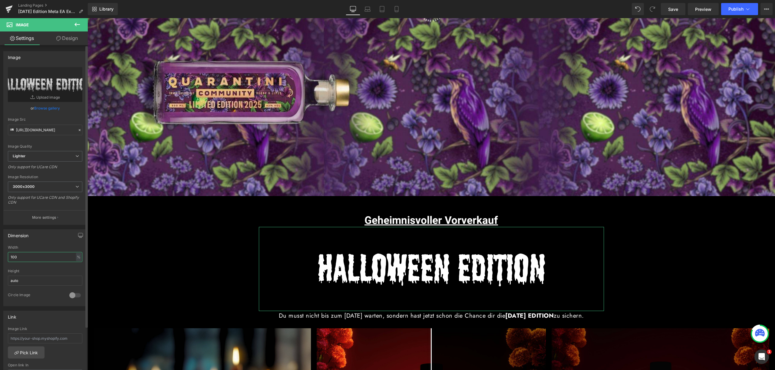
drag, startPoint x: 16, startPoint y: 258, endPoint x: 8, endPoint y: 258, distance: 8.2
click at [8, 258] on input "100" at bounding box center [45, 257] width 74 height 10
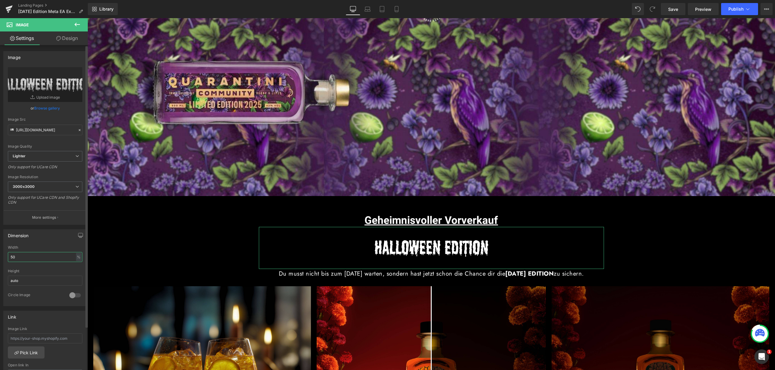
drag, startPoint x: 21, startPoint y: 258, endPoint x: 0, endPoint y: 256, distance: 21.0
click at [0, 256] on div "Dimension 50% Width 50 % % px auto Height auto 0 Circle Image" at bounding box center [45, 265] width 91 height 81
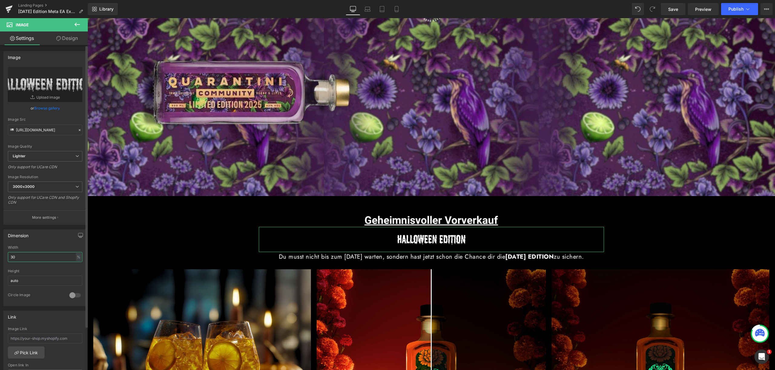
drag, startPoint x: 17, startPoint y: 256, endPoint x: 5, endPoint y: 256, distance: 12.7
click at [5, 256] on div "30% Width 30 % % px auto Height auto 0 Circle Image" at bounding box center [45, 276] width 83 height 61
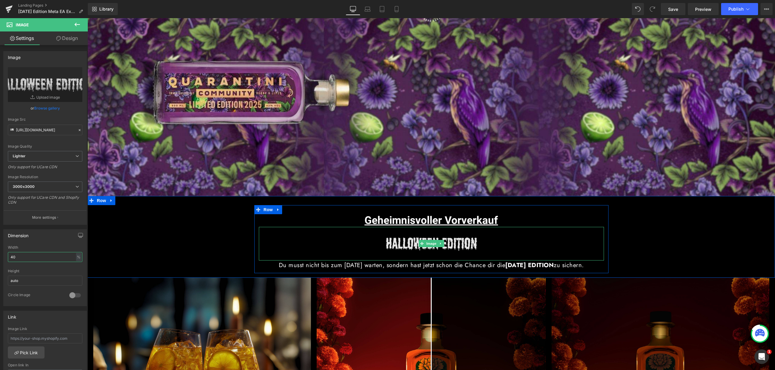
type input "40"
click at [463, 230] on img at bounding box center [431, 244] width 138 height 34
click at [450, 270] on p "Du musst nicht bis zum 19. Oktober warten, sondern hast jetzt schon die Chance …" at bounding box center [431, 266] width 333 height 10
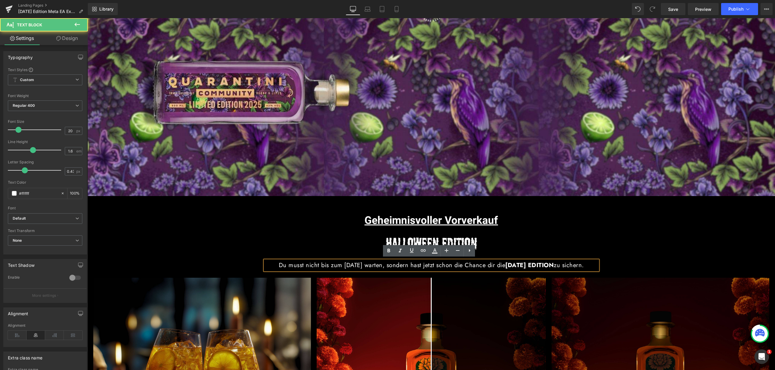
click at [448, 270] on p "Du musst nicht bis zum 19. Oktober warten, sondern hast jetzt schon die Chance …" at bounding box center [431, 266] width 333 height 10
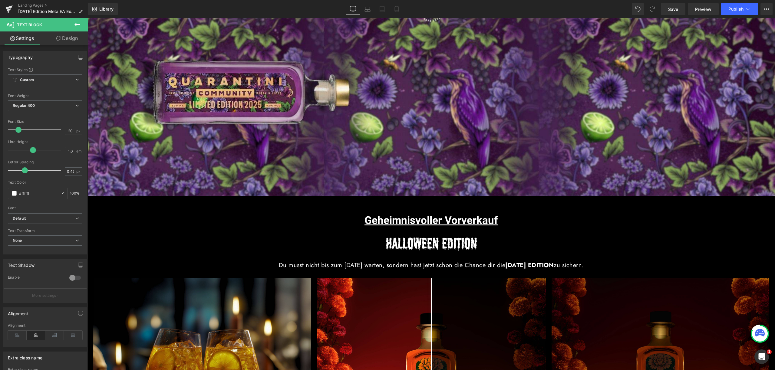
click at [71, 37] on link "Design" at bounding box center [67, 38] width 44 height 14
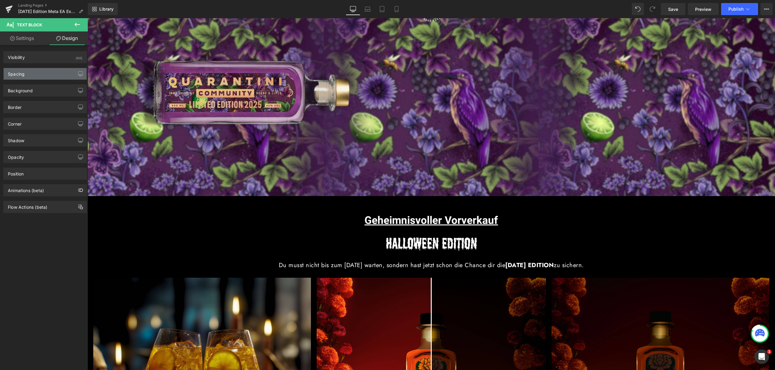
click at [48, 72] on div "Spacing" at bounding box center [45, 74] width 83 height 12
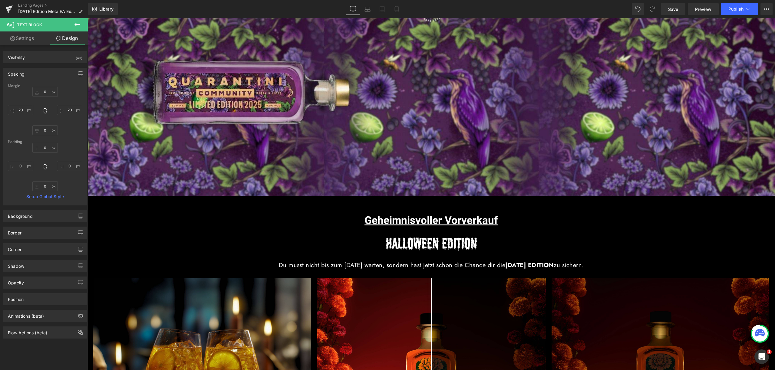
type input "0"
type input "20"
type input "0"
type input "20"
type input "0"
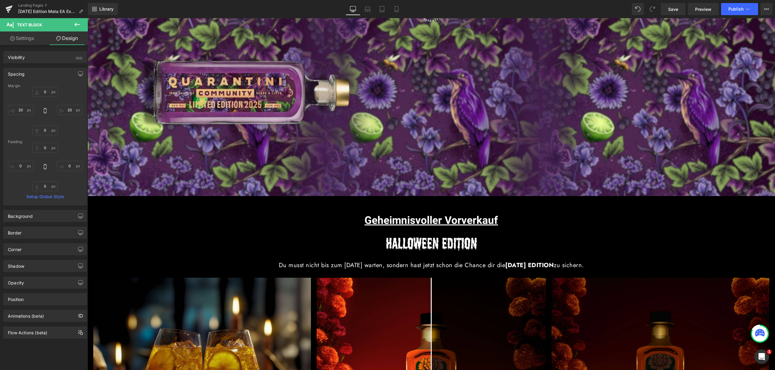
type input "0"
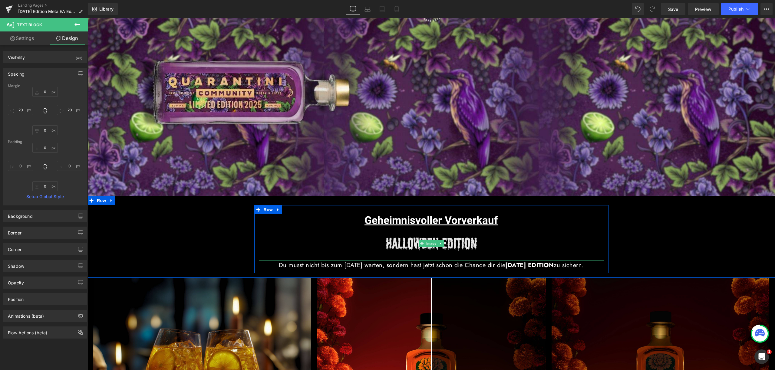
click at [453, 247] on img at bounding box center [431, 244] width 138 height 34
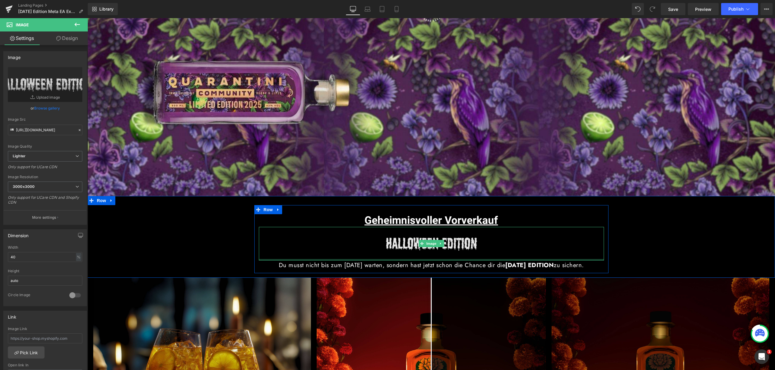
drag, startPoint x: 434, startPoint y: 259, endPoint x: 437, endPoint y: 248, distance: 10.5
click at [437, 248] on div "Image" at bounding box center [431, 244] width 345 height 34
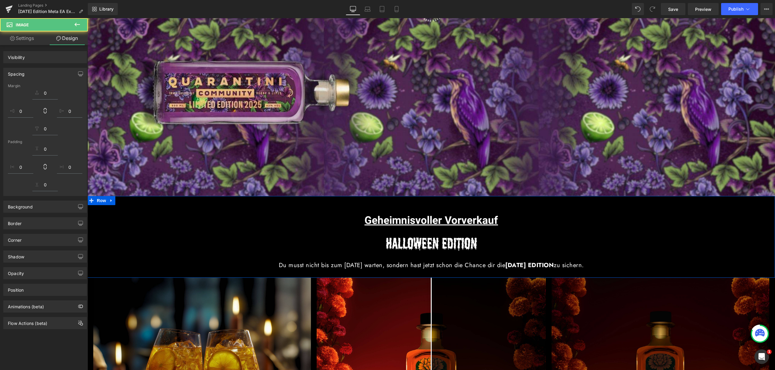
click at [708, 228] on div "Geheimnisvoller Vorverkauf Heading Image Du musst nicht bis zum 19. Oktober war…" at bounding box center [430, 236] width 687 height 80
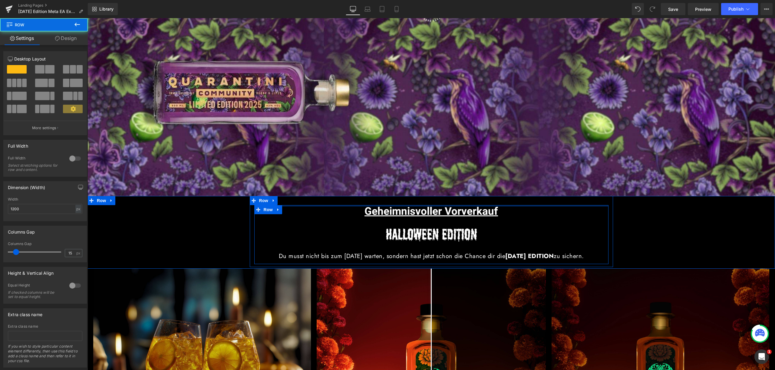
drag, startPoint x: 487, startPoint y: 210, endPoint x: 489, endPoint y: 194, distance: 15.8
click at [489, 196] on div "Geheimnisvoller Vorverkauf Heading Image Du musst nicht bis zum 19. Oktober war…" at bounding box center [430, 232] width 687 height 73
click at [492, 201] on div "Geheimnisvoller Vorverkauf Heading Image Du musst nicht bis zum 19. Oktober war…" at bounding box center [431, 231] width 363 height 71
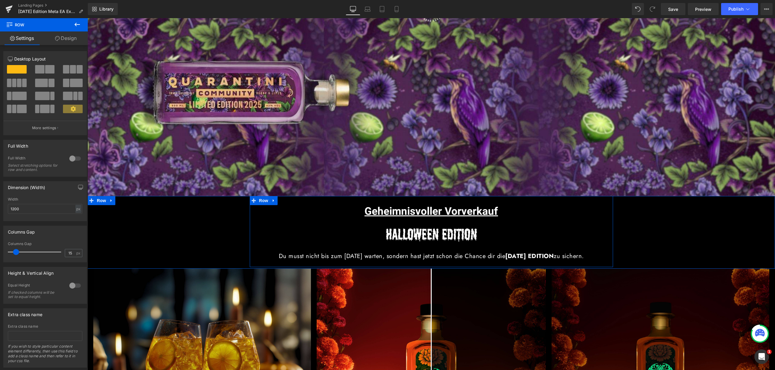
click at [508, 203] on div "Geheimnisvoller Vorverkauf Heading Image Du musst nicht bis zum 19. Oktober war…" at bounding box center [431, 231] width 363 height 71
click at [510, 200] on div "Geheimnisvoller Vorverkauf Heading Image Du musst nicht bis zum 19. Oktober war…" at bounding box center [431, 231] width 363 height 71
click at [512, 198] on div "Geheimnisvoller Vorverkauf Heading Image Du musst nicht bis zum 19. Oktober war…" at bounding box center [431, 231] width 363 height 71
click at [514, 206] on h1 "Geheimnisvoller Vorverkauf" at bounding box center [431, 211] width 345 height 13
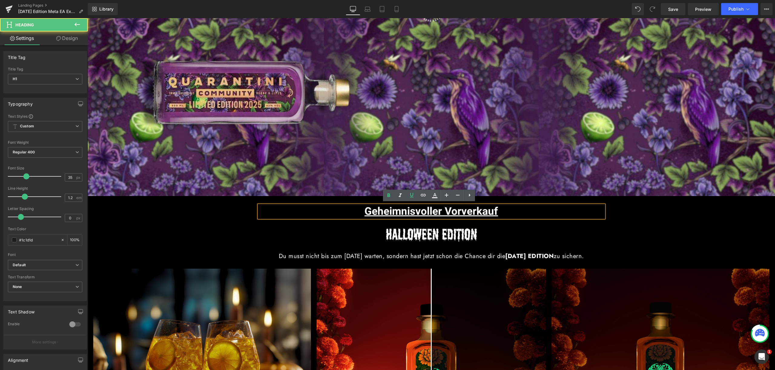
click at [516, 201] on div "Geheimnisvoller Vorverkauf Heading Image Du musst nicht bis zum 19. Oktober war…" at bounding box center [431, 231] width 363 height 71
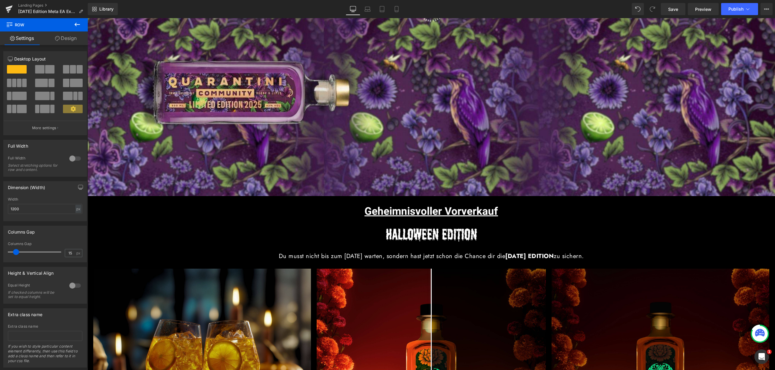
click at [516, 196] on div "Geheimnisvoller Vorverkauf Heading Image Du musst nicht bis zum 19. Oktober war…" at bounding box center [430, 232] width 687 height 73
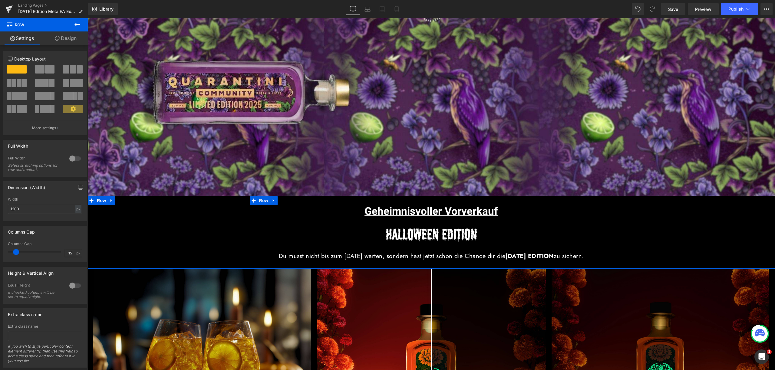
click at [516, 200] on div "Geheimnisvoller Vorverkauf Heading Image Du musst nicht bis zum 19. Oktober war…" at bounding box center [431, 231] width 363 height 71
click at [711, 209] on div "Geheimnisvoller Vorverkauf Heading Image Du musst nicht bis zum 19. Oktober war…" at bounding box center [430, 231] width 687 height 71
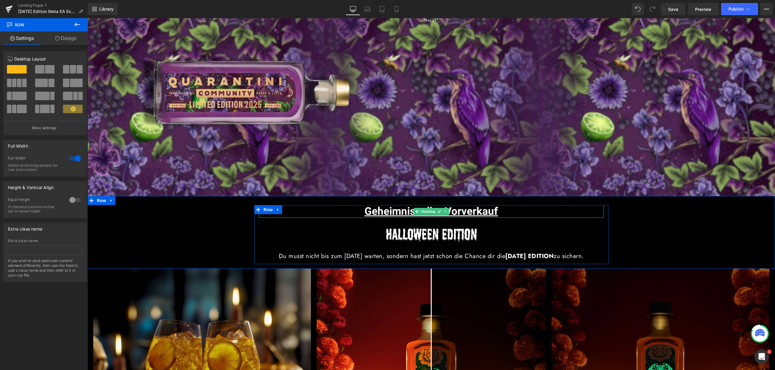
click at [517, 206] on h1 "Geheimnisvoller Vorverkauf" at bounding box center [431, 211] width 345 height 13
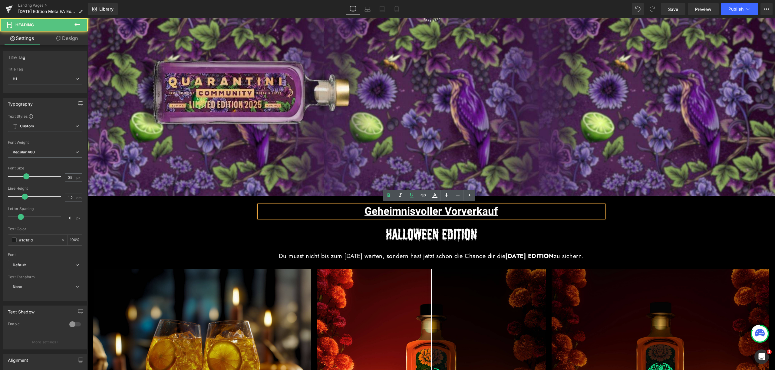
click at [517, 201] on div "Geheimnisvoller Vorverkauf Heading Image Du musst nicht bis zum 19. Oktober war…" at bounding box center [431, 231] width 363 height 71
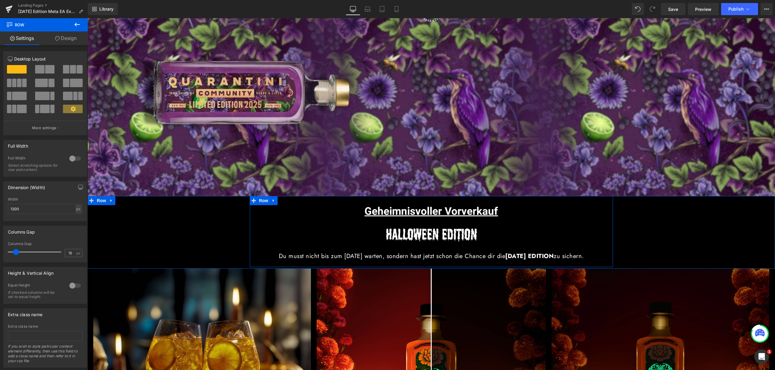
click at [517, 198] on div "Geheimnisvoller Vorverkauf Heading Image Du musst nicht bis zum 19. Oktober war…" at bounding box center [431, 231] width 363 height 71
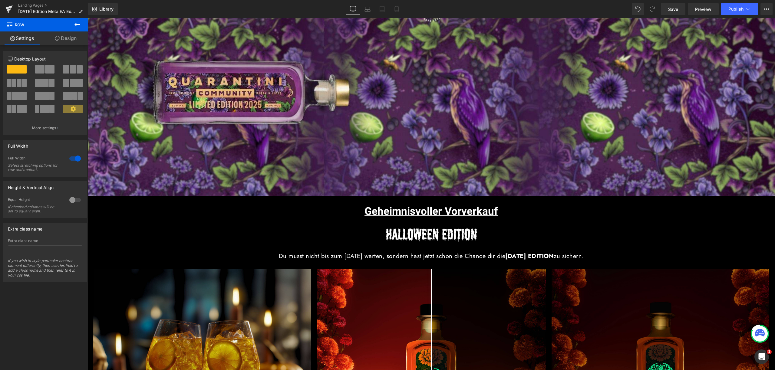
drag, startPoint x: 518, startPoint y: 195, endPoint x: 520, endPoint y: 182, distance: 13.5
click at [509, 201] on div "Geheimnisvoller Vorverkauf Heading Image Du musst nicht bis zum 19. Oktober war…" at bounding box center [431, 231] width 363 height 71
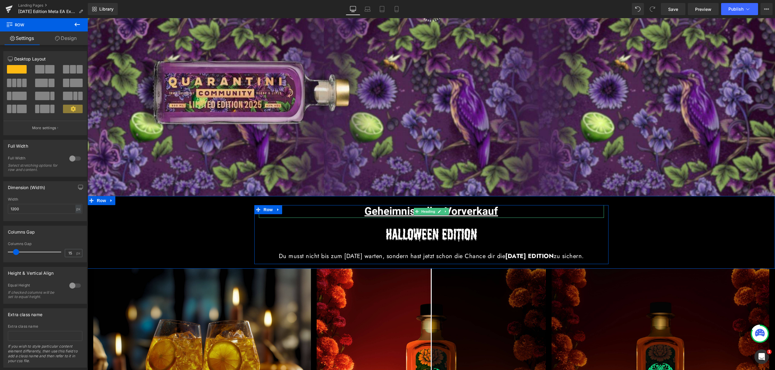
click at [398, 204] on span "Geheimnisvoller Vorverkauf" at bounding box center [431, 212] width 134 height 16
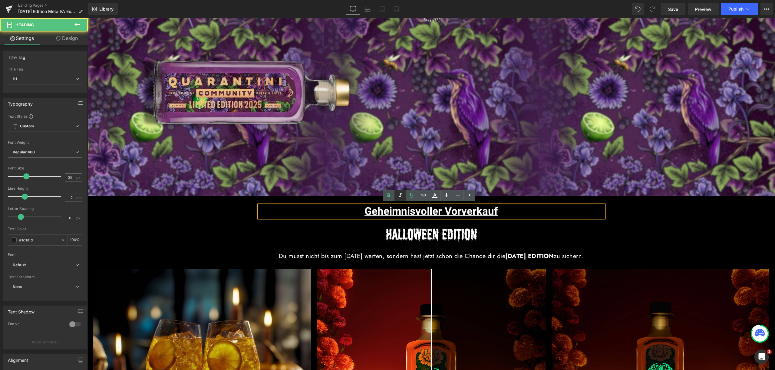
click at [400, 199] on link at bounding box center [400, 196] width 12 height 12
click at [298, 199] on div "Geheimnisvoller Vorverkauf Heading Image Du musst nicht bis zum 19. Oktober war…" at bounding box center [431, 231] width 363 height 71
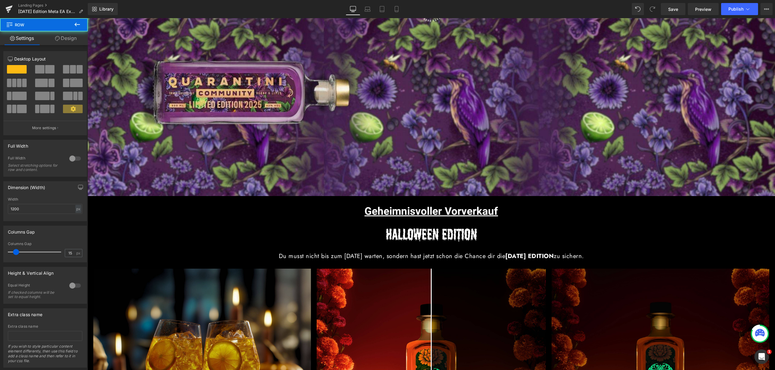
click at [211, 213] on div "Geheimnisvoller Vorverkauf Heading Image Du musst nicht bis zum 19. Oktober war…" at bounding box center [430, 231] width 687 height 71
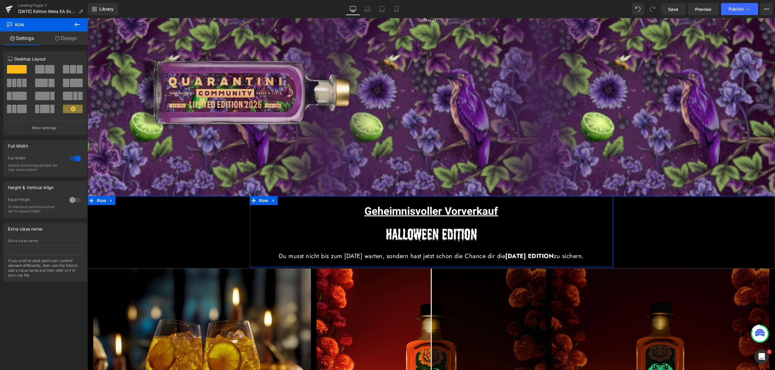
click at [289, 198] on div "Geheimnisvoller Vorverkauf Heading Image Du musst nicht bis zum 19. Oktober war…" at bounding box center [431, 231] width 363 height 71
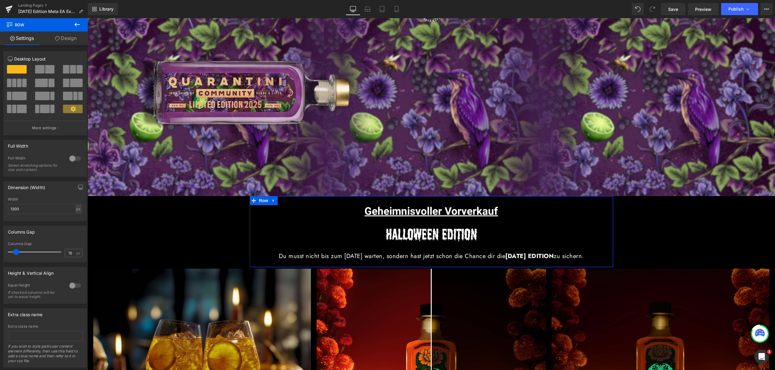
click at [81, 36] on link "Design" at bounding box center [66, 38] width 44 height 14
click at [0, 0] on div "Spacing" at bounding box center [0, 0] width 0 height 0
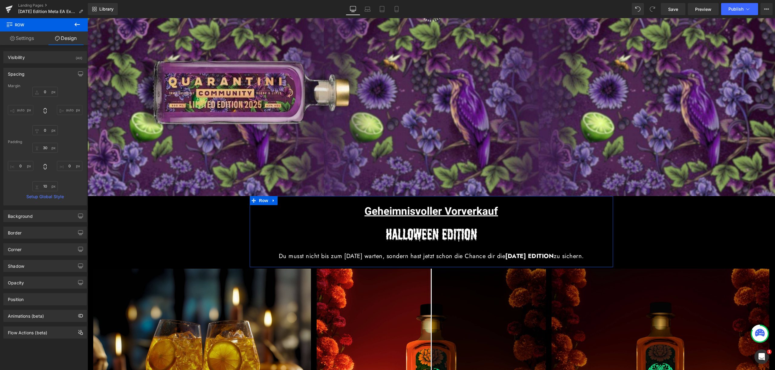
type input "0"
type input "30"
type input "0"
type input "10"
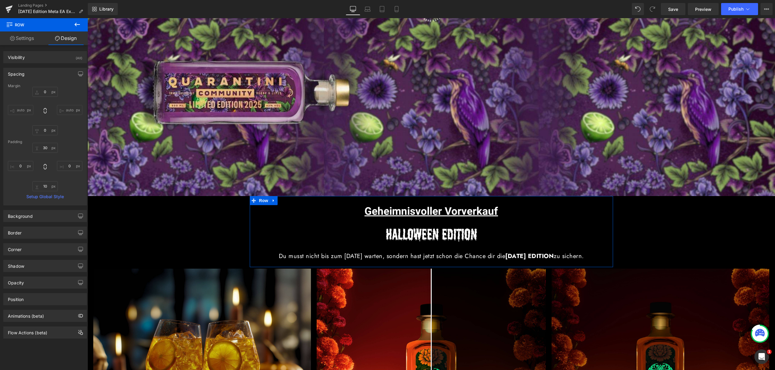
type input "0"
click at [47, 149] on input "30" at bounding box center [44, 148] width 25 height 10
type input "15"
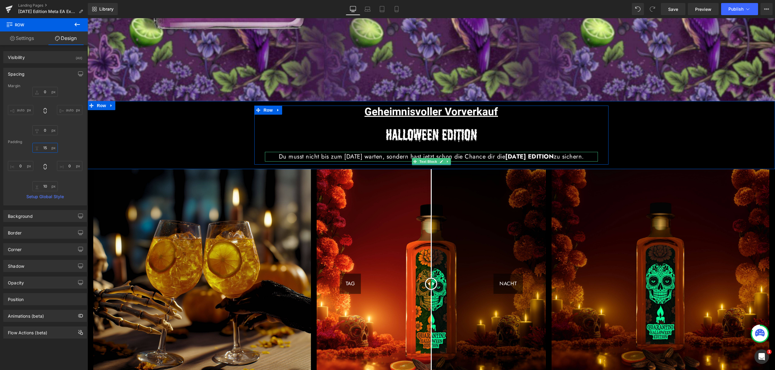
scroll to position [317, 0]
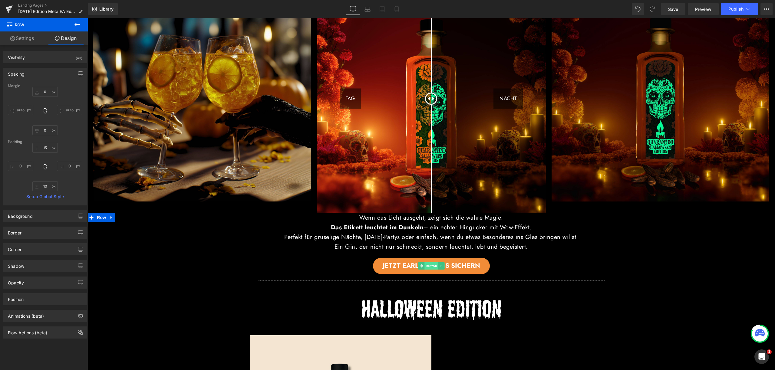
click at [430, 270] on span "Button" at bounding box center [431, 265] width 14 height 7
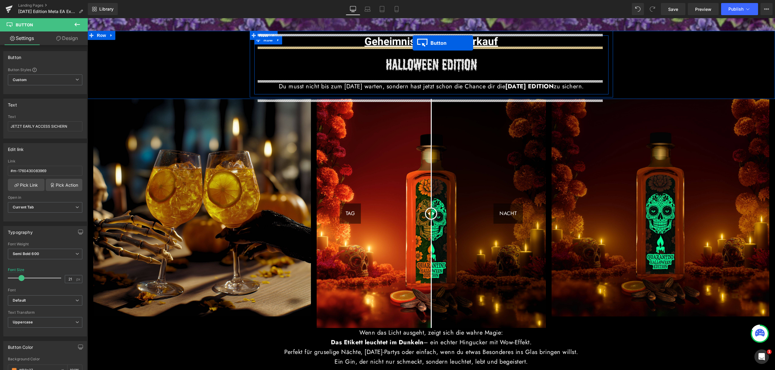
scroll to position [190, 0]
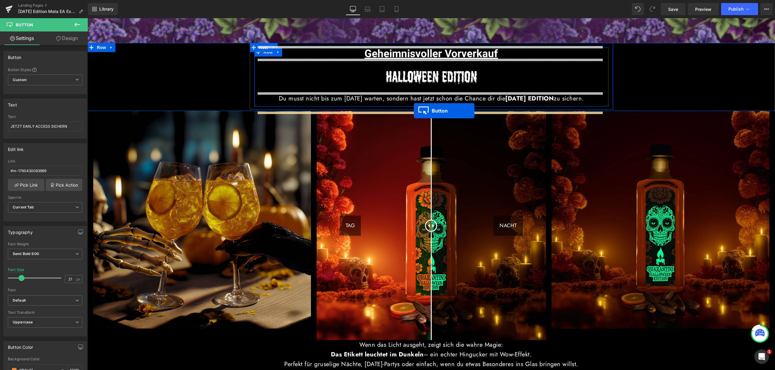
drag, startPoint x: 420, startPoint y: 297, endPoint x: 414, endPoint y: 111, distance: 186.3
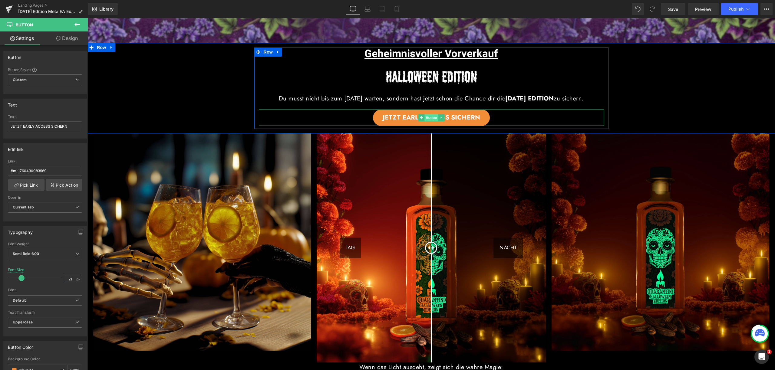
click at [427, 121] on span "Button" at bounding box center [431, 117] width 14 height 7
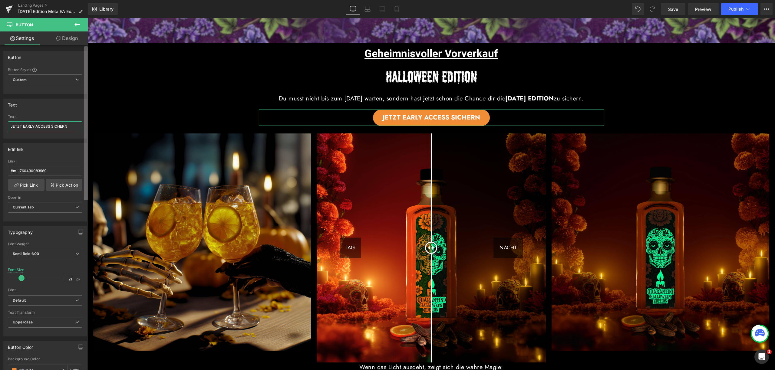
drag, startPoint x: 23, startPoint y: 126, endPoint x: 85, endPoint y: 127, distance: 62.4
click at [85, 127] on div "Button Button Styles Custom Custom Setup Global Style Custom Setup Global Style…" at bounding box center [44, 209] width 88 height 328
type input "JETZT ENTDECKEN"
click at [0, 170] on div "Edit link #m-1760430083969 Link #m-1760430083969 Pick Link Pick Action Current …" at bounding box center [45, 180] width 91 height 83
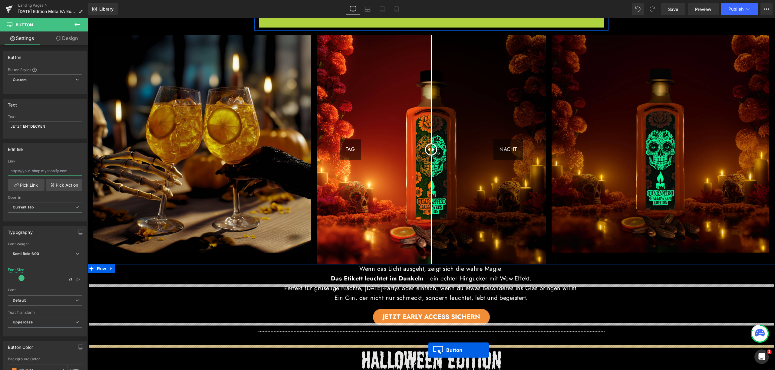
scroll to position [328, 0]
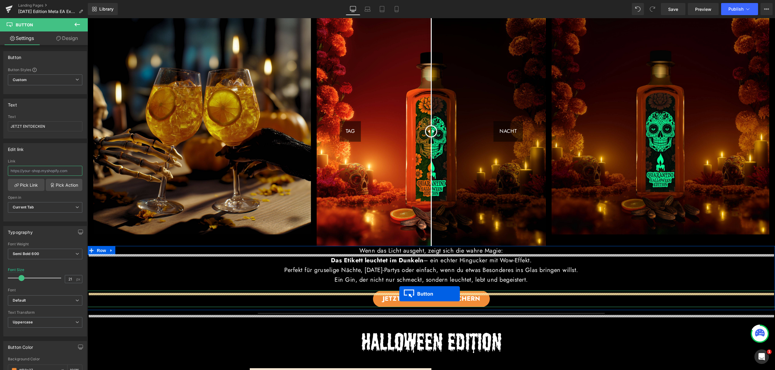
drag, startPoint x: 418, startPoint y: 120, endPoint x: 399, endPoint y: 294, distance: 175.3
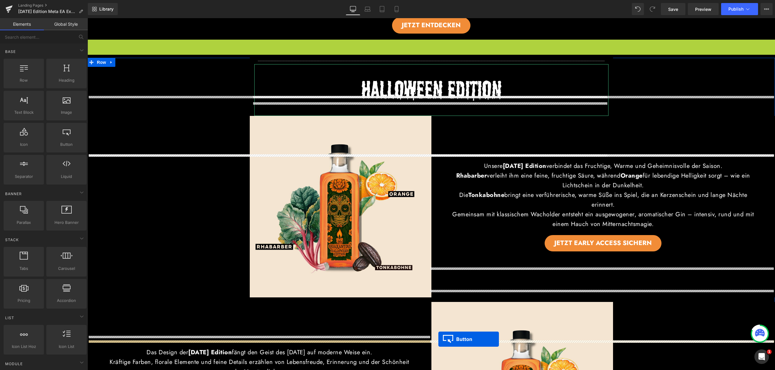
scroll to position [586, 0]
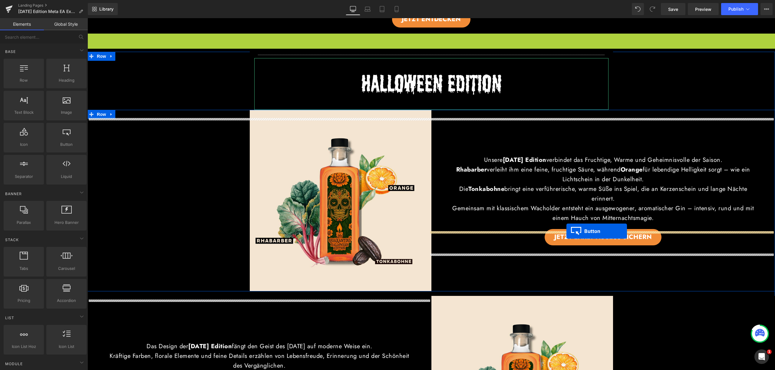
drag, startPoint x: 420, startPoint y: 190, endPoint x: 566, endPoint y: 231, distance: 151.7
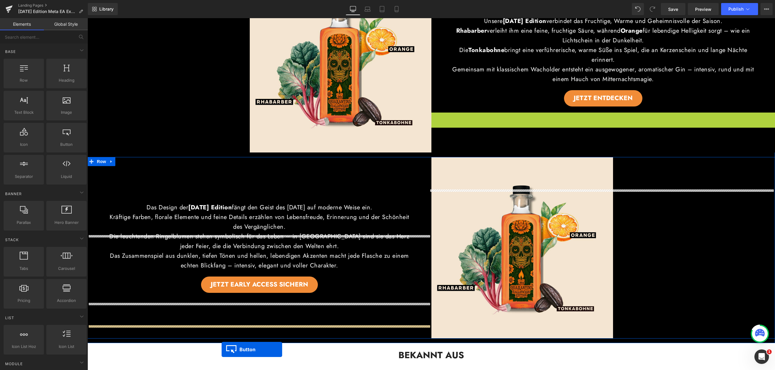
scroll to position [728, 0]
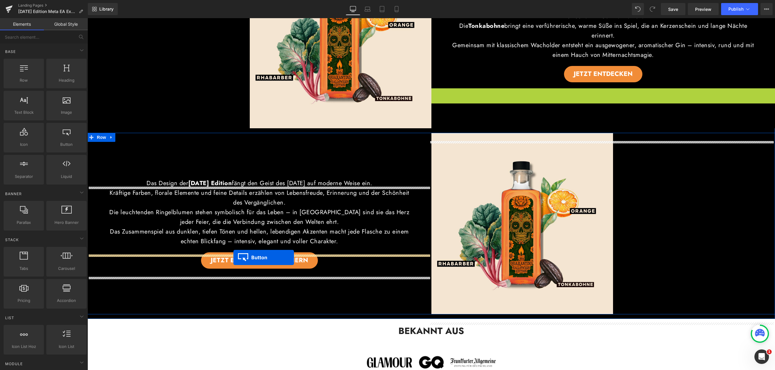
drag, startPoint x: 592, startPoint y: 196, endPoint x: 233, endPoint y: 258, distance: 363.6
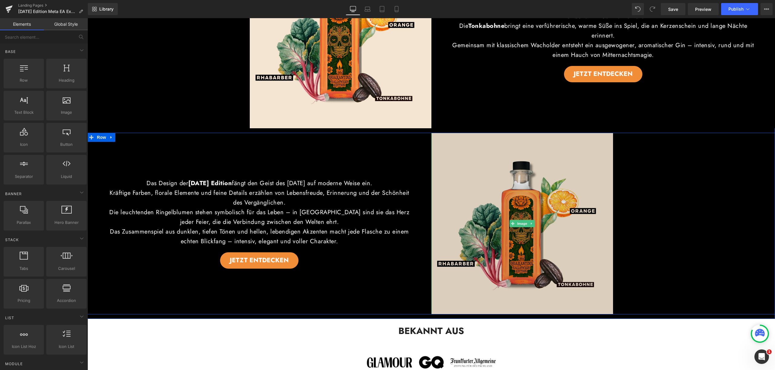
click at [479, 150] on img at bounding box center [522, 224] width 182 height 182
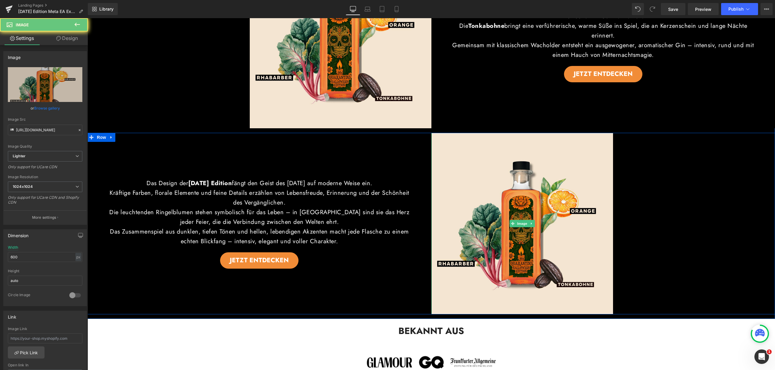
click at [677, 187] on div at bounding box center [603, 224] width 344 height 182
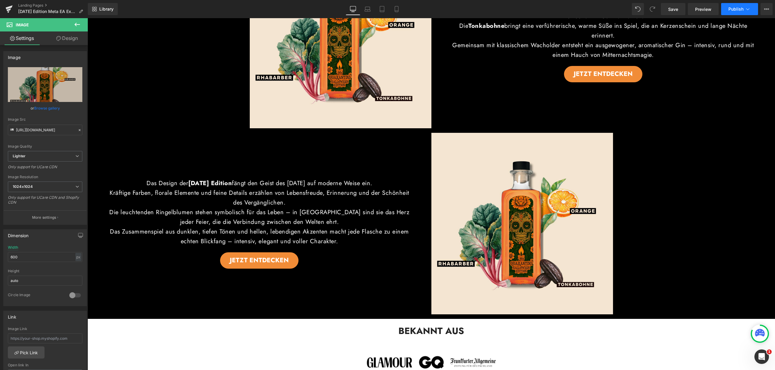
click at [741, 7] on span "Publish" at bounding box center [735, 9] width 15 height 5
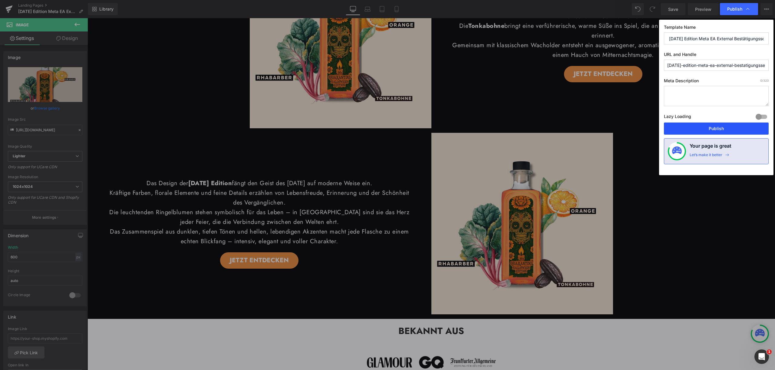
click at [717, 131] on button "Publish" at bounding box center [716, 129] width 105 height 12
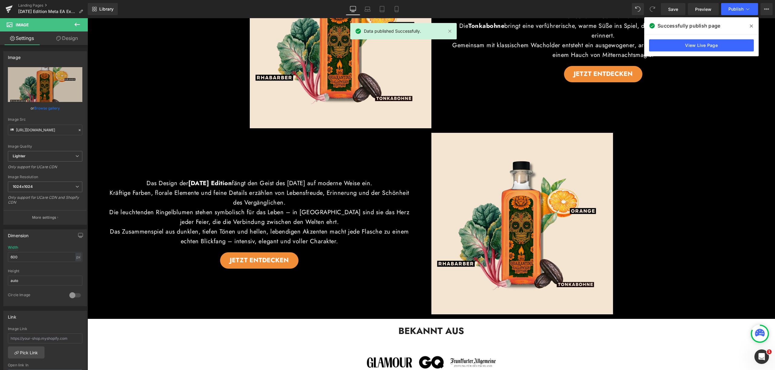
click at [750, 25] on icon at bounding box center [751, 26] width 3 height 3
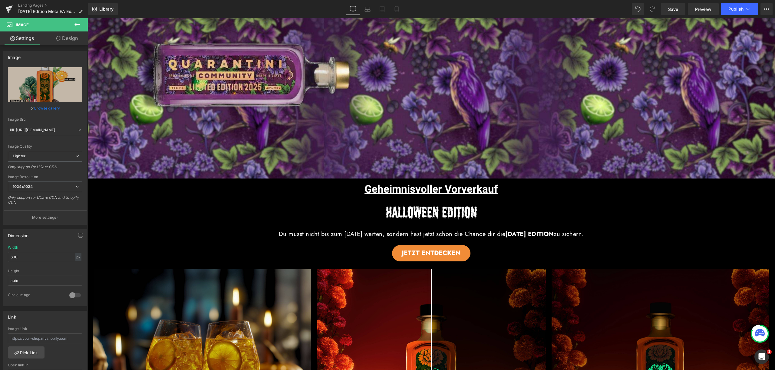
scroll to position [0, 0]
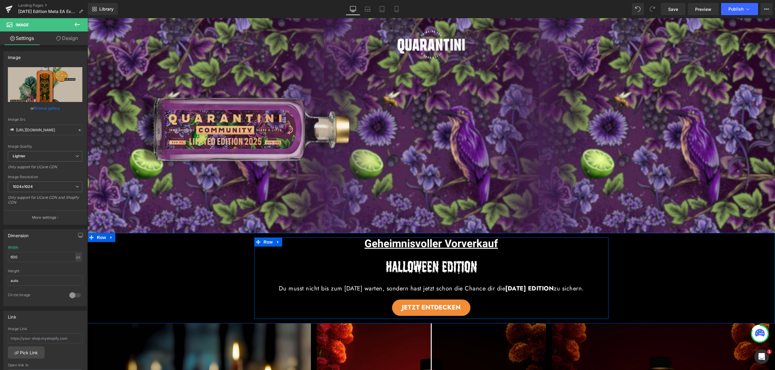
click at [468, 305] on div "Geheimnisvoller Vorverkauf Heading Image Du musst nicht bis zum 19. Oktober war…" at bounding box center [431, 277] width 354 height 78
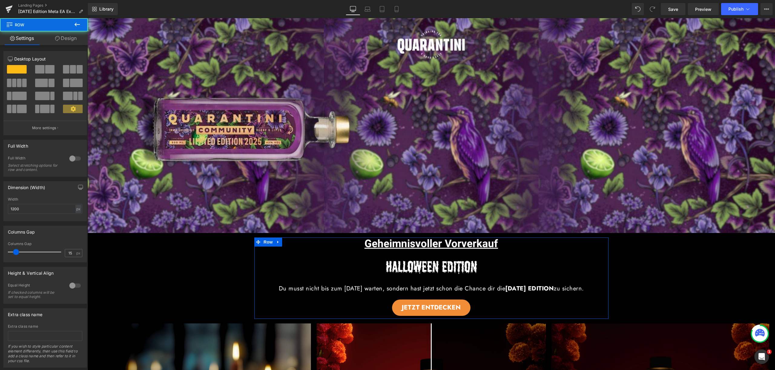
click at [74, 41] on link "Design" at bounding box center [66, 38] width 44 height 14
click at [0, 0] on div "Spacing" at bounding box center [0, 0] width 0 height 0
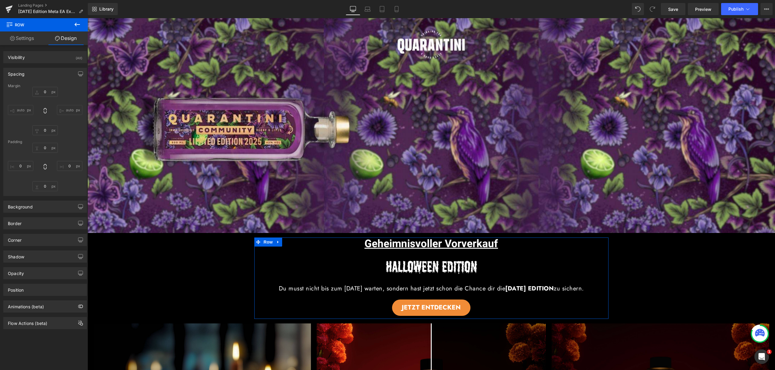
type input "0"
type input "10"
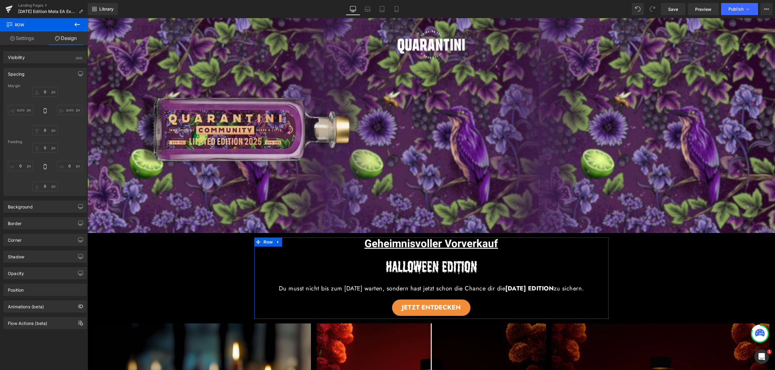
type input "0"
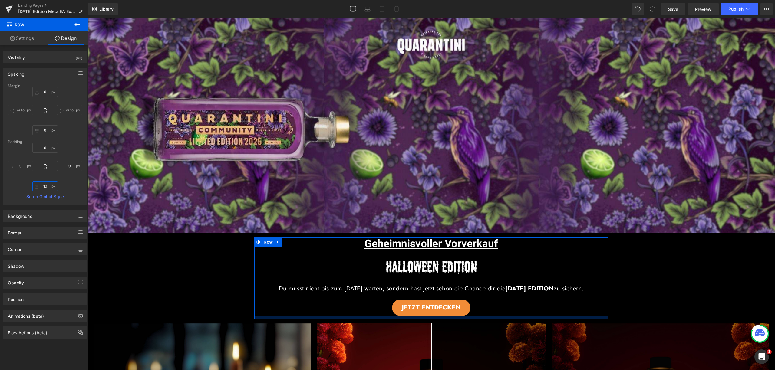
click at [43, 188] on input "10" at bounding box center [44, 186] width 25 height 10
click at [68, 179] on div "0px 0 0px 0 0px 0" at bounding box center [45, 167] width 74 height 48
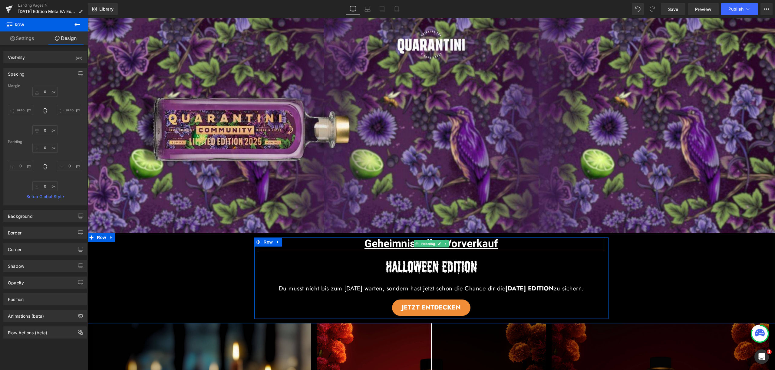
click at [398, 236] on span "Geheimnisvoller Vorverkauf" at bounding box center [431, 244] width 134 height 16
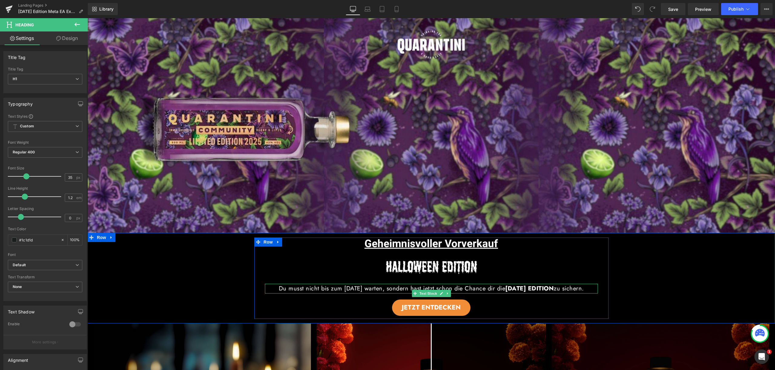
click at [516, 294] on p "Du musst nicht bis zum 19. Oktober warten, sondern hast jetzt schon die Chance …" at bounding box center [431, 289] width 333 height 10
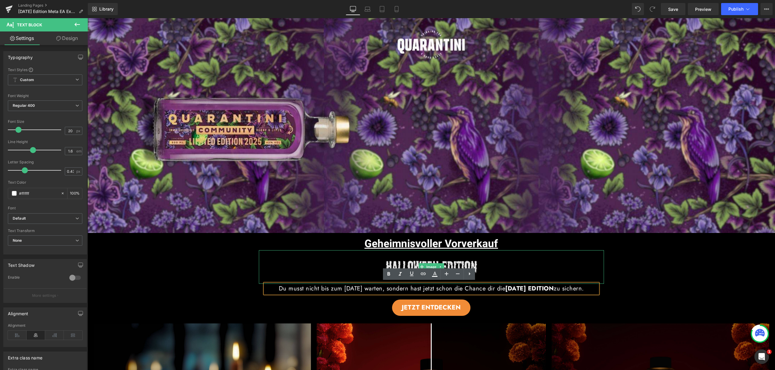
click at [481, 259] on img at bounding box center [431, 267] width 138 height 34
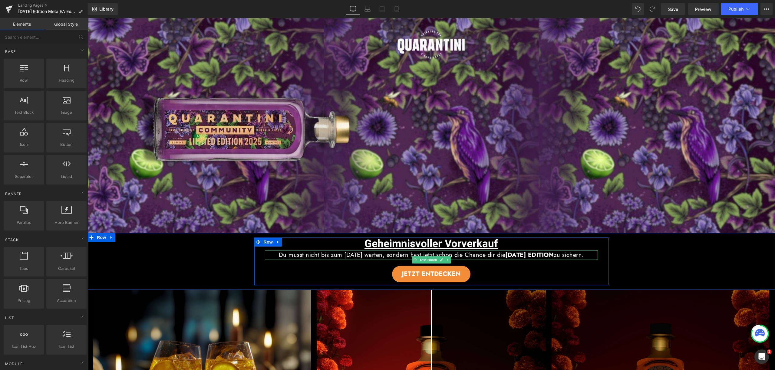
click at [453, 260] on p "Du musst nicht bis zum 19. Oktober warten, sondern hast jetzt schon die Chance …" at bounding box center [431, 255] width 333 height 10
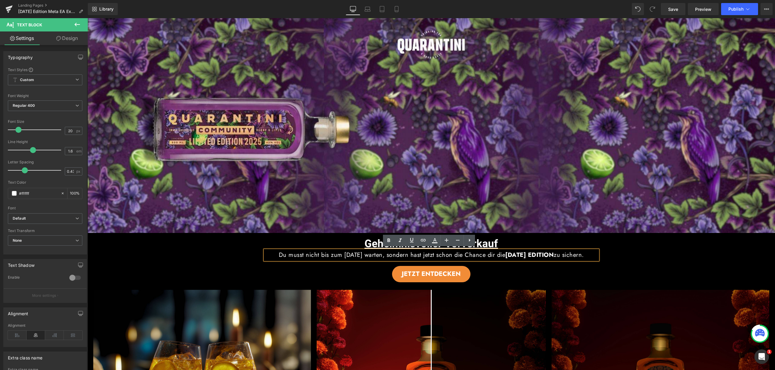
drag, startPoint x: 456, startPoint y: 264, endPoint x: 266, endPoint y: 255, distance: 189.7
click at [266, 255] on p "Du musst nicht bis zum 19. Oktober warten, sondern hast jetzt schon die Chance …" at bounding box center [431, 255] width 333 height 10
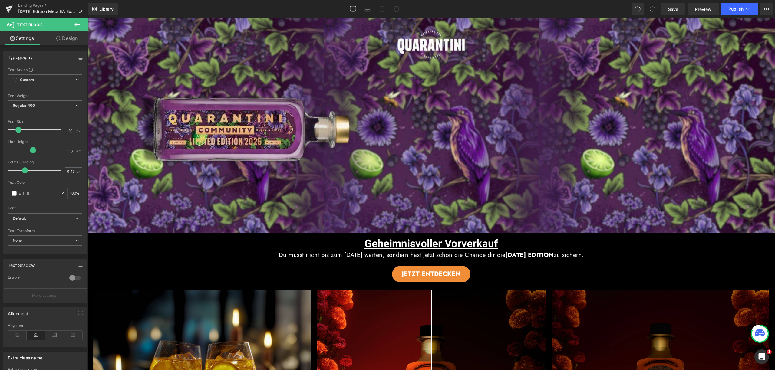
click at [63, 34] on link "Design" at bounding box center [67, 38] width 44 height 14
click at [0, 0] on div "Spacing" at bounding box center [0, 0] width 0 height 0
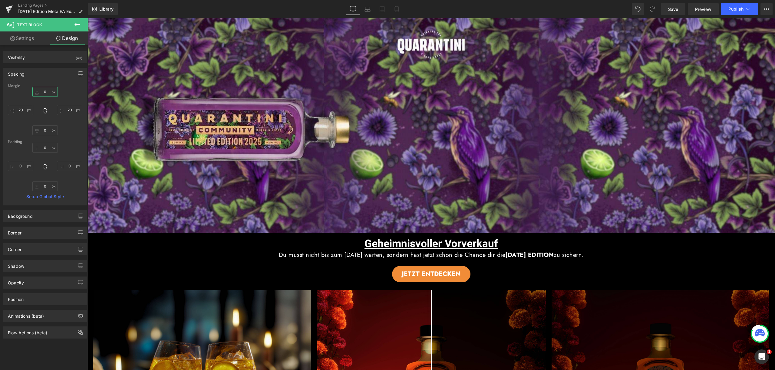
click at [46, 94] on input "0" at bounding box center [44, 92] width 25 height 10
type input "10"
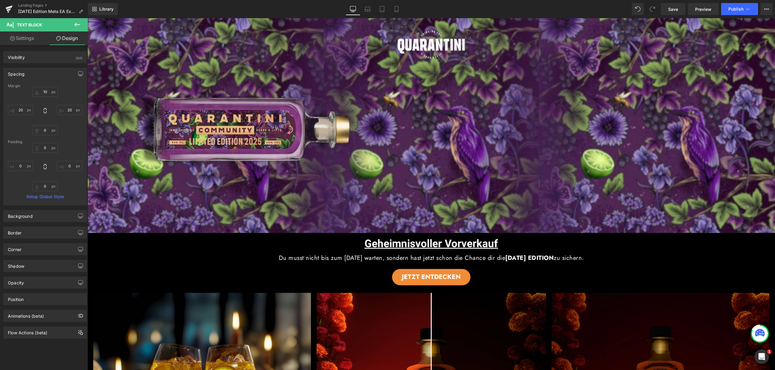
click at [589, 263] on p "Du musst nicht bis zum 19. Oktober warten, sondern hast jetzt schon die Chance …" at bounding box center [431, 258] width 333 height 10
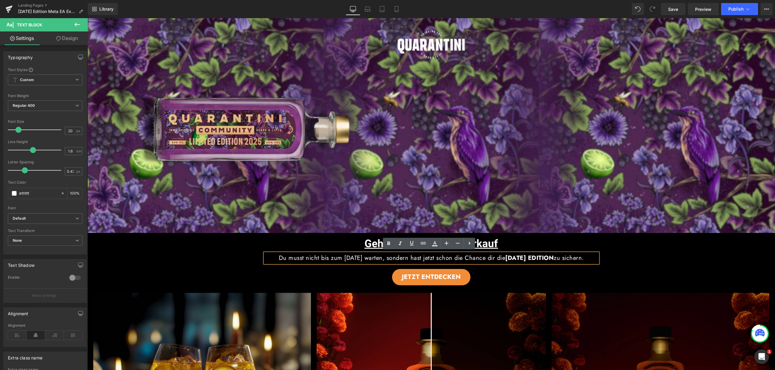
click at [496, 257] on p "Du musst nicht bis zum 19. Oktober warten, sondern hast jetzt schon die Chance …" at bounding box center [431, 258] width 333 height 10
click at [496, 263] on p "Du musst nicht bis zum 19. Oktober warten, sondern hast jetzt schon die Chance …" at bounding box center [431, 258] width 333 height 10
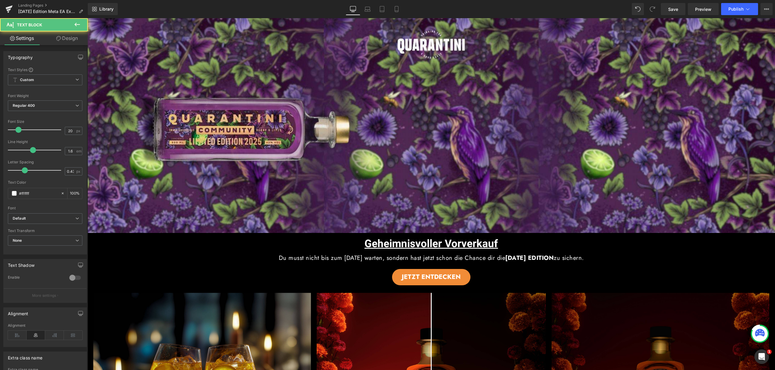
click at [66, 38] on link "Design" at bounding box center [67, 38] width 44 height 14
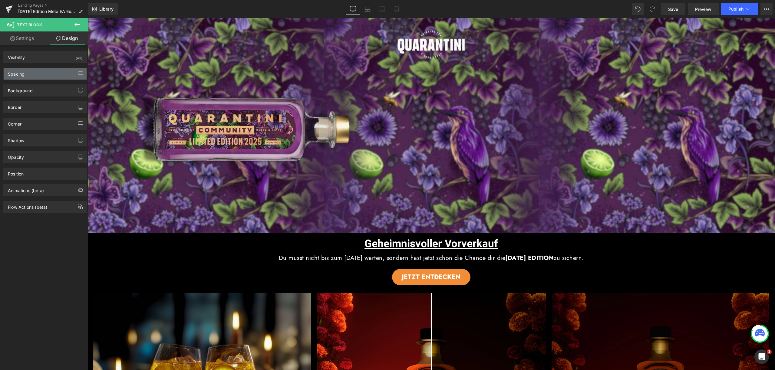
click at [44, 74] on div "Spacing" at bounding box center [45, 74] width 83 height 12
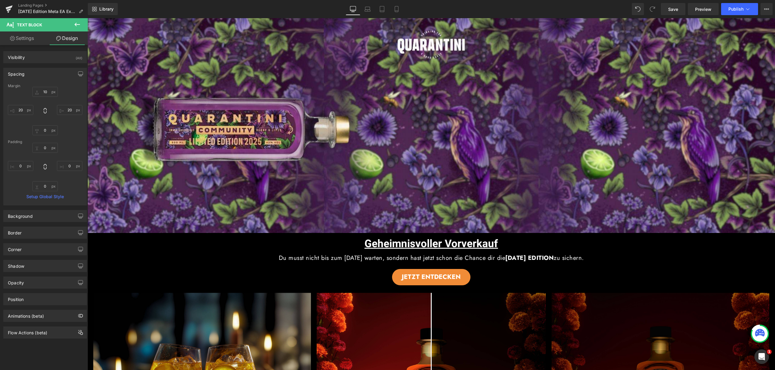
type input "10"
type input "20"
type input "0"
type input "20"
type input "0"
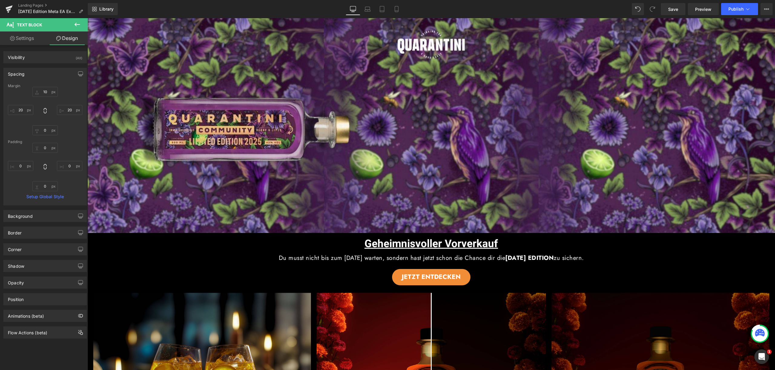
type input "0"
click at [67, 109] on input "20" at bounding box center [69, 110] width 25 height 10
click at [70, 112] on input "20" at bounding box center [69, 110] width 25 height 10
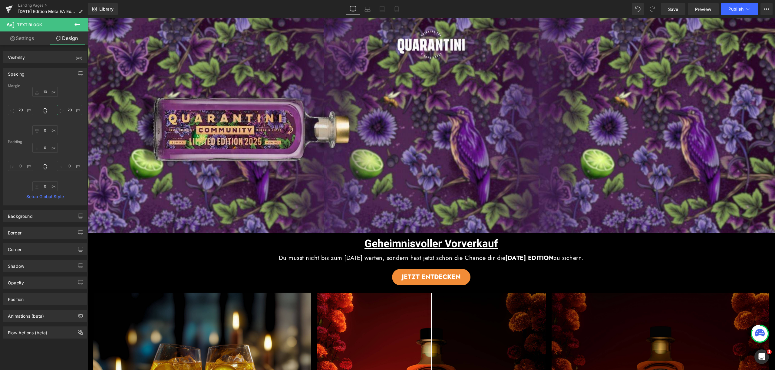
click at [70, 112] on input "20" at bounding box center [69, 110] width 25 height 10
type input "50"
click at [23, 111] on input "20" at bounding box center [20, 110] width 25 height 10
click at [22, 110] on input "50" at bounding box center [20, 110] width 25 height 10
click at [20, 110] on input "50" at bounding box center [20, 110] width 25 height 10
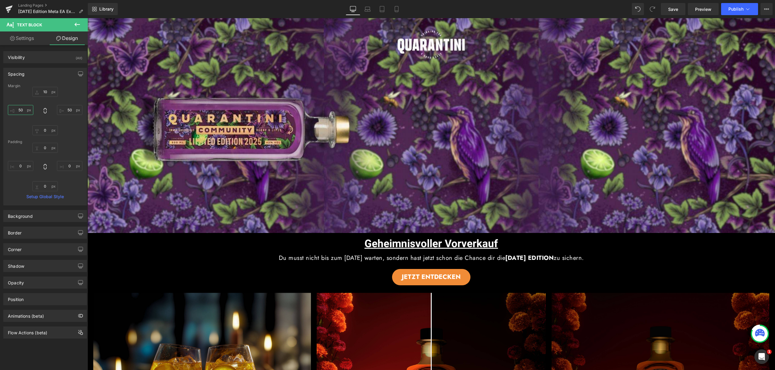
click at [20, 110] on input "50" at bounding box center [20, 110] width 25 height 10
type input "60"
click at [68, 109] on input "50" at bounding box center [69, 110] width 25 height 10
type input "60"
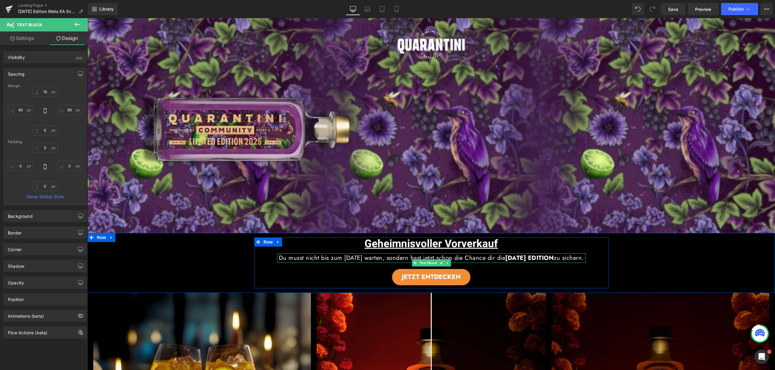
click at [535, 257] on span "HALLOWEEN EDITION" at bounding box center [529, 258] width 48 height 9
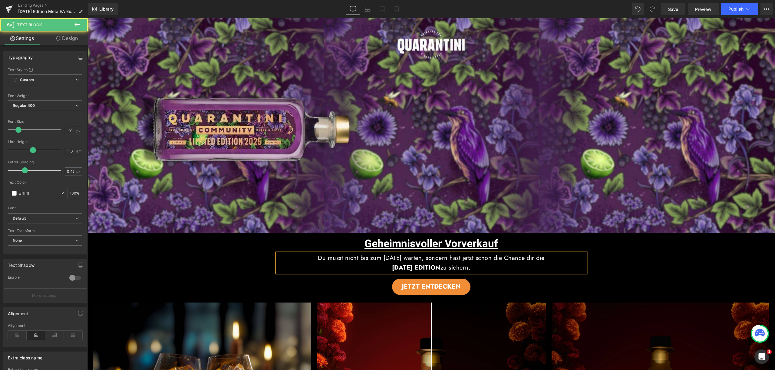
click at [652, 261] on div "Geheimnisvoller Vorverkauf Heading Du musst nicht bis zum 19. Oktober warten, s…" at bounding box center [430, 267] width 687 height 68
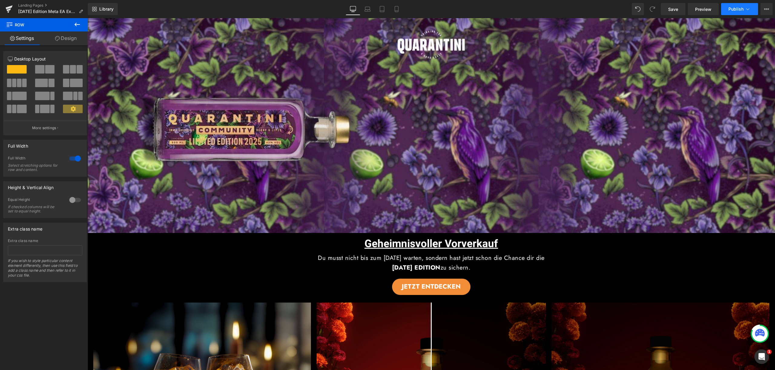
click at [746, 8] on icon at bounding box center [748, 9] width 6 height 6
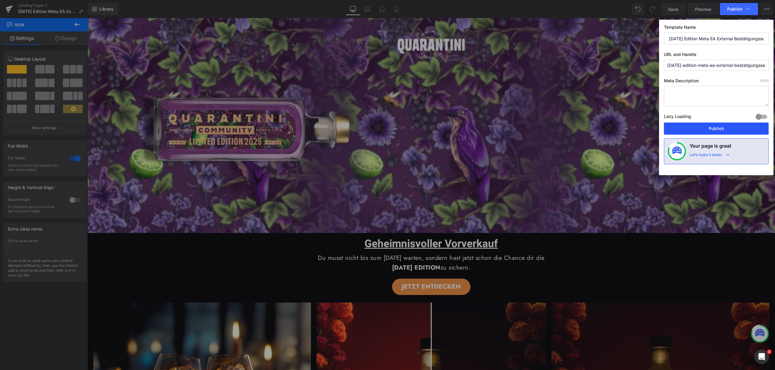
click at [721, 130] on button "Publish" at bounding box center [716, 129] width 105 height 12
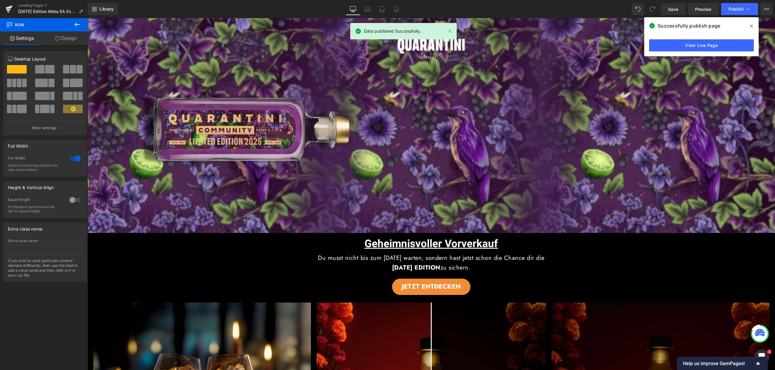
click at [751, 25] on icon at bounding box center [751, 26] width 3 height 5
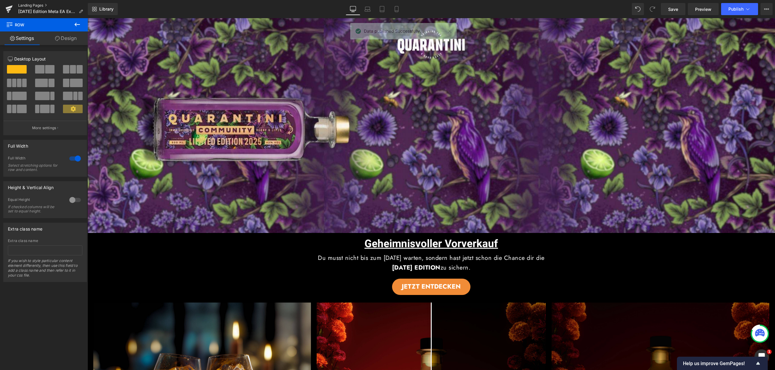
click at [46, 5] on link "Landing Pages" at bounding box center [53, 5] width 70 height 5
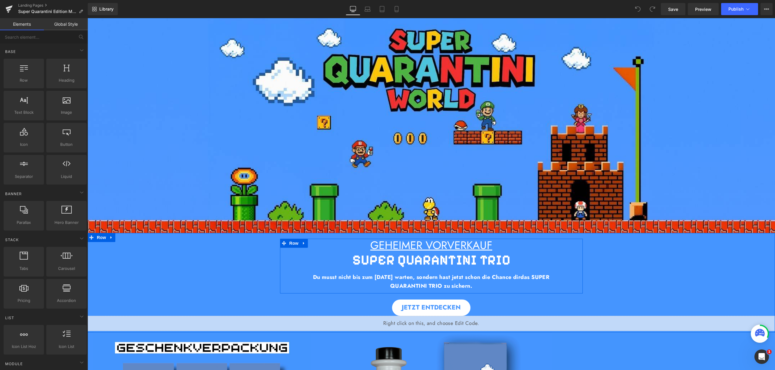
click at [457, 246] on u "GEHEIMER VORVERKAUF" at bounding box center [431, 245] width 122 height 16
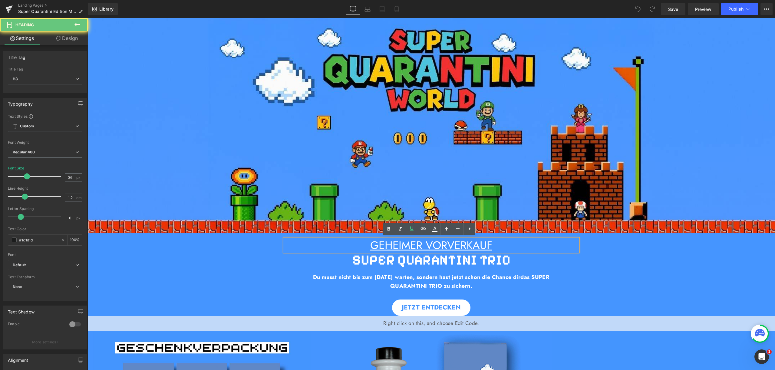
click at [377, 247] on u "GEHEIMER VORVERKAUF" at bounding box center [431, 245] width 122 height 16
click at [399, 260] on b "SUPER QUARANTINI TRIO" at bounding box center [431, 260] width 158 height 17
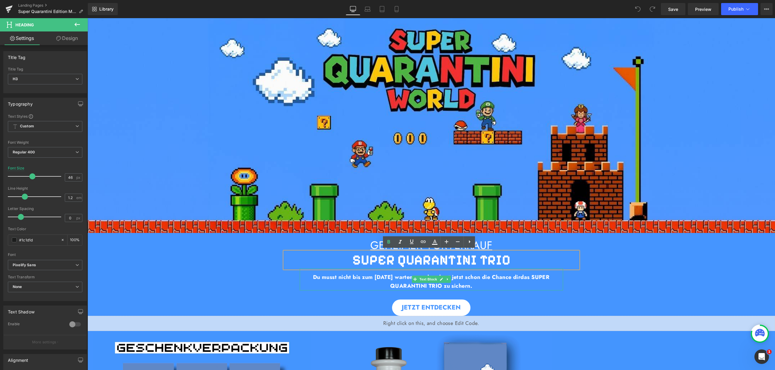
click at [345, 280] on p "Du musst nicht bis zum [DATE] warten, sondern hast jetzt schon die Chance dir d…" at bounding box center [431, 282] width 263 height 18
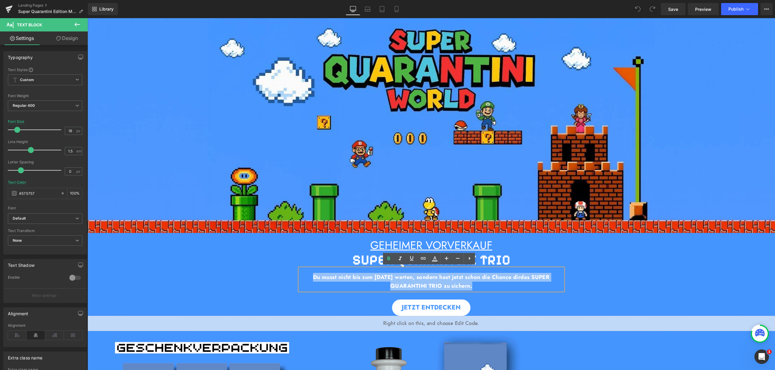
drag, startPoint x: 304, startPoint y: 275, endPoint x: 484, endPoint y: 285, distance: 179.8
click at [484, 285] on p "Du musst nicht bis zum [DATE] warten, sondern hast jetzt schon die Chance dir d…" at bounding box center [431, 282] width 263 height 18
copy p "Du musst nicht bis zum [DATE] warten, sondern hast jetzt schon die Chance dir d…"
